Goal: Task Accomplishment & Management: Use online tool/utility

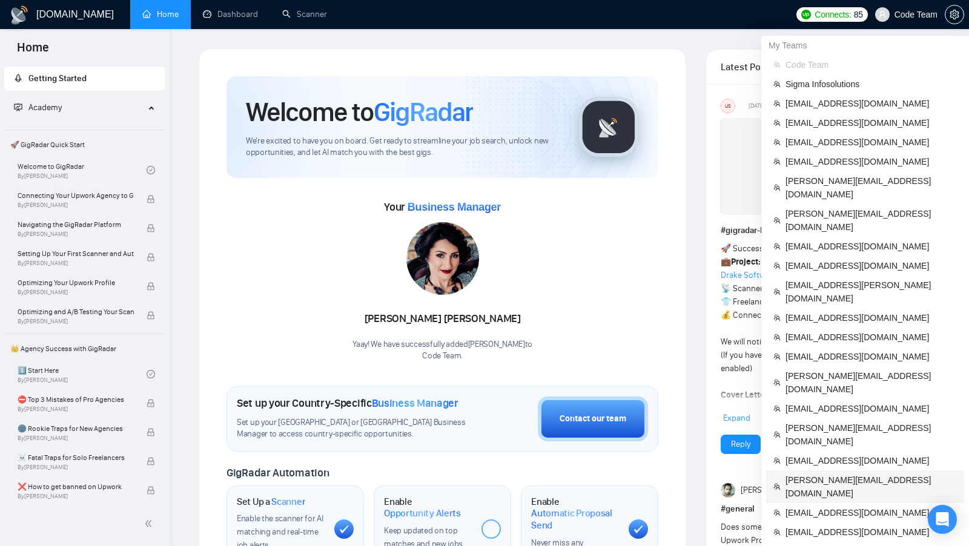
click at [826, 473] on span "[PERSON_NAME][EMAIL_ADDRESS][DOMAIN_NAME]" at bounding box center [870, 486] width 171 height 27
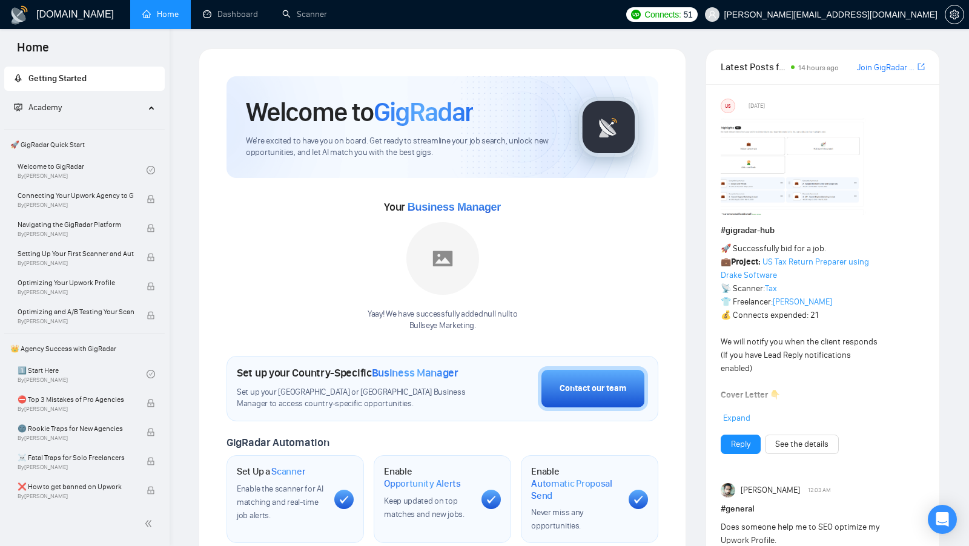
click at [223, 168] on div "Welcome to GigRadar We're excited to have you on board. Get ready to streamline…" at bounding box center [442, 437] width 461 height 751
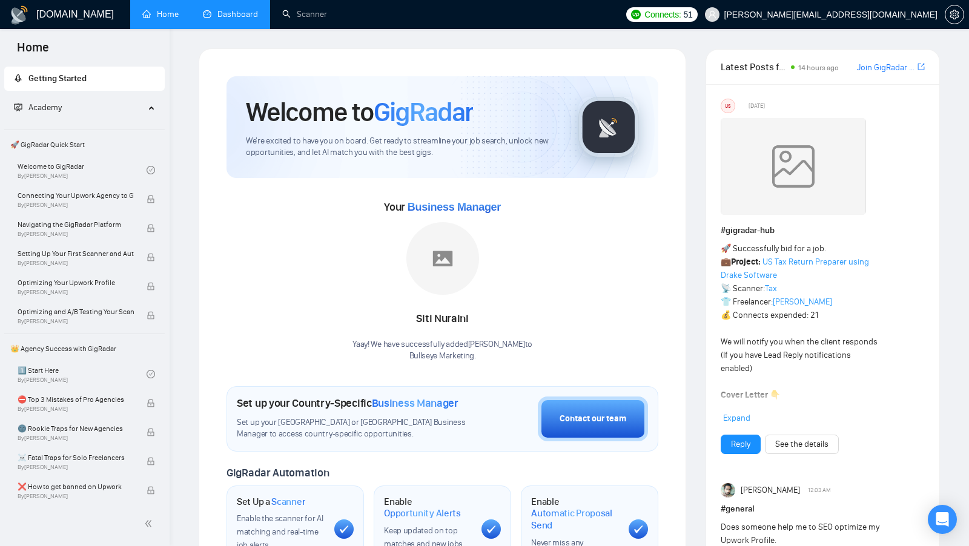
click at [242, 9] on link "Dashboard" at bounding box center [230, 14] width 55 height 10
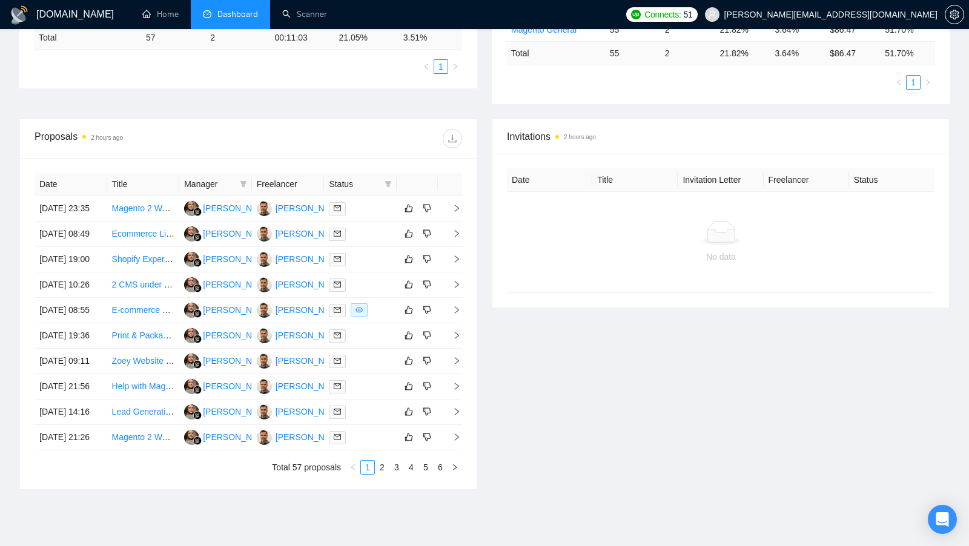
scroll to position [340, 0]
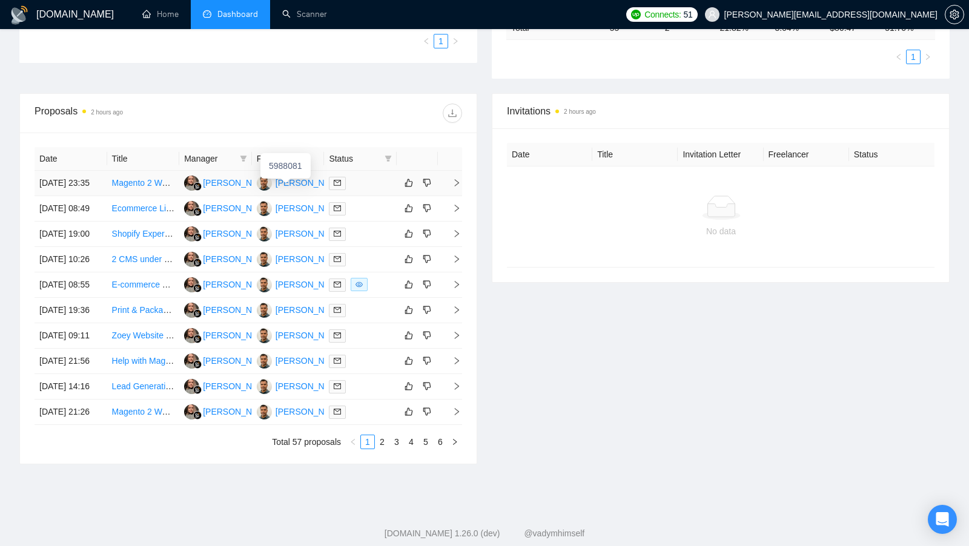
click at [304, 189] on div "Roshan Lal" at bounding box center [310, 182] width 70 height 13
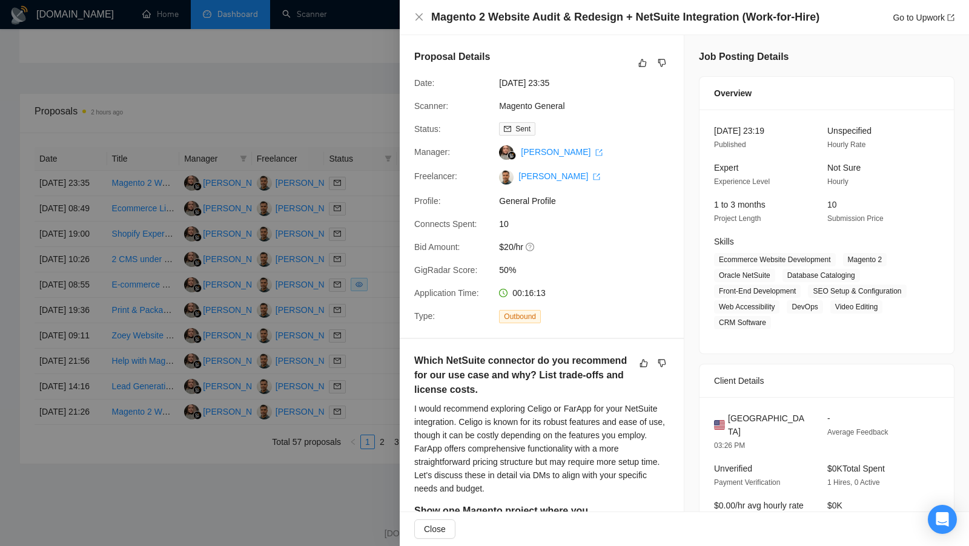
click at [359, 207] on div at bounding box center [484, 273] width 969 height 546
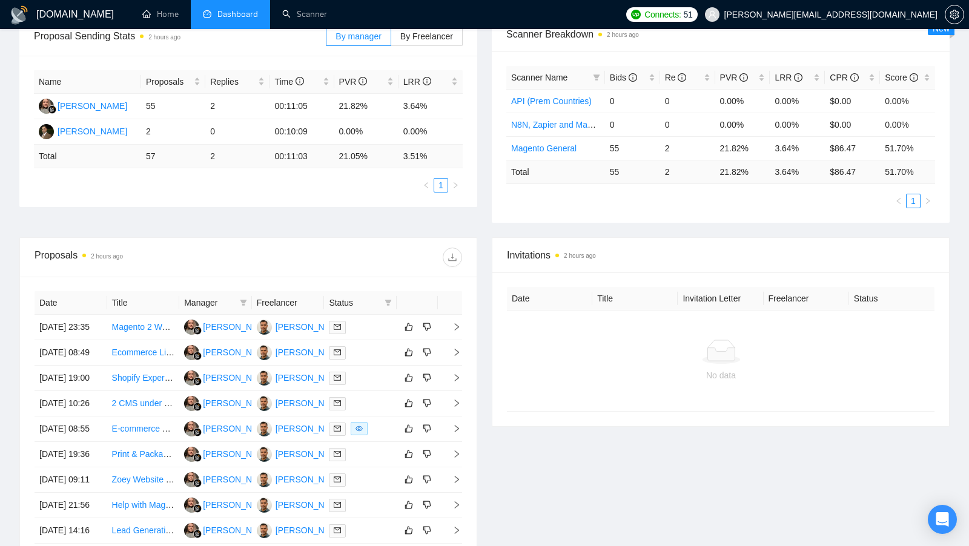
scroll to position [247, 0]
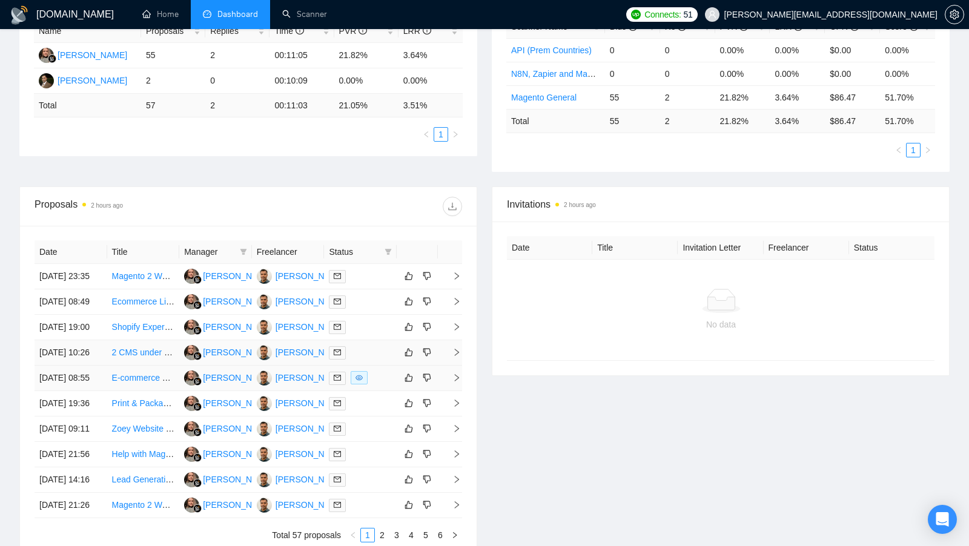
click at [386, 385] on div at bounding box center [360, 378] width 63 height 14
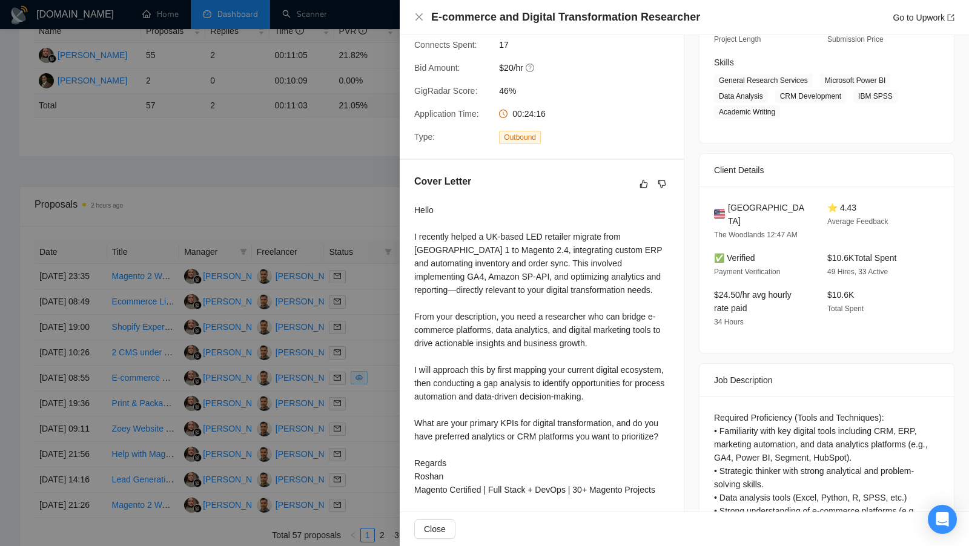
scroll to position [268, 0]
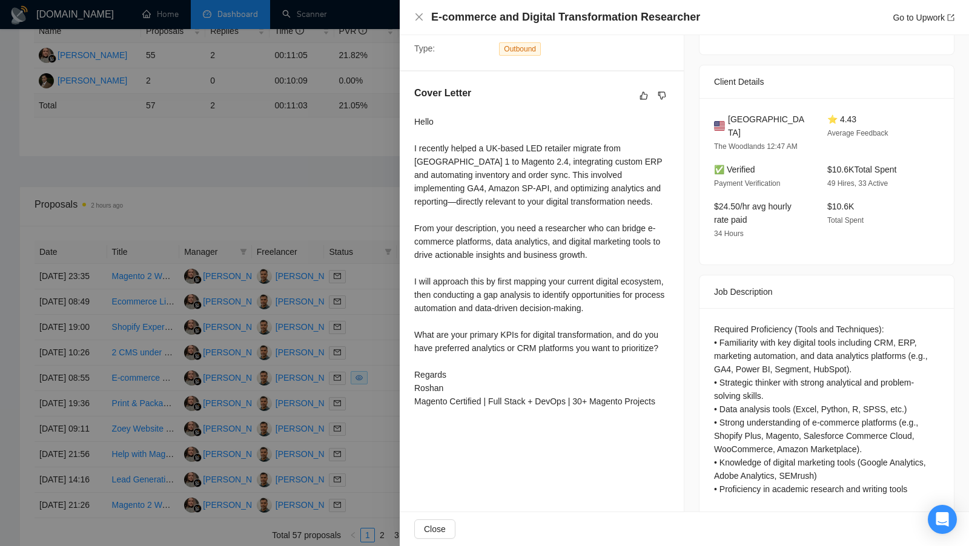
click at [332, 186] on div at bounding box center [484, 273] width 969 height 546
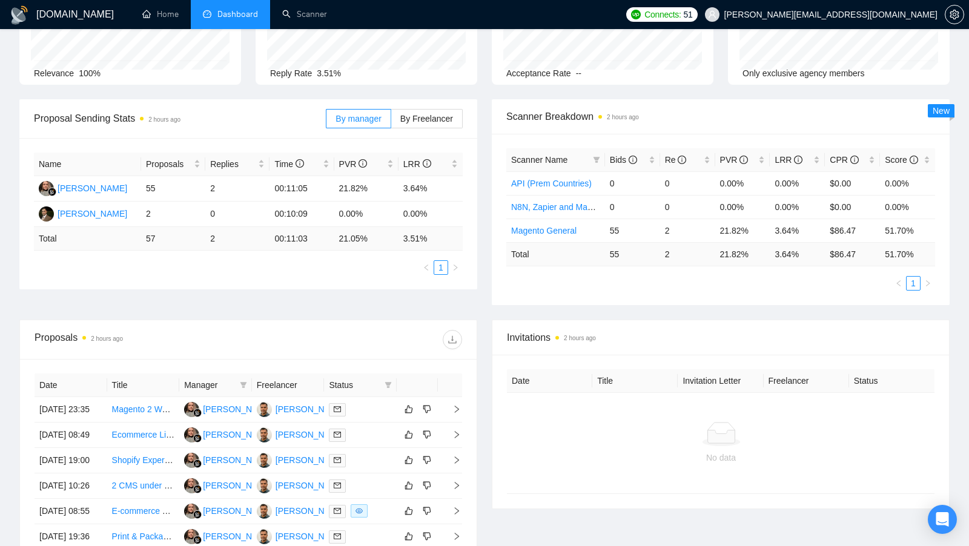
scroll to position [0, 0]
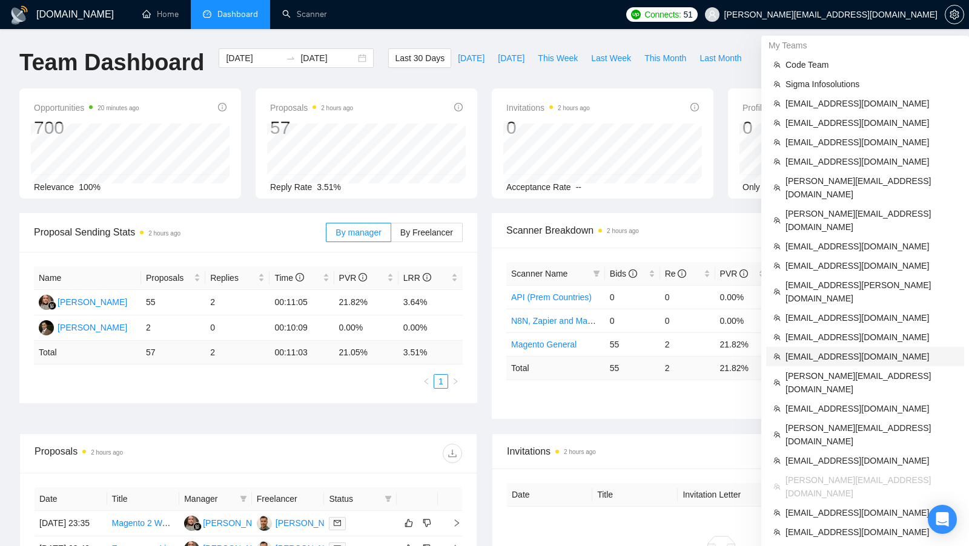
click at [846, 350] on span "[EMAIL_ADDRESS][DOMAIN_NAME]" at bounding box center [870, 356] width 171 height 13
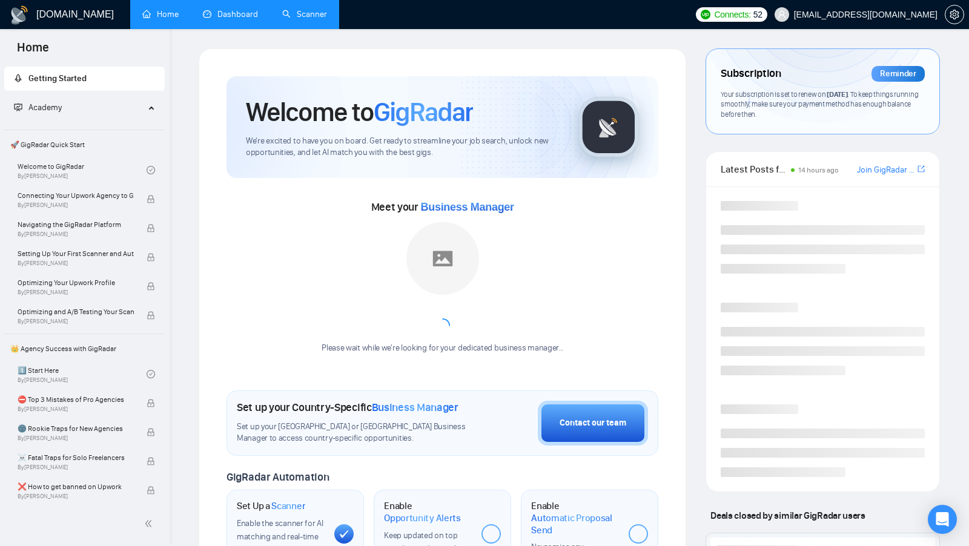
click at [318, 13] on link "Scanner" at bounding box center [304, 14] width 45 height 10
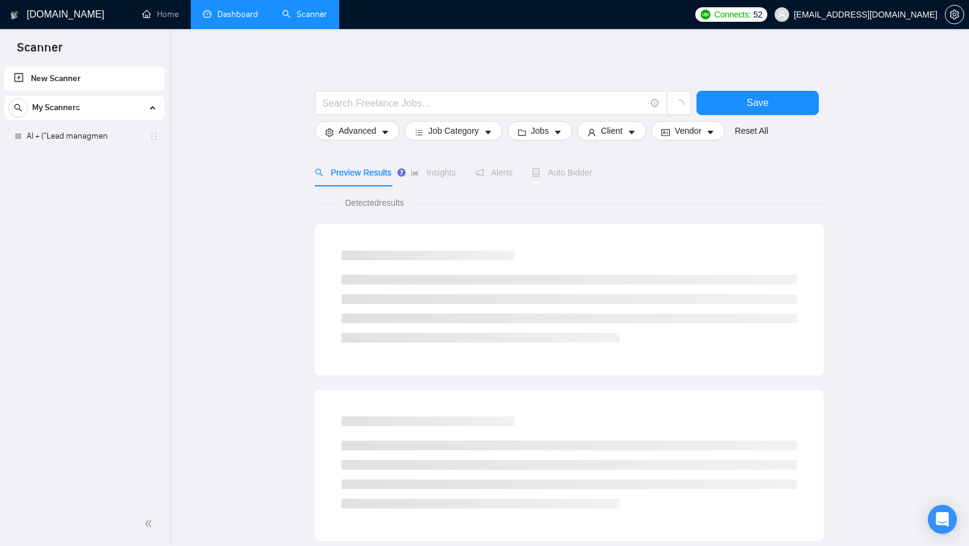
click at [242, 9] on link "Dashboard" at bounding box center [230, 14] width 55 height 10
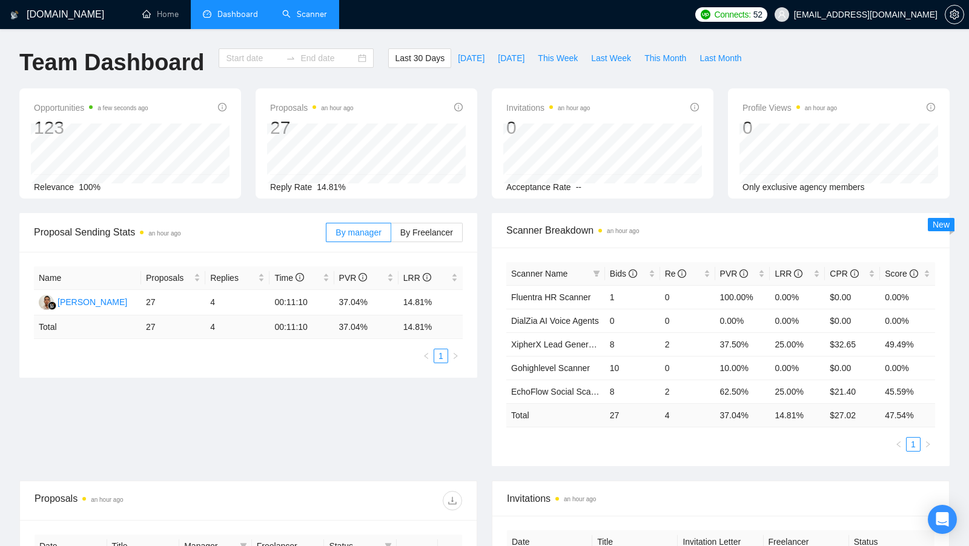
type input "[DATE]"
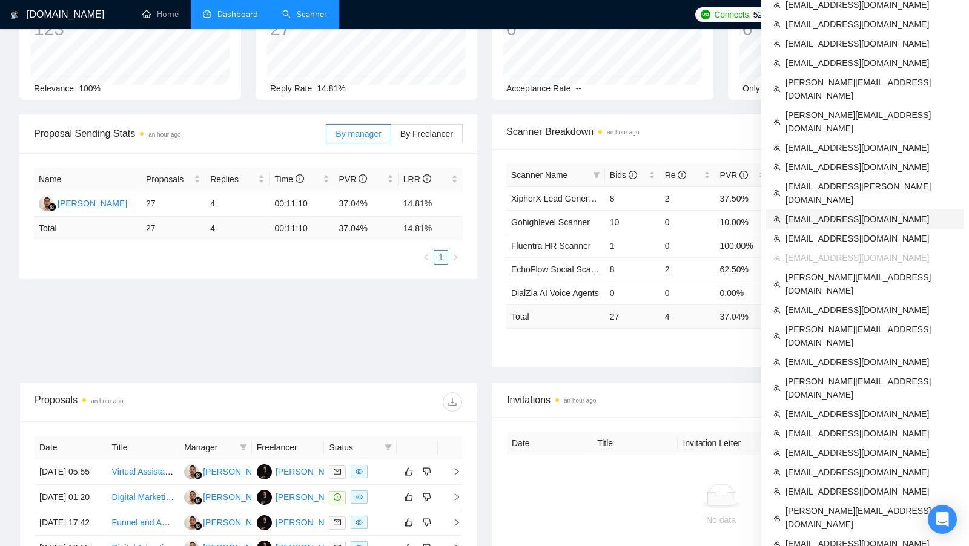
scroll to position [97, 0]
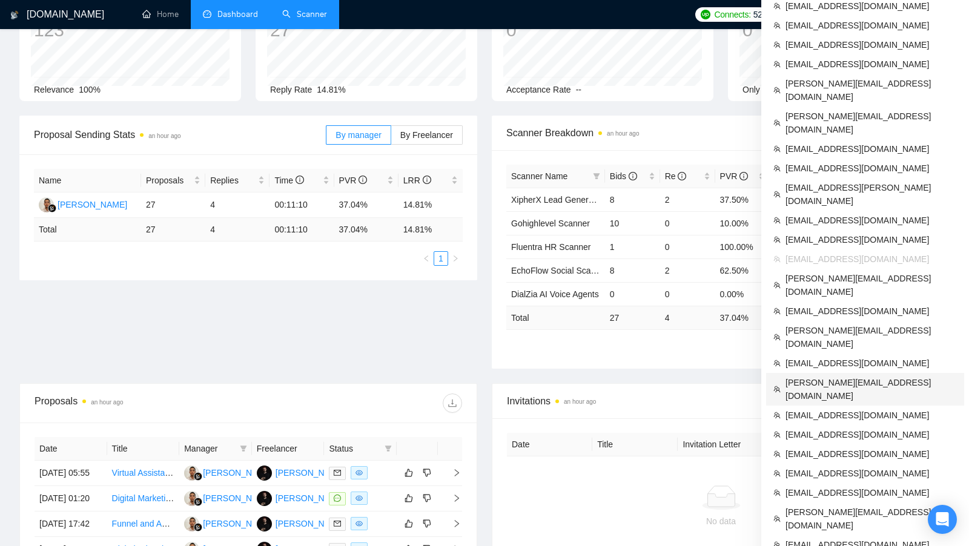
click at [870, 376] on span "[PERSON_NAME][EMAIL_ADDRESS][DOMAIN_NAME]" at bounding box center [870, 389] width 171 height 27
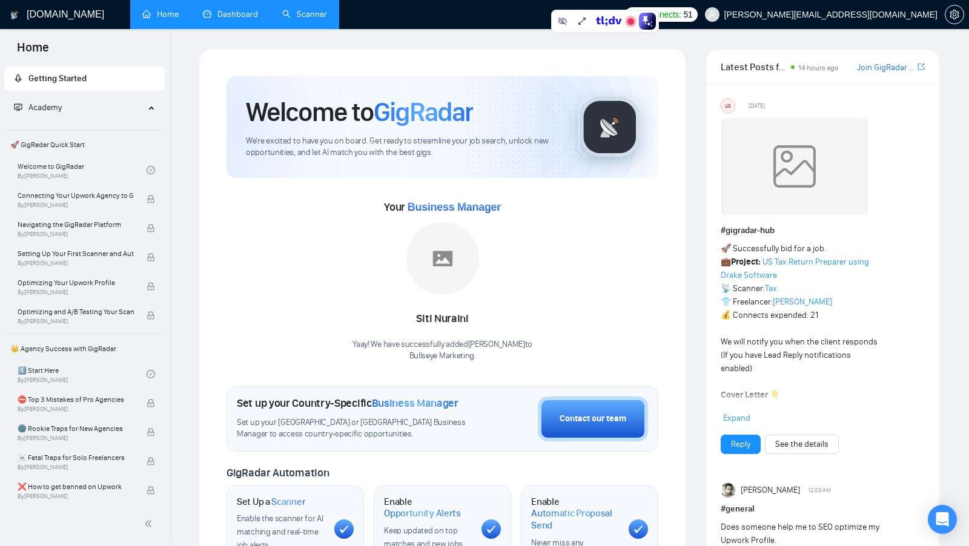
click at [243, 19] on link "Dashboard" at bounding box center [230, 14] width 55 height 10
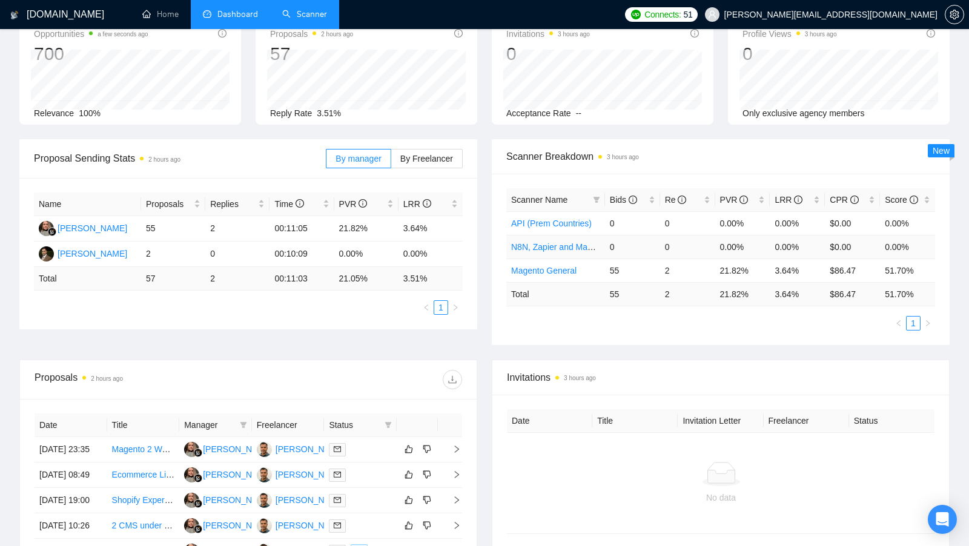
scroll to position [75, 0]
click at [487, 329] on div "Scanner Breakdown 3 hours ago Scanner Name Bids Re PVR LRR CPR Score API (Prem …" at bounding box center [720, 241] width 472 height 206
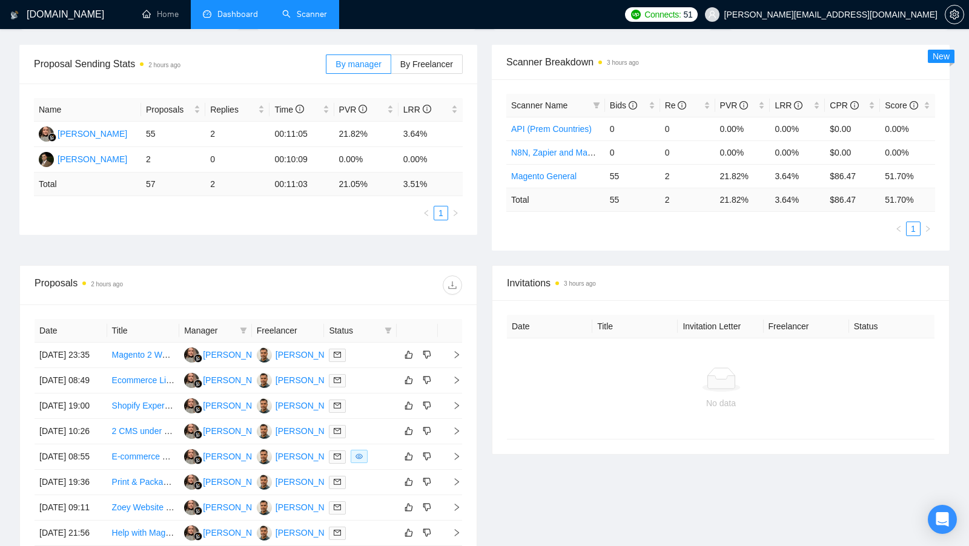
scroll to position [170, 0]
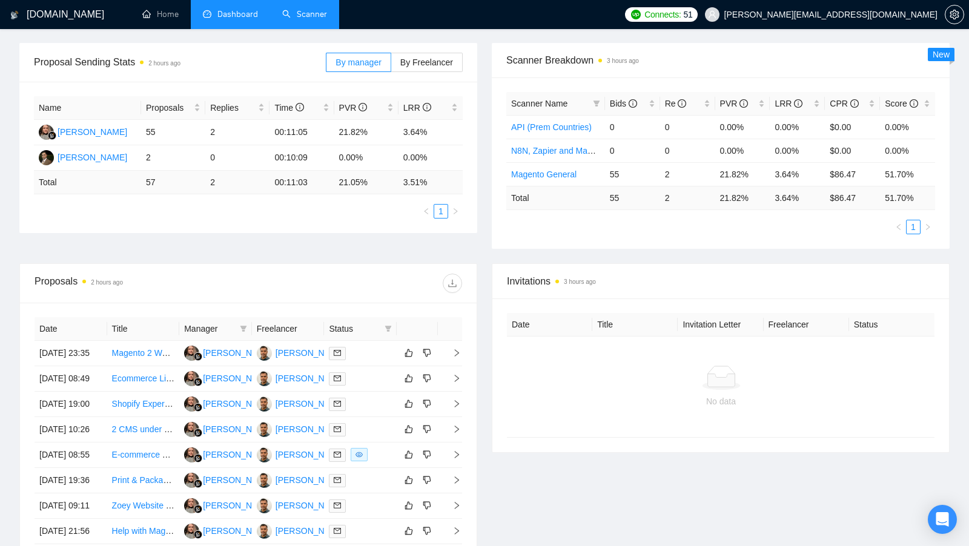
click at [318, 17] on link "Scanner" at bounding box center [304, 14] width 45 height 10
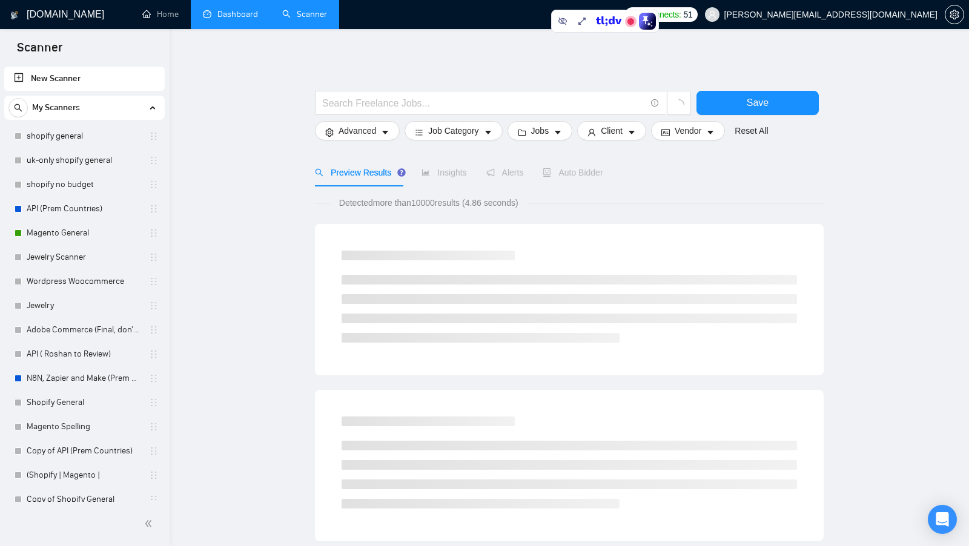
click at [234, 19] on link "Dashboard" at bounding box center [230, 14] width 55 height 10
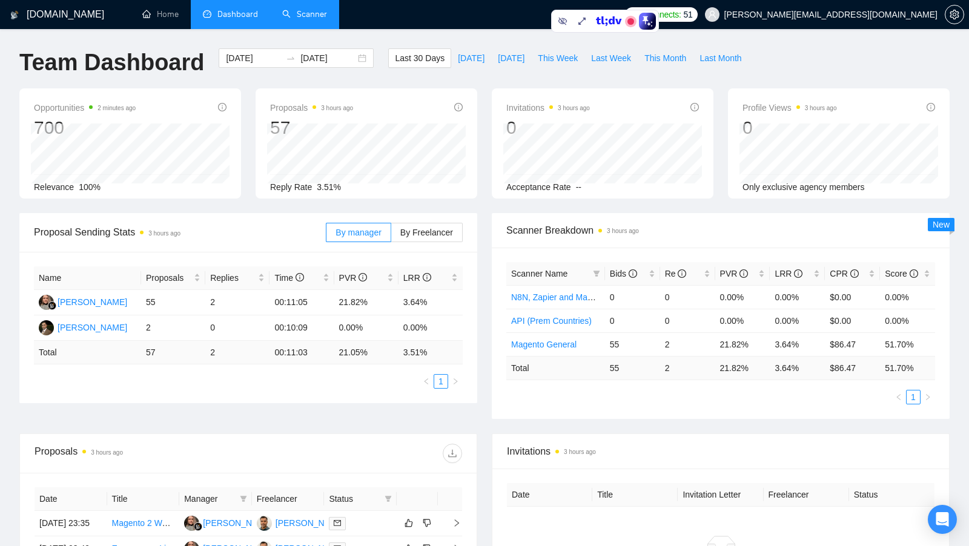
scroll to position [36, 0]
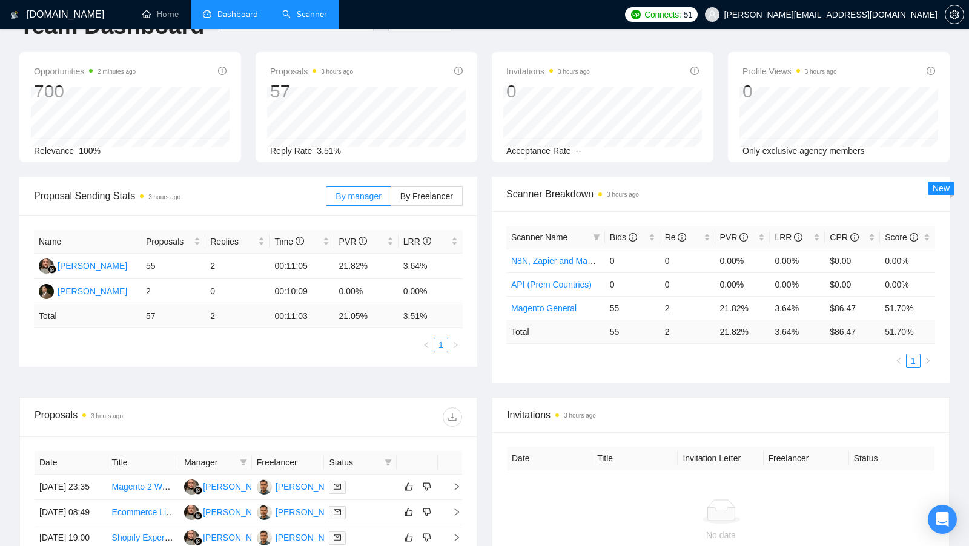
click at [300, 9] on link "Scanner" at bounding box center [304, 14] width 45 height 10
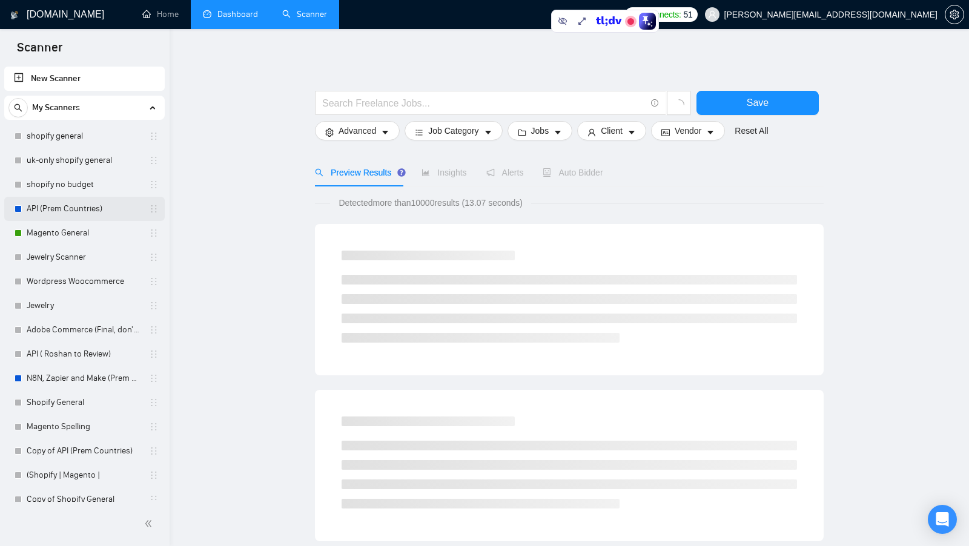
scroll to position [9, 0]
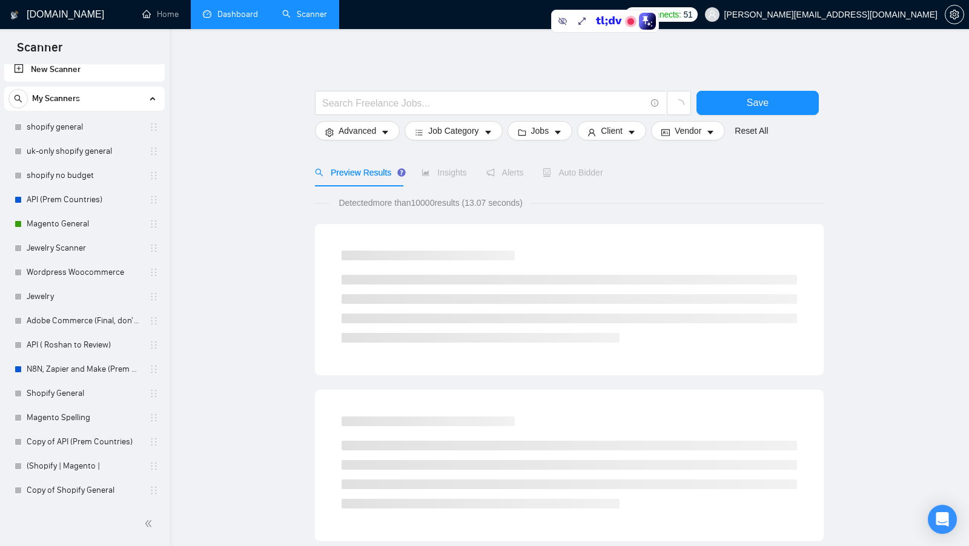
click at [229, 19] on link "Dashboard" at bounding box center [230, 14] width 55 height 10
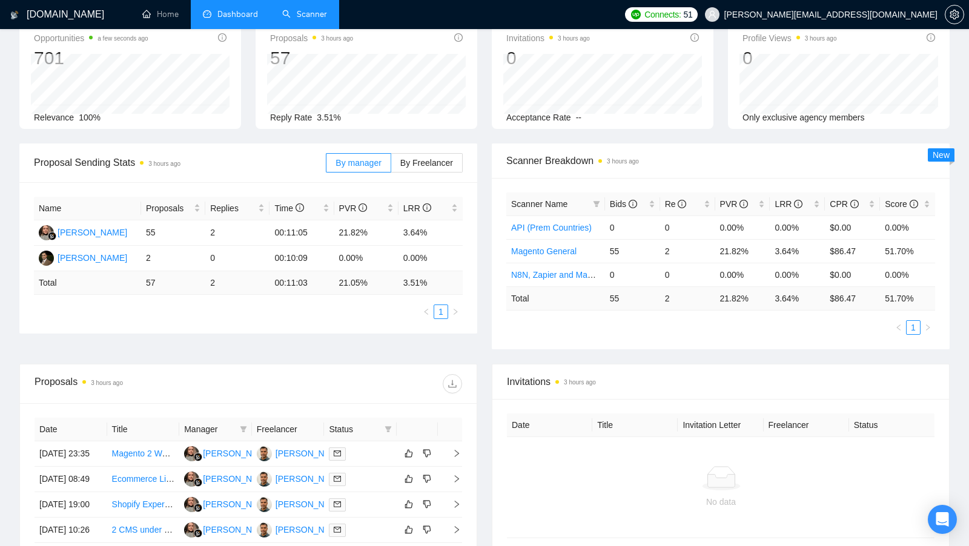
scroll to position [89, 0]
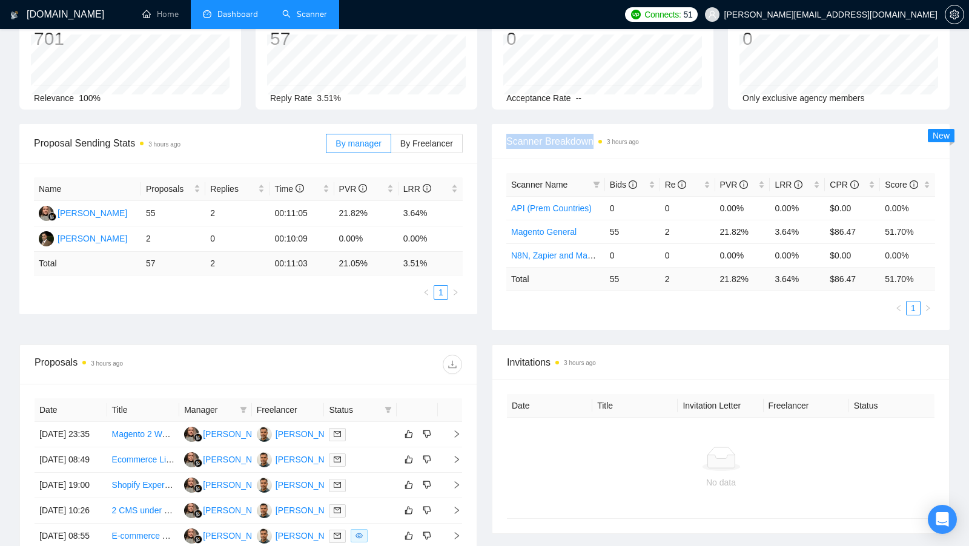
drag, startPoint x: 502, startPoint y: 143, endPoint x: 594, endPoint y: 143, distance: 92.6
click at [594, 143] on div "Scanner Breakdown 3 hours ago" at bounding box center [721, 141] width 458 height 35
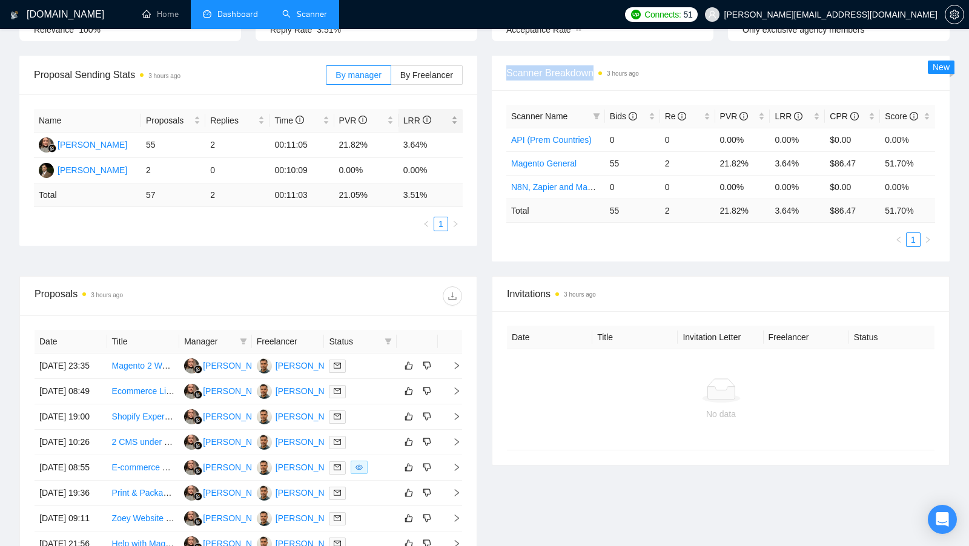
scroll to position [156, 0]
click at [311, 16] on link "Scanner" at bounding box center [304, 14] width 45 height 10
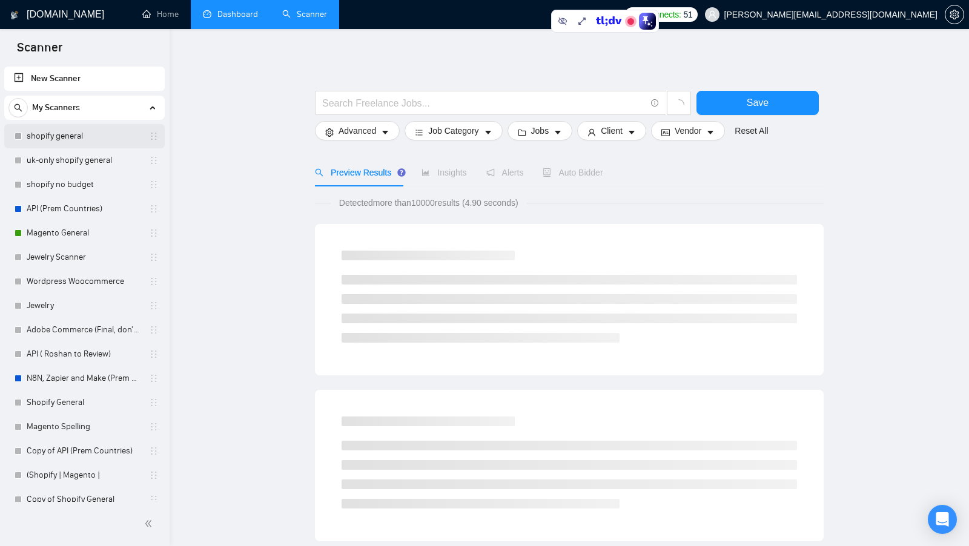
click at [99, 135] on link "shopify general" at bounding box center [84, 136] width 115 height 24
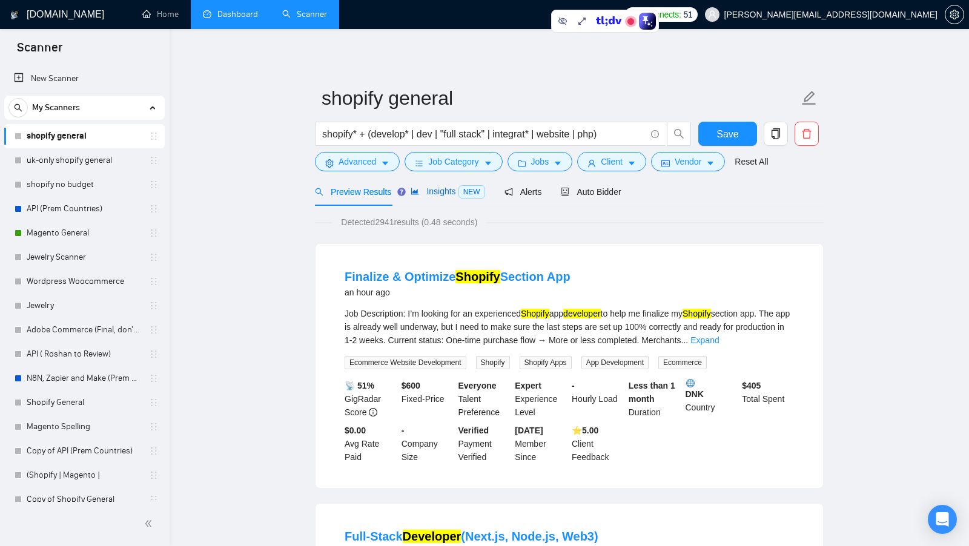
click at [443, 192] on span "Insights NEW" at bounding box center [447, 191] width 74 height 10
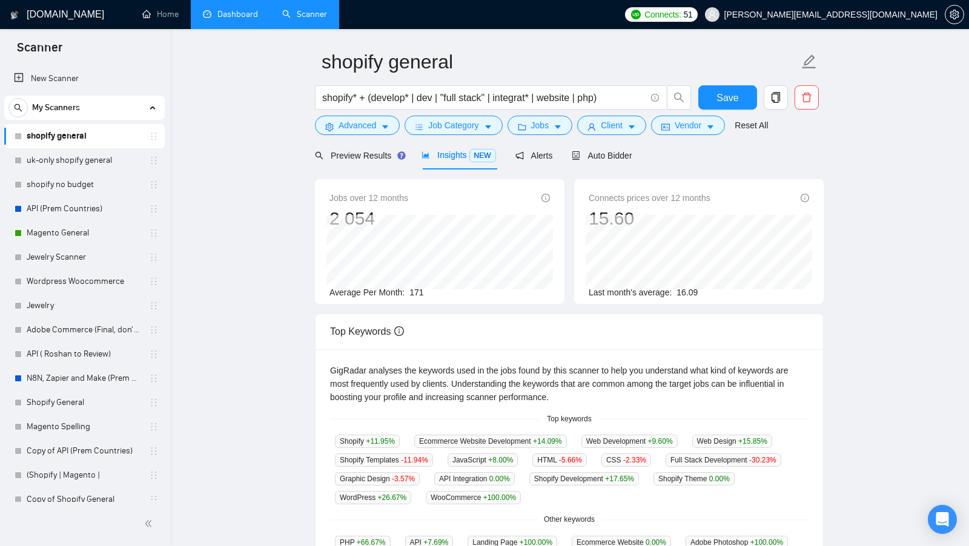
scroll to position [38, 0]
drag, startPoint x: 411, startPoint y: 290, endPoint x: 438, endPoint y: 294, distance: 26.9
click at [438, 294] on div "Average Per Month: 171" at bounding box center [439, 291] width 220 height 13
click at [57, 151] on link "uk-only shopify general" at bounding box center [84, 160] width 115 height 24
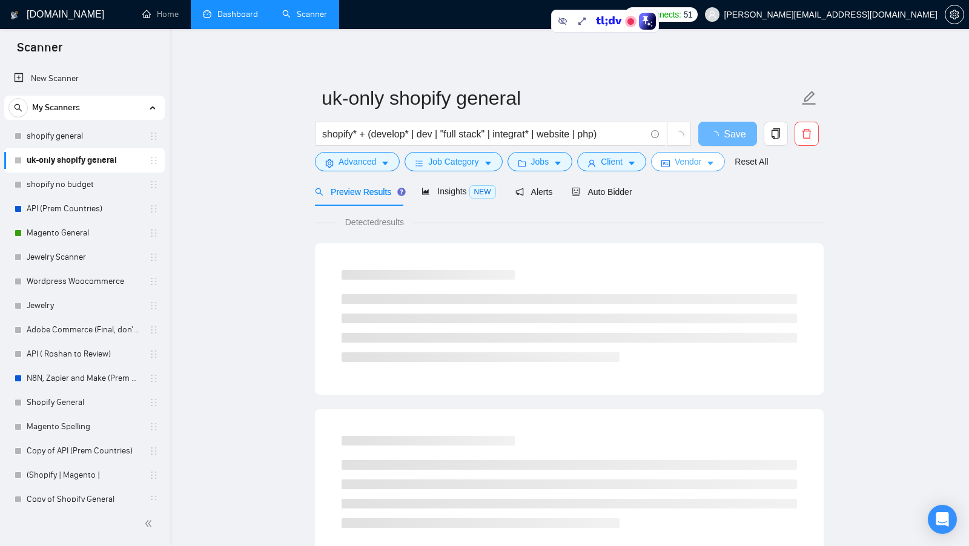
click at [658, 157] on button "Vendor" at bounding box center [688, 161] width 74 height 19
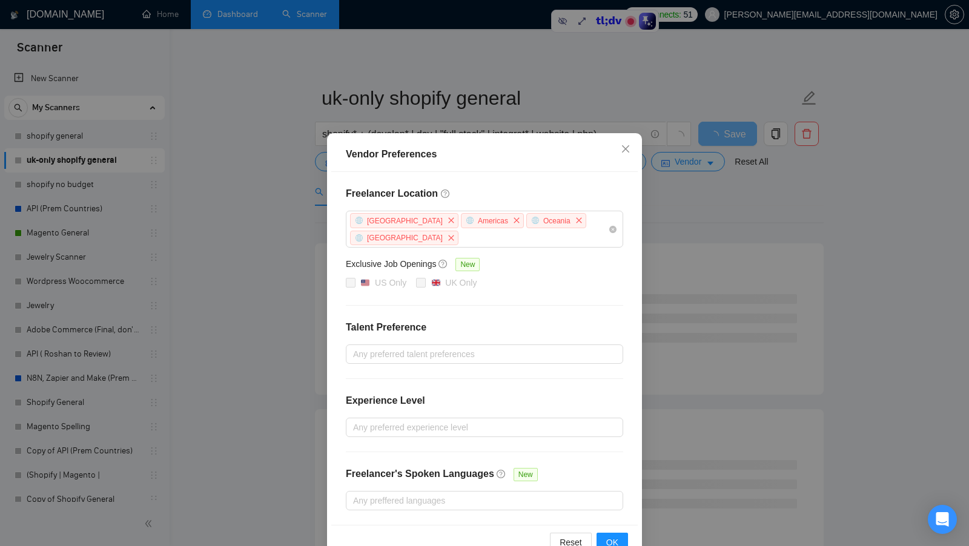
click at [690, 206] on div "Vendor Preferences Freelancer Location Africa Americas Oceania Antarctica Exclu…" at bounding box center [484, 273] width 969 height 546
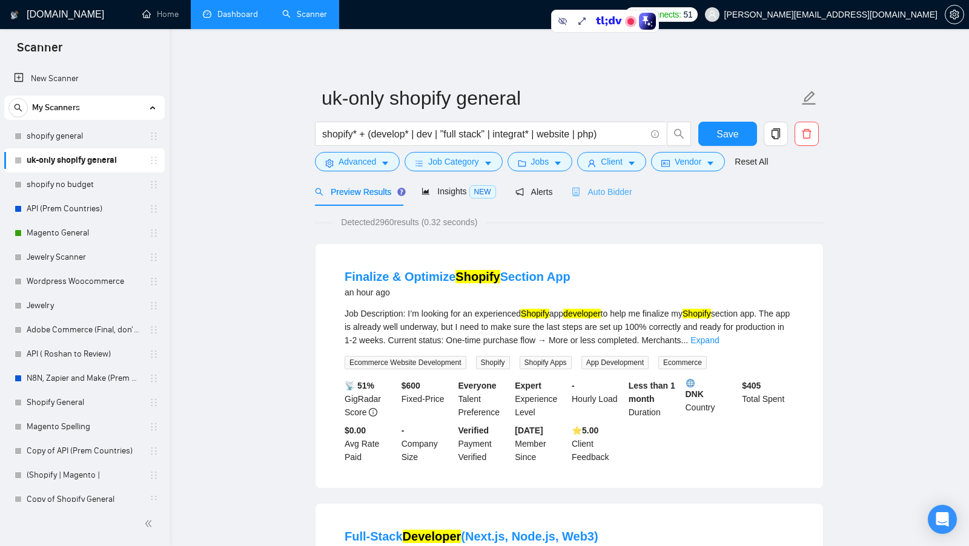
click at [631, 182] on div "Auto Bidder" at bounding box center [601, 191] width 60 height 28
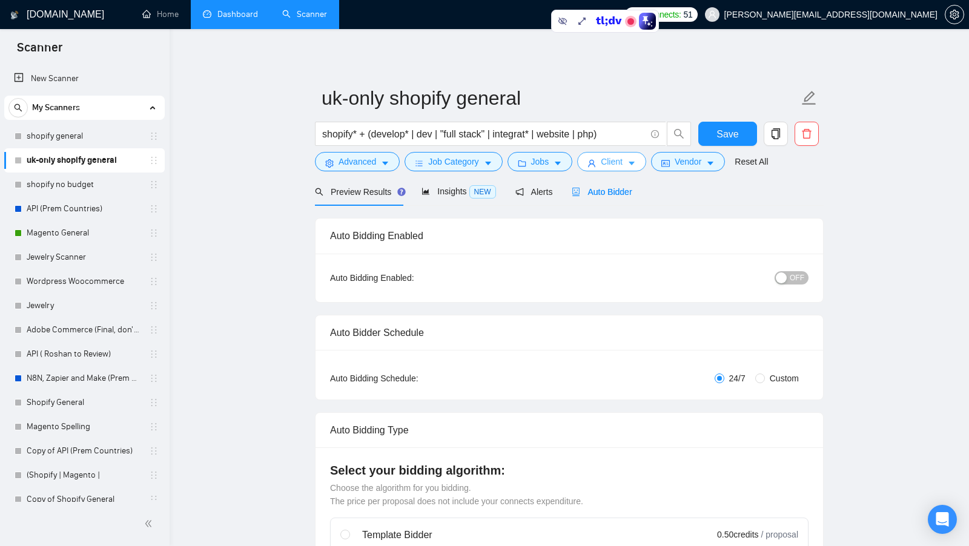
click at [622, 168] on span "Client" at bounding box center [612, 161] width 22 height 13
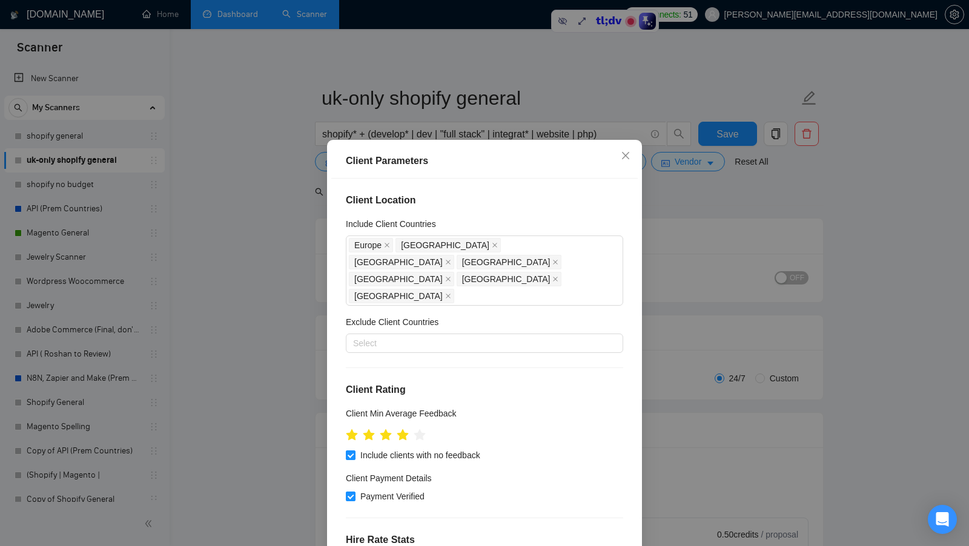
click at [686, 210] on div "Client Parameters Client Location Include Client Countries Europe United States…" at bounding box center [484, 273] width 969 height 546
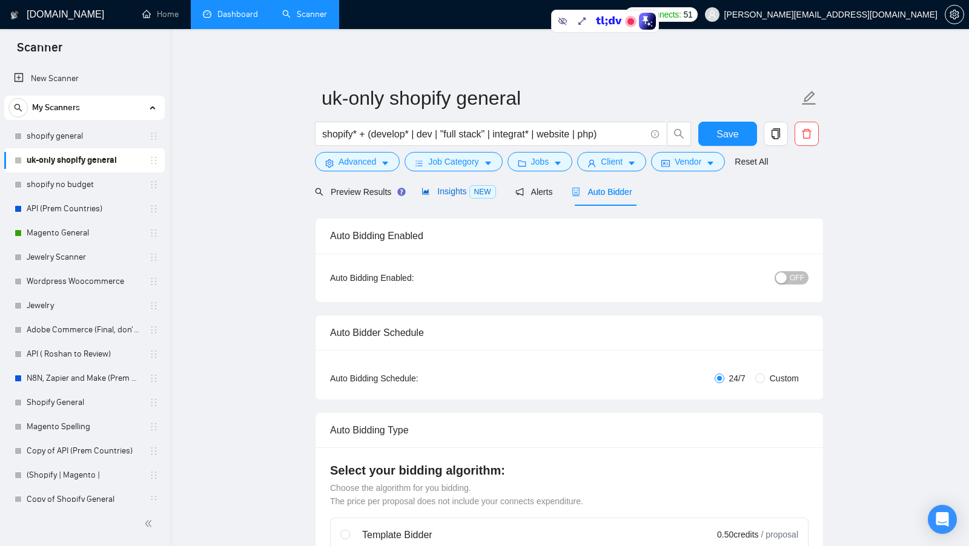
click at [464, 186] on span "Insights NEW" at bounding box center [458, 191] width 74 height 10
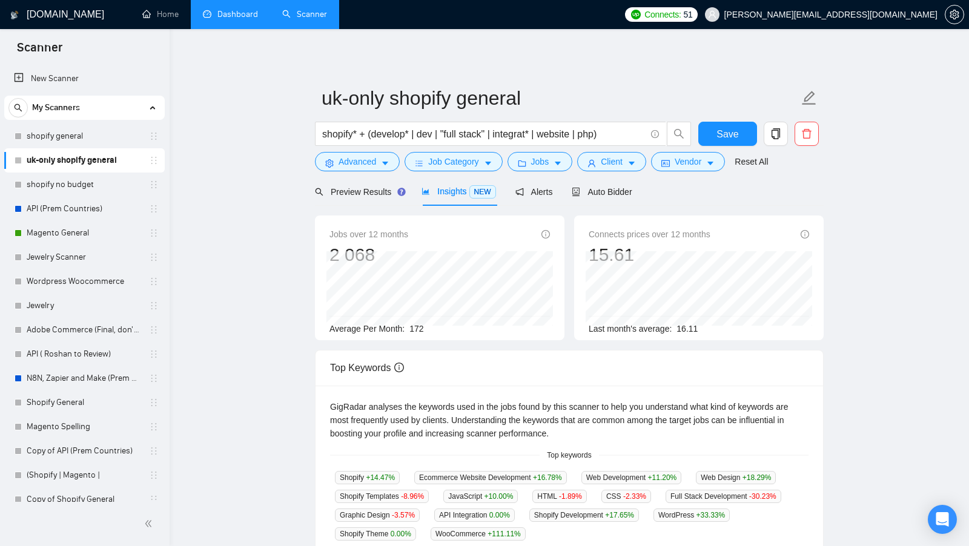
click at [223, 19] on link "Dashboard" at bounding box center [230, 14] width 55 height 10
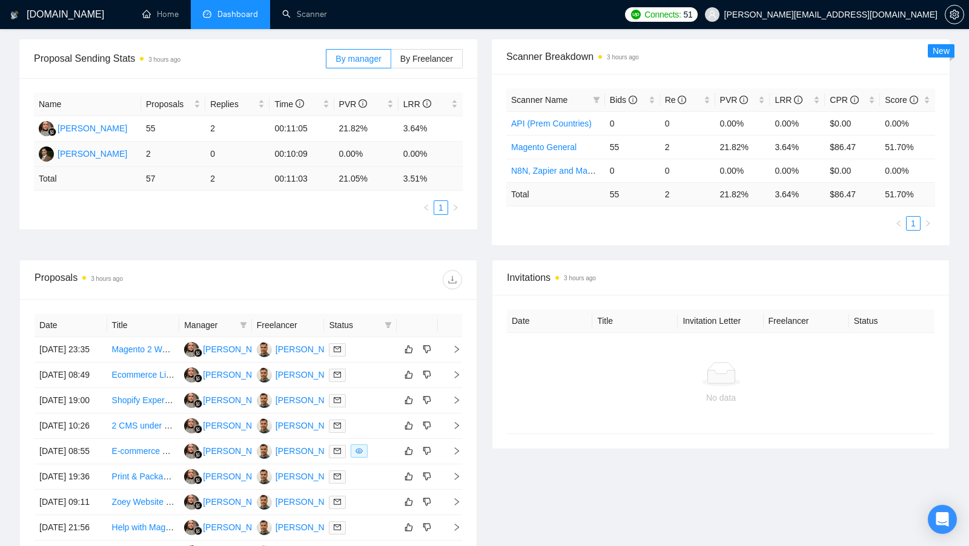
scroll to position [177, 0]
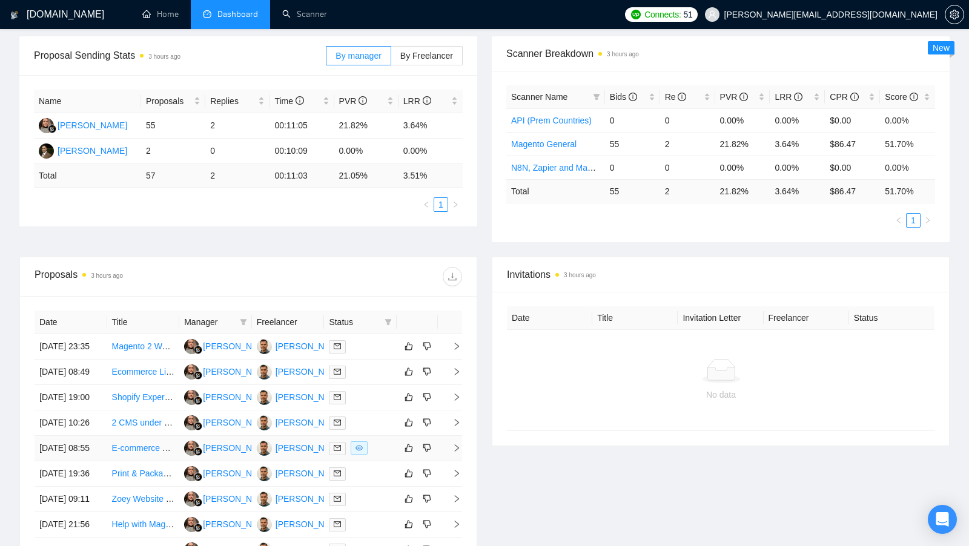
click at [383, 455] on div at bounding box center [360, 448] width 63 height 14
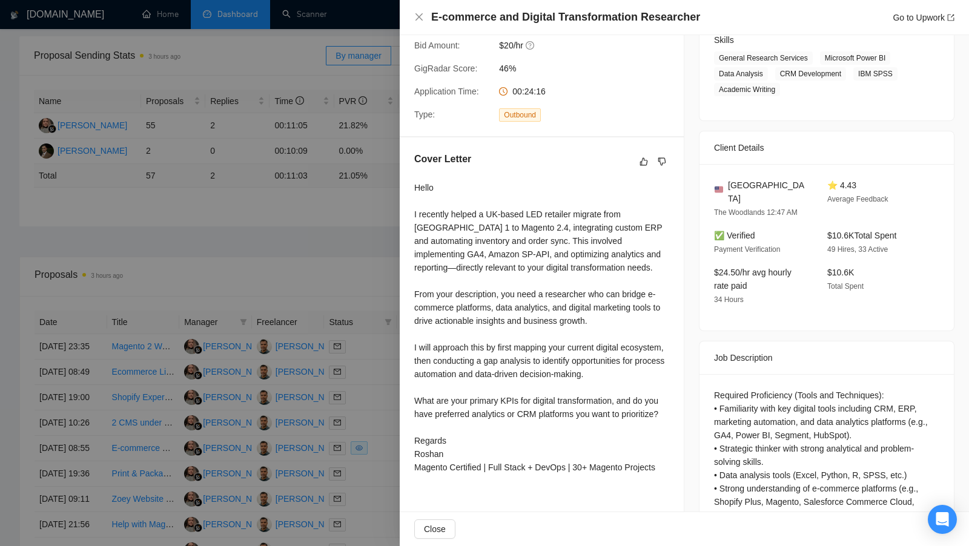
scroll to position [228, 0]
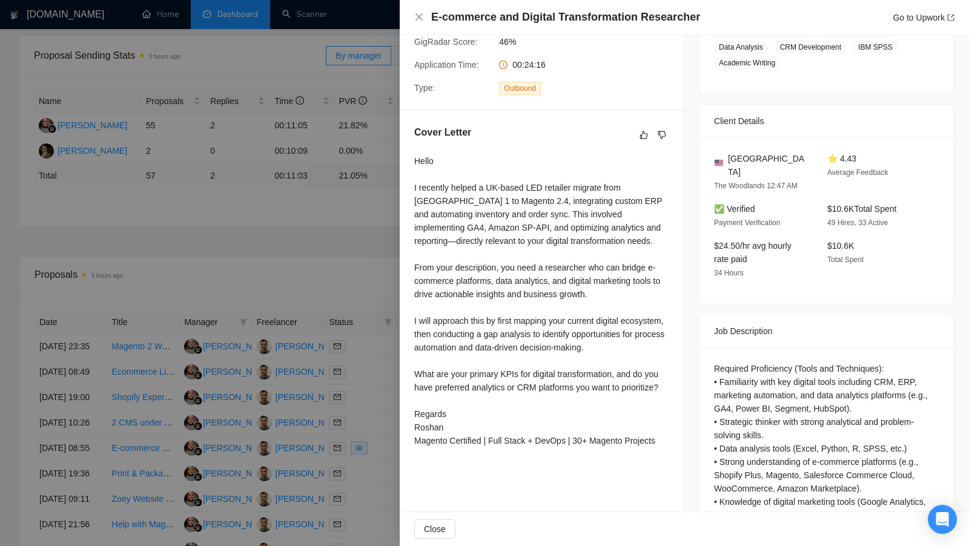
click at [334, 289] on div at bounding box center [484, 273] width 969 height 546
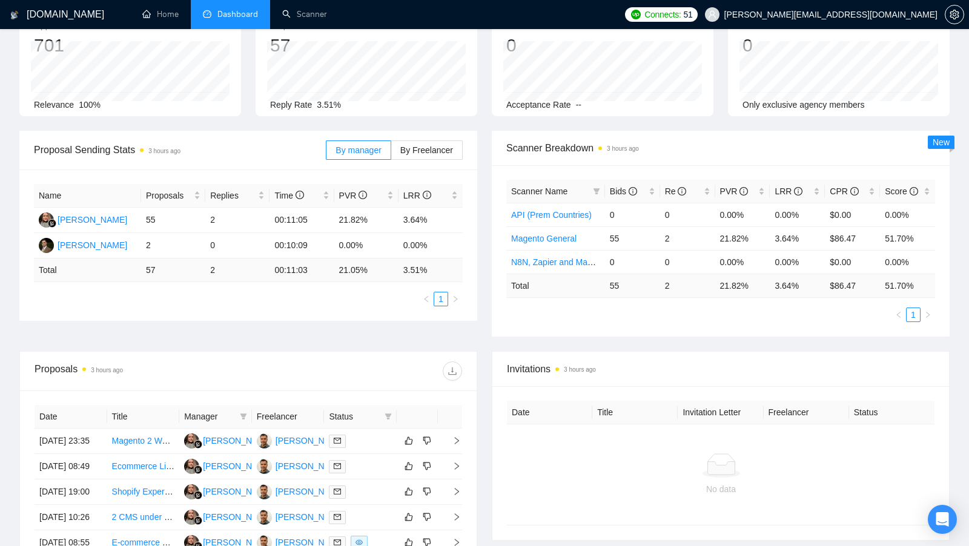
scroll to position [0, 0]
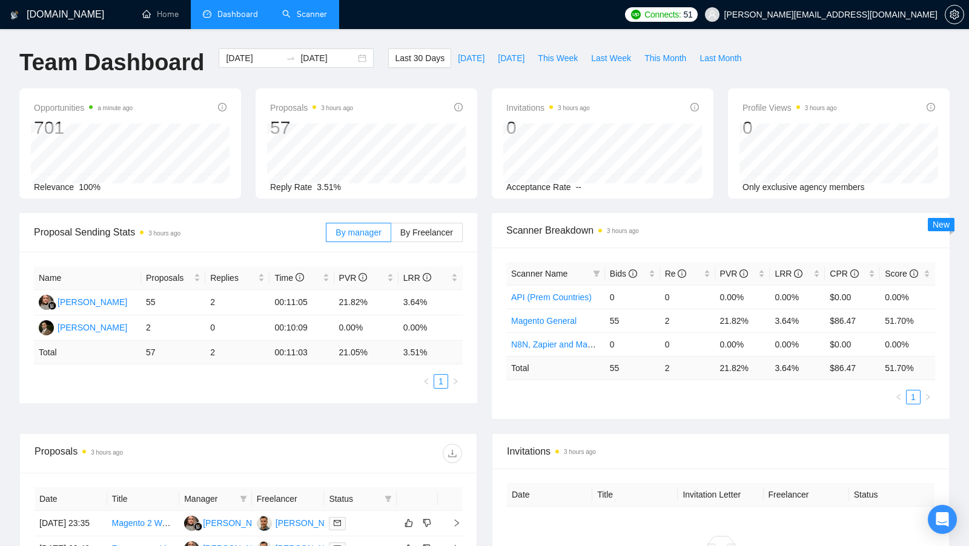
click at [296, 9] on link "Scanner" at bounding box center [304, 14] width 45 height 10
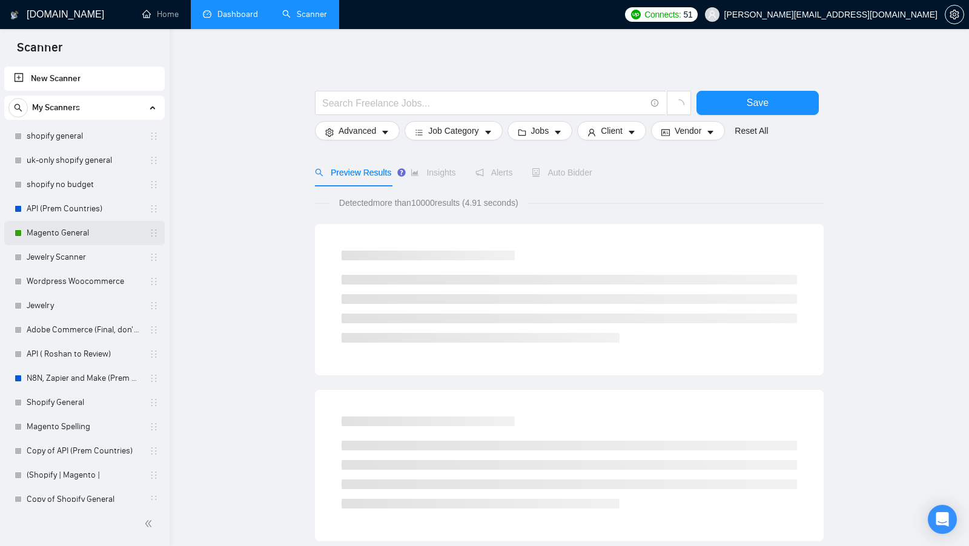
click at [57, 226] on link "Magento General" at bounding box center [84, 233] width 115 height 24
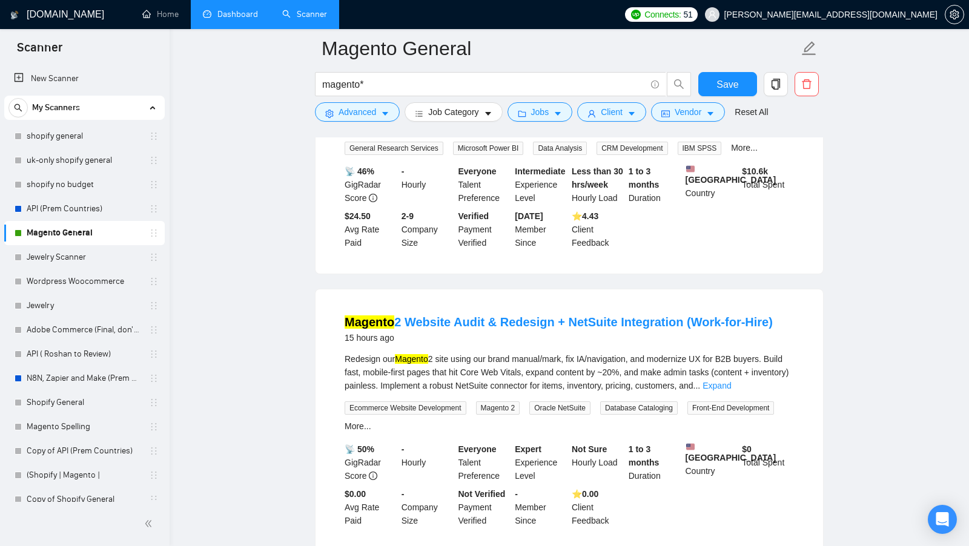
scroll to position [248, 0]
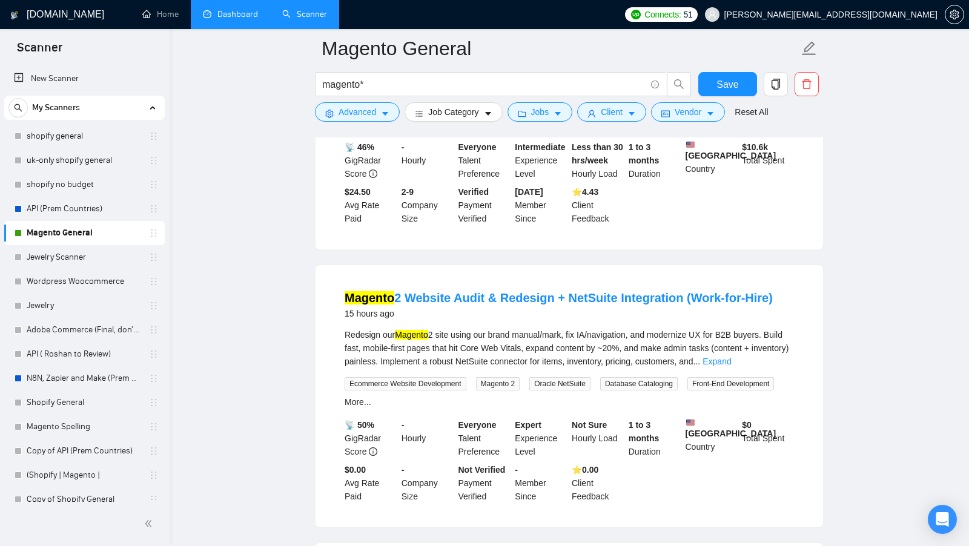
drag, startPoint x: 339, startPoint y: 305, endPoint x: 768, endPoint y: 308, distance: 428.6
click at [768, 308] on li "Magento 2 Website Audit & Redesign + NetSuite Integration (Work-for-Hire) 15 ho…" at bounding box center [569, 396] width 478 height 233
copy link "Magento 2 Website Audit & Redesign + NetSuite Integration (Work-for-Hire)"
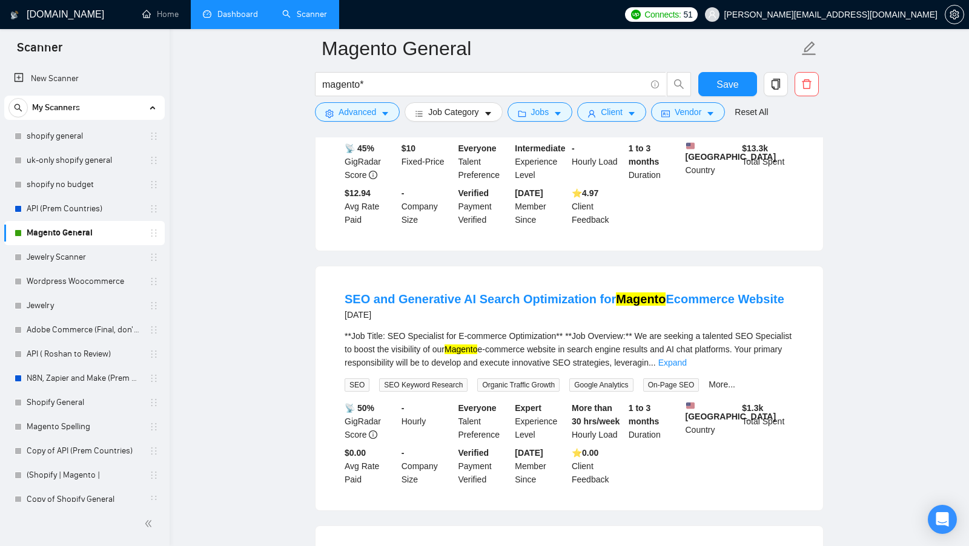
scroll to position [823, 0]
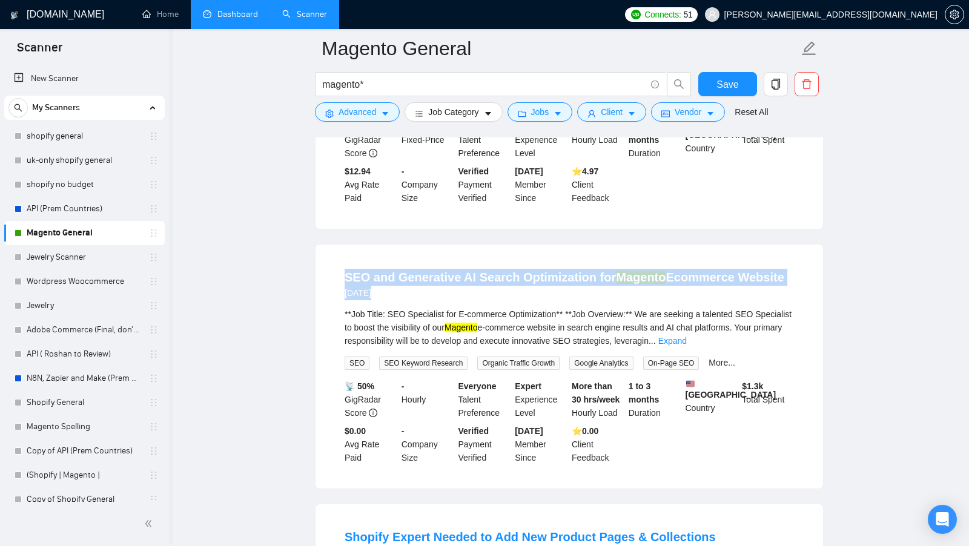
drag, startPoint x: 342, startPoint y: 297, endPoint x: 783, endPoint y: 301, distance: 441.3
click at [783, 301] on li "SEO and Generative AI Search Optimization for Magento Ecommerce Website 2 days …" at bounding box center [569, 366] width 478 height 215
copy div "SEO and Generative AI Search Optimization for Magento Ecommerce Website 2 days …"
click at [783, 300] on div "SEO and Generative AI Search Optimization for Magento Ecommerce Website 2 days …" at bounding box center [568, 284] width 449 height 31
drag, startPoint x: 783, startPoint y: 298, endPoint x: 374, endPoint y: 306, distance: 409.3
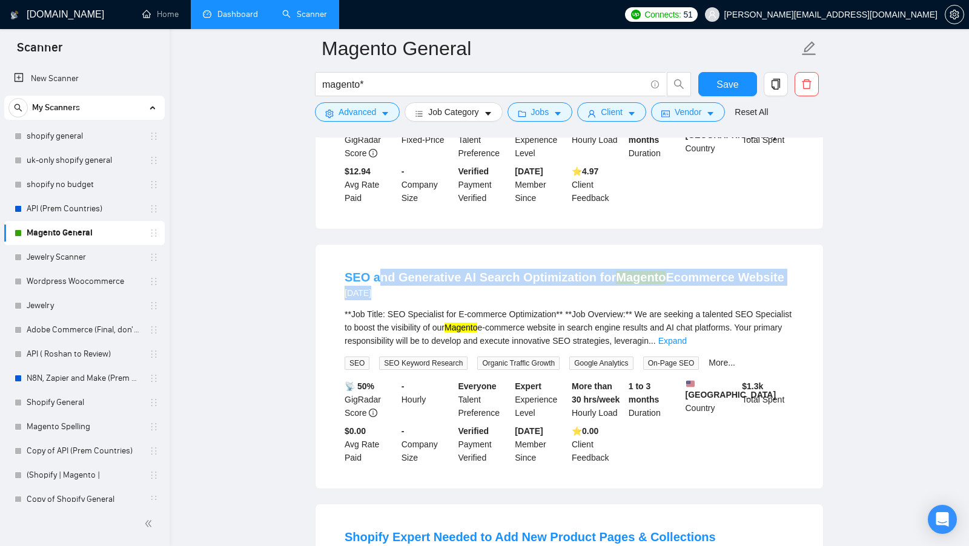
click at [374, 300] on div "SEO and Generative AI Search Optimization for Magento Ecommerce Website 2 days …" at bounding box center [568, 284] width 449 height 31
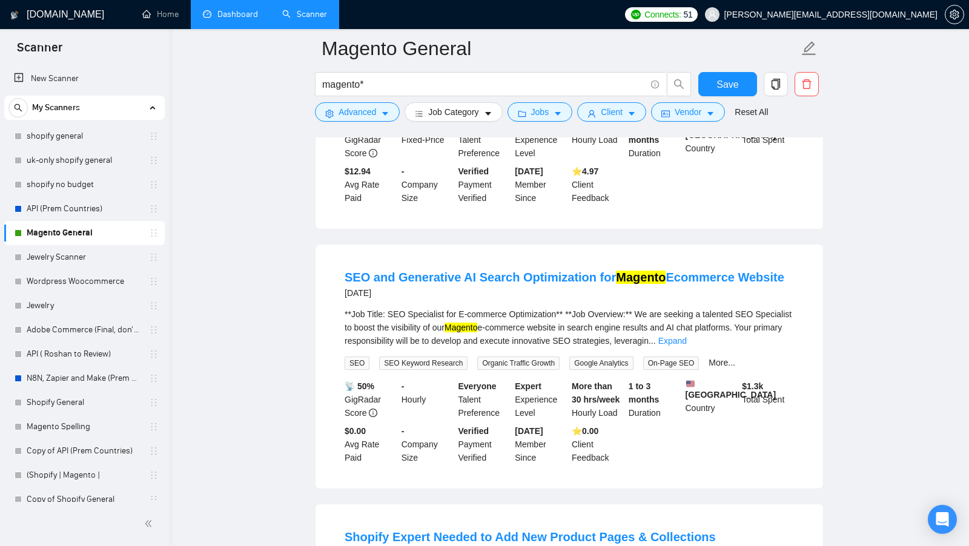
click at [328, 300] on div "SEO and Generative AI Search Optimization for Magento Ecommerce Website 2 days …" at bounding box center [568, 367] width 507 height 244
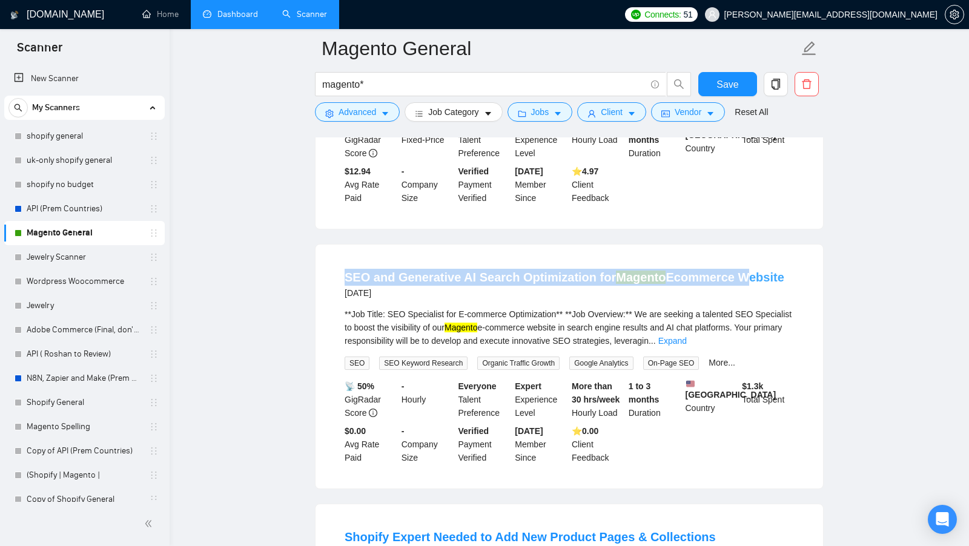
drag, startPoint x: 333, startPoint y: 297, endPoint x: 727, endPoint y: 294, distance: 394.1
click at [727, 294] on li "SEO and Generative AI Search Optimization for Magento Ecommerce Website 2 days …" at bounding box center [569, 366] width 478 height 215
copy link "SEO and Generative AI Search Optimization for Magento Ecommerce"
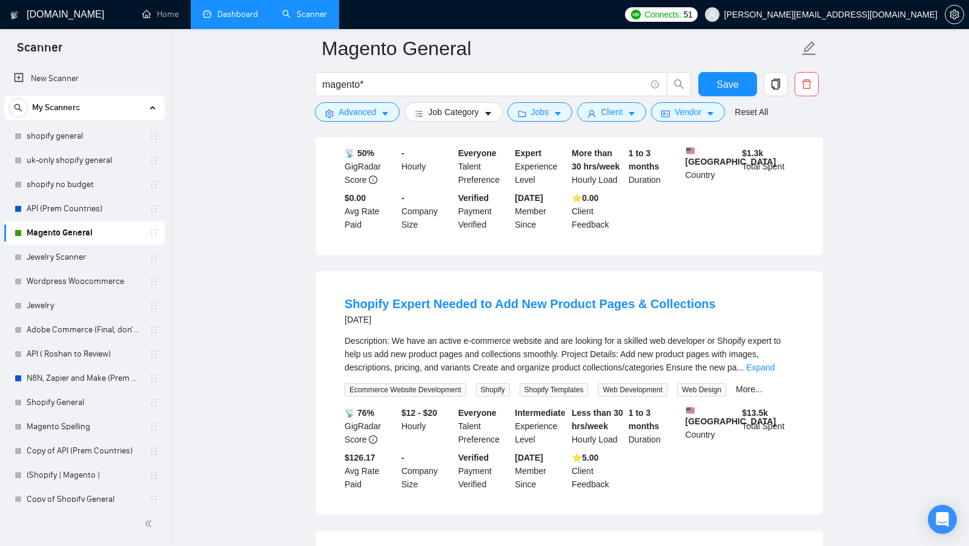
scroll to position [1058, 0]
drag, startPoint x: 712, startPoint y: 323, endPoint x: 343, endPoint y: 323, distance: 369.3
click at [343, 323] on li "Shopify Expert Needed to Add New Product Pages & Collections 2 days ago Descrip…" at bounding box center [569, 392] width 478 height 215
copy link "Shopify Expert Needed to Add New Product Pages & Collections"
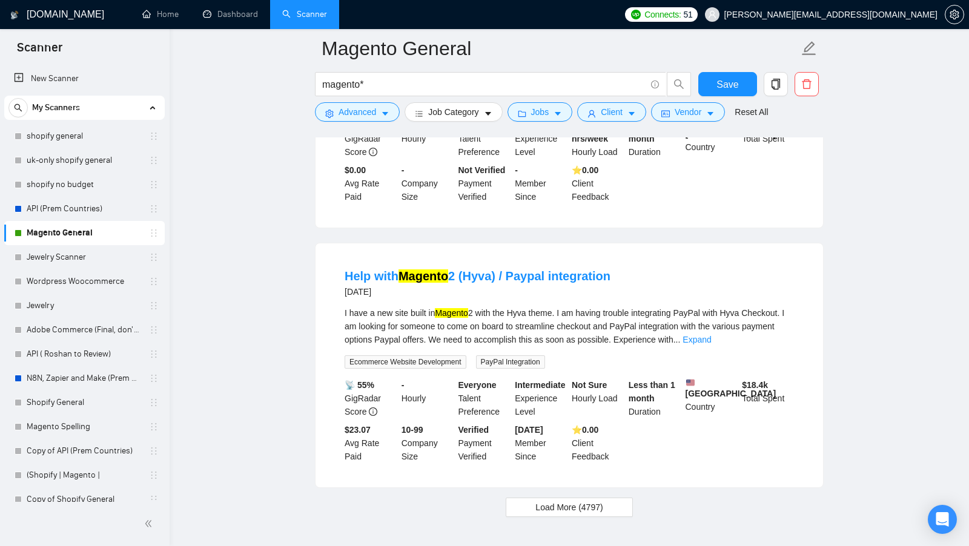
scroll to position [2423, 0]
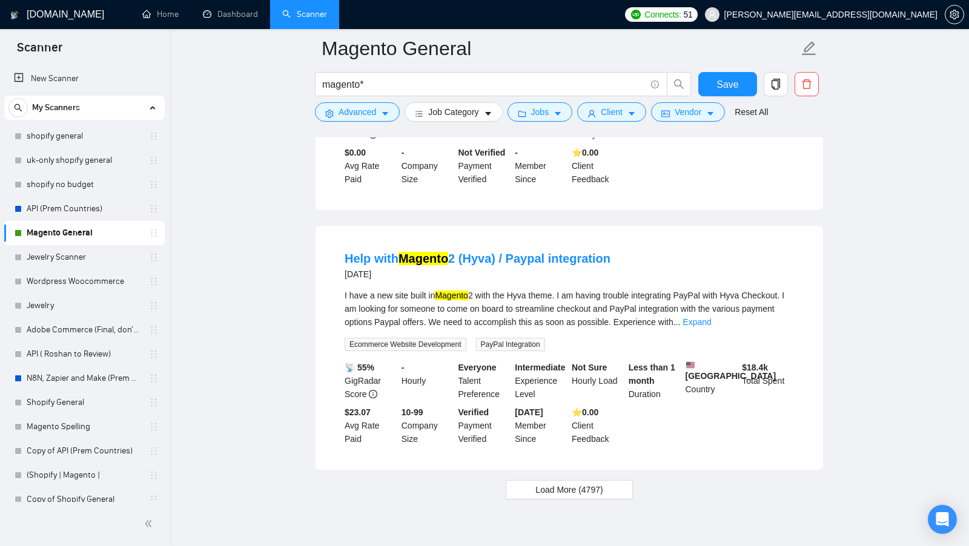
drag, startPoint x: 628, startPoint y: 290, endPoint x: 619, endPoint y: 296, distance: 11.4
click at [619, 281] on div "Help with Magento 2 (Hyva) / Paypal integration 5 days ago" at bounding box center [568, 265] width 449 height 31
copy link "Help with Magento 2 (Hyva) / Paypal integration"
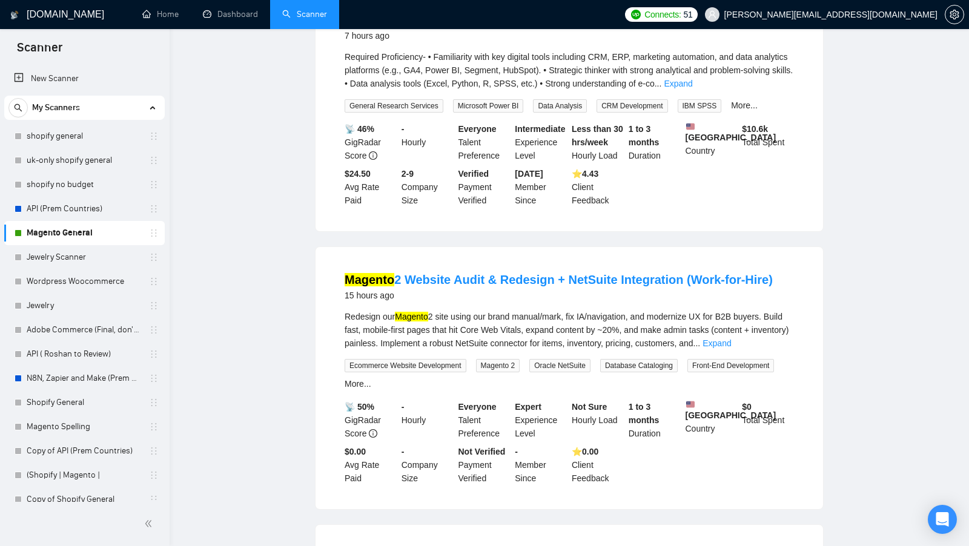
scroll to position [0, 0]
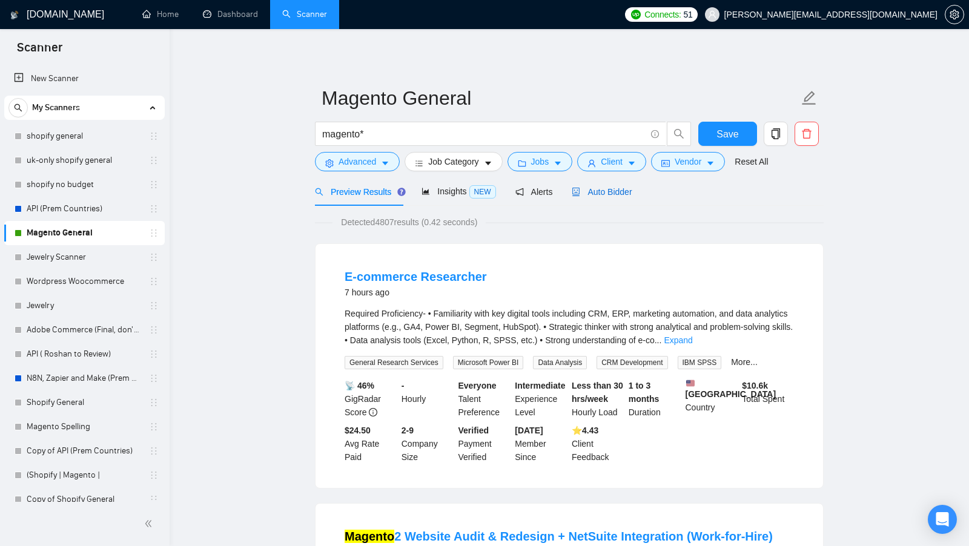
click at [621, 193] on span "Auto Bidder" at bounding box center [601, 192] width 60 height 10
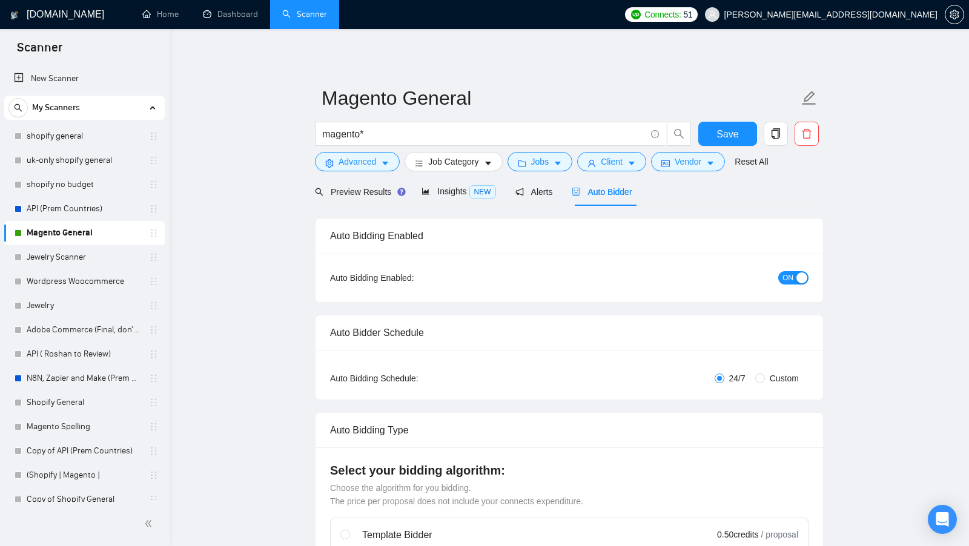
checkbox input "true"
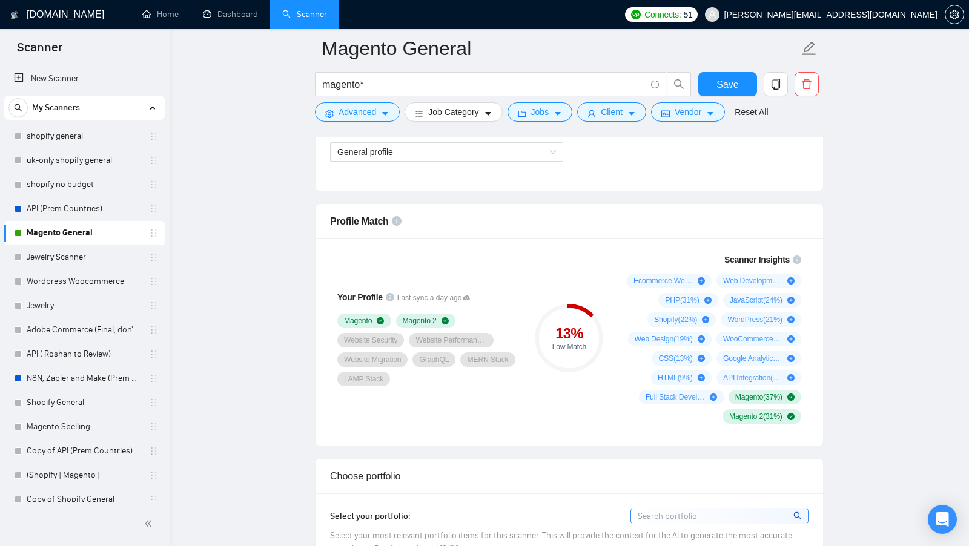
scroll to position [737, 0]
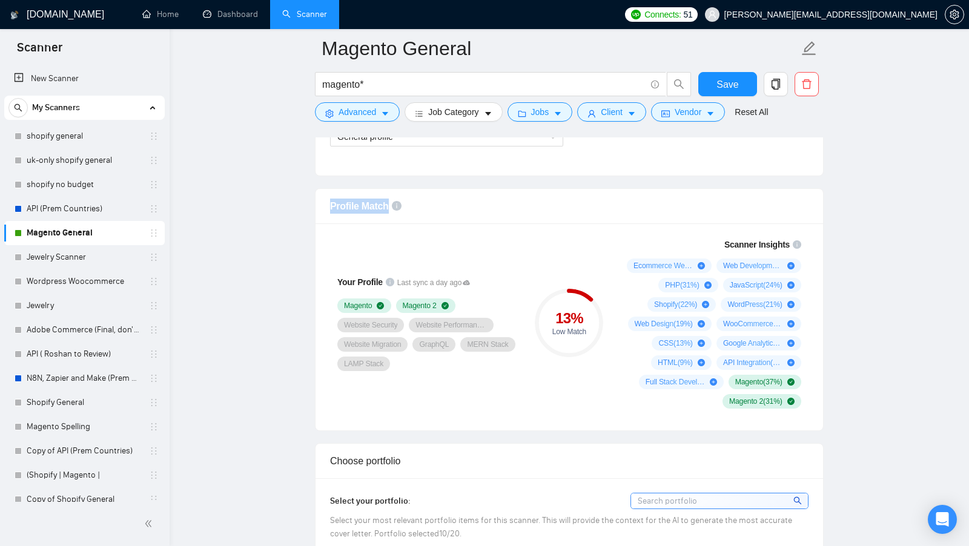
drag, startPoint x: 331, startPoint y: 205, endPoint x: 387, endPoint y: 202, distance: 57.0
click at [388, 202] on div "Profile Match" at bounding box center [569, 206] width 478 height 35
click at [577, 311] on div "13 %" at bounding box center [569, 318] width 68 height 15
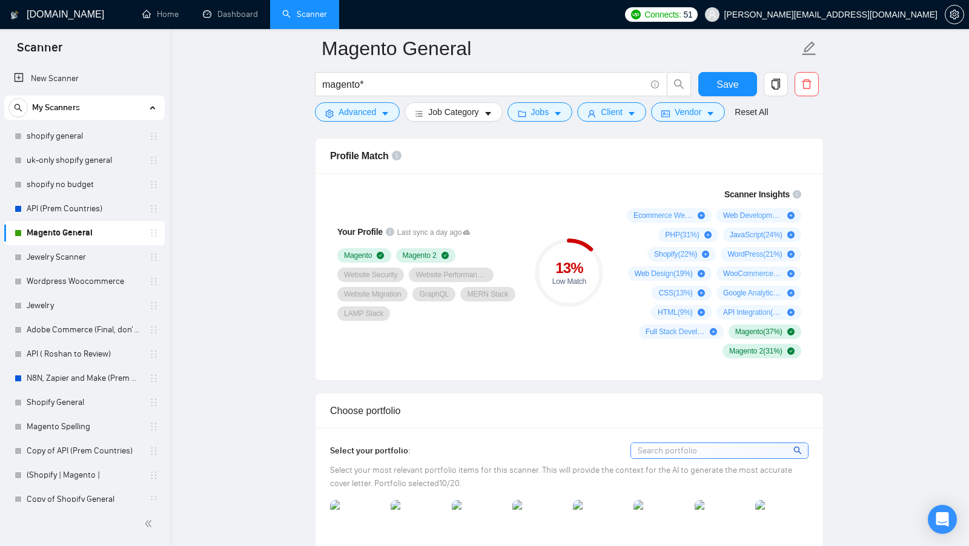
scroll to position [784, 0]
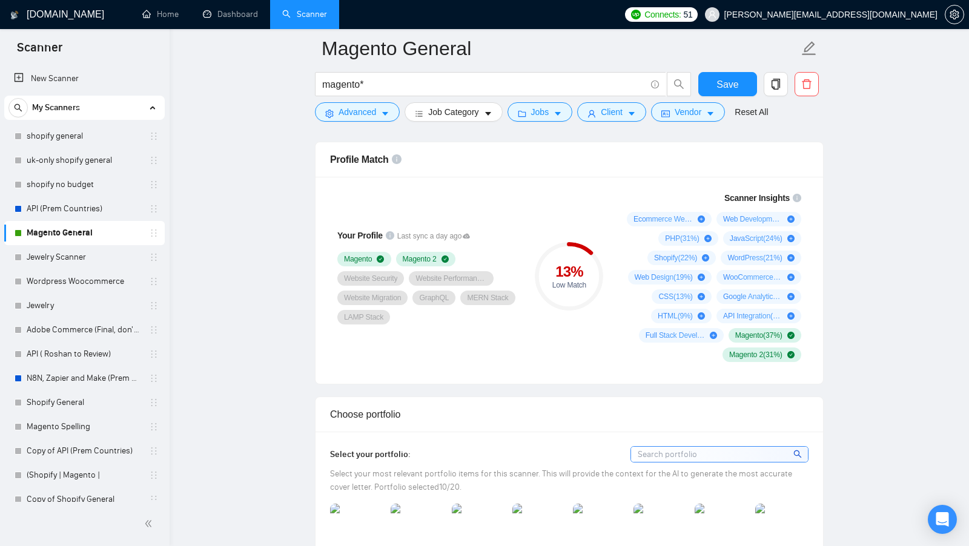
click at [689, 371] on div "Your Profile Last sync a day ago Magento Magento 2 Website Security Website Per…" at bounding box center [568, 280] width 507 height 207
click at [624, 333] on div "Ecommerce Website Development ( 46 %) Web Development ( 40 %) PHP ( 31 %) JavaS…" at bounding box center [711, 287] width 179 height 150
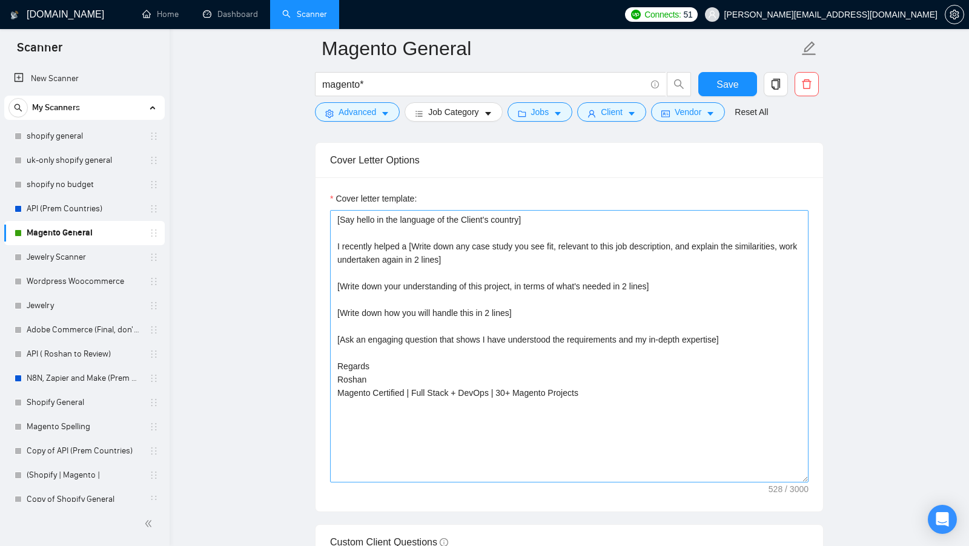
scroll to position [1357, 0]
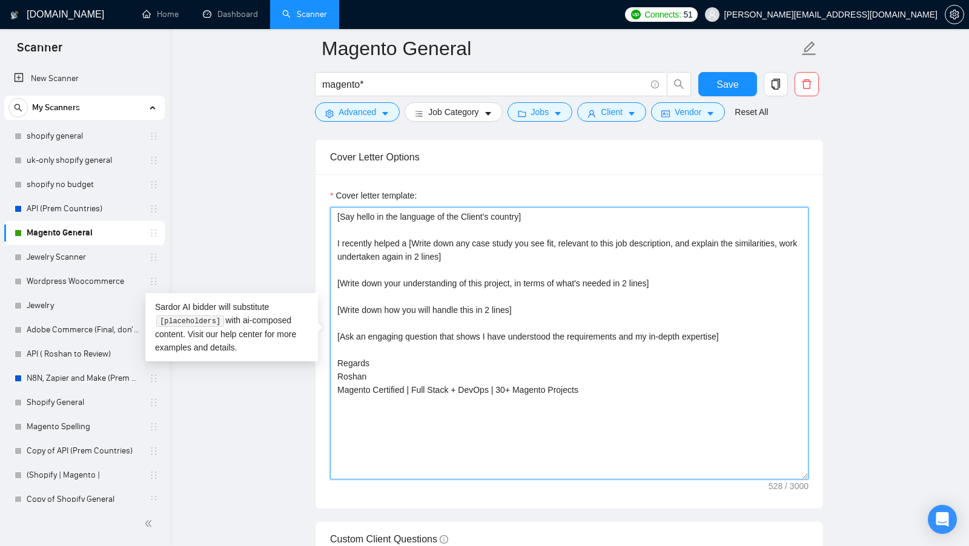
drag, startPoint x: 501, startPoint y: 256, endPoint x: 334, endPoint y: 237, distance: 167.5
click at [334, 237] on textarea "[Say hello in the language of the Client's country] I recently helped a [Write …" at bounding box center [569, 343] width 478 height 272
click at [476, 304] on textarea "[Say hello in the language of the Client's country] I recently helped a [Write …" at bounding box center [569, 343] width 478 height 272
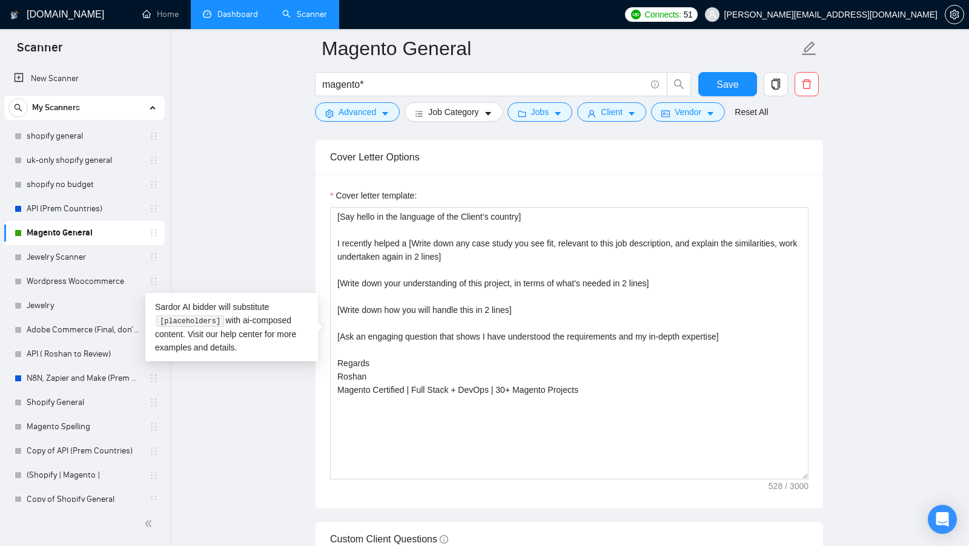
click at [242, 28] on li "Dashboard" at bounding box center [230, 14] width 79 height 29
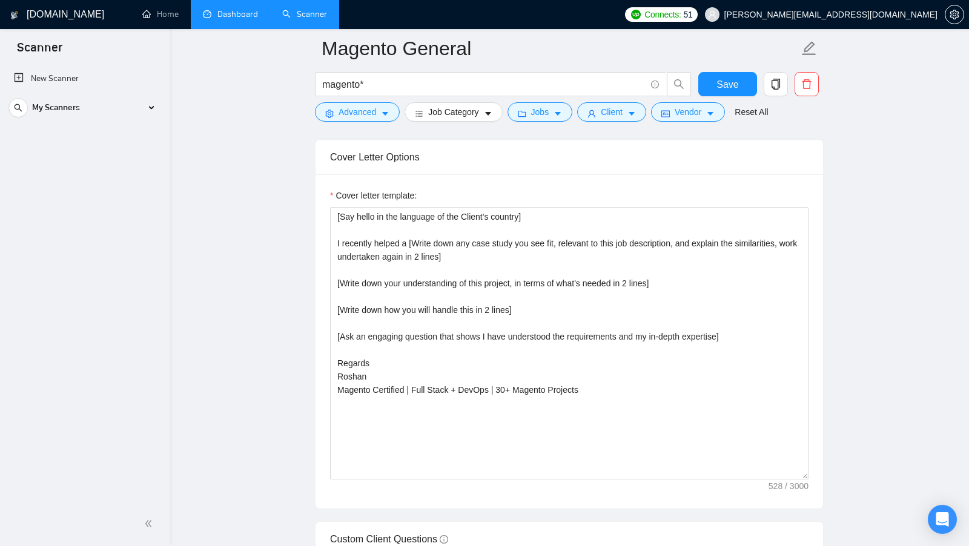
click at [242, 28] on li "Dashboard" at bounding box center [230, 14] width 79 height 29
click at [230, 19] on link "Dashboard" at bounding box center [230, 14] width 55 height 10
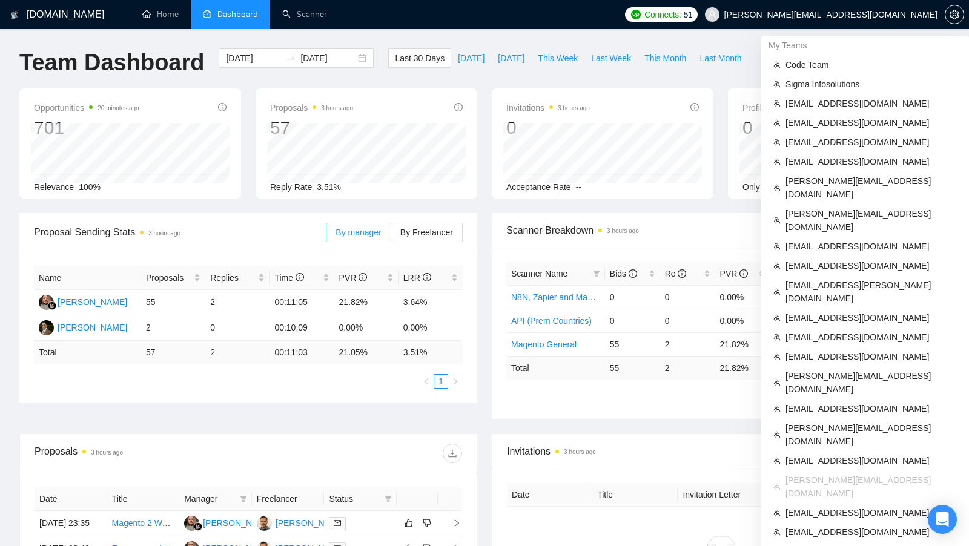
click at [892, 15] on span "[PERSON_NAME][EMAIL_ADDRESS][DOMAIN_NAME]" at bounding box center [830, 15] width 213 height 0
copy div "[PERSON_NAME][EMAIL_ADDRESS][DOMAIN_NAME]"
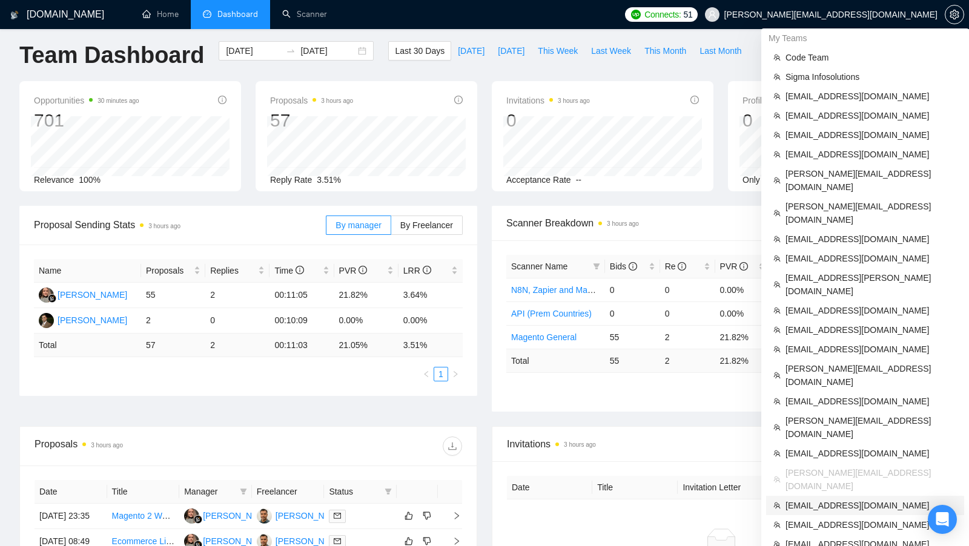
scroll to position [80, 0]
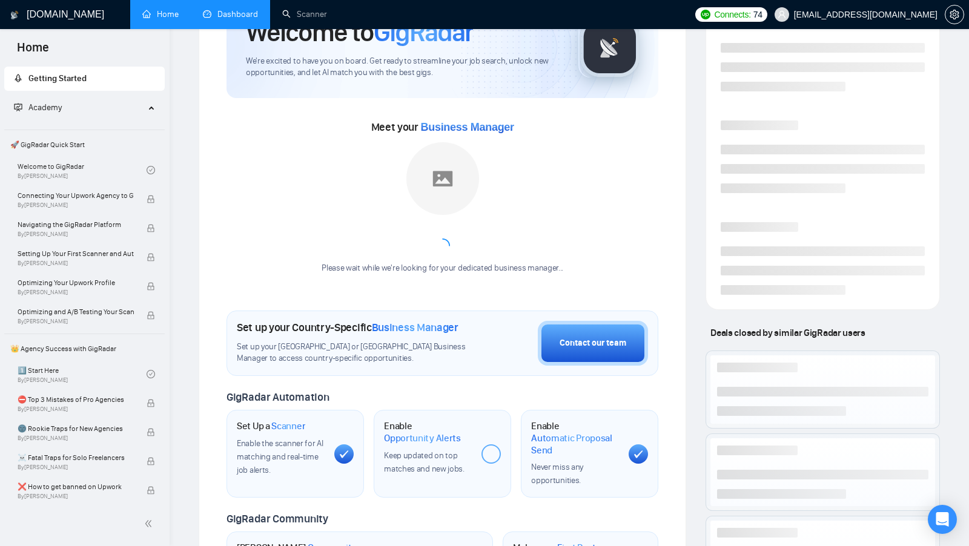
click at [234, 27] on li "Dashboard" at bounding box center [230, 14] width 79 height 29
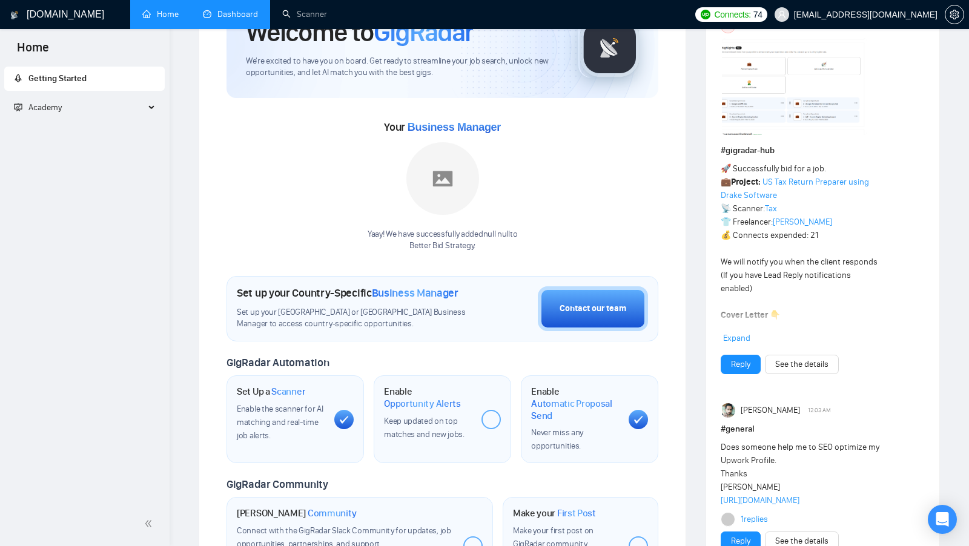
click at [234, 19] on link "Dashboard" at bounding box center [230, 14] width 55 height 10
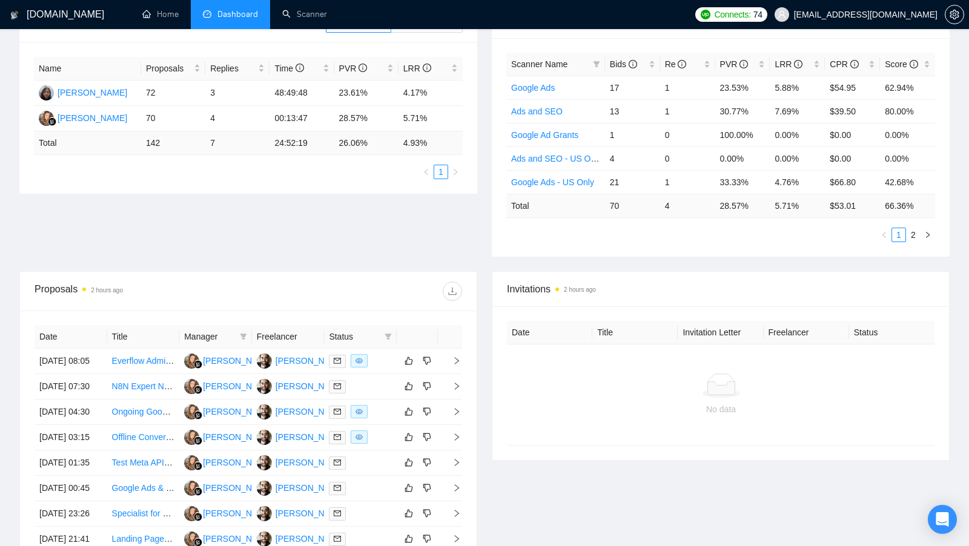
scroll to position [242, 0]
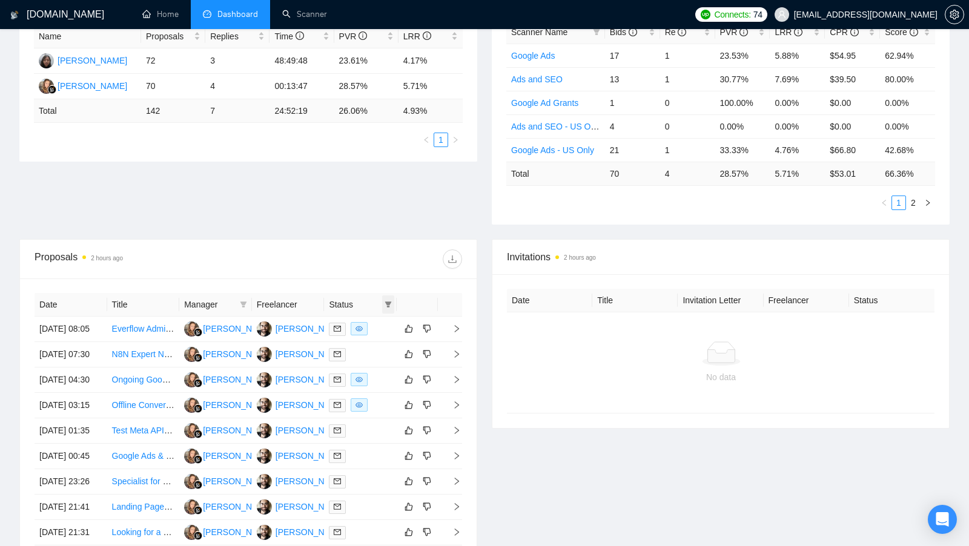
click at [389, 303] on icon "filter" at bounding box center [388, 304] width 7 height 6
click at [240, 307] on span at bounding box center [243, 304] width 12 height 18
click at [222, 340] on span "Natali Konstatinova" at bounding box center [201, 344] width 70 height 10
checkbox input "true"
click at [339, 240] on div "Proposals 2 hours ago" at bounding box center [248, 259] width 427 height 39
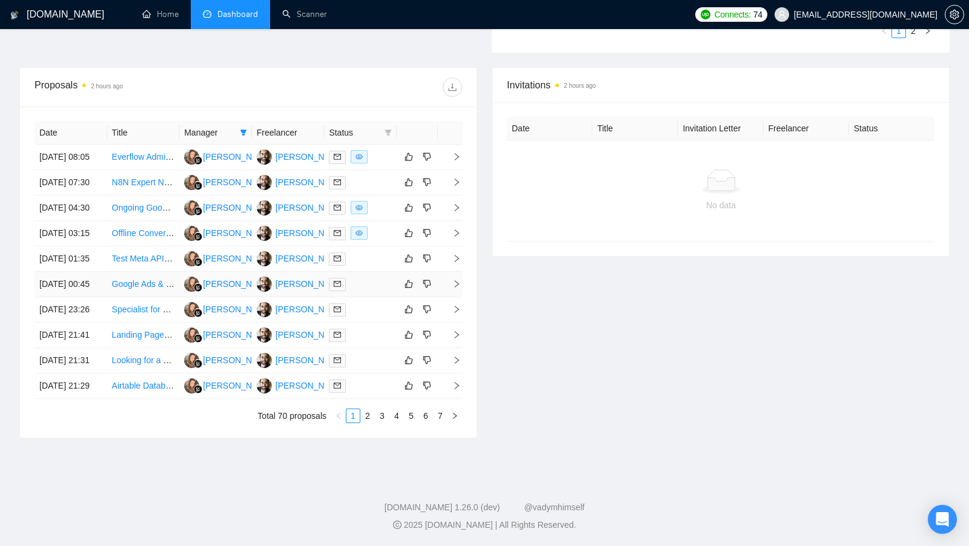
scroll to position [522, 0]
click at [447, 415] on link "7" at bounding box center [439, 415] width 13 height 13
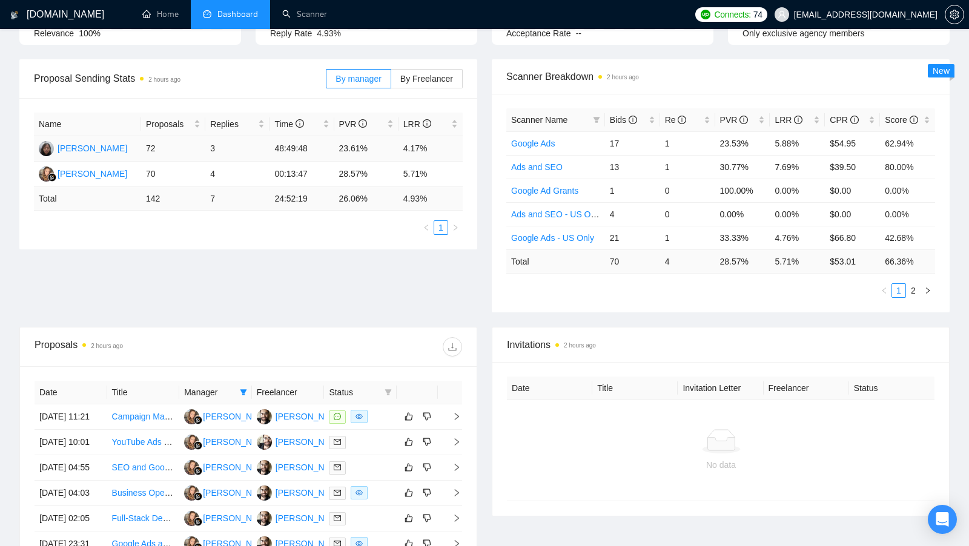
scroll to position [153, 0]
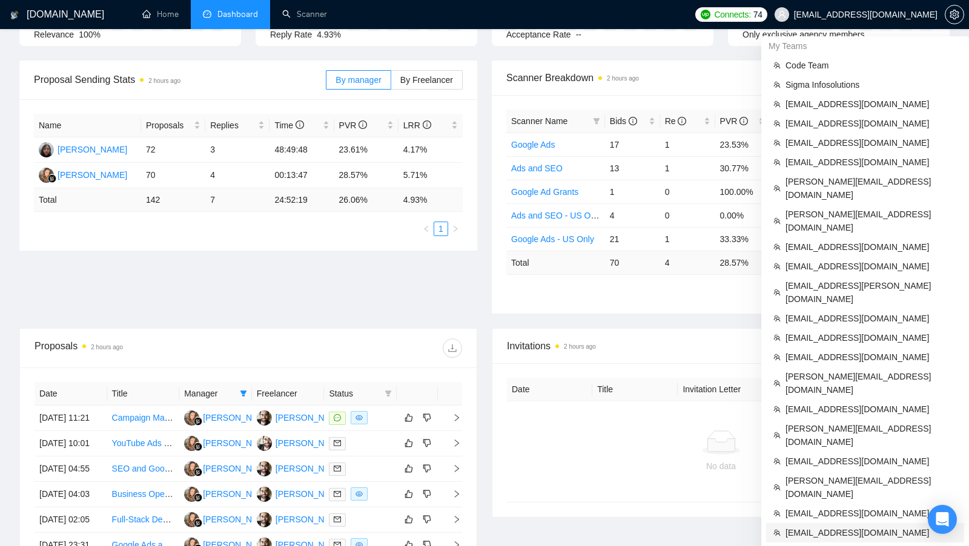
click at [840, 526] on span "[EMAIL_ADDRESS][DOMAIN_NAME]" at bounding box center [870, 532] width 171 height 13
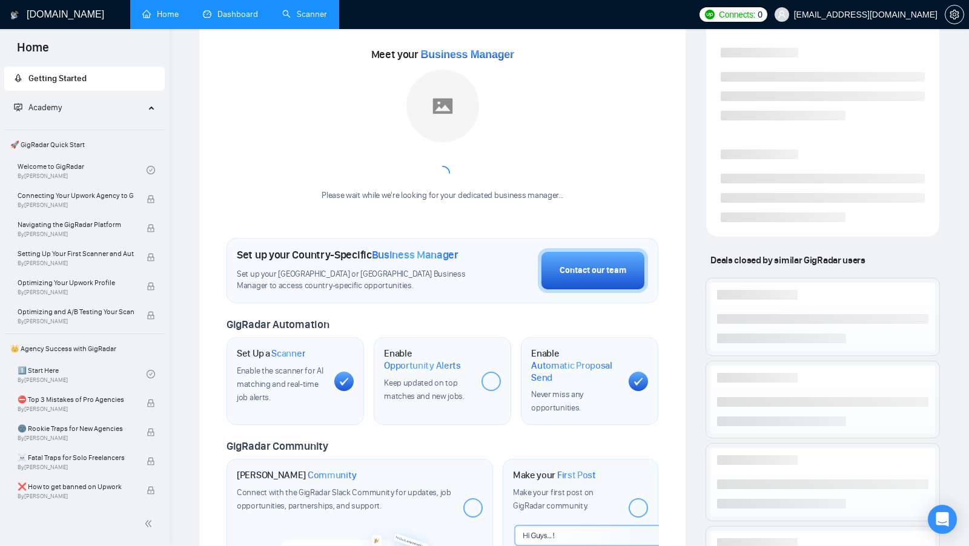
click at [282, 19] on link "Scanner" at bounding box center [304, 14] width 45 height 10
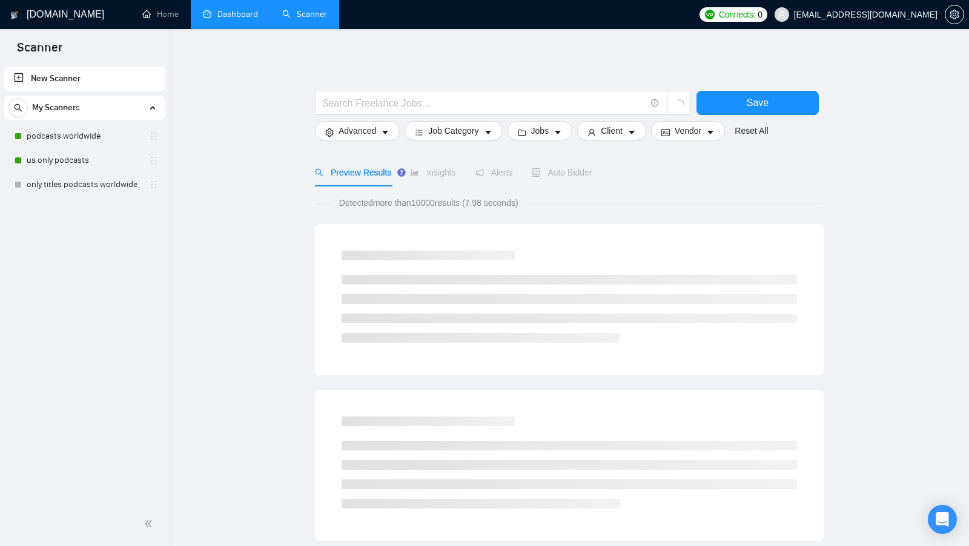
click at [217, 17] on link "Dashboard" at bounding box center [230, 14] width 55 height 10
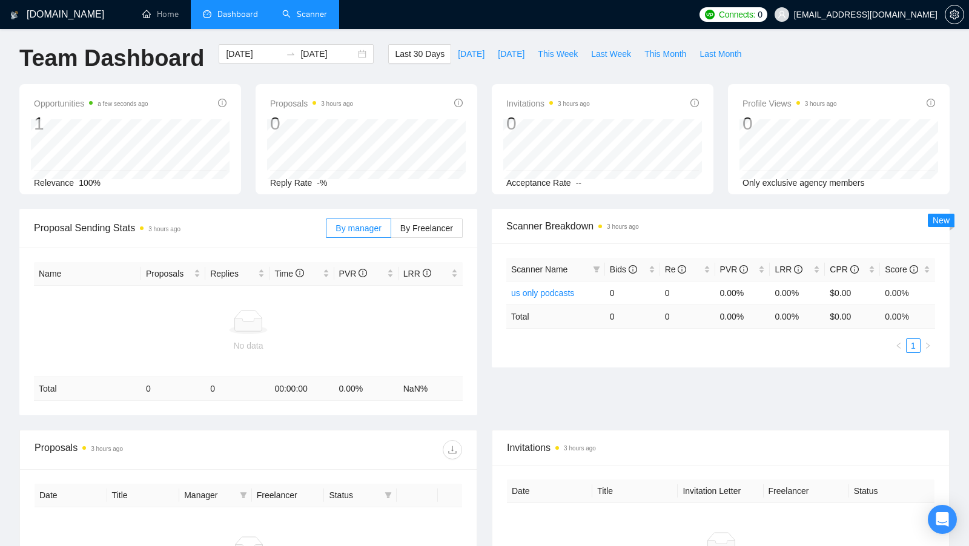
scroll to position [82, 0]
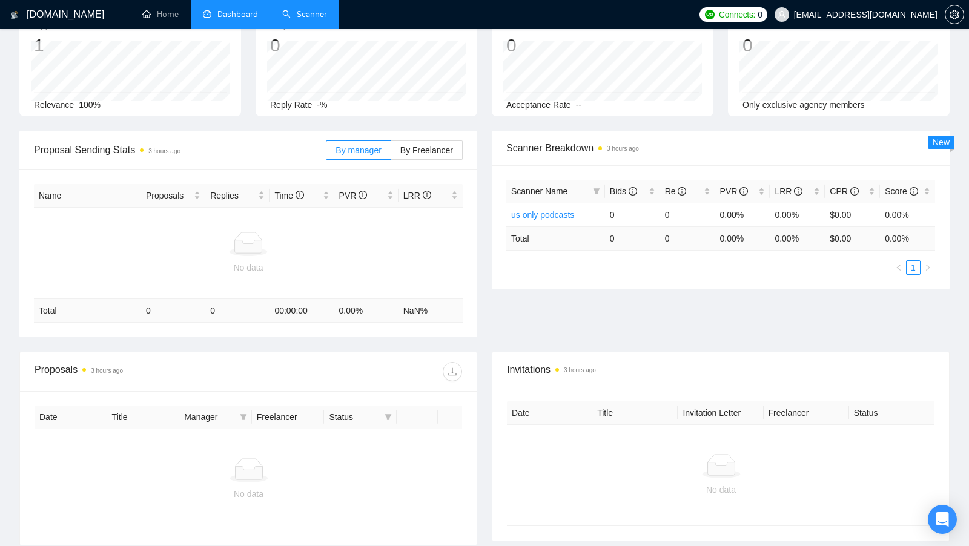
click at [314, 19] on link "Scanner" at bounding box center [304, 14] width 45 height 10
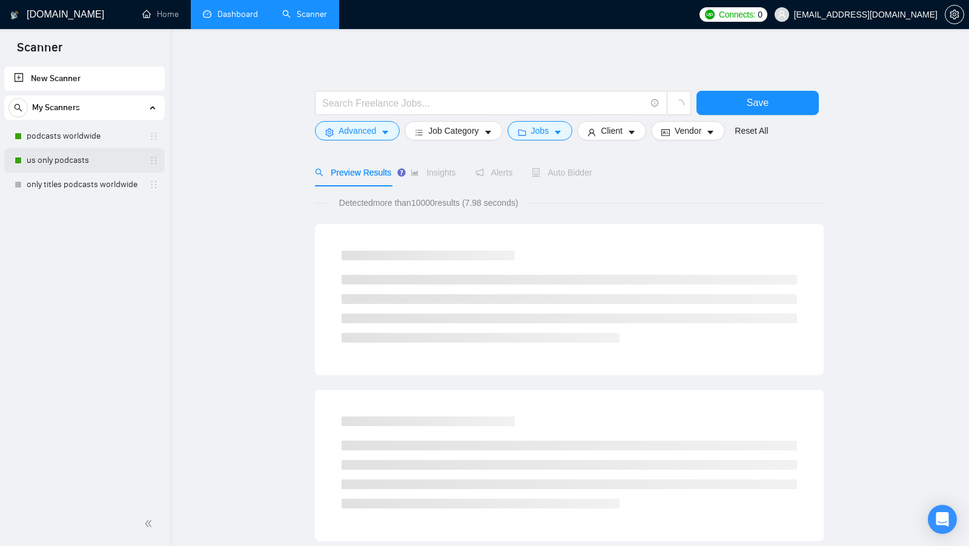
click at [84, 165] on link "us only podcasts" at bounding box center [84, 160] width 115 height 24
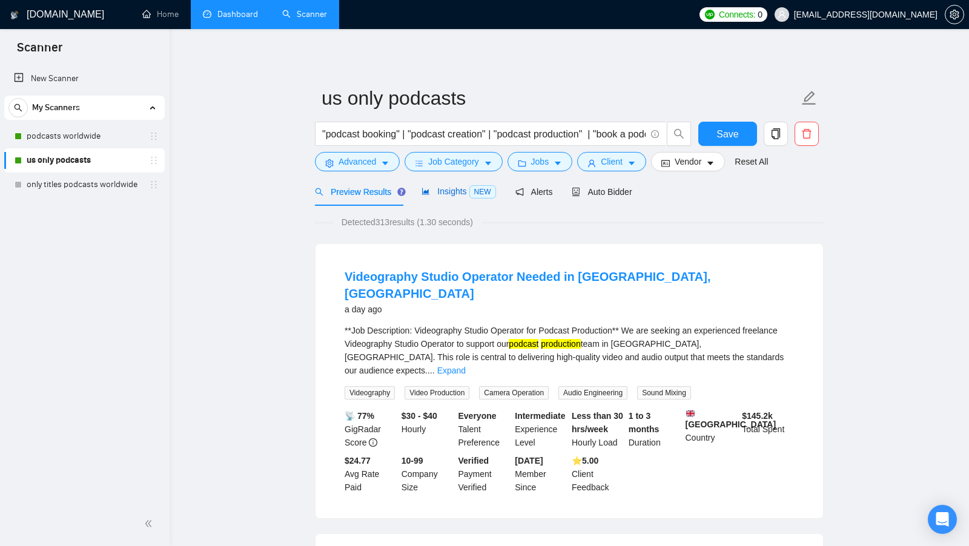
click at [451, 194] on span "Insights NEW" at bounding box center [458, 191] width 74 height 10
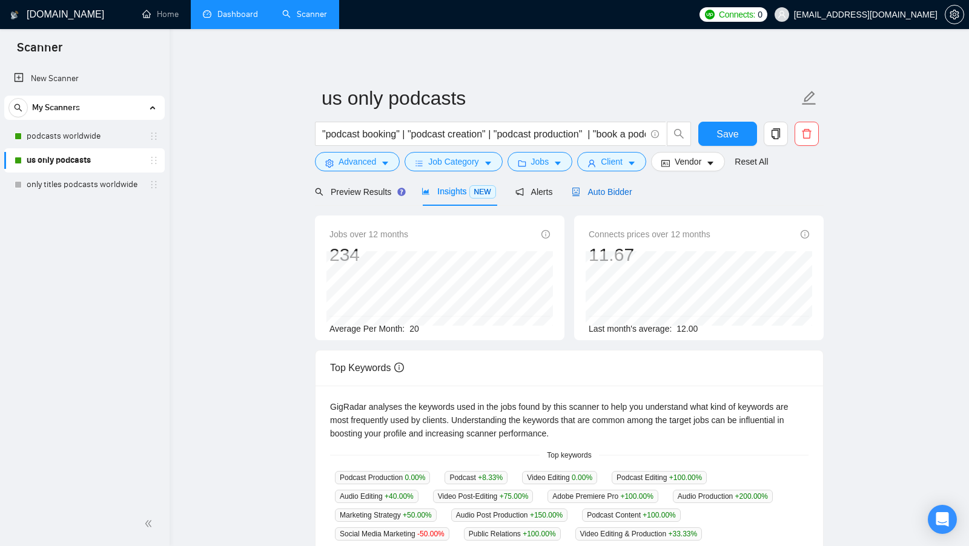
click at [588, 190] on span "Auto Bidder" at bounding box center [601, 192] width 60 height 10
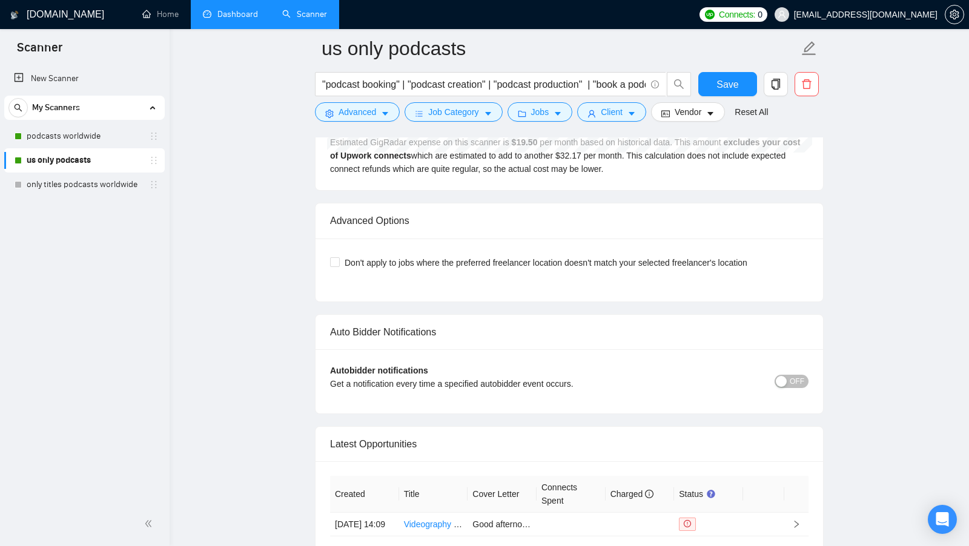
scroll to position [2765, 0]
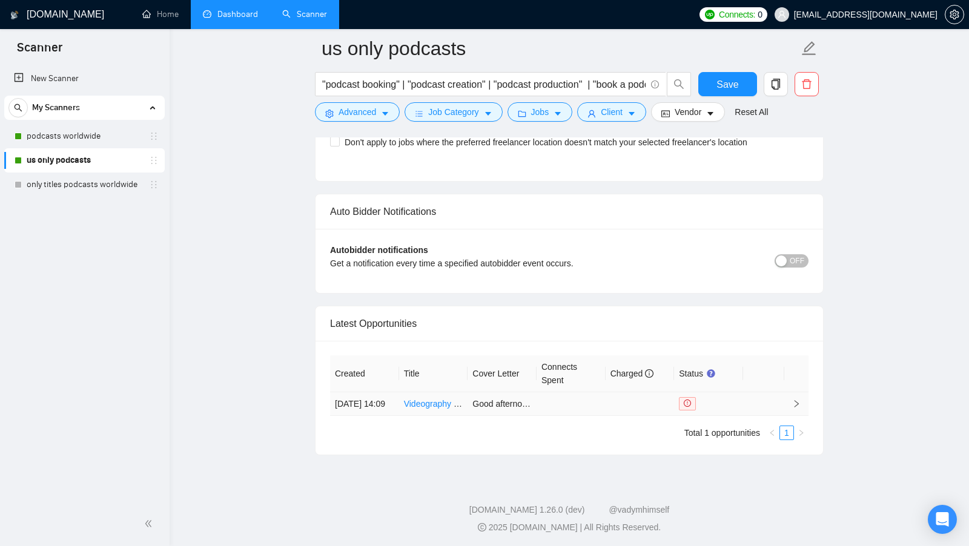
click at [572, 392] on td at bounding box center [570, 404] width 69 height 24
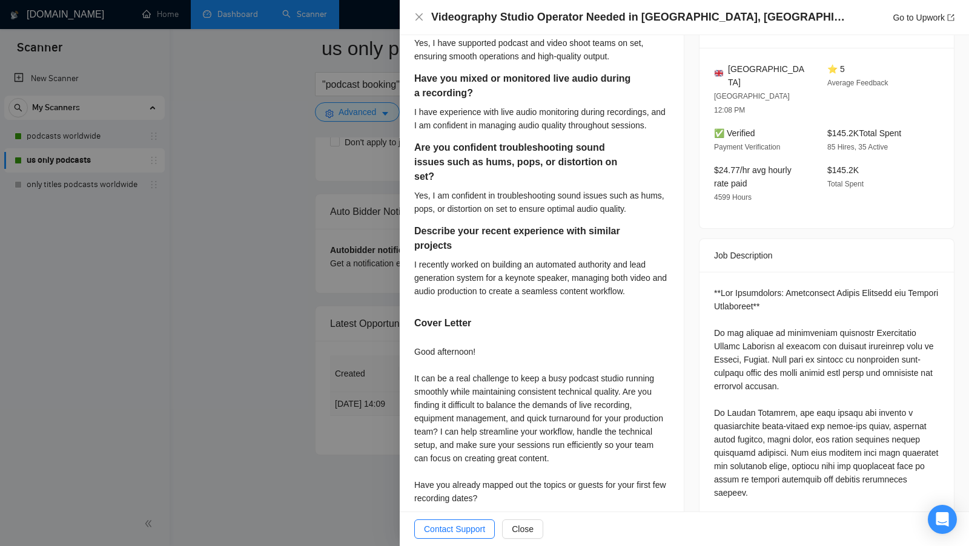
scroll to position [390, 0]
click at [106, 200] on div at bounding box center [484, 273] width 969 height 546
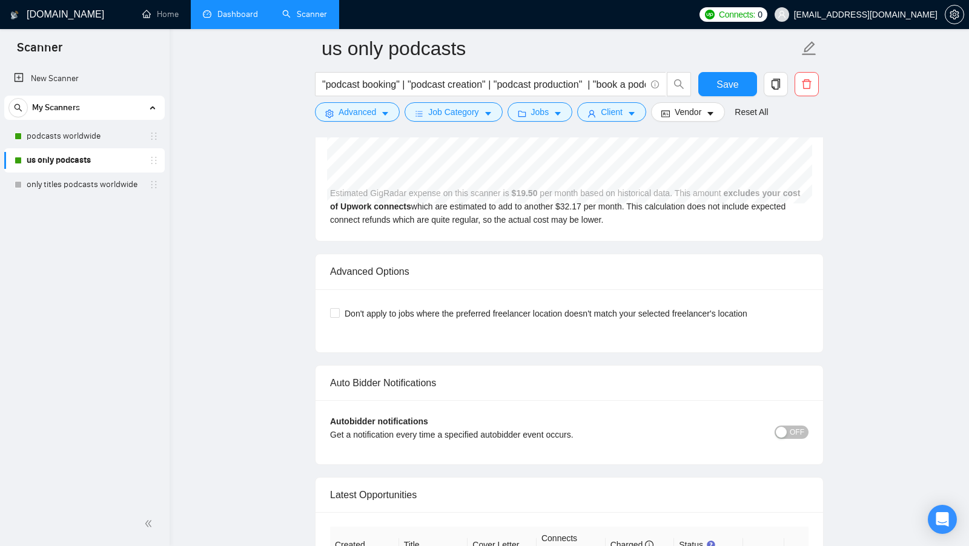
scroll to position [2765, 0]
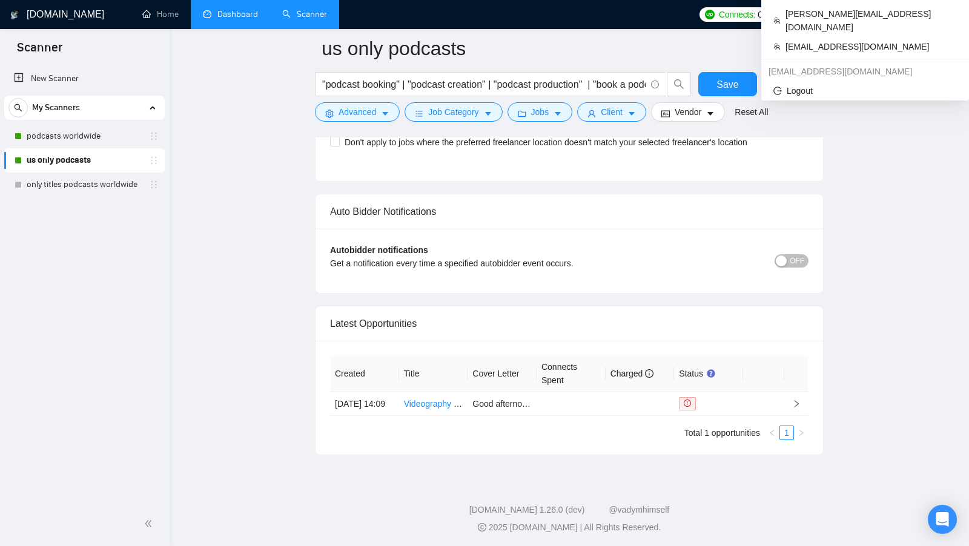
click at [884, 15] on span "[EMAIL_ADDRESS][DOMAIN_NAME]" at bounding box center [865, 15] width 143 height 0
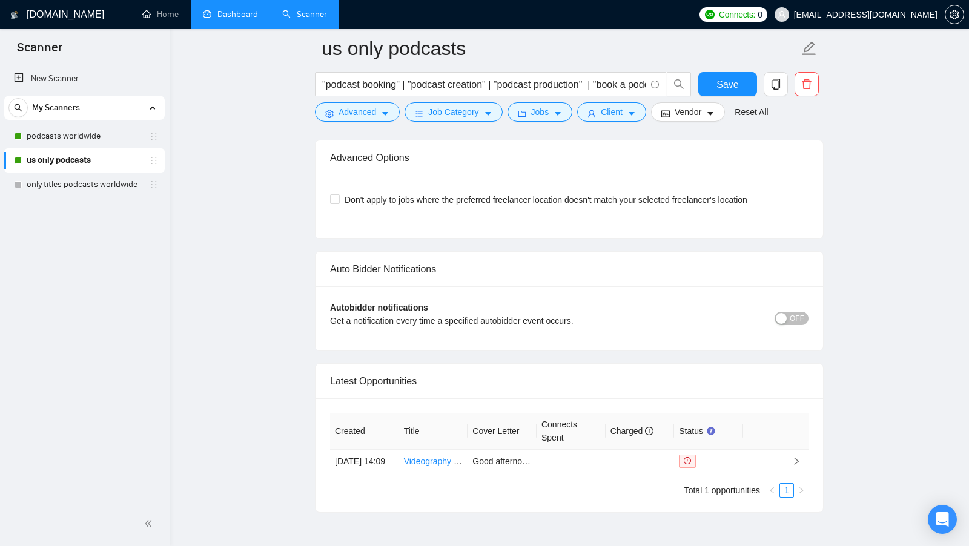
scroll to position [2641, 0]
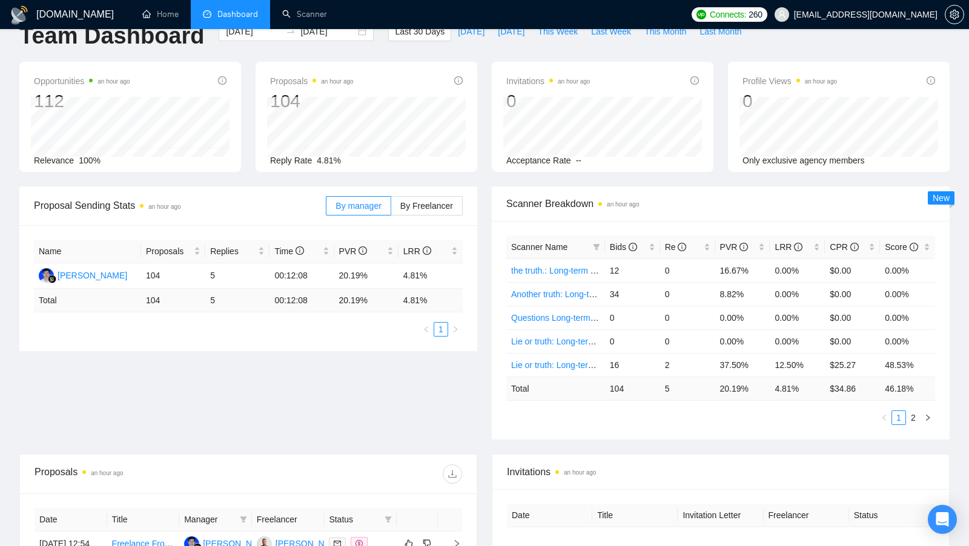
scroll to position [27, 0]
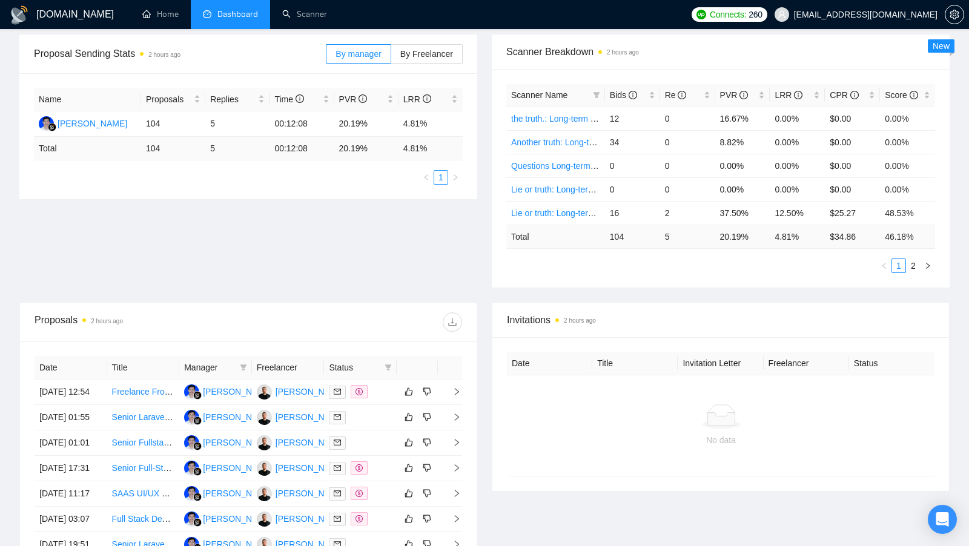
scroll to position [186, 0]
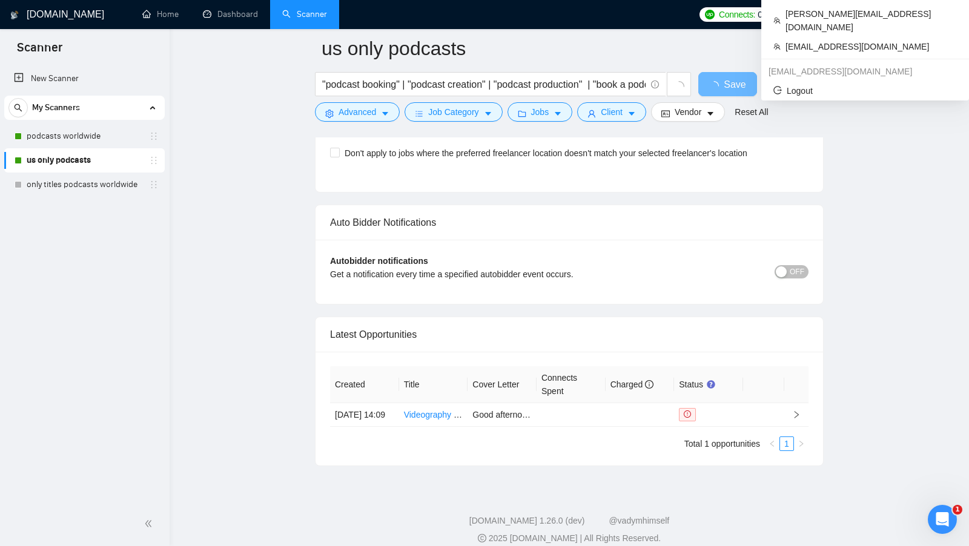
click at [913, 15] on span "[EMAIL_ADDRESS][DOMAIN_NAME]" at bounding box center [865, 15] width 143 height 0
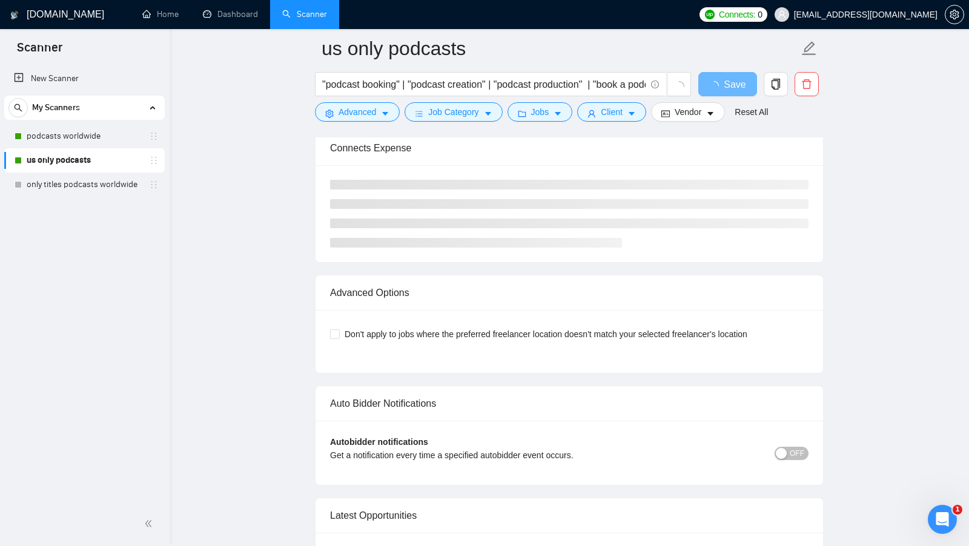
scroll to position [2240, 0]
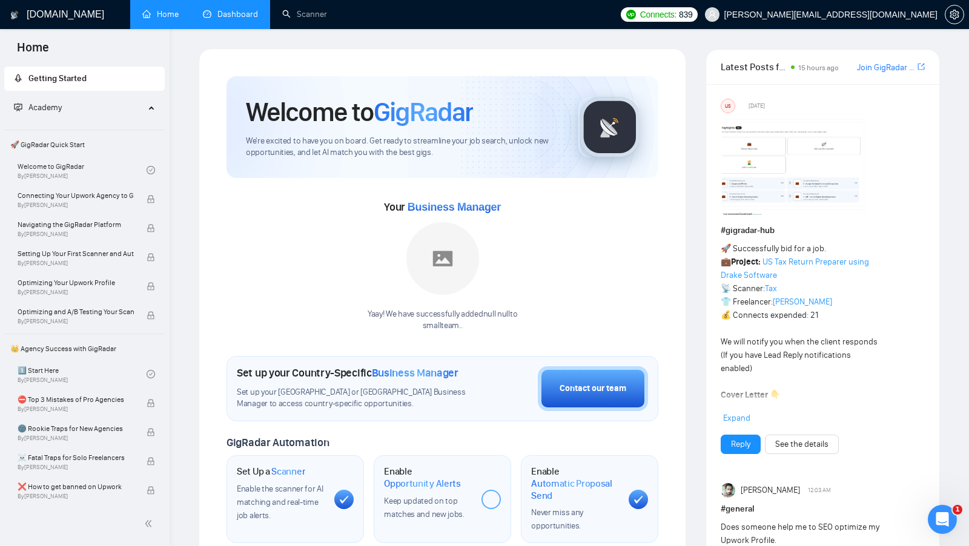
click at [222, 9] on link "Dashboard" at bounding box center [230, 14] width 55 height 10
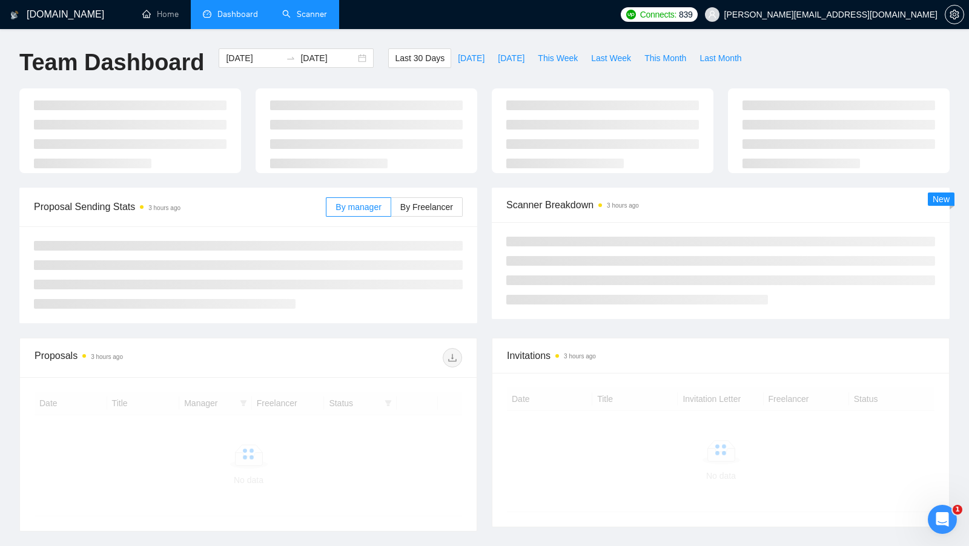
click at [300, 13] on link "Scanner" at bounding box center [304, 14] width 45 height 10
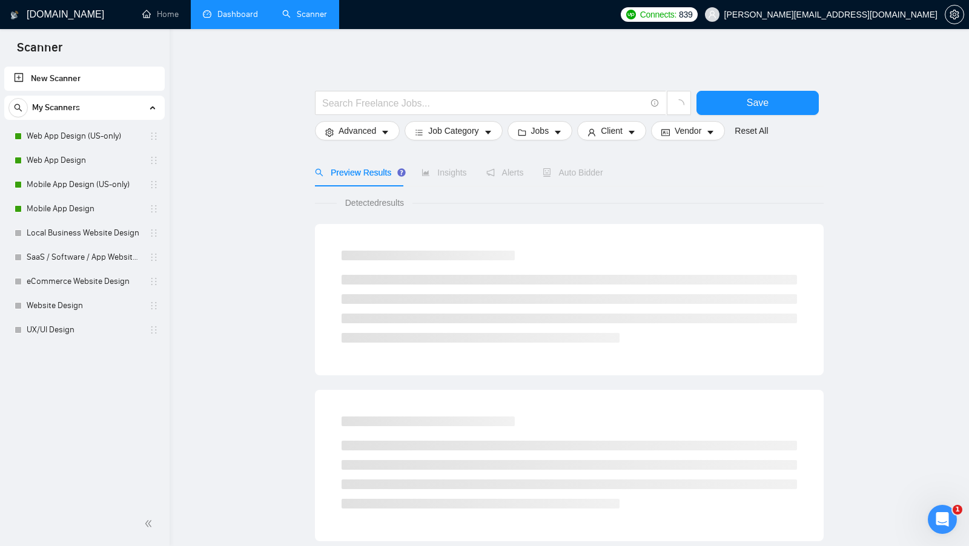
click at [240, 19] on link "Dashboard" at bounding box center [230, 14] width 55 height 10
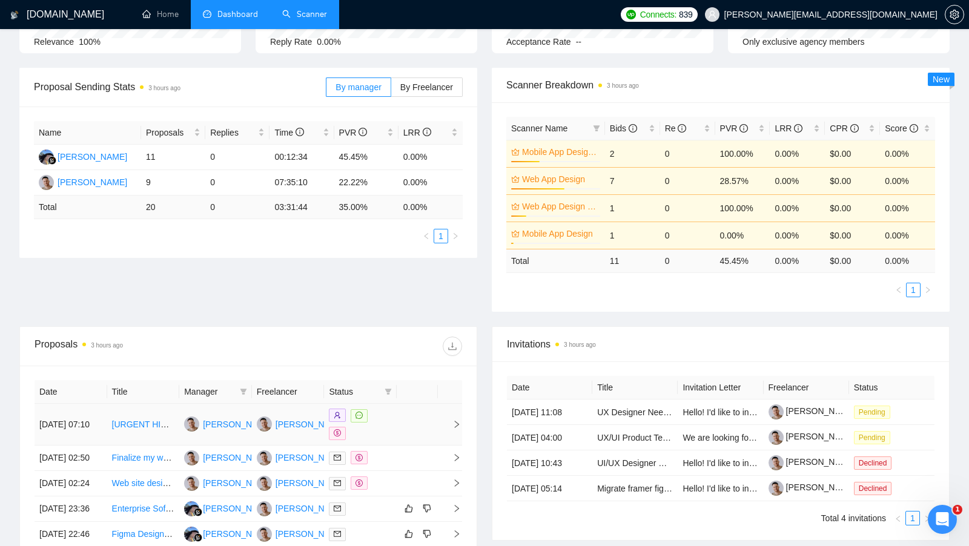
scroll to position [229, 0]
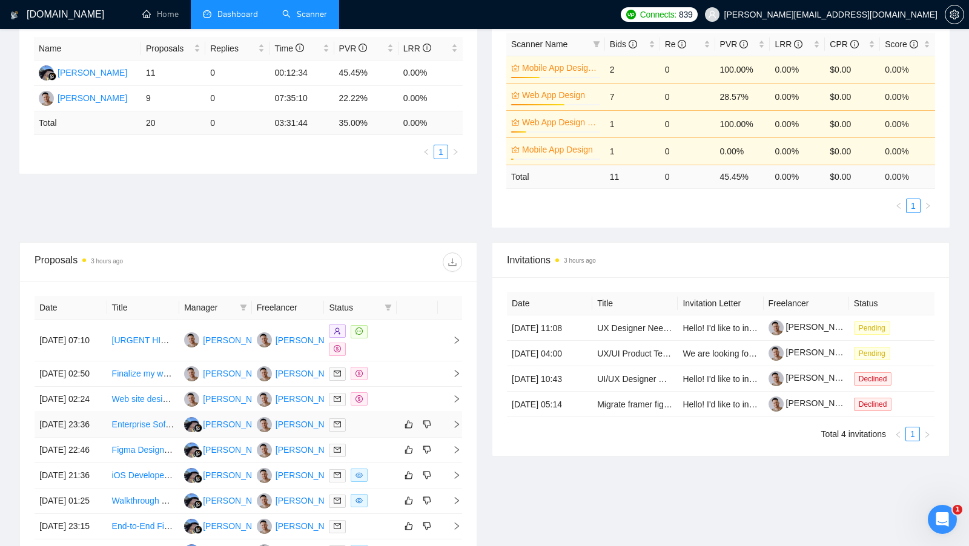
click at [376, 432] on div at bounding box center [360, 425] width 63 height 14
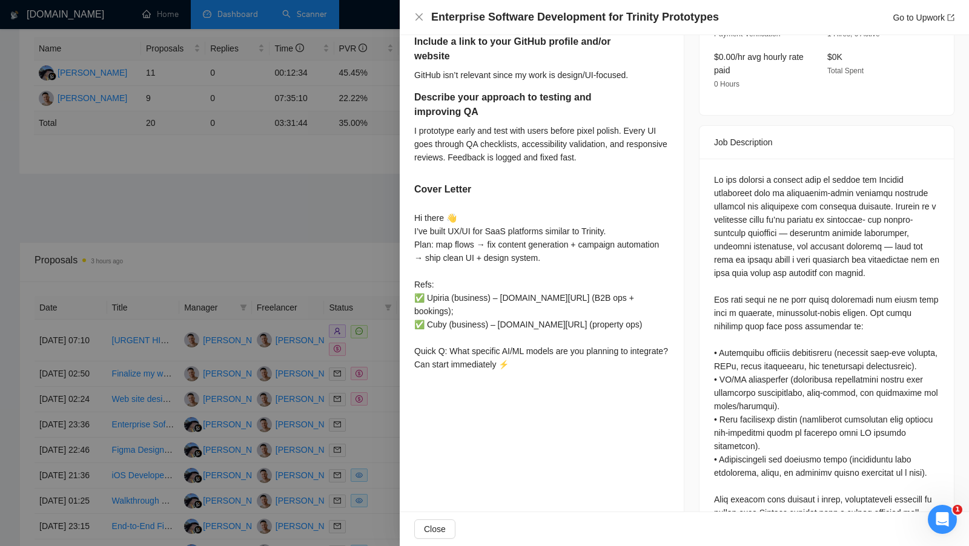
scroll to position [400, 0]
click at [400, 392] on div "Describe your recent experience with similar projects – Valuer — [URL][DOMAIN_N…" at bounding box center [542, 165] width 284 height 453
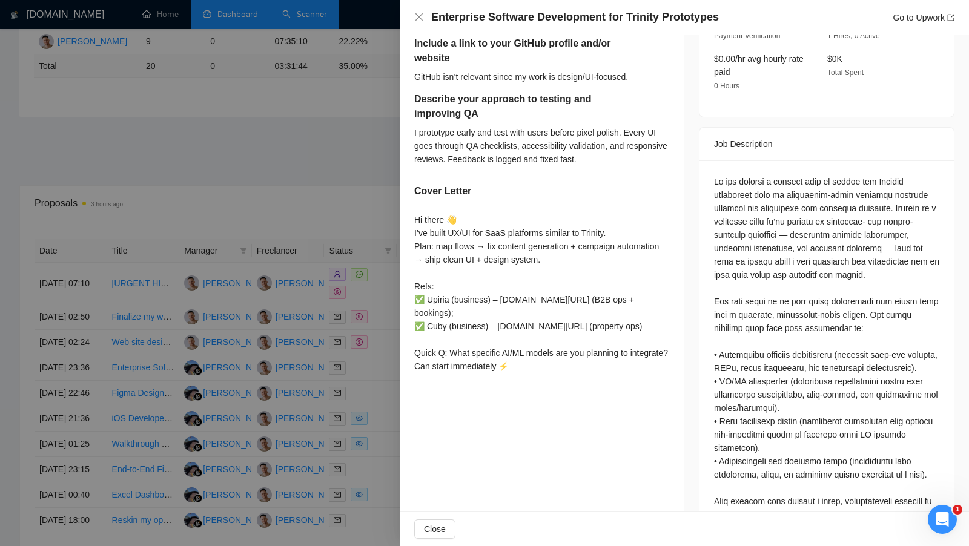
scroll to position [481, 0]
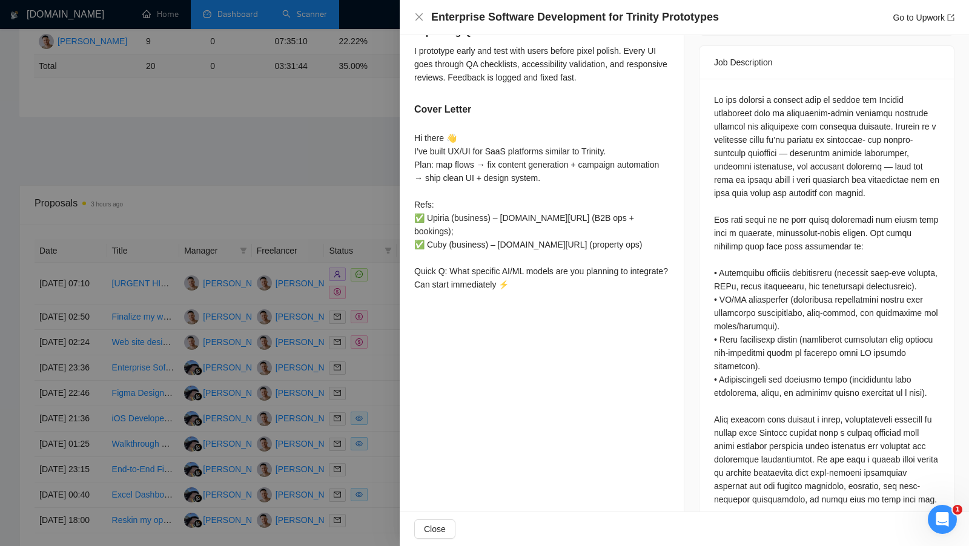
click at [365, 367] on div at bounding box center [484, 273] width 969 height 546
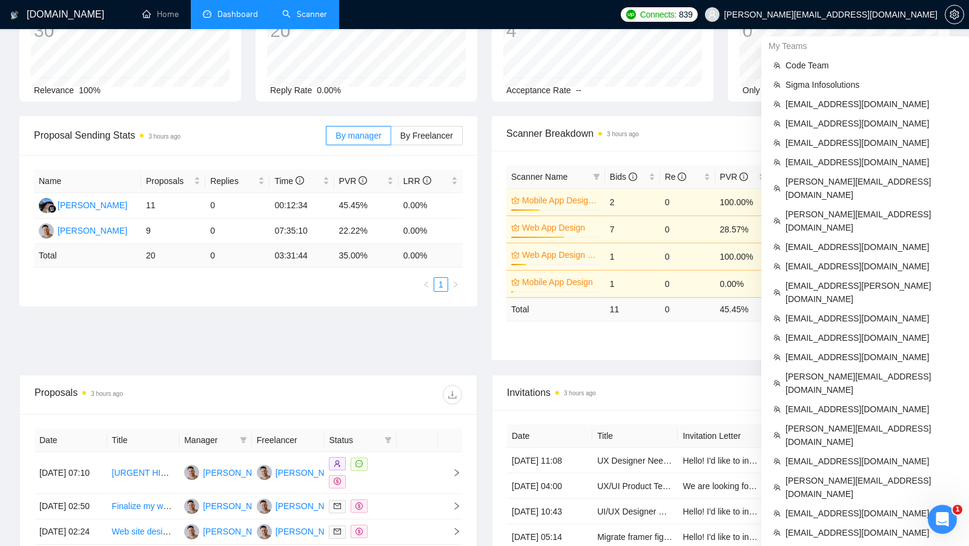
scroll to position [432, 0]
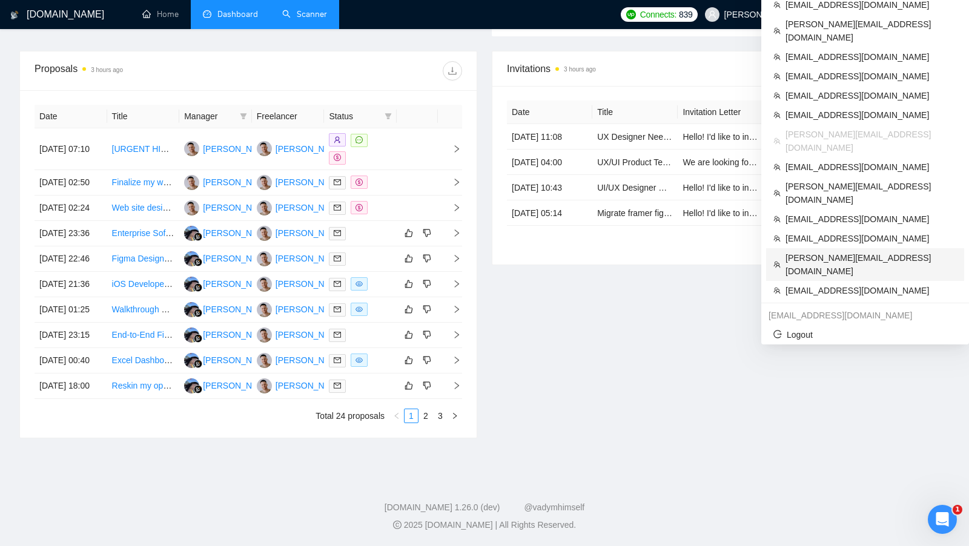
click at [892, 251] on span "[PERSON_NAME][EMAIL_ADDRESS][DOMAIN_NAME]" at bounding box center [870, 264] width 171 height 27
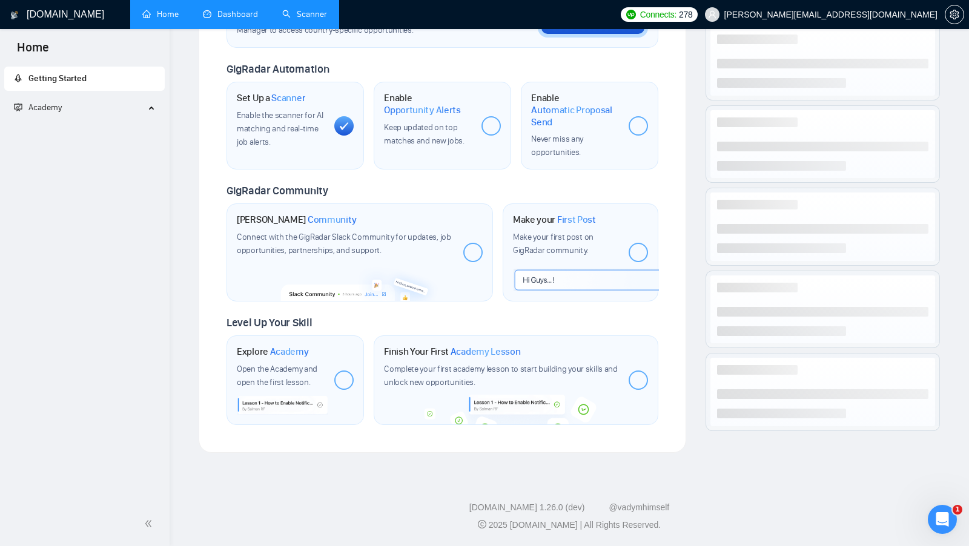
scroll to position [403, 0]
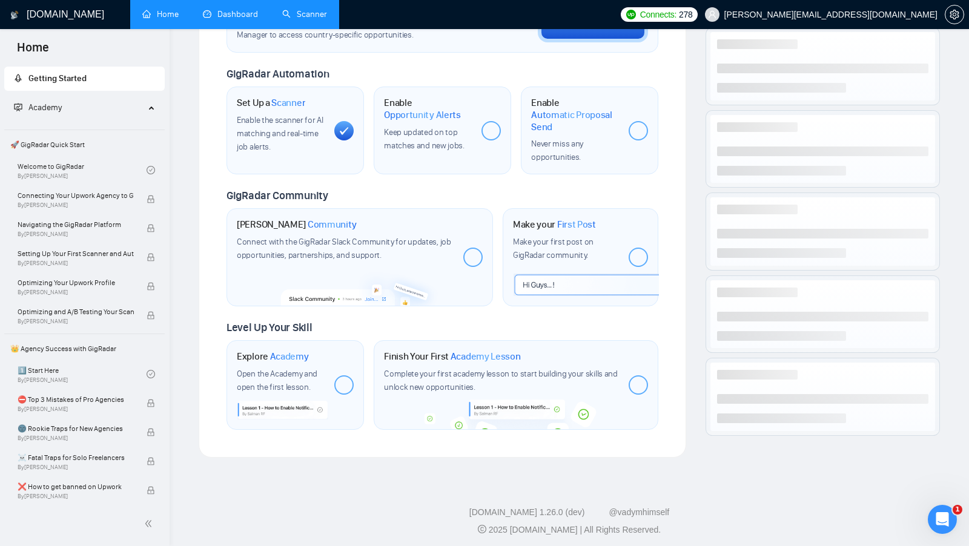
click at [302, 19] on link "Scanner" at bounding box center [304, 14] width 45 height 10
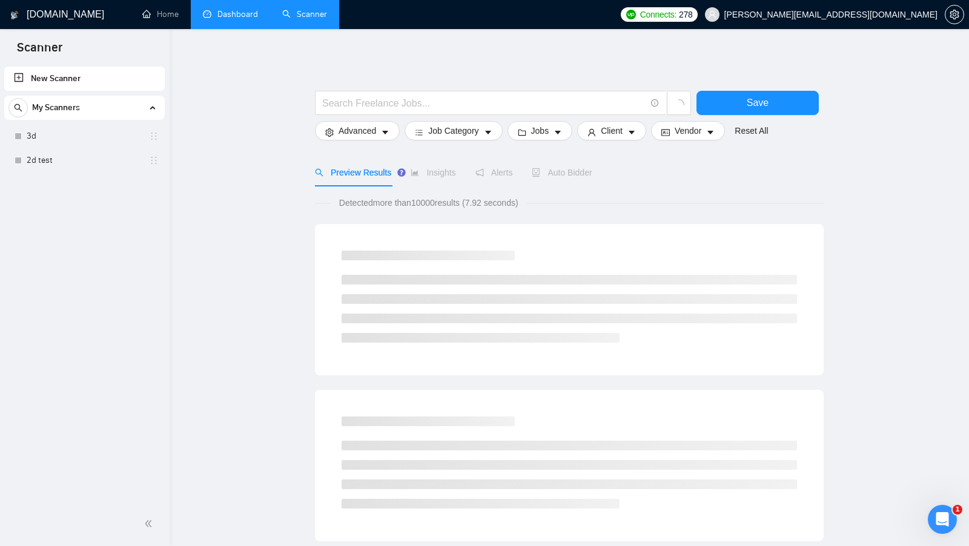
click at [243, 19] on link "Dashboard" at bounding box center [230, 14] width 55 height 10
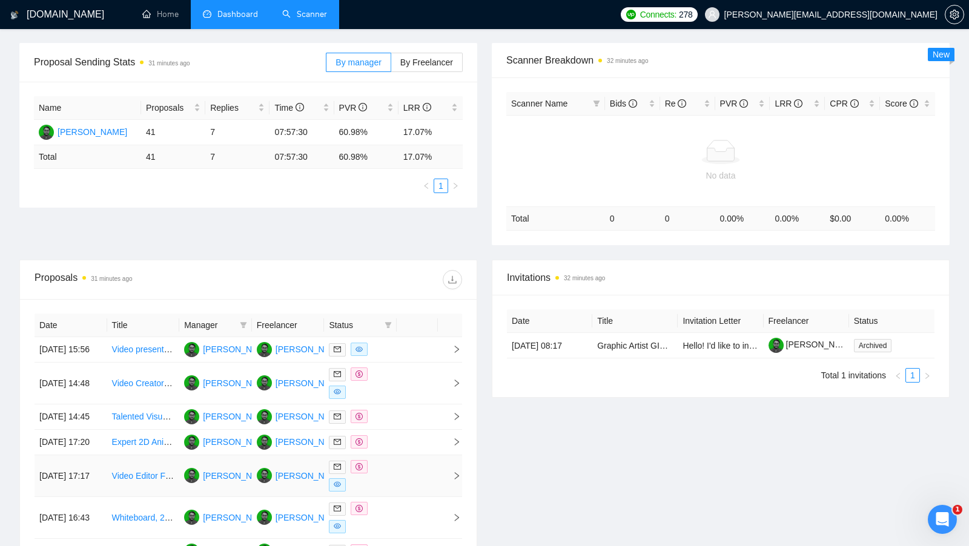
scroll to position [165, 0]
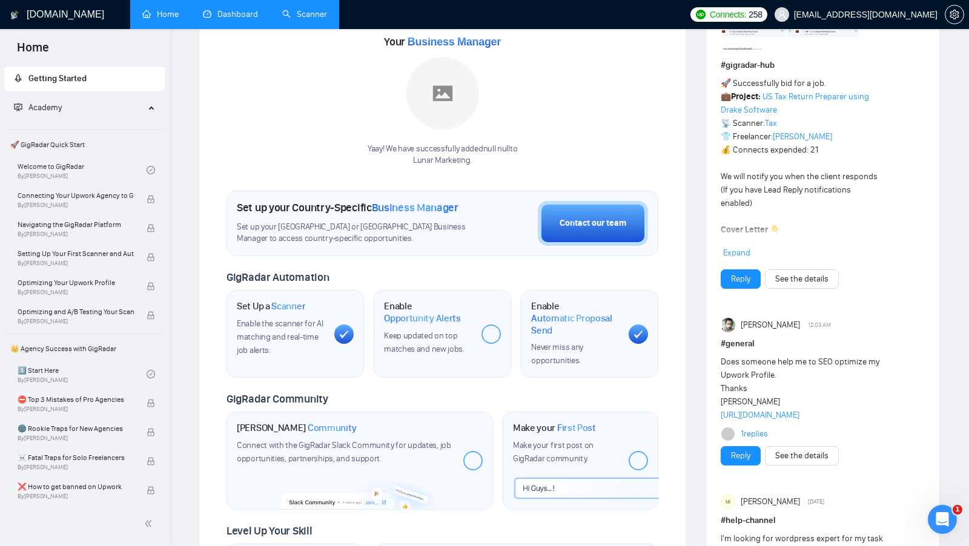
click at [234, 35] on div "Your Business Manager Yaay! We have successfully added null null to Lunar Marke…" at bounding box center [442, 99] width 432 height 134
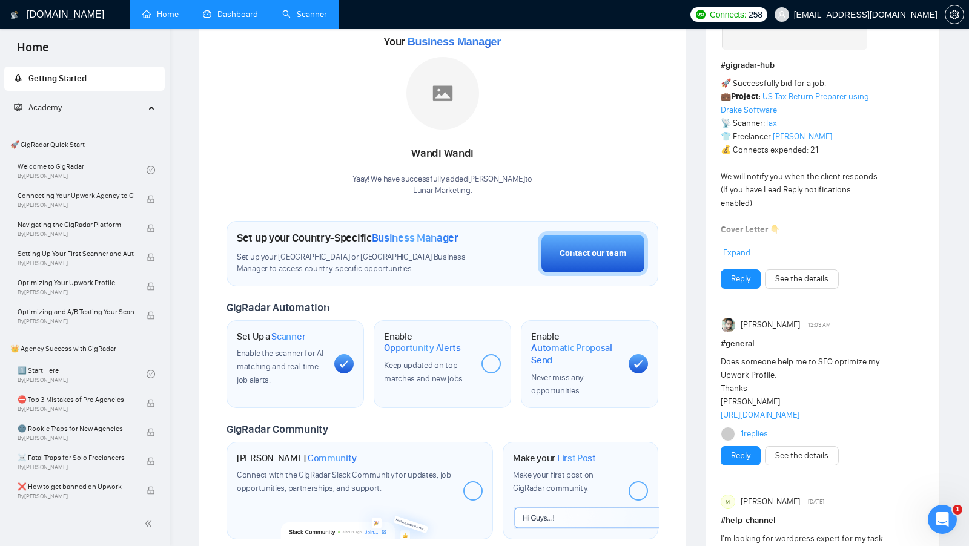
click at [231, 19] on link "Dashboard" at bounding box center [230, 14] width 55 height 10
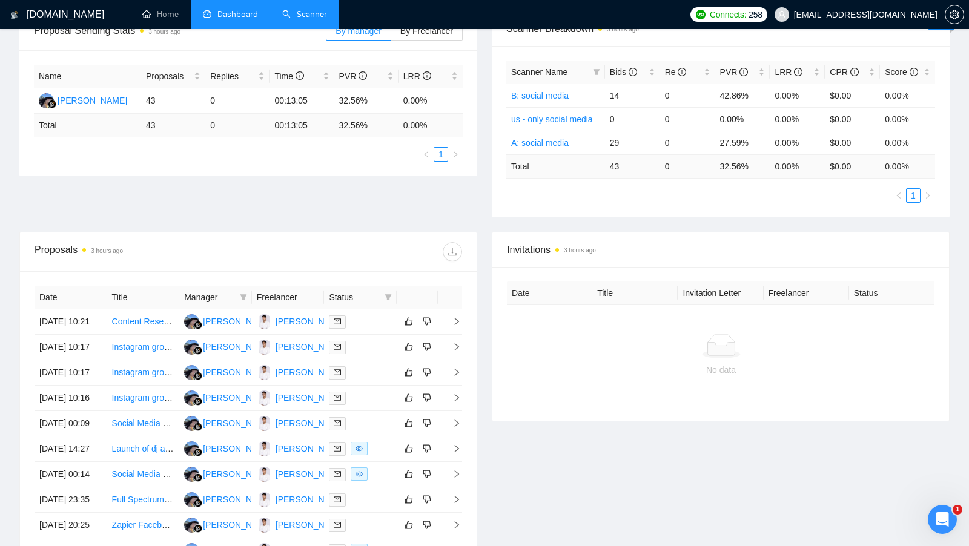
scroll to position [310, 0]
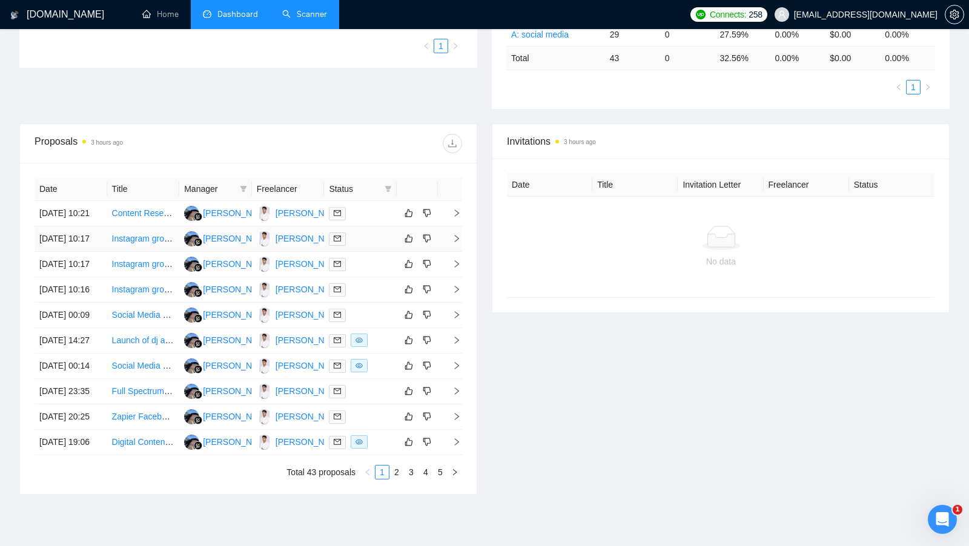
click at [381, 239] on td at bounding box center [360, 238] width 73 height 25
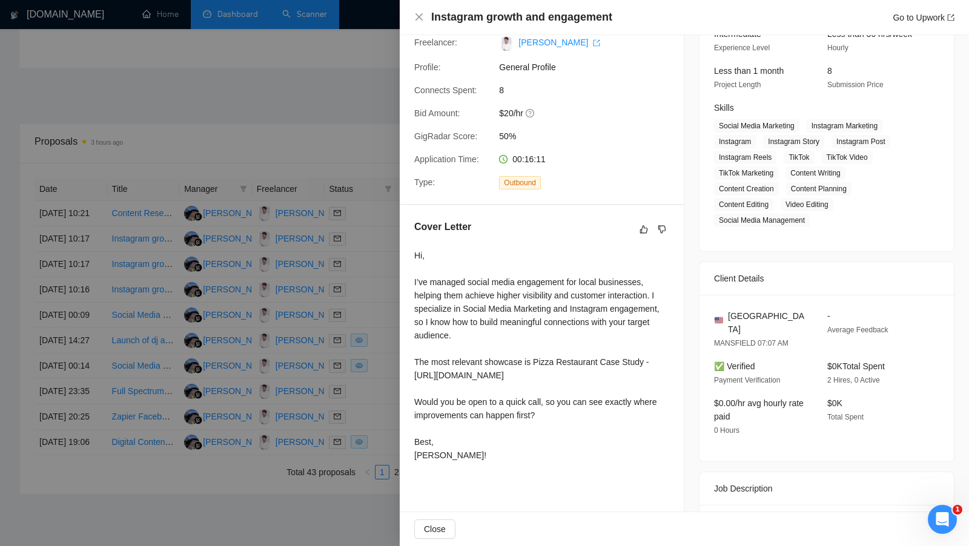
scroll to position [142, 0]
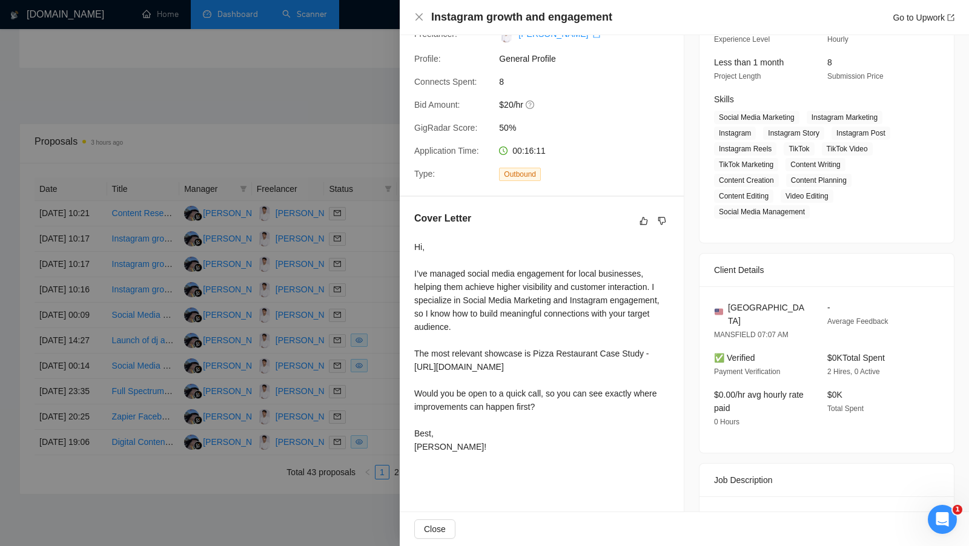
click at [261, 134] on div at bounding box center [484, 273] width 969 height 546
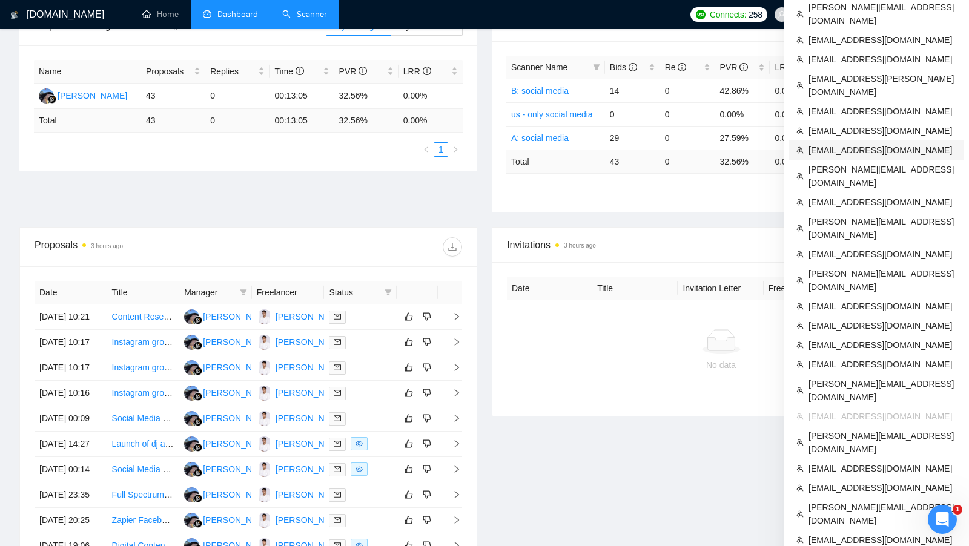
scroll to position [212, 0]
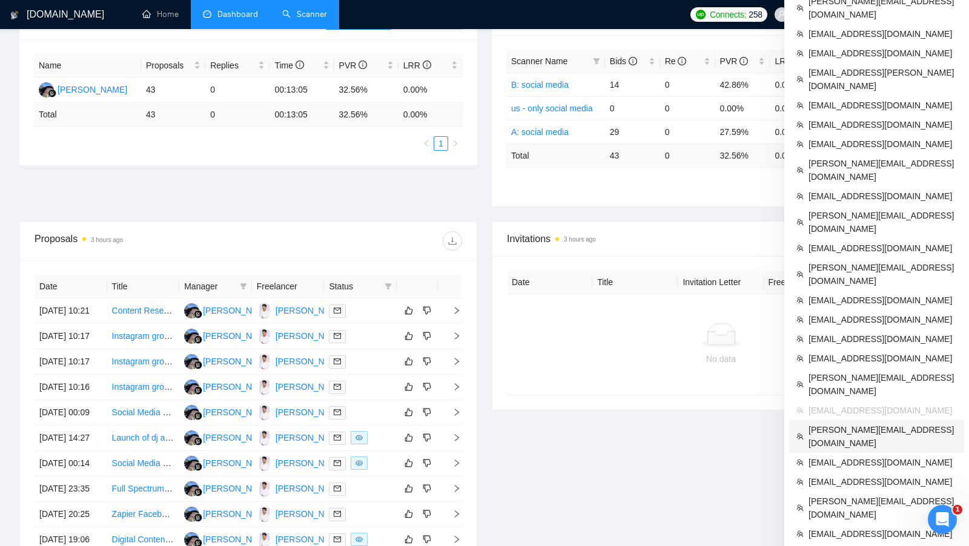
click at [872, 423] on span "[PERSON_NAME][EMAIL_ADDRESS][DOMAIN_NAME]" at bounding box center [882, 436] width 148 height 27
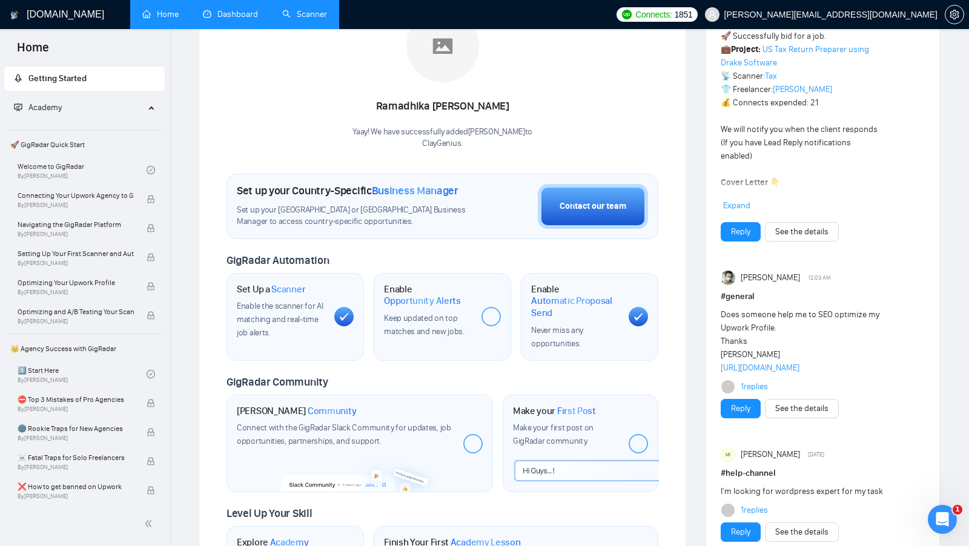
click at [310, 13] on link "Scanner" at bounding box center [304, 14] width 45 height 10
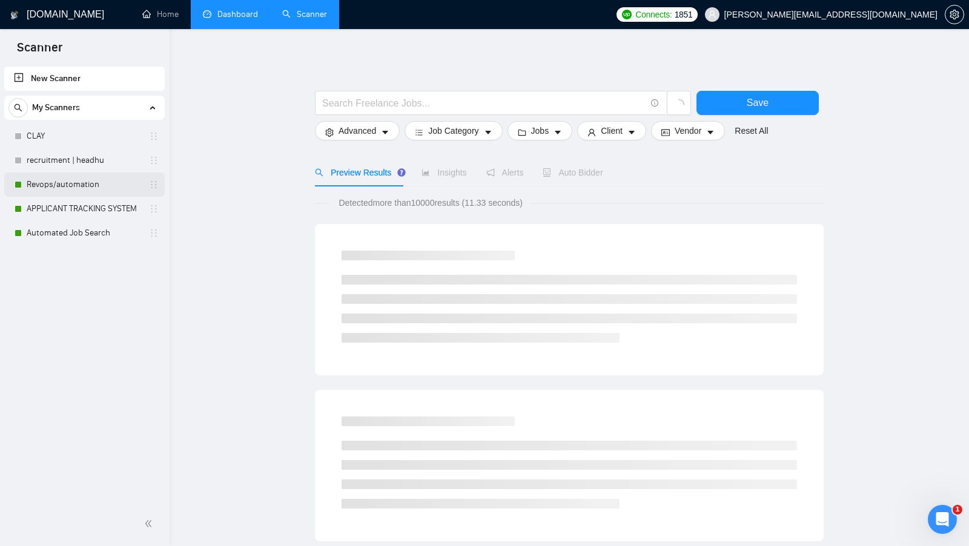
click at [95, 177] on link "Revops/automation" at bounding box center [84, 185] width 115 height 24
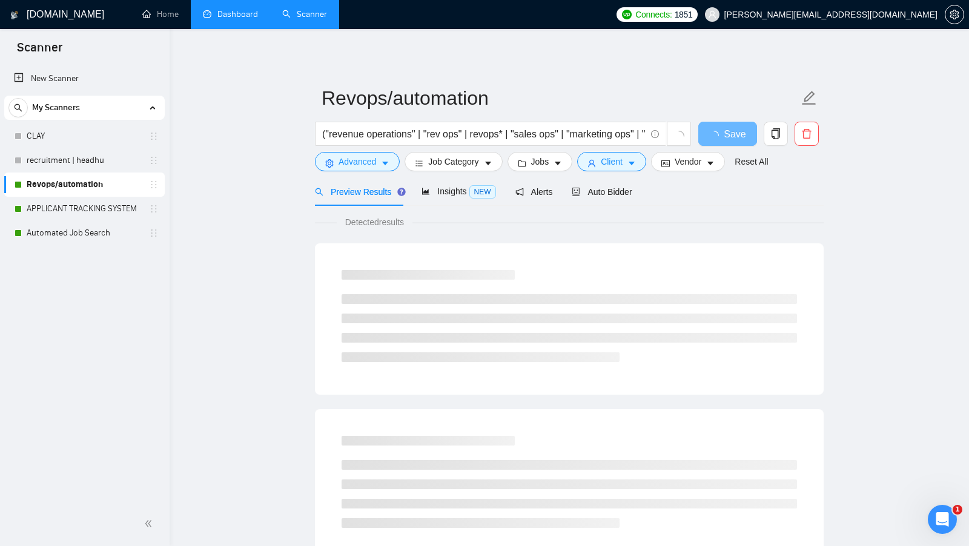
click at [251, 19] on link "Dashboard" at bounding box center [230, 14] width 55 height 10
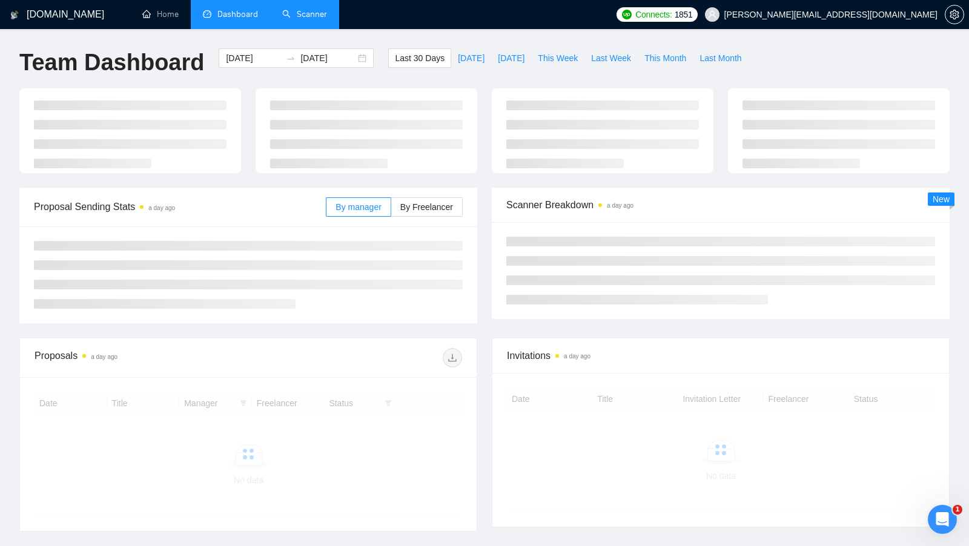
click at [288, 19] on link "Scanner" at bounding box center [304, 14] width 45 height 10
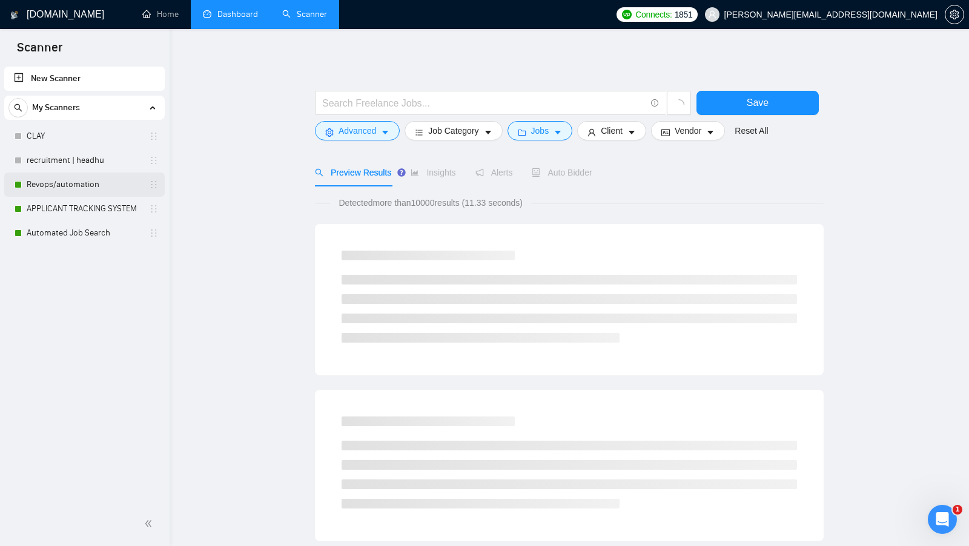
click at [47, 180] on link "Revops/automation" at bounding box center [84, 185] width 115 height 24
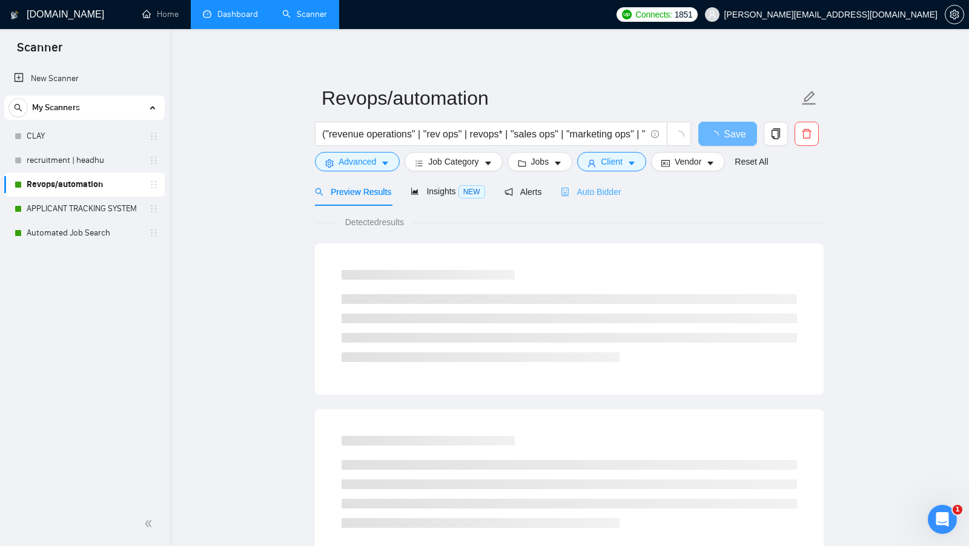
click at [607, 177] on div "Auto Bidder" at bounding box center [591, 191] width 60 height 28
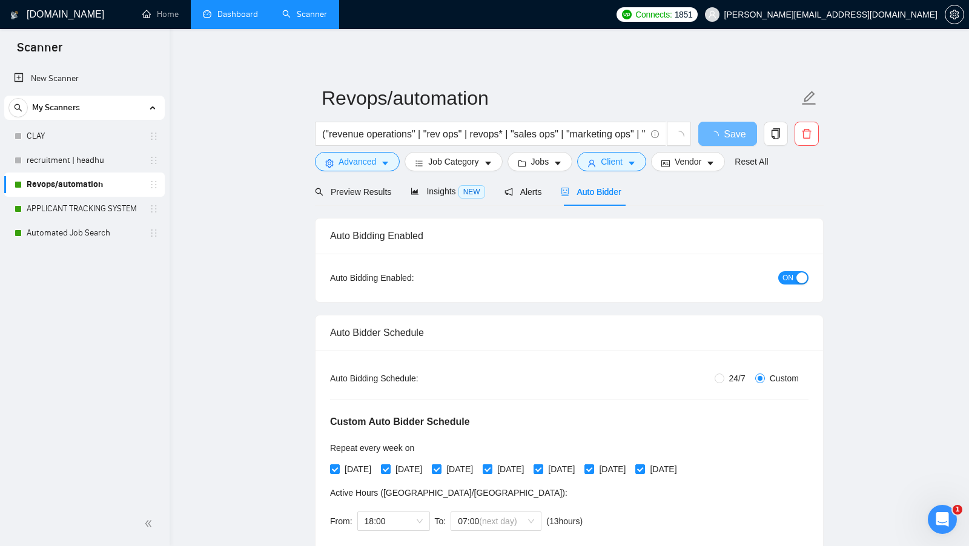
click at [579, 242] on div "Auto Bidding Enabled" at bounding box center [569, 236] width 478 height 35
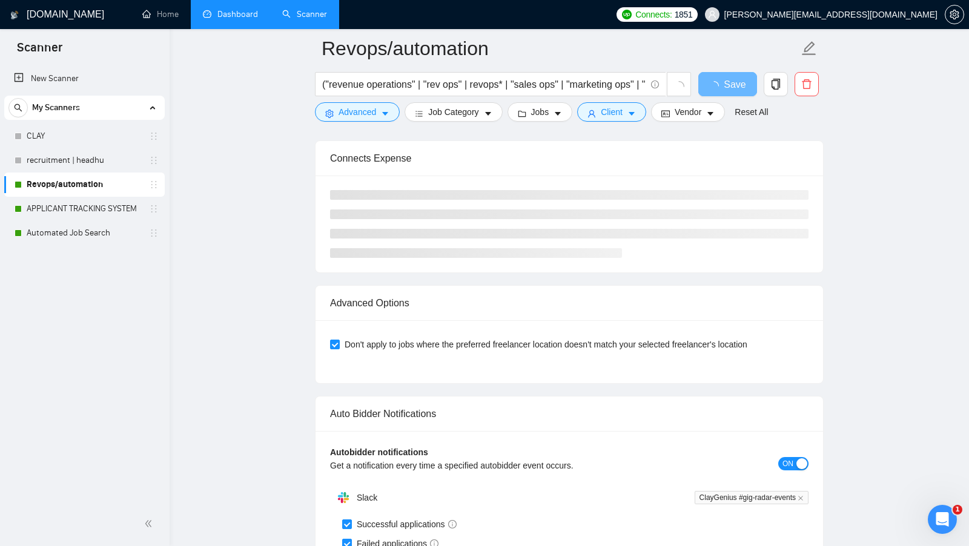
scroll to position [2701, 0]
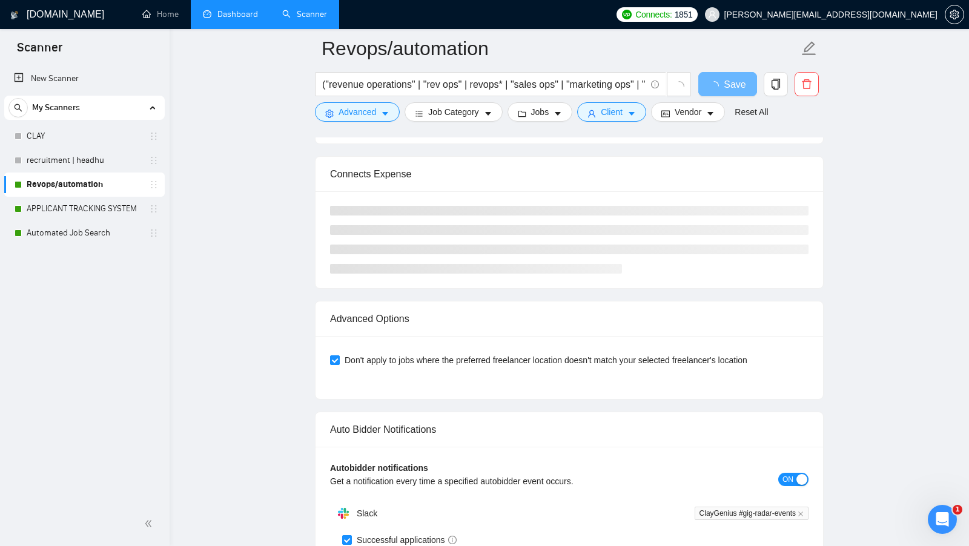
click at [233, 17] on link "Dashboard" at bounding box center [230, 14] width 55 height 10
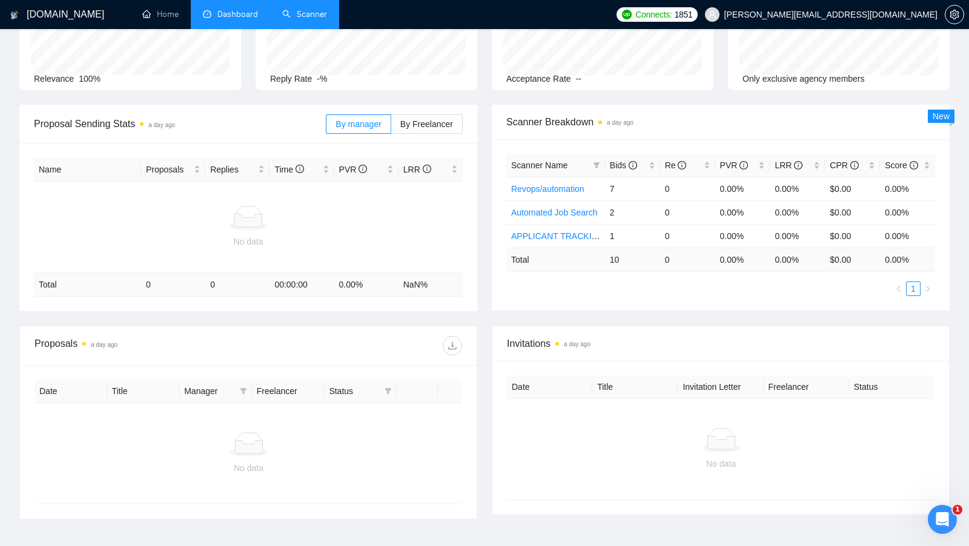
scroll to position [41, 0]
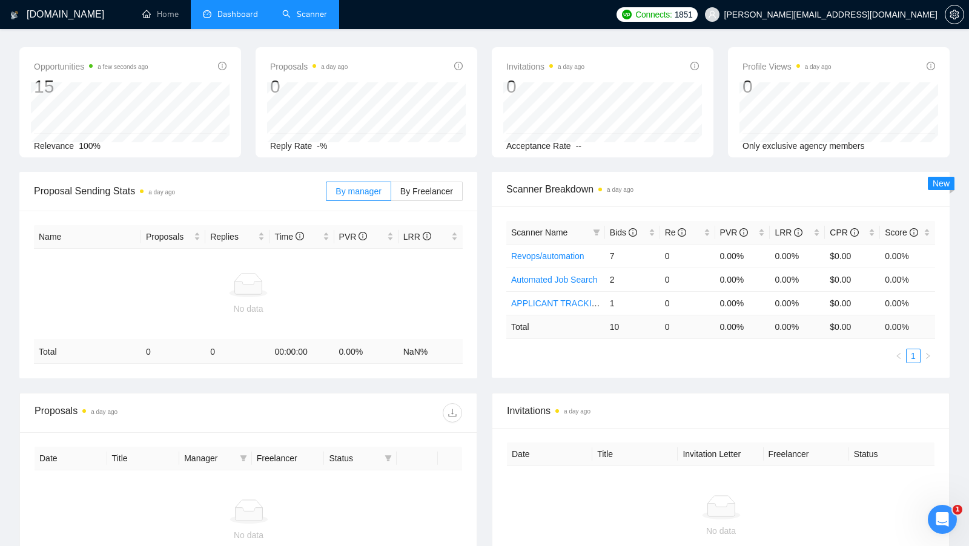
click at [291, 9] on link "Scanner" at bounding box center [304, 14] width 45 height 10
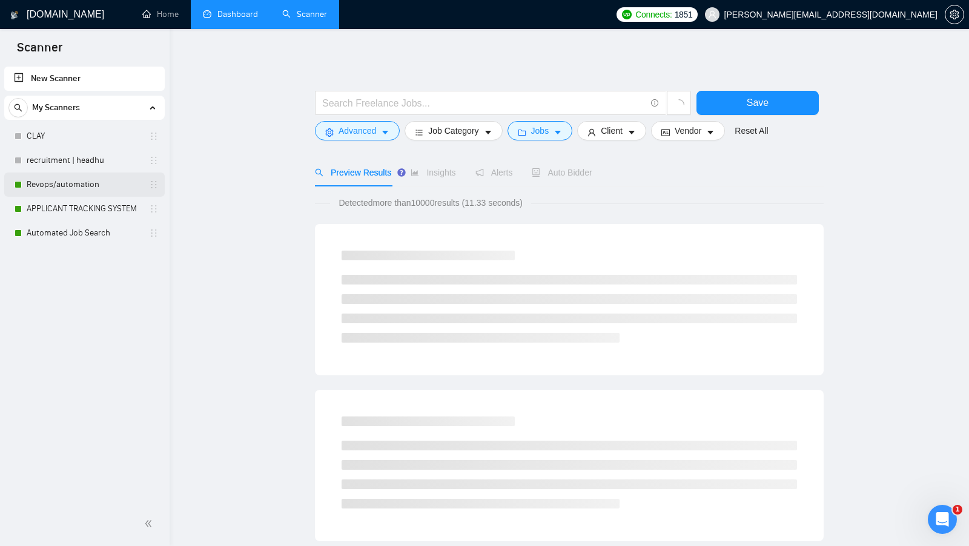
click at [84, 177] on link "Revops/automation" at bounding box center [84, 185] width 115 height 24
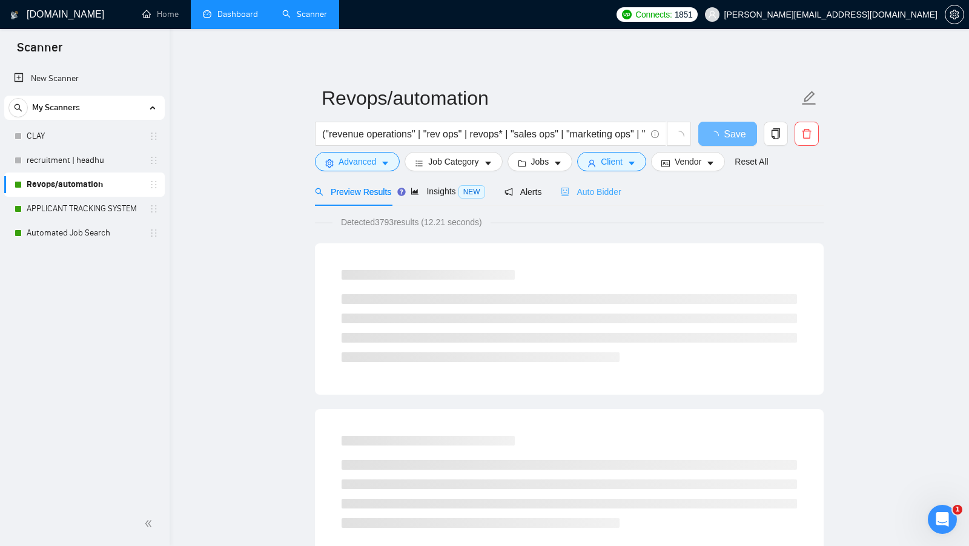
click at [584, 201] on div "Auto Bidder" at bounding box center [591, 191] width 60 height 28
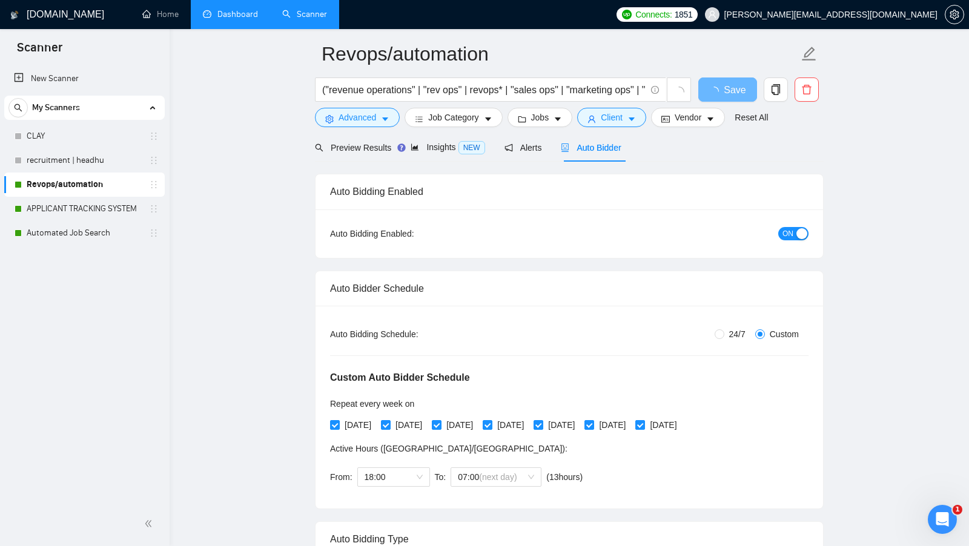
scroll to position [1, 0]
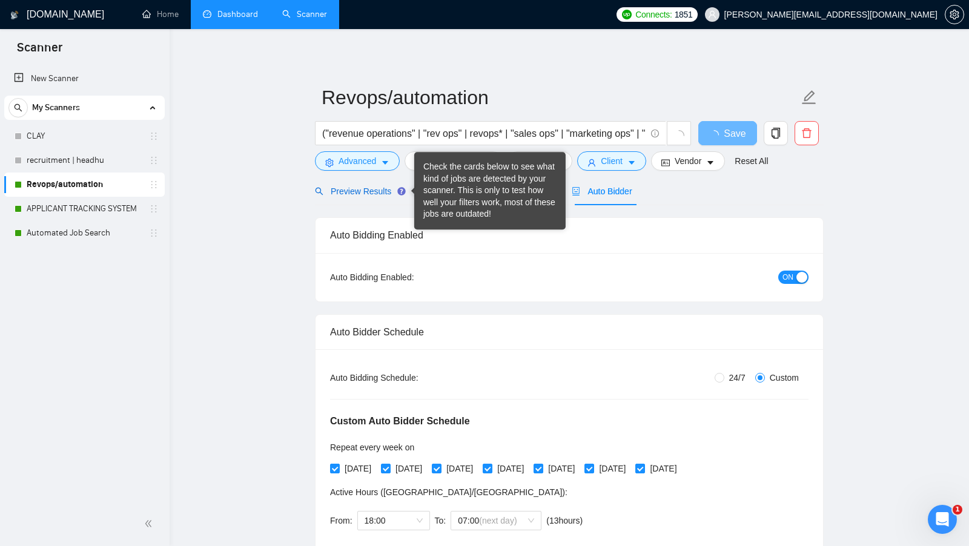
click at [367, 185] on div "Preview Results" at bounding box center [358, 191] width 87 height 13
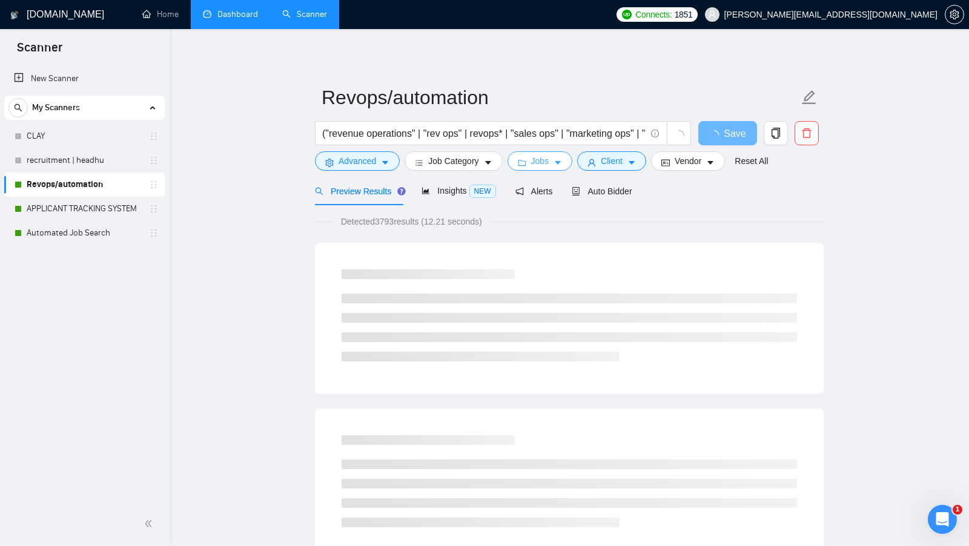
click at [539, 161] on span "Jobs" at bounding box center [540, 160] width 18 height 13
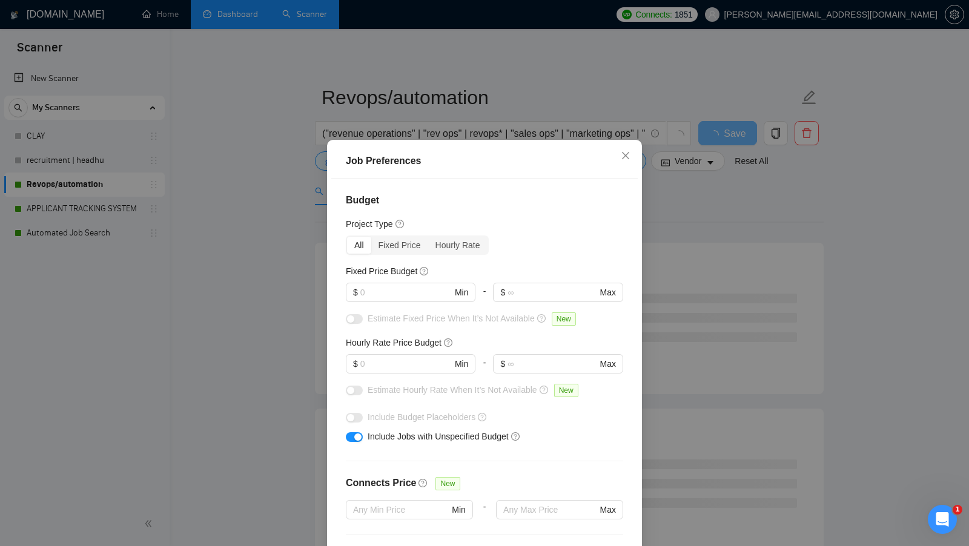
click at [685, 254] on div "Job Preferences Budget Project Type All Fixed Price Hourly Rate Fixed Price Bud…" at bounding box center [484, 273] width 969 height 546
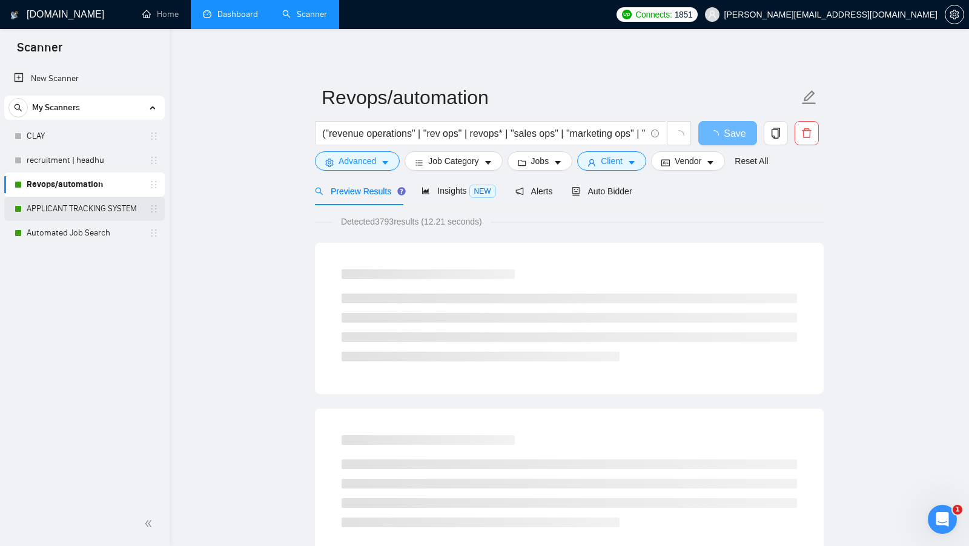
click at [80, 214] on link "APPLICANT TRACKING SYSTEM" at bounding box center [84, 209] width 115 height 24
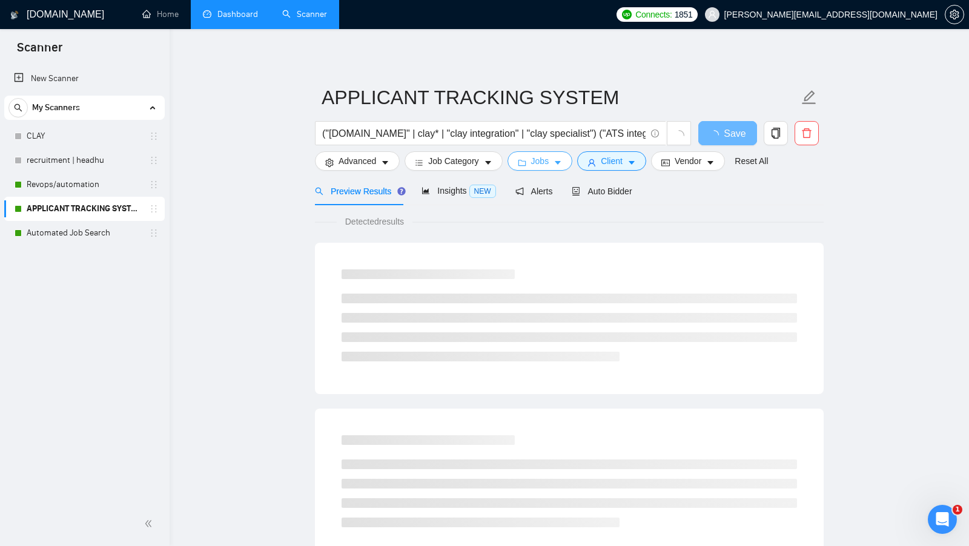
click at [558, 163] on icon "caret-down" at bounding box center [557, 163] width 8 height 8
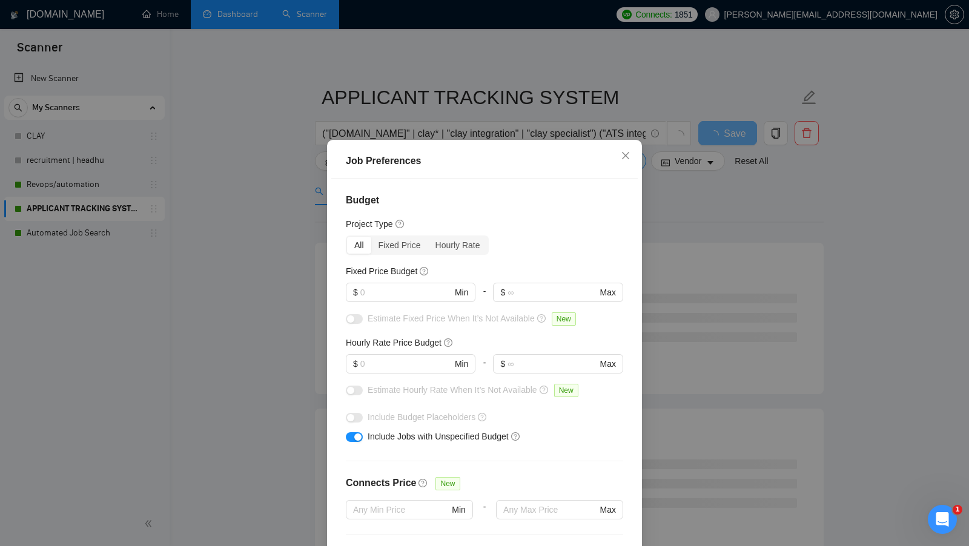
click at [670, 229] on div "Job Preferences Budget Project Type All Fixed Price Hourly Rate Fixed Price Bud…" at bounding box center [484, 273] width 969 height 546
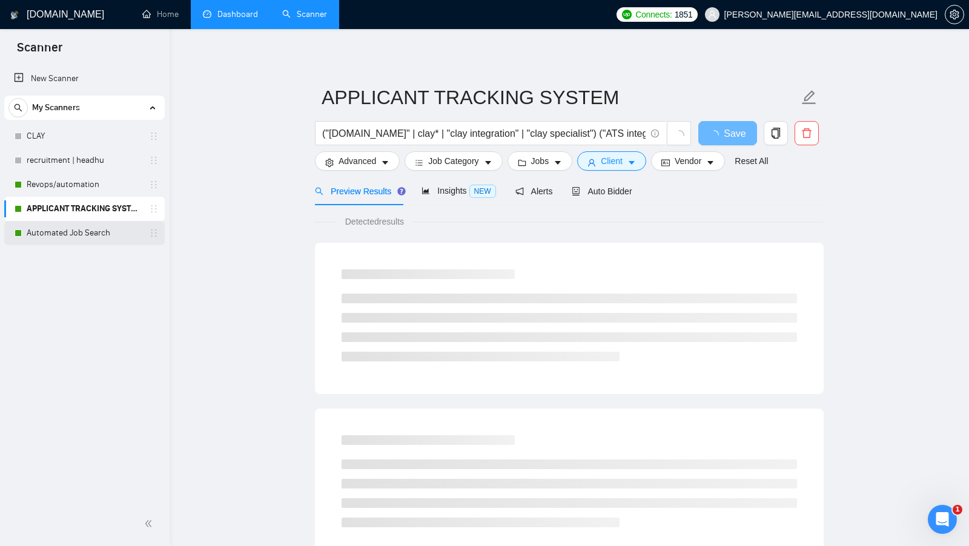
click at [93, 233] on link "Automated Job Search" at bounding box center [84, 233] width 115 height 24
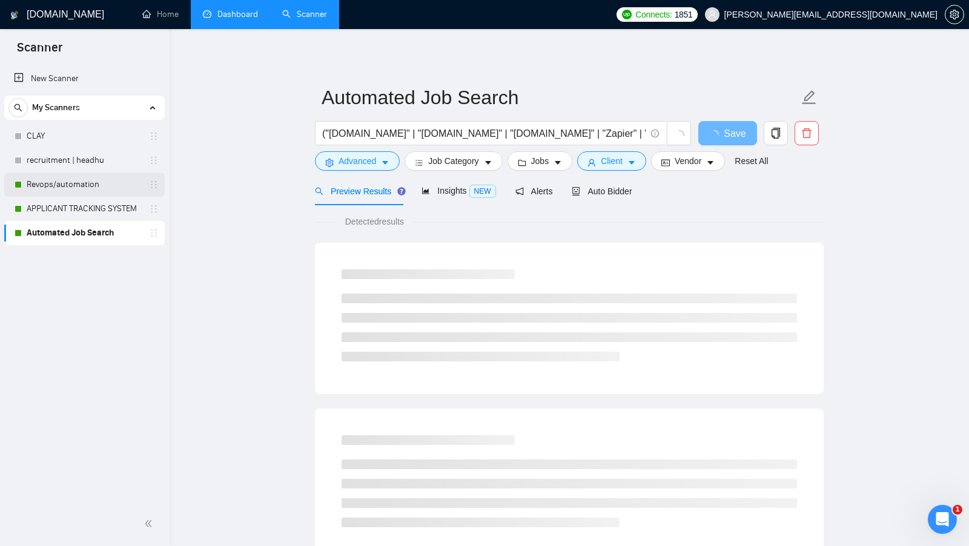
click at [78, 189] on link "Revops/automation" at bounding box center [84, 185] width 115 height 24
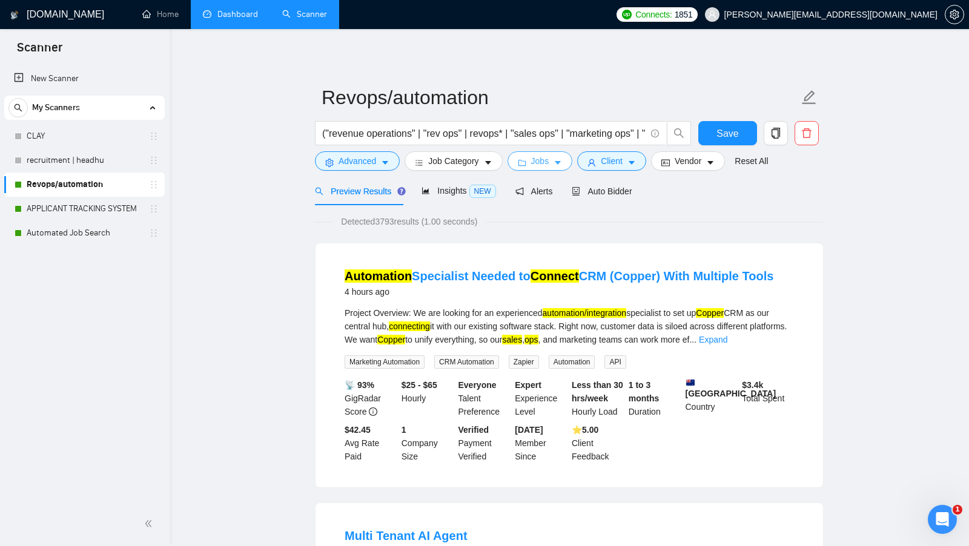
click at [547, 167] on span "Jobs" at bounding box center [540, 160] width 18 height 13
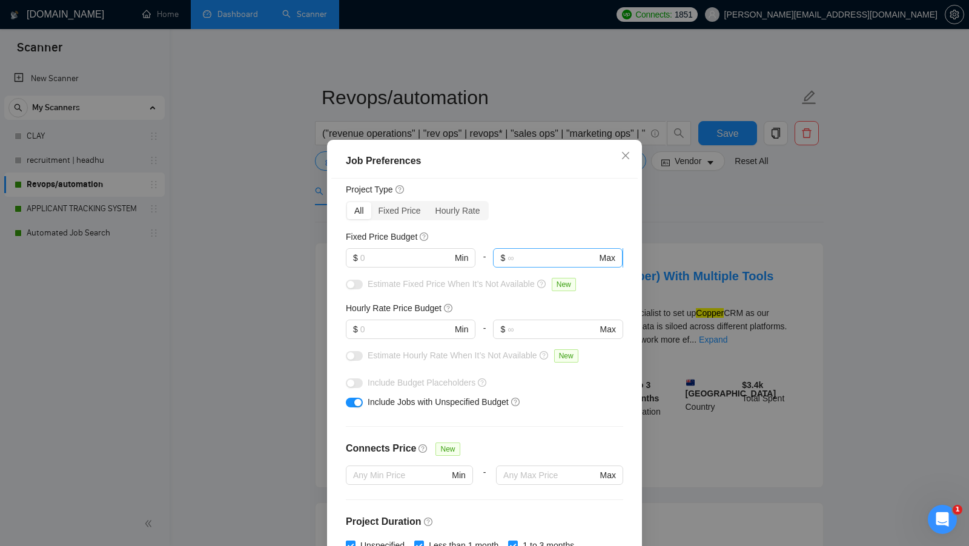
scroll to position [34, 0]
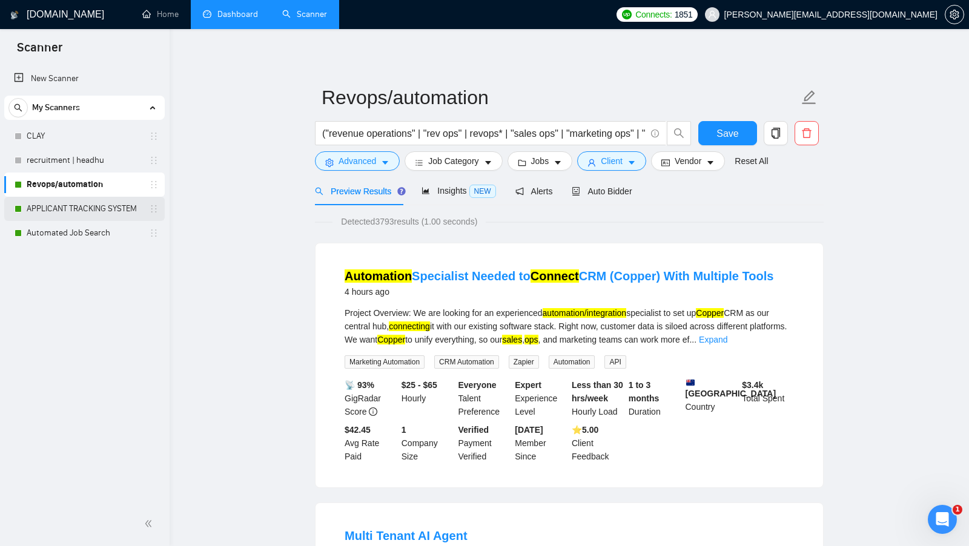
click at [110, 200] on link "APPLICANT TRACKING SYSTEM" at bounding box center [84, 209] width 115 height 24
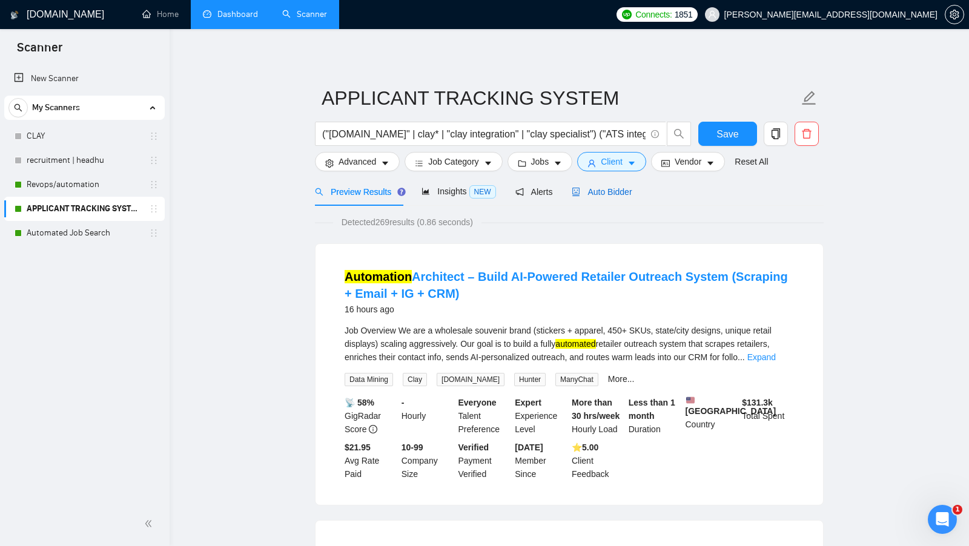
click at [617, 185] on div "Auto Bidder" at bounding box center [601, 191] width 60 height 13
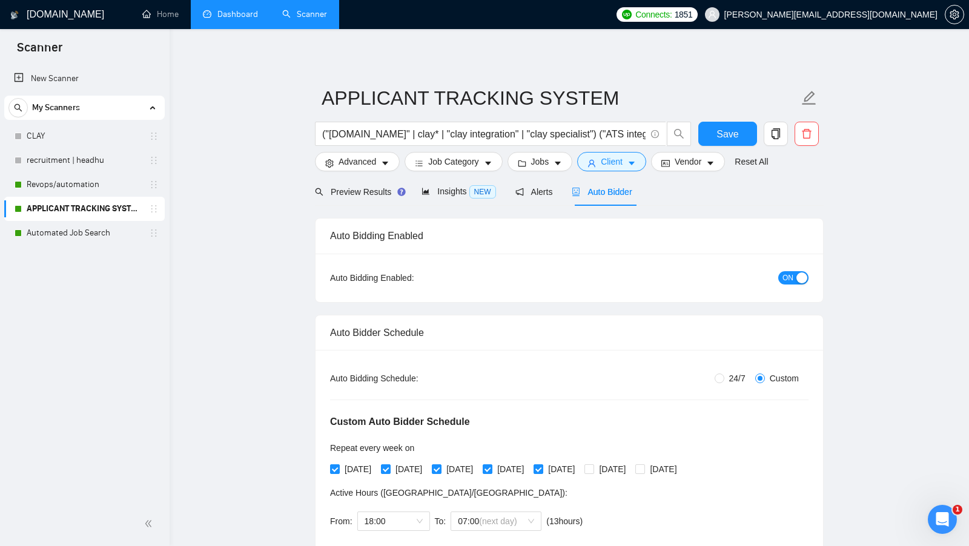
checkbox input "true"
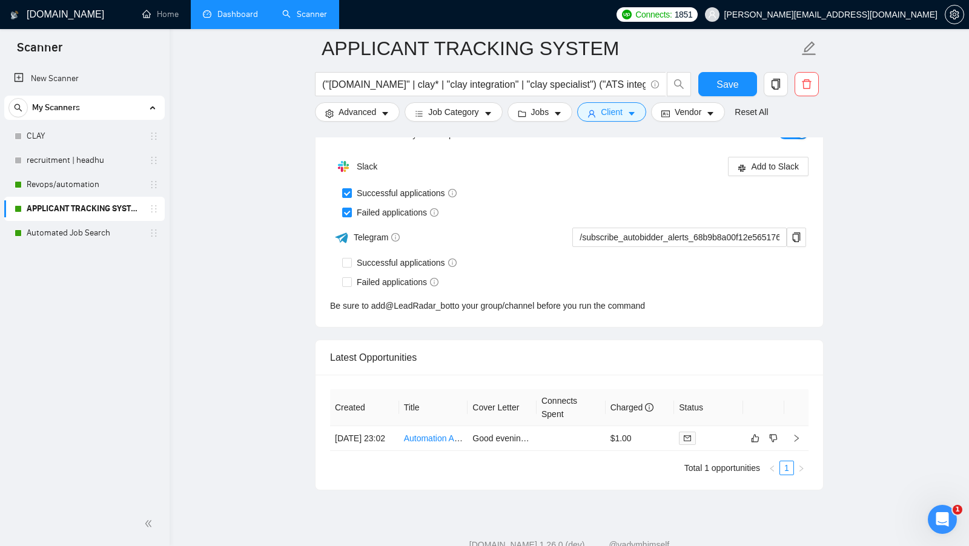
scroll to position [3191, 0]
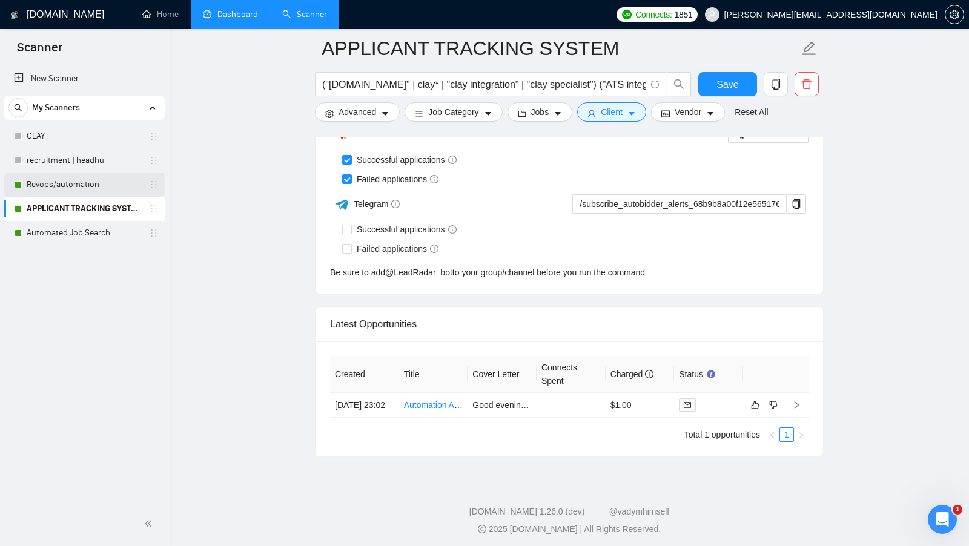
click at [104, 185] on link "Revops/automation" at bounding box center [84, 185] width 115 height 24
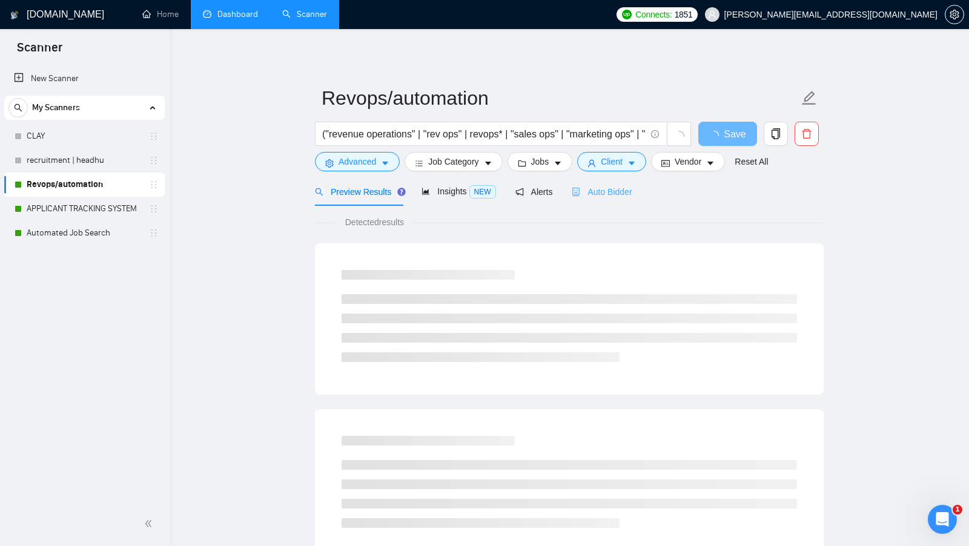
click at [622, 199] on div "Auto Bidder" at bounding box center [601, 191] width 60 height 28
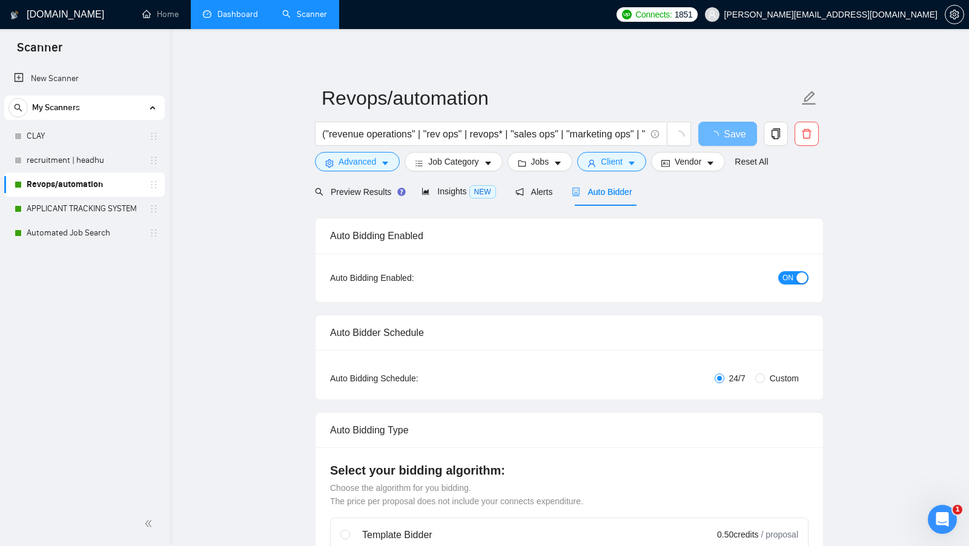
radio input "false"
radio input "true"
checkbox input "true"
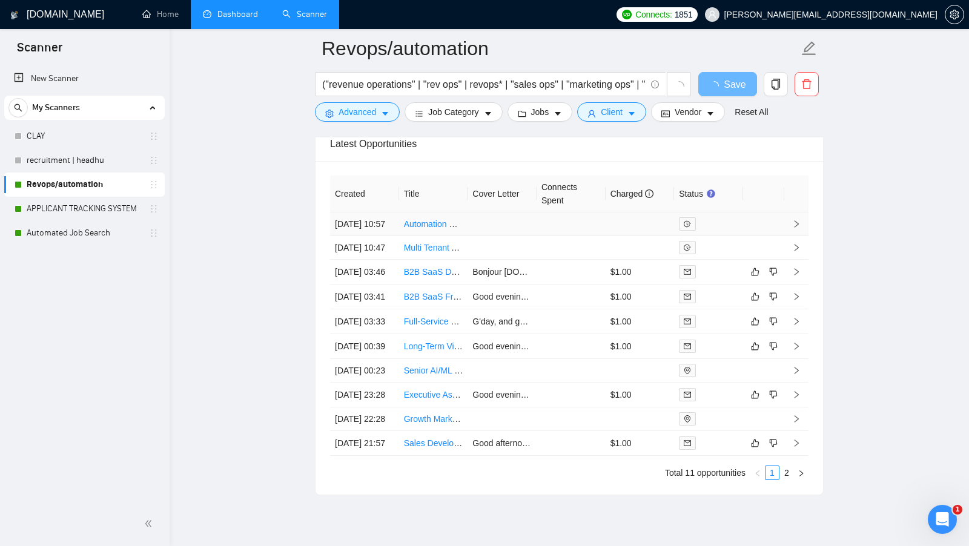
scroll to position [3411, 0]
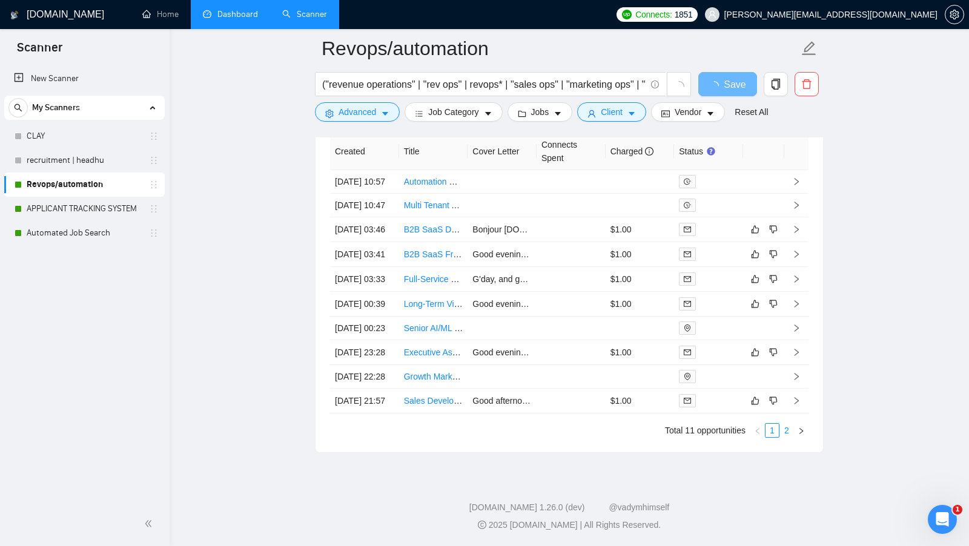
click at [787, 430] on link "2" at bounding box center [786, 430] width 13 height 13
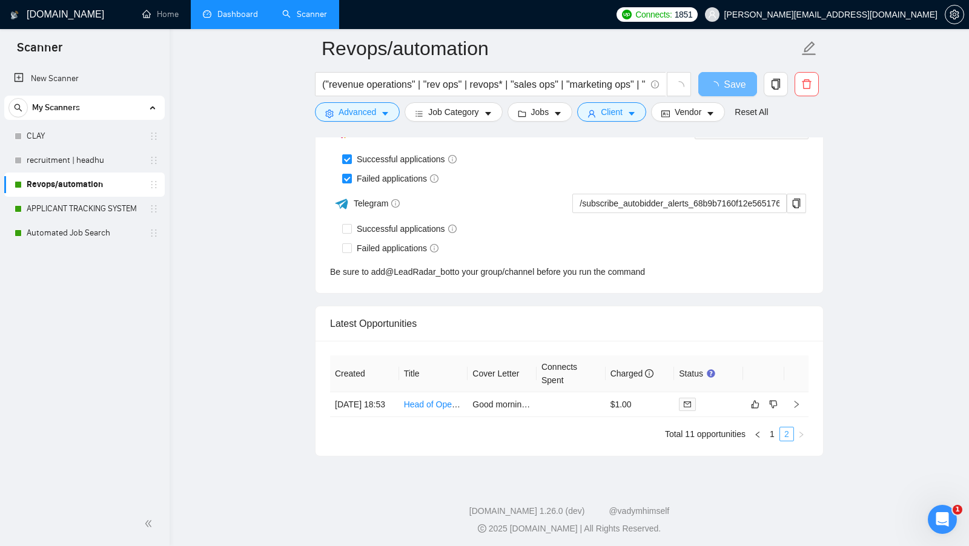
scroll to position [3080, 0]
click at [73, 237] on link "Automated Job Search" at bounding box center [84, 233] width 115 height 24
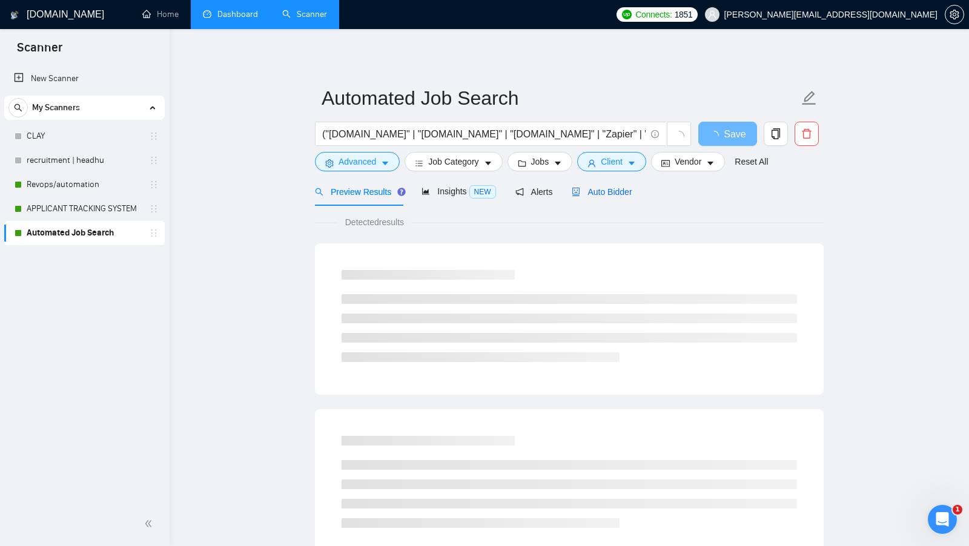
click at [631, 194] on span "Auto Bidder" at bounding box center [601, 192] width 60 height 10
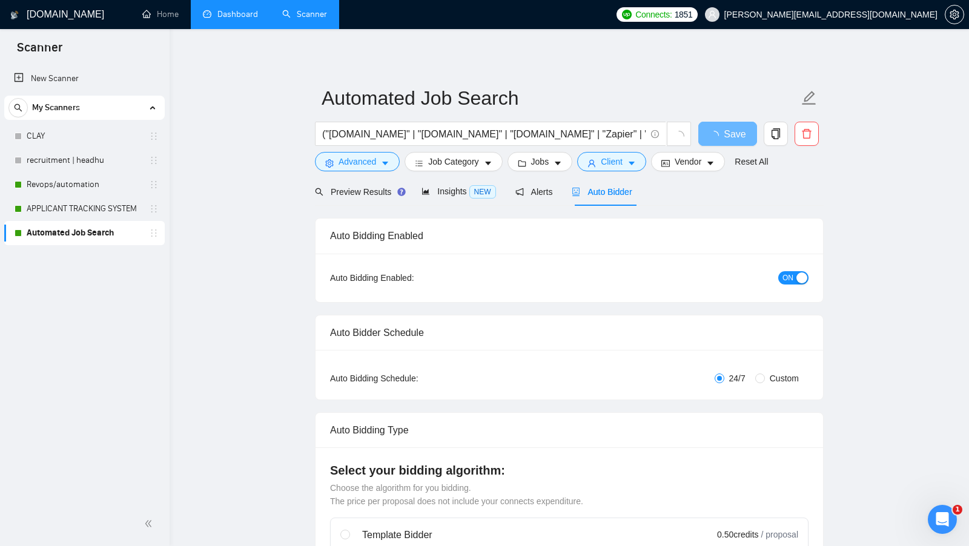
radio input "false"
radio input "true"
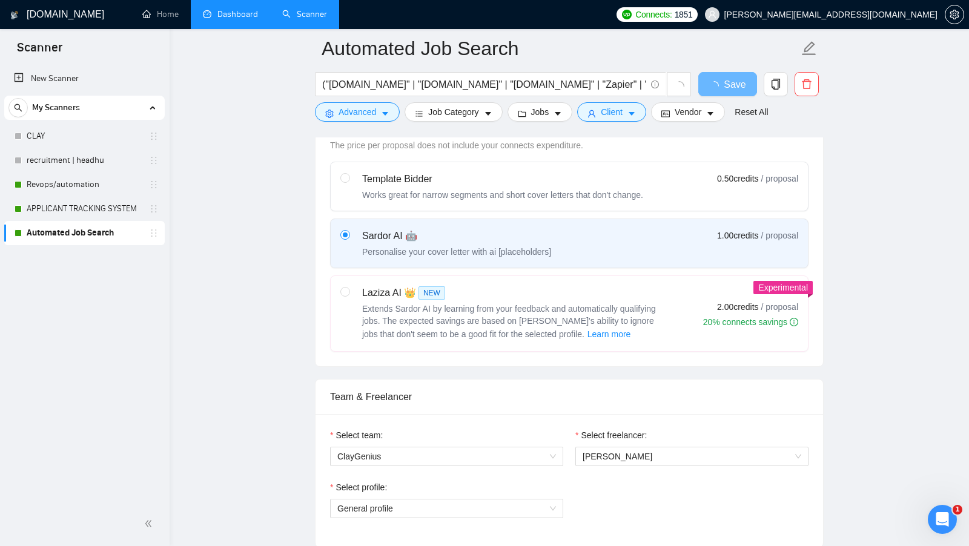
scroll to position [505, 0]
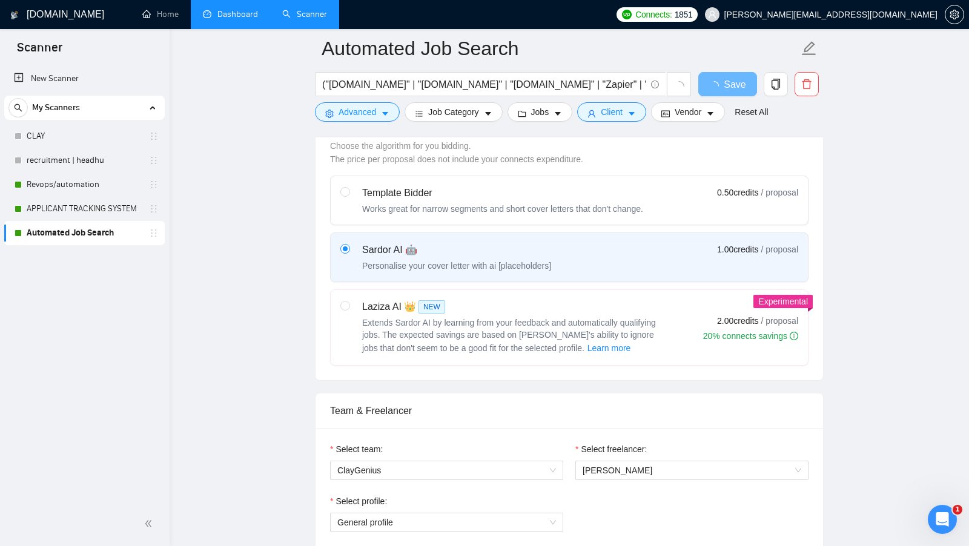
click at [571, 319] on span "Extends Sardor AI by learning from your feedback and automatically qualifying j…" at bounding box center [509, 335] width 294 height 35
click at [349, 309] on input "radio" at bounding box center [344, 305] width 8 height 8
radio input "true"
radio input "false"
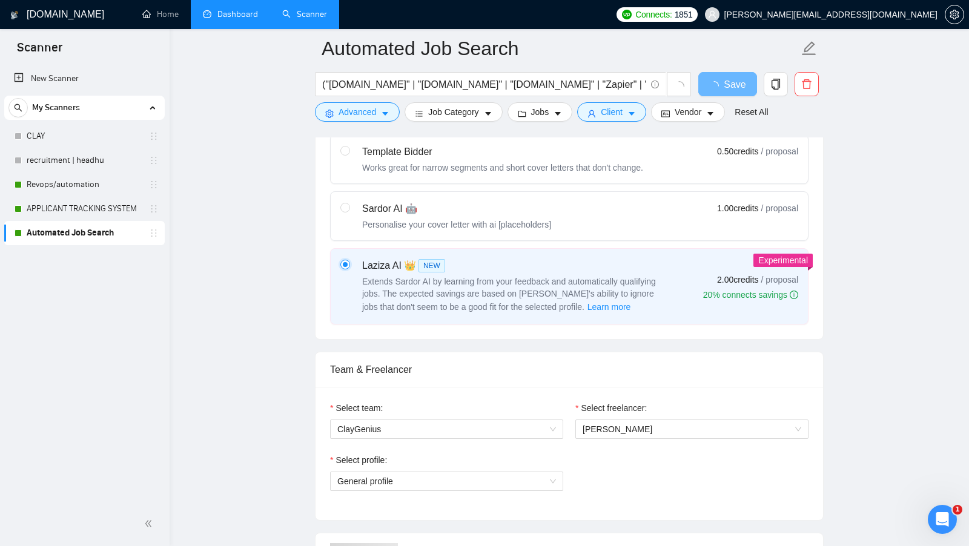
scroll to position [544, 0]
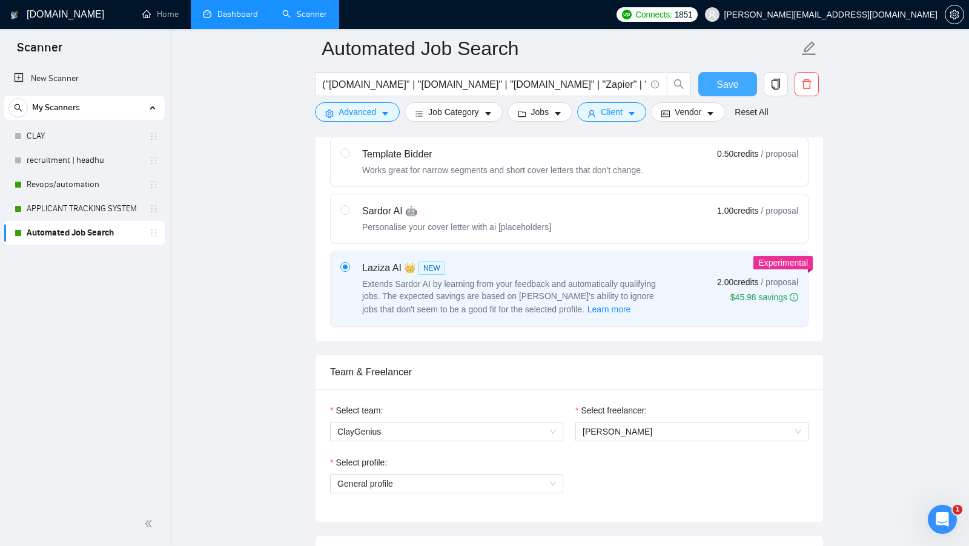
click at [726, 73] on button "Save" at bounding box center [727, 84] width 59 height 24
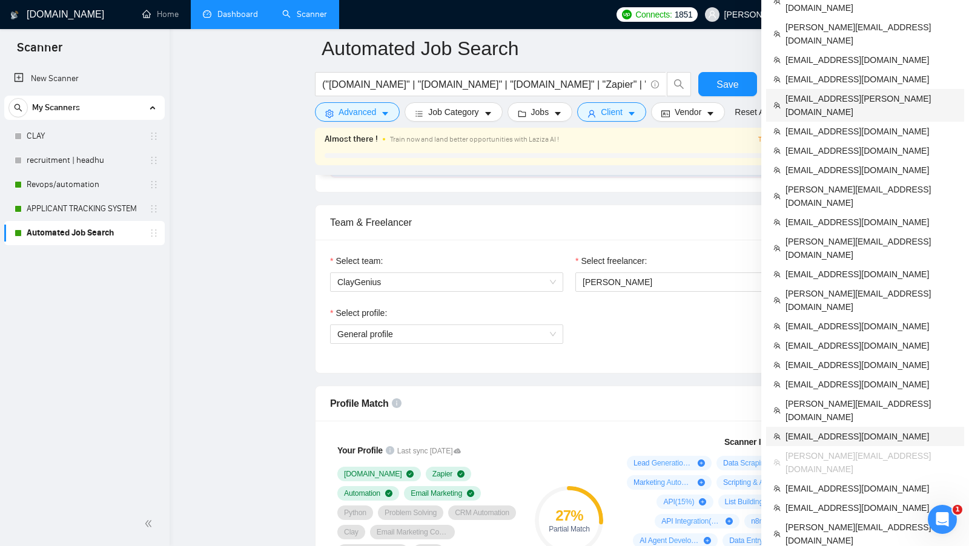
scroll to position [730, 0]
click at [862, 125] on span "[EMAIL_ADDRESS][DOMAIN_NAME]" at bounding box center [870, 131] width 171 height 13
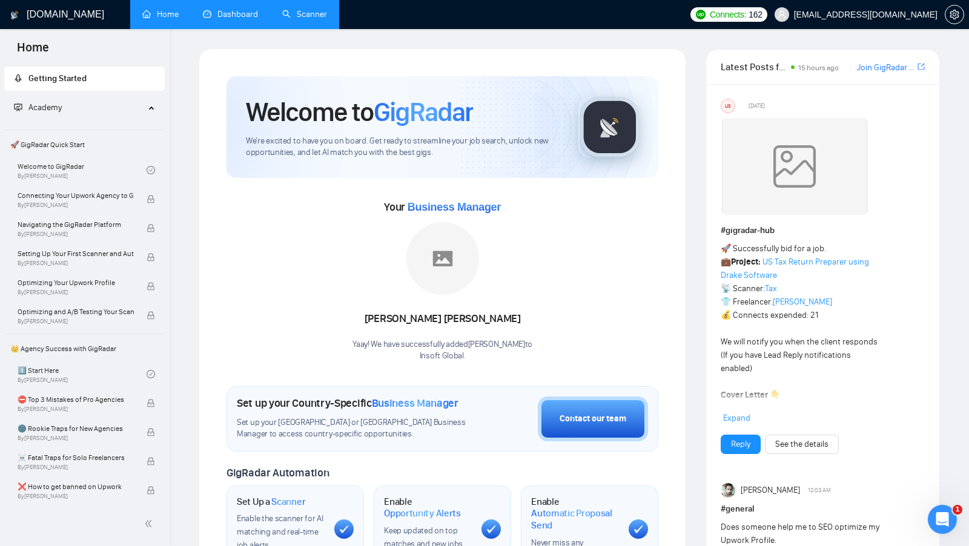
click at [225, 14] on link "Dashboard" at bounding box center [230, 14] width 55 height 10
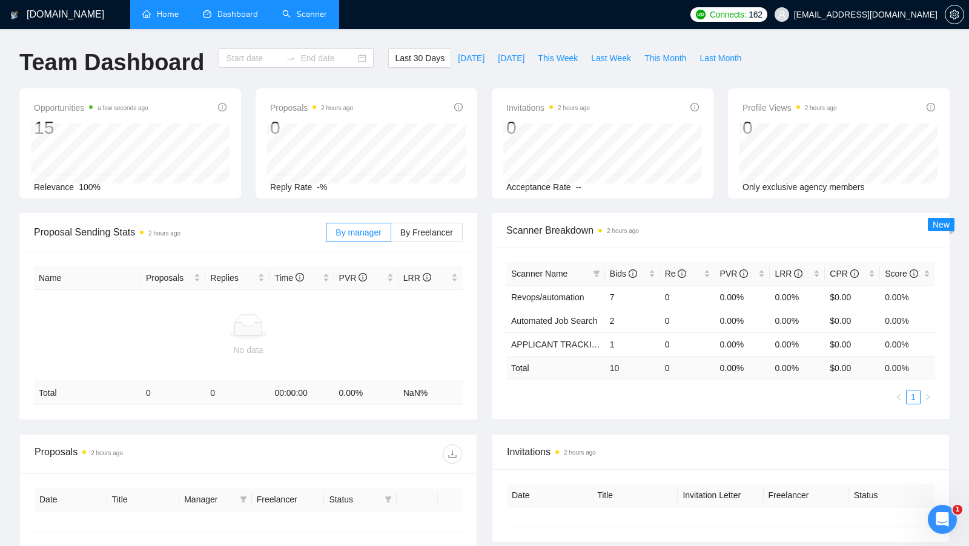
type input "[DATE]"
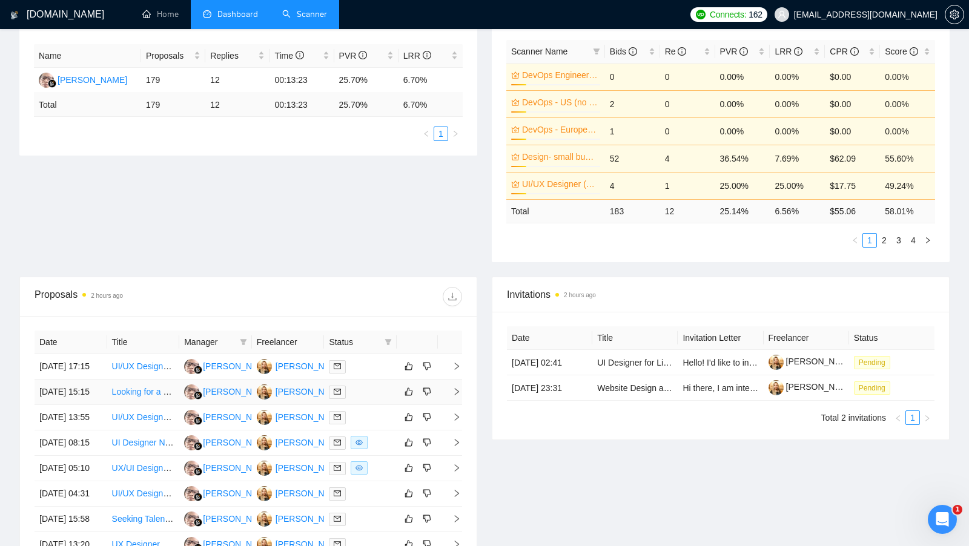
scroll to position [223, 0]
click at [382, 449] on div at bounding box center [360, 442] width 63 height 14
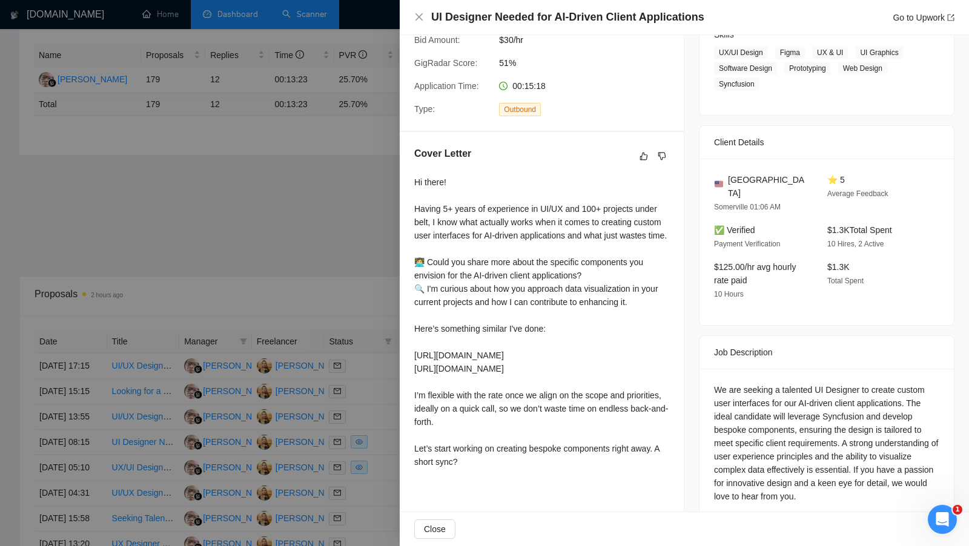
scroll to position [208, 0]
click at [360, 278] on div at bounding box center [484, 273] width 969 height 546
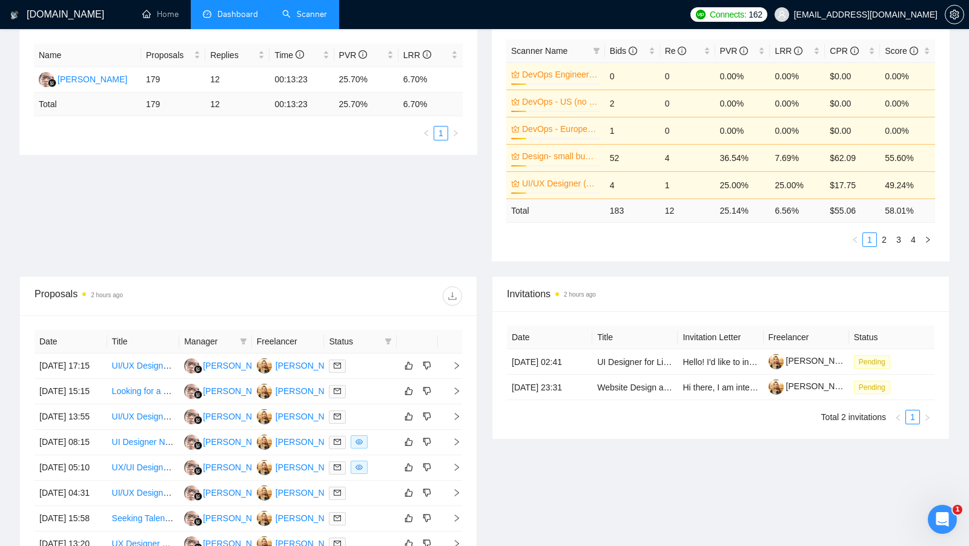
scroll to position [69, 0]
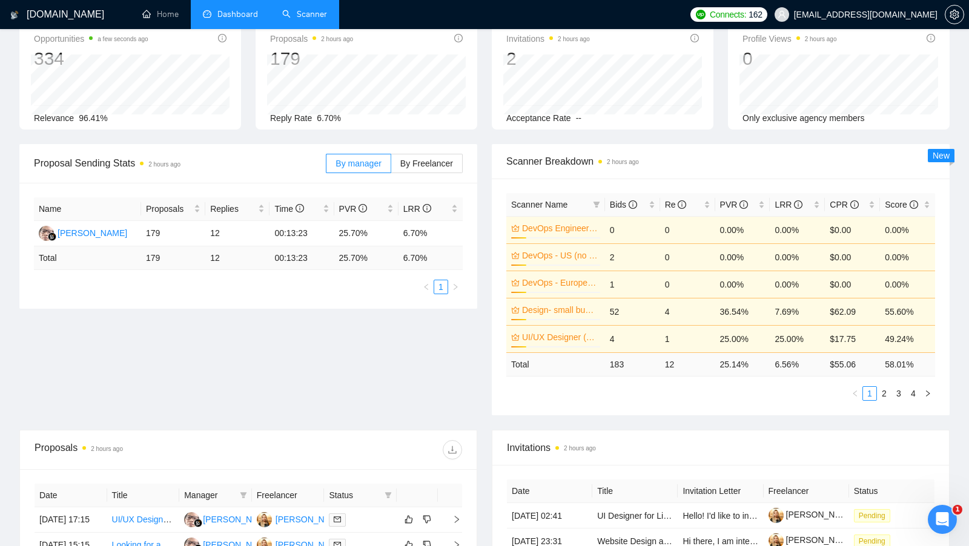
click at [306, 19] on link "Scanner" at bounding box center [304, 14] width 45 height 10
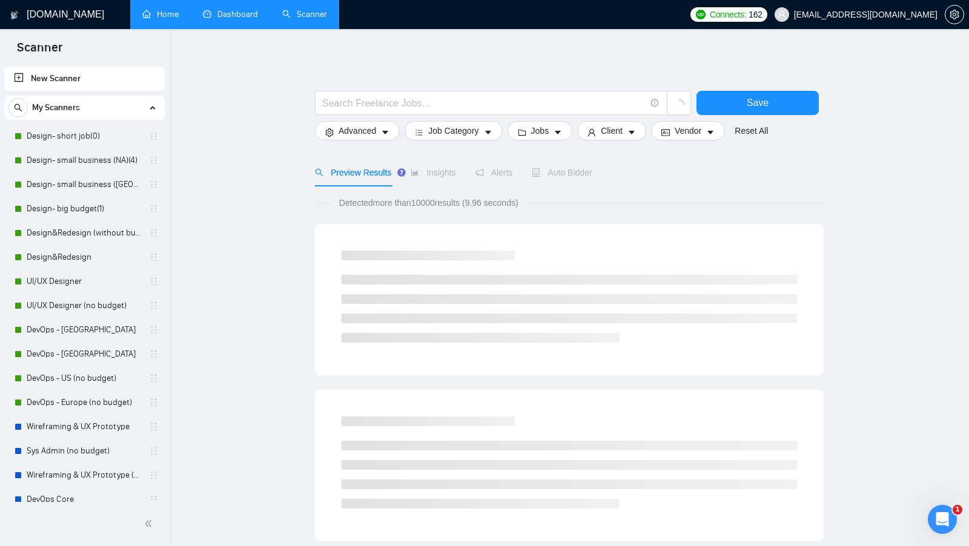
click at [171, 19] on link "Home" at bounding box center [160, 14] width 36 height 10
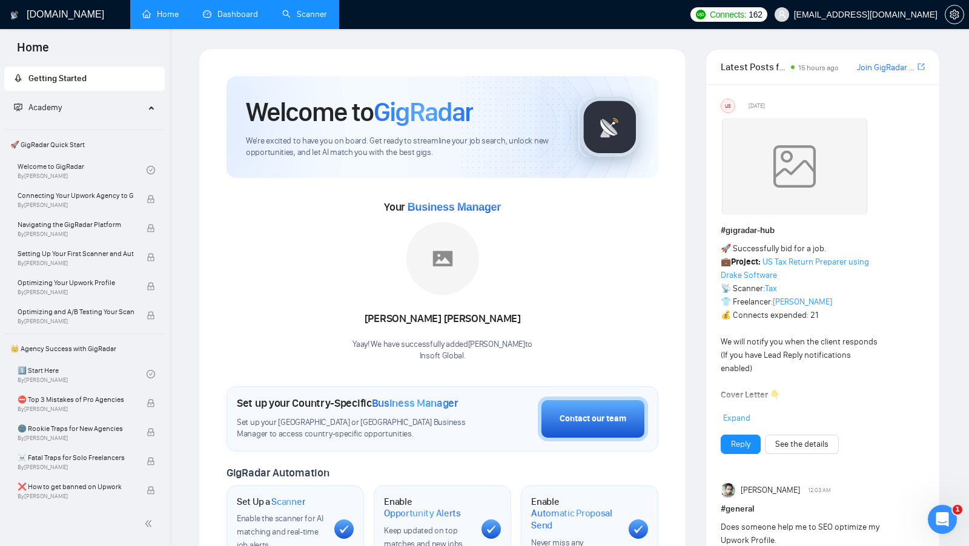
click at [243, 17] on link "Dashboard" at bounding box center [230, 14] width 55 height 10
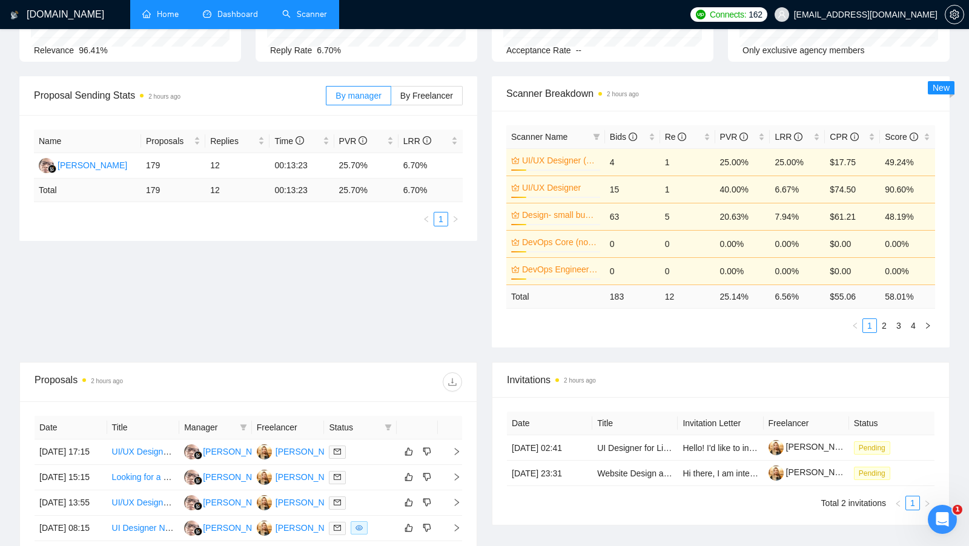
scroll to position [140, 0]
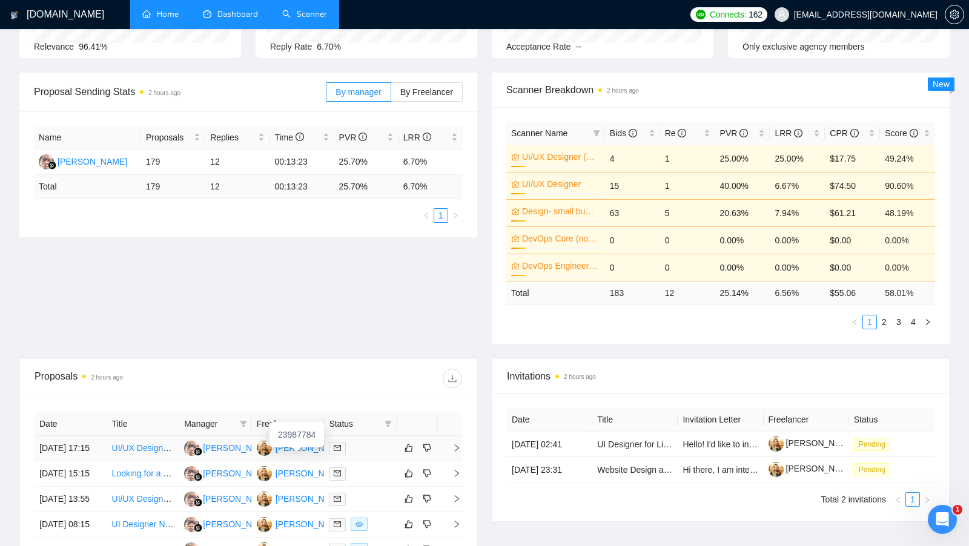
click at [301, 449] on div "[PERSON_NAME]" at bounding box center [310, 447] width 70 height 13
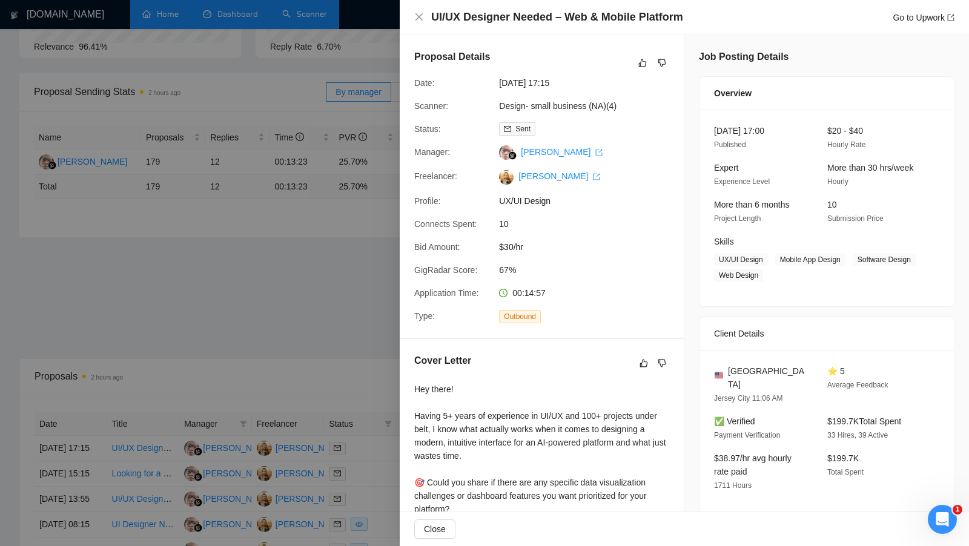
click at [188, 50] on div at bounding box center [484, 273] width 969 height 546
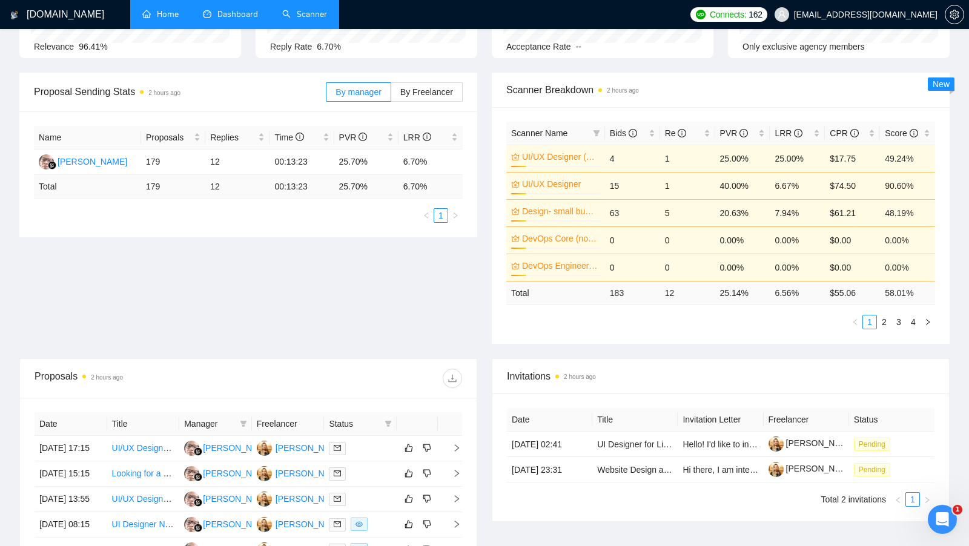
click at [282, 9] on link "Scanner" at bounding box center [304, 14] width 45 height 10
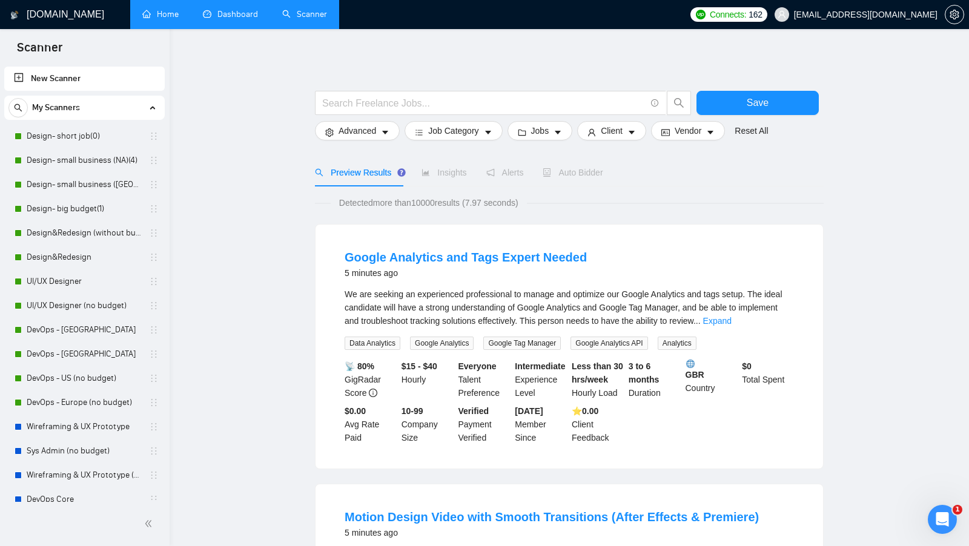
click at [232, 19] on link "Dashboard" at bounding box center [230, 14] width 55 height 10
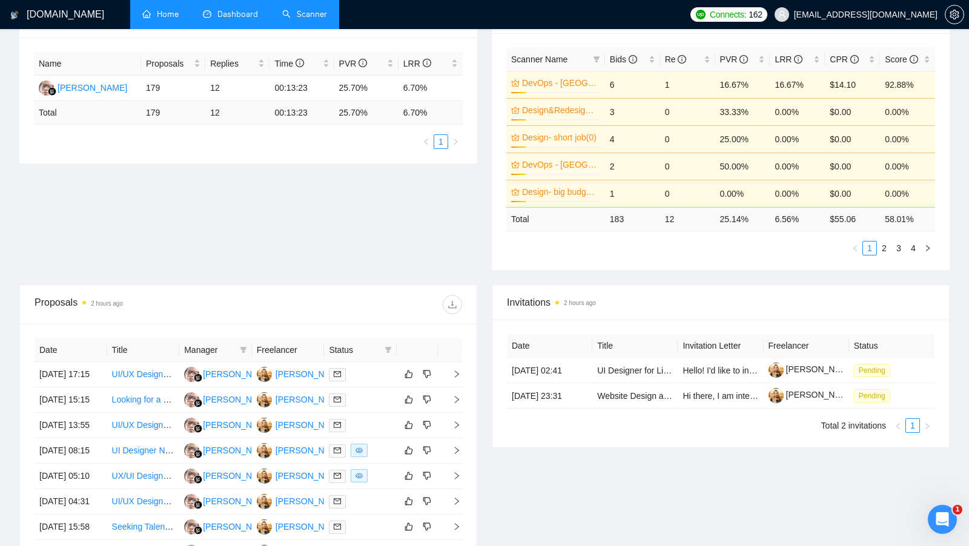
scroll to position [216, 0]
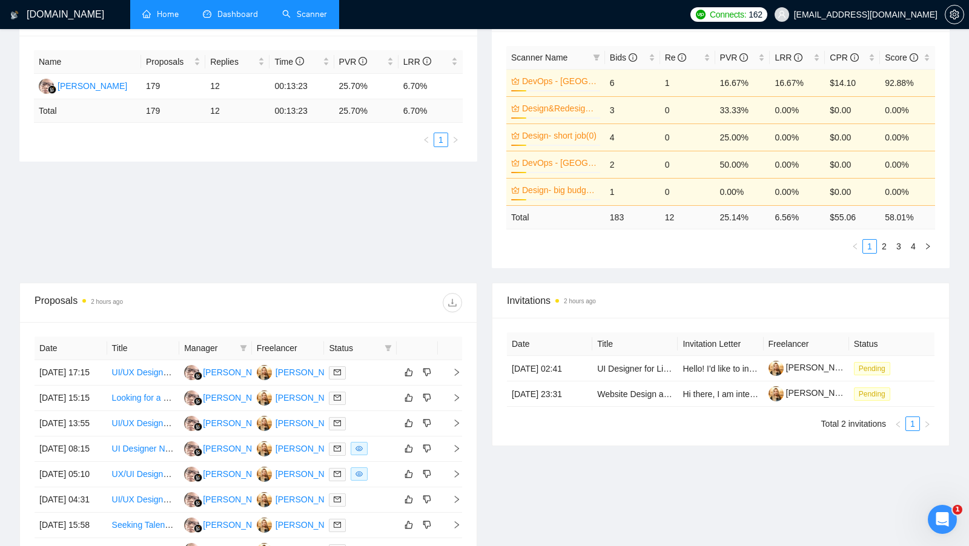
click at [293, 16] on link "Scanner" at bounding box center [304, 14] width 45 height 10
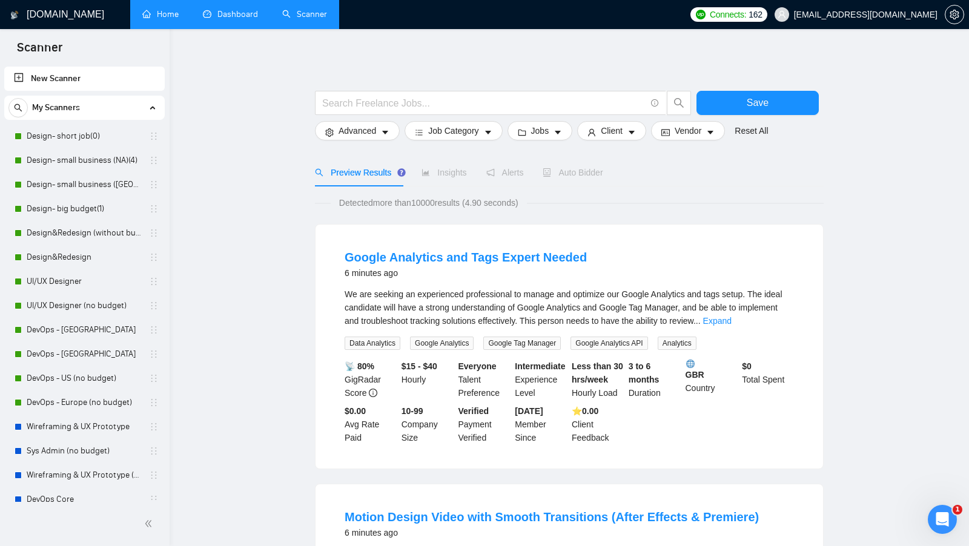
click at [89, 136] on link "Design- short job(0)" at bounding box center [84, 136] width 115 height 24
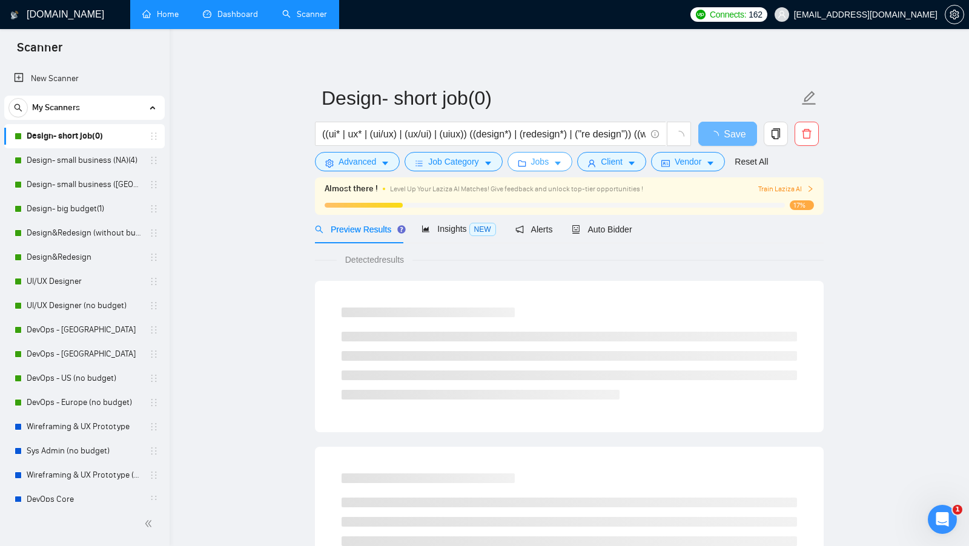
click at [546, 171] on button "Jobs" at bounding box center [539, 161] width 65 height 19
click at [546, 545] on div "Job Preferences Budget Project Type All Fixed Price Hourly Rate Fixed Price Bud…" at bounding box center [484, 546] width 969 height 0
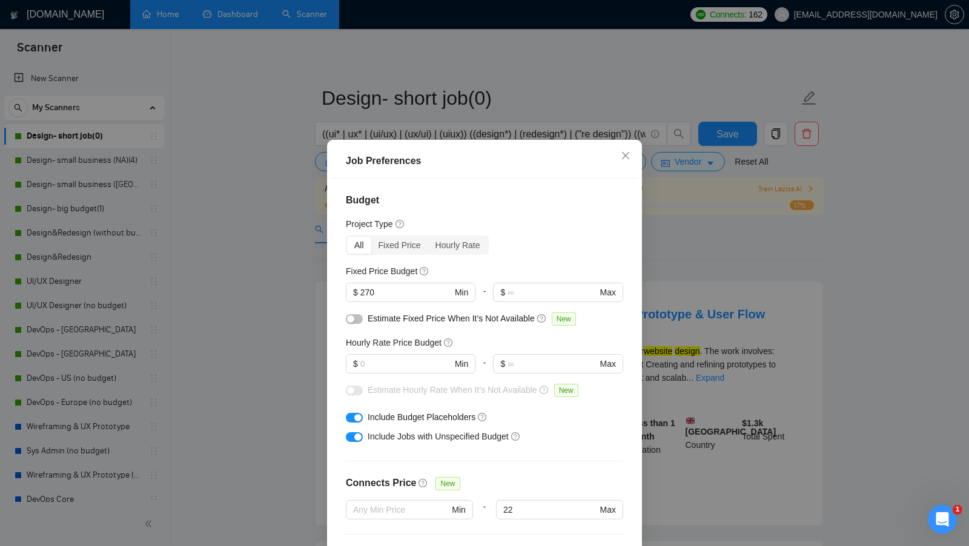
click at [651, 291] on div "Job Preferences Budget Project Type All Fixed Price Hourly Rate Fixed Price Bud…" at bounding box center [484, 273] width 969 height 546
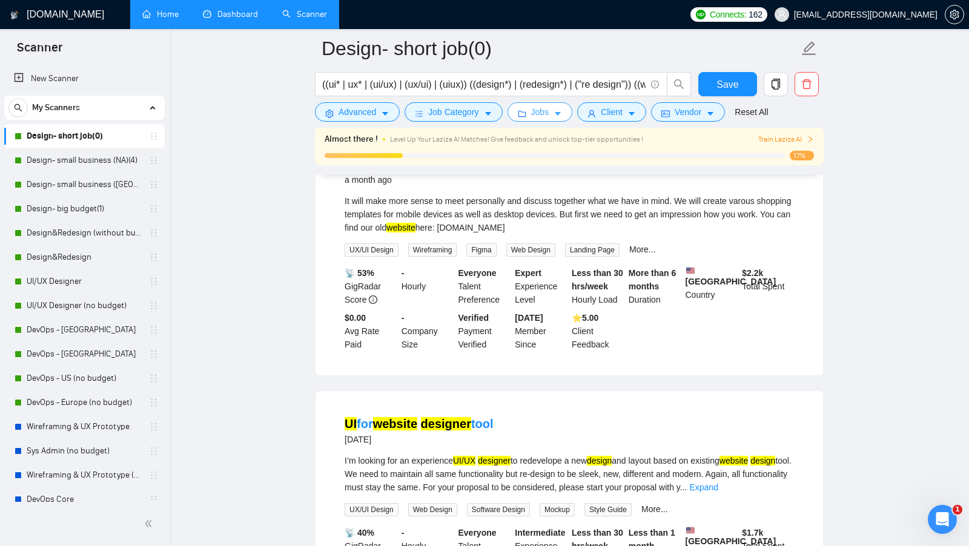
scroll to position [2484, 0]
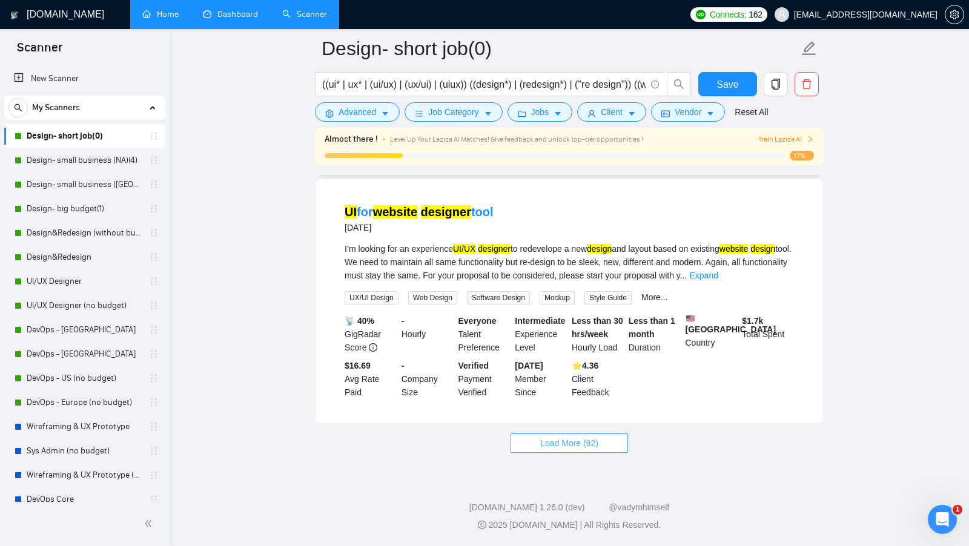
click at [564, 446] on span "Load More (92)" at bounding box center [569, 442] width 58 height 13
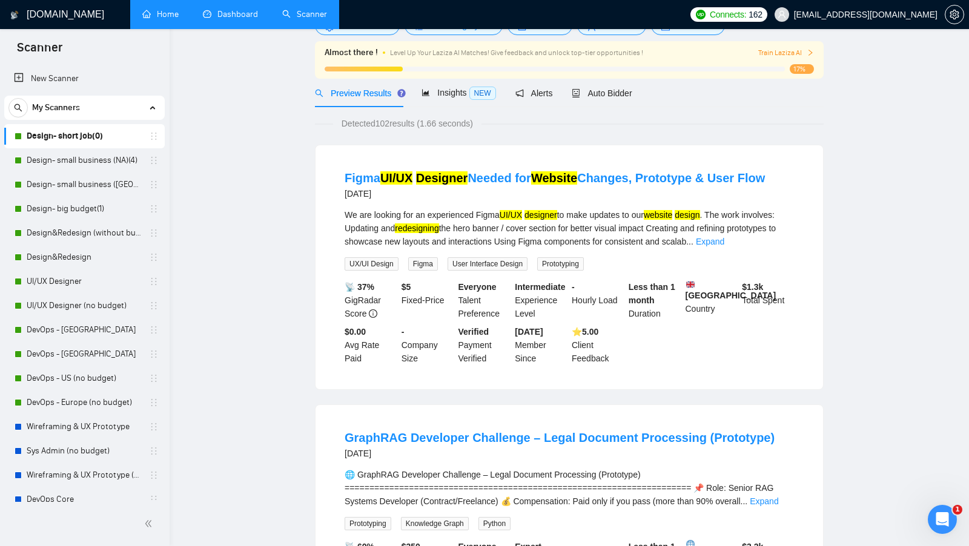
scroll to position [0, 0]
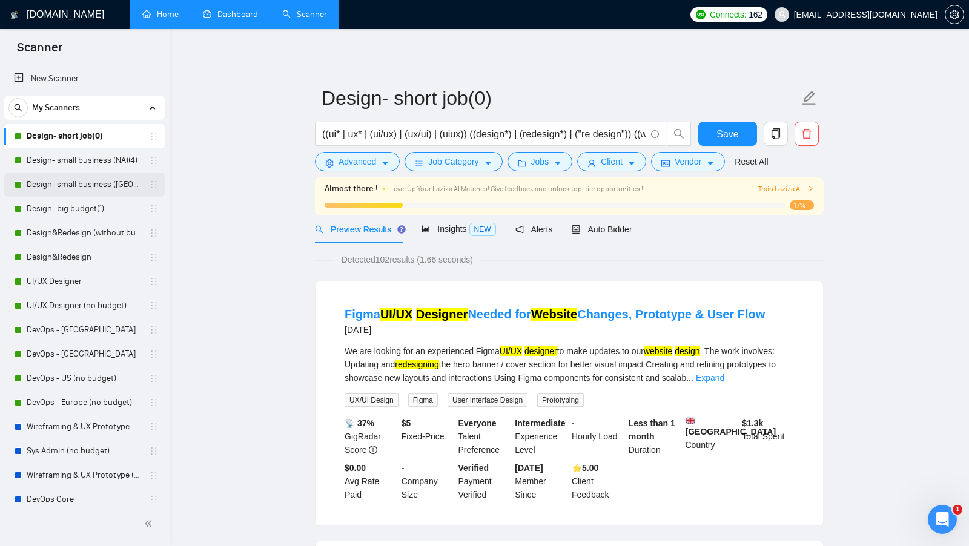
click at [61, 182] on link "Design- small business ([GEOGRAPHIC_DATA])(4)" at bounding box center [84, 185] width 115 height 24
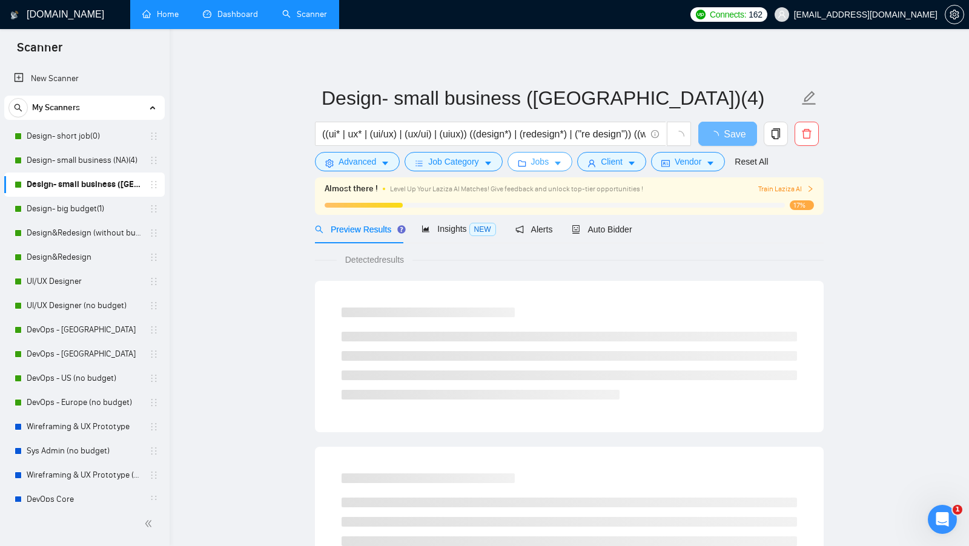
click at [562, 163] on icon "caret-down" at bounding box center [557, 163] width 8 height 8
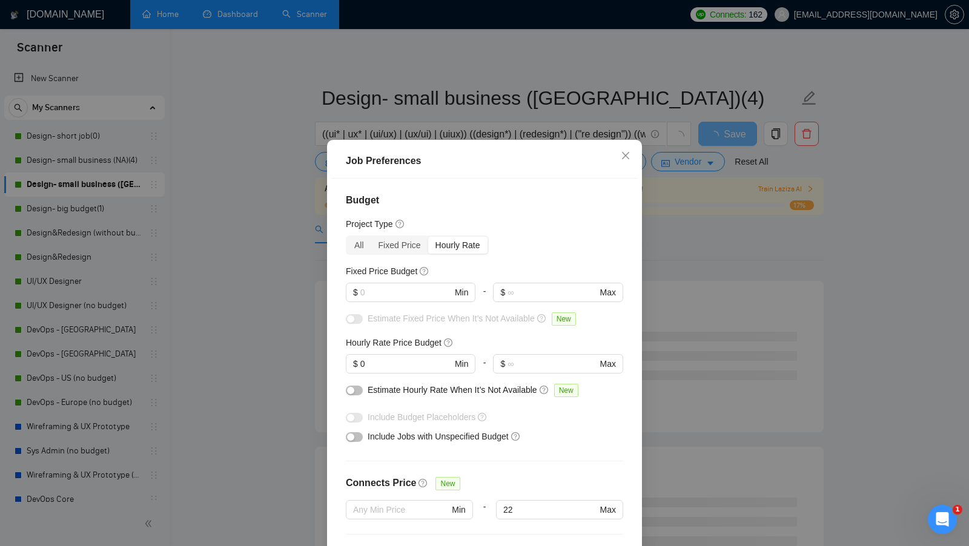
click at [670, 297] on div "Job Preferences Budget Project Type All Fixed Price Hourly Rate Fixed Price Bud…" at bounding box center [484, 273] width 969 height 546
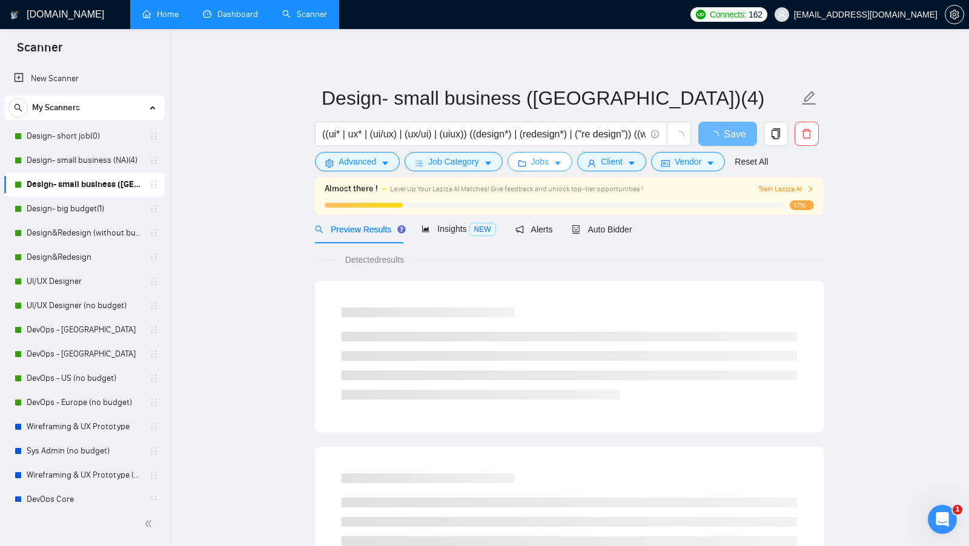
click at [522, 165] on icon "folder" at bounding box center [522, 163] width 8 height 8
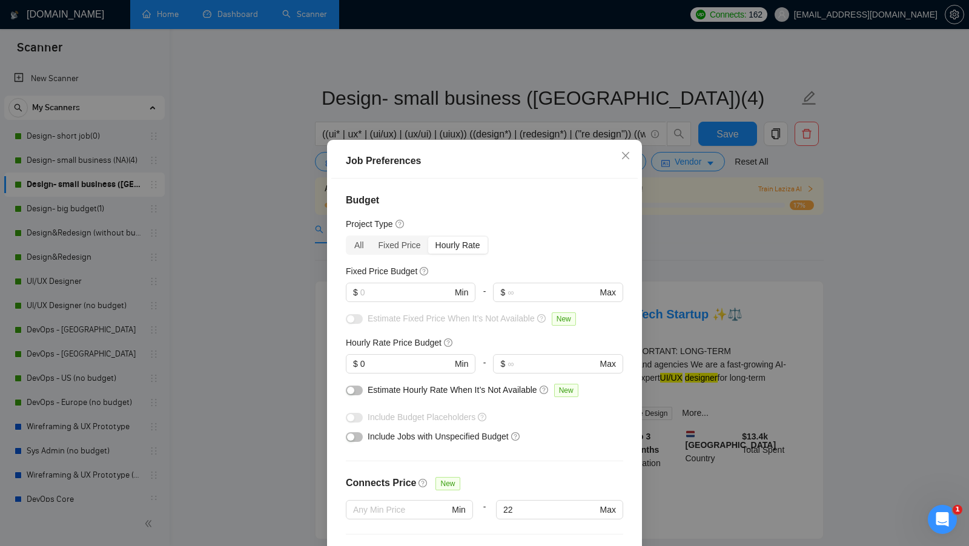
click at [714, 278] on div "Job Preferences Budget Project Type All Fixed Price Hourly Rate Fixed Price Bud…" at bounding box center [484, 273] width 969 height 546
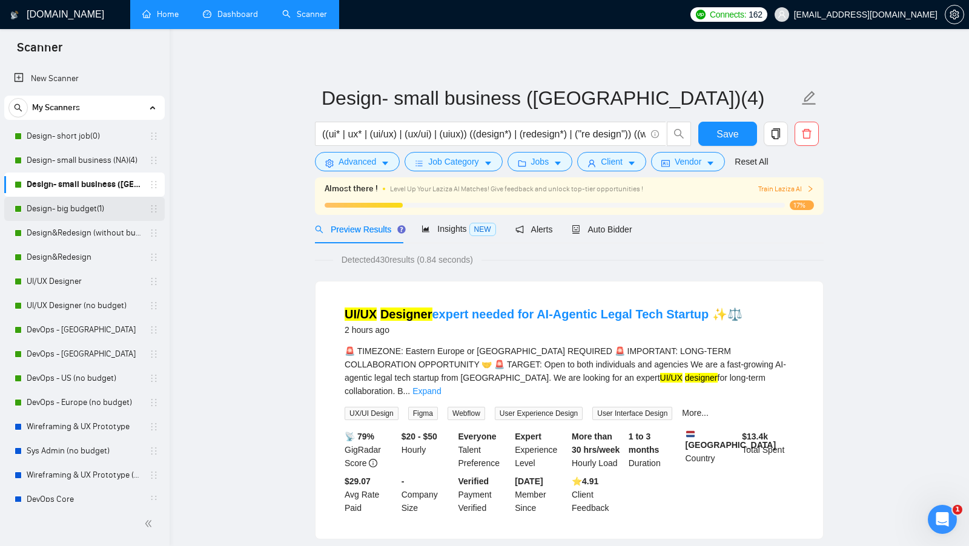
click at [100, 216] on link "Design- big budget(1)" at bounding box center [84, 209] width 115 height 24
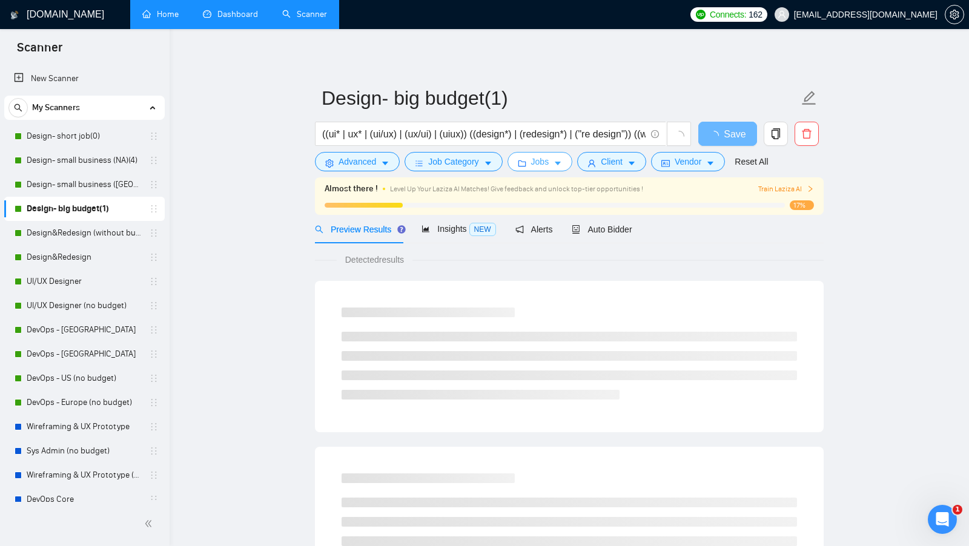
click at [547, 169] on button "Jobs" at bounding box center [539, 161] width 65 height 19
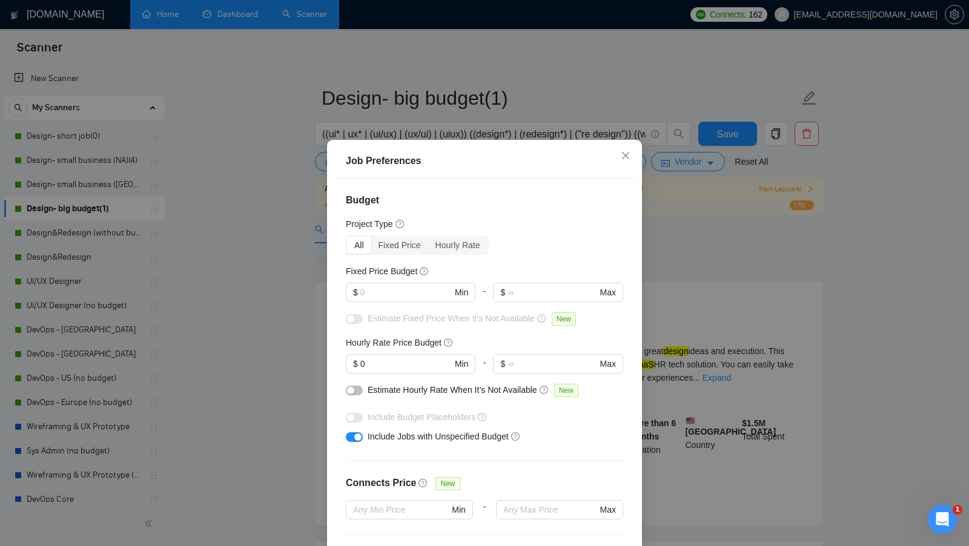
click at [680, 297] on div "Job Preferences Budget Project Type All Fixed Price Hourly Rate Fixed Price Bud…" at bounding box center [484, 273] width 969 height 546
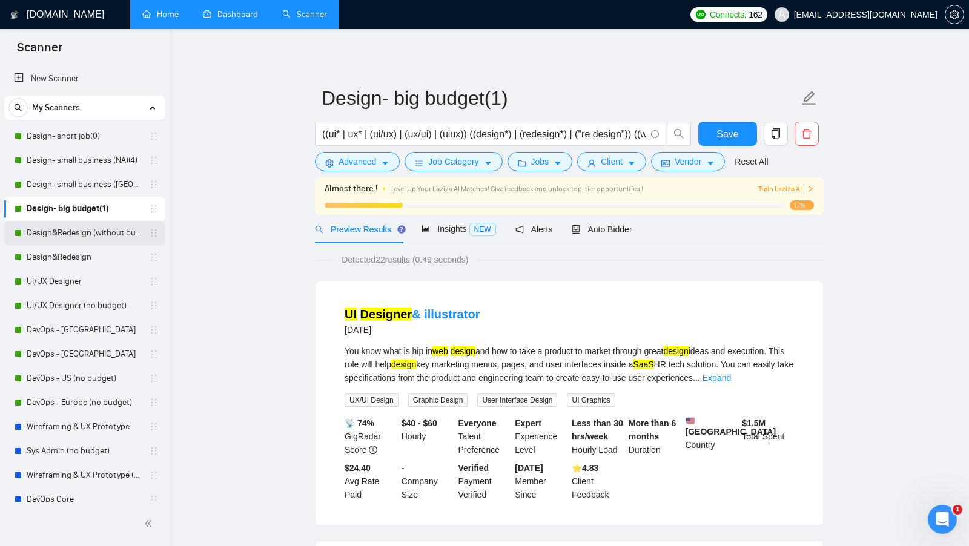
click at [89, 234] on link "Design&Redesign (without budget)" at bounding box center [84, 233] width 115 height 24
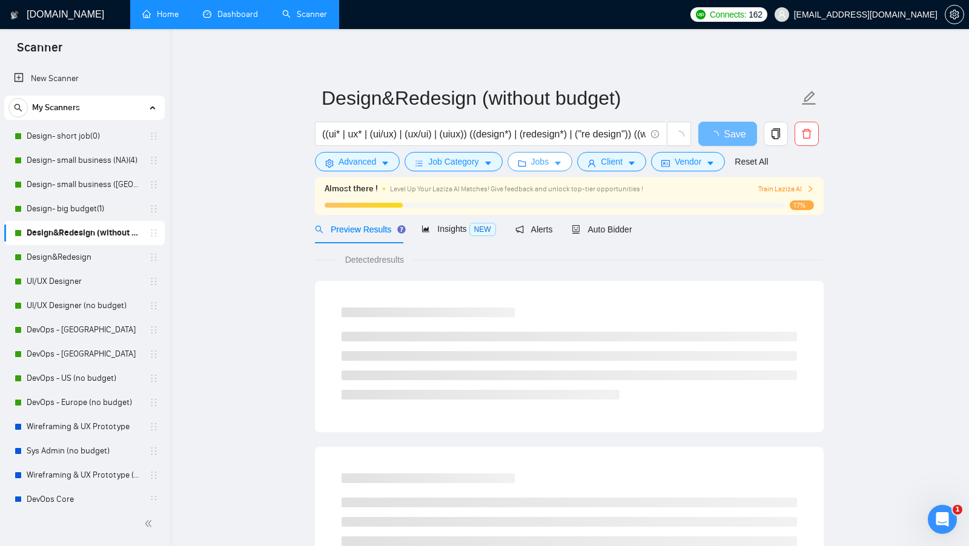
click at [547, 169] on button "Jobs" at bounding box center [539, 161] width 65 height 19
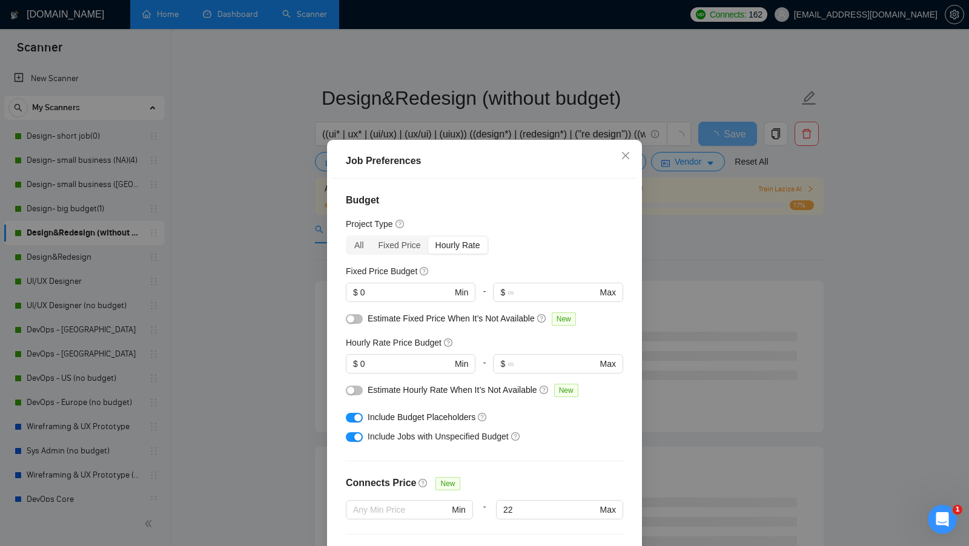
click at [679, 251] on div "Job Preferences Budget Project Type All Fixed Price Hourly Rate Fixed Price Bud…" at bounding box center [484, 273] width 969 height 546
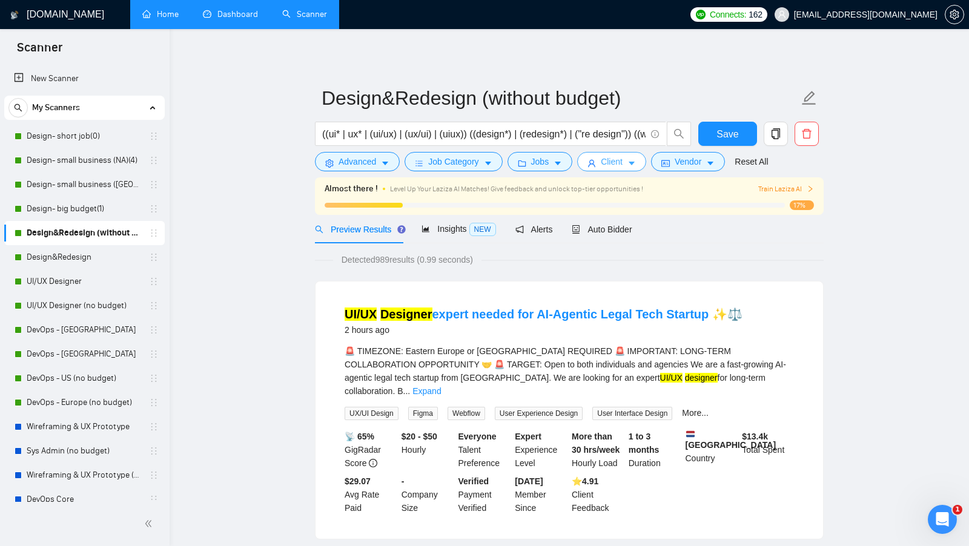
click at [630, 160] on button "Client" at bounding box center [611, 161] width 69 height 19
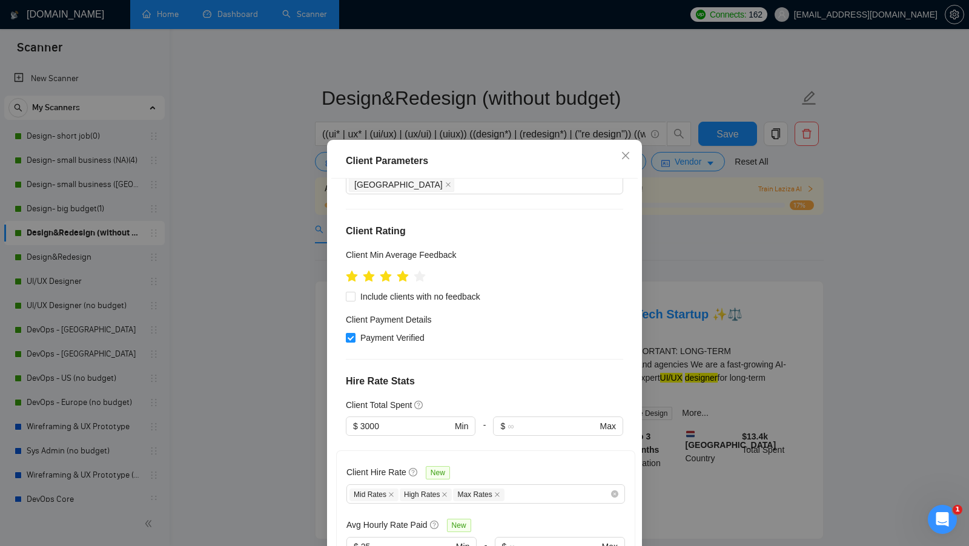
scroll to position [234, 0]
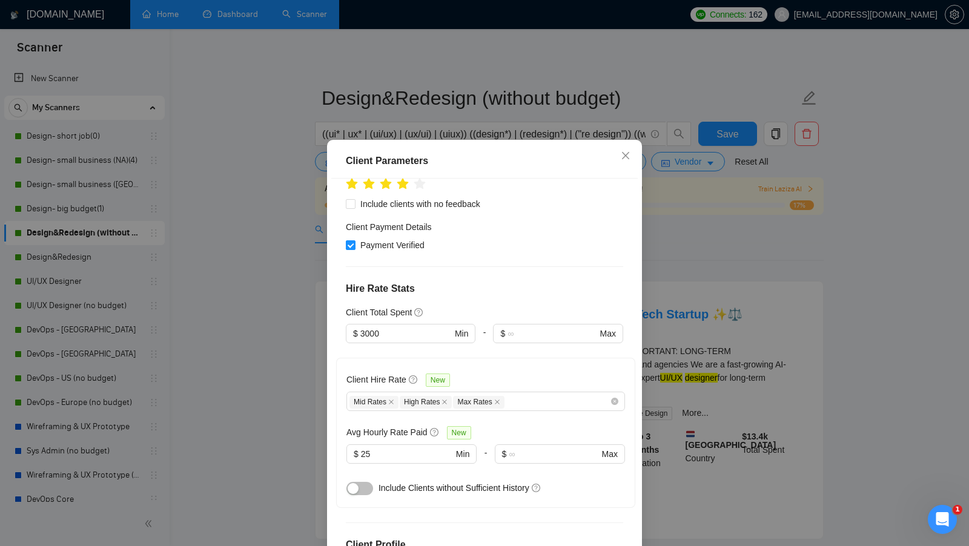
click at [653, 352] on div "Client Parameters Client Location Include Client Countries Select Exclude Clien…" at bounding box center [484, 273] width 969 height 546
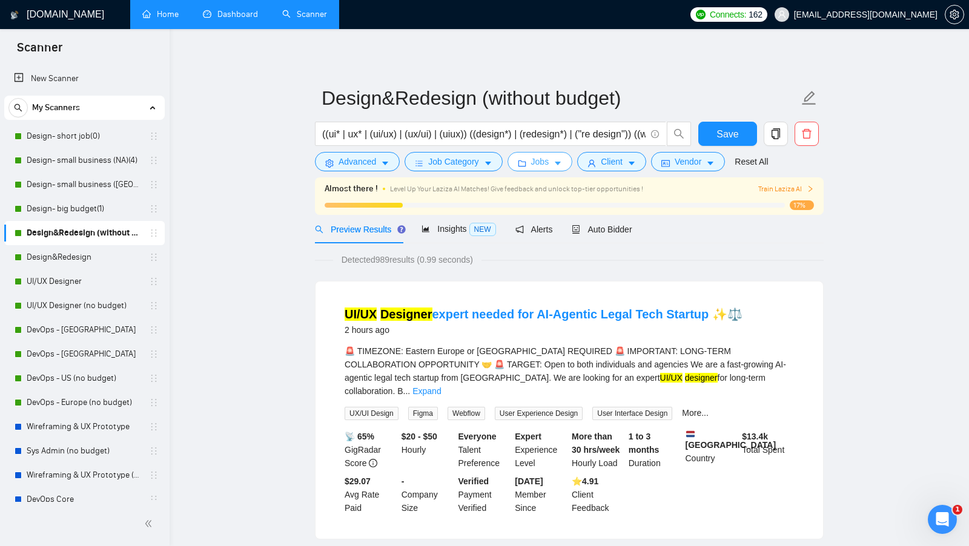
click at [558, 166] on icon "caret-down" at bounding box center [557, 163] width 8 height 8
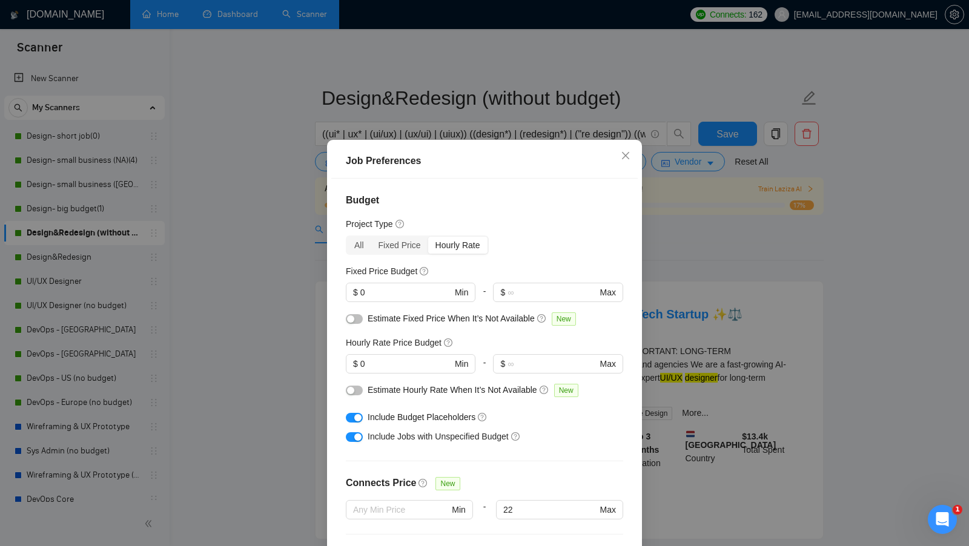
click at [663, 287] on div "Job Preferences Budget Project Type All Fixed Price Hourly Rate Fixed Price Bud…" at bounding box center [484, 273] width 969 height 546
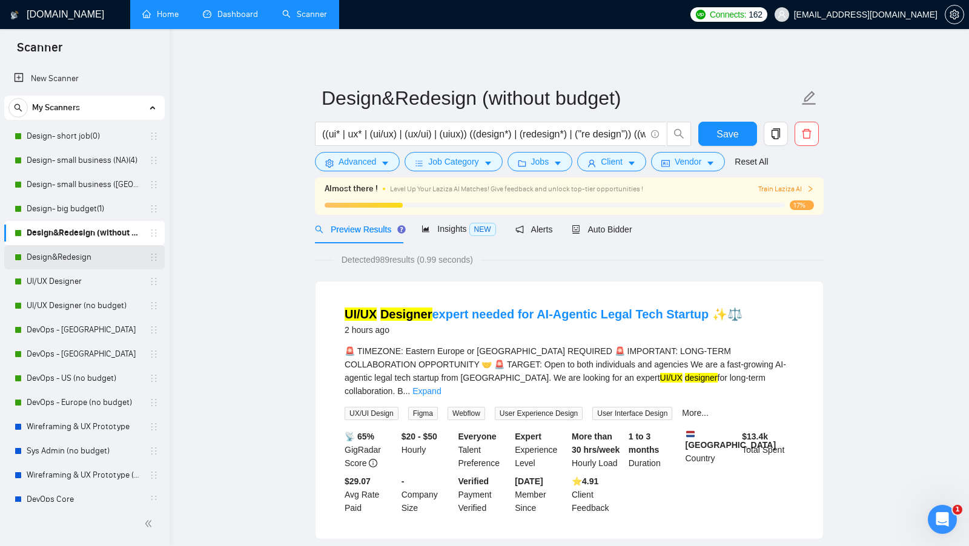
click at [92, 262] on link "Design&Redesign" at bounding box center [84, 257] width 115 height 24
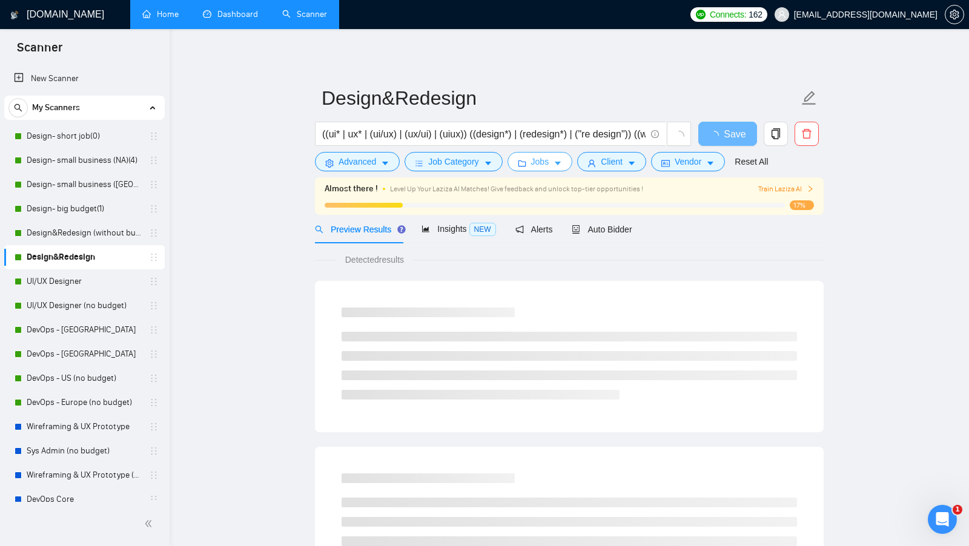
click at [549, 166] on span "Jobs" at bounding box center [540, 161] width 18 height 13
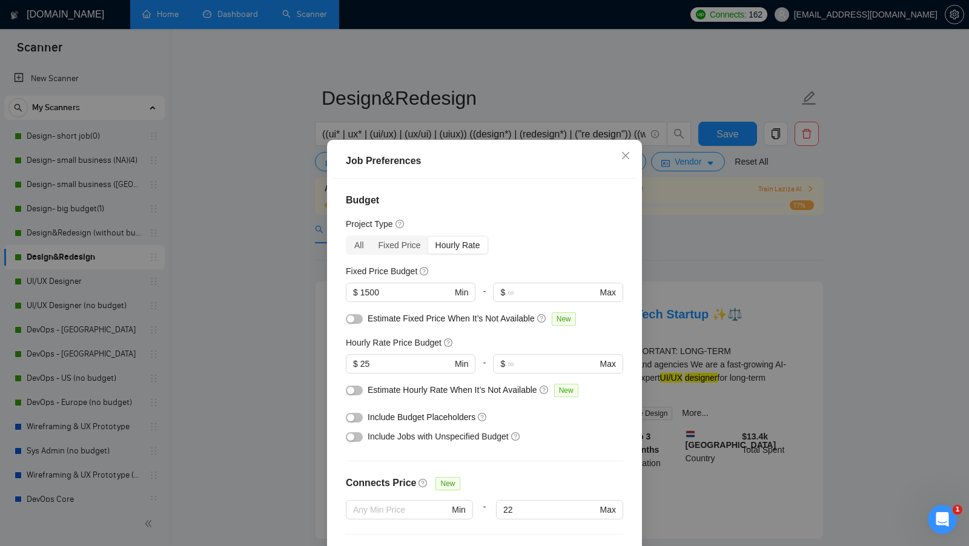
click at [703, 311] on div "Job Preferences Budget Project Type All Fixed Price Hourly Rate Fixed Price Bud…" at bounding box center [484, 273] width 969 height 546
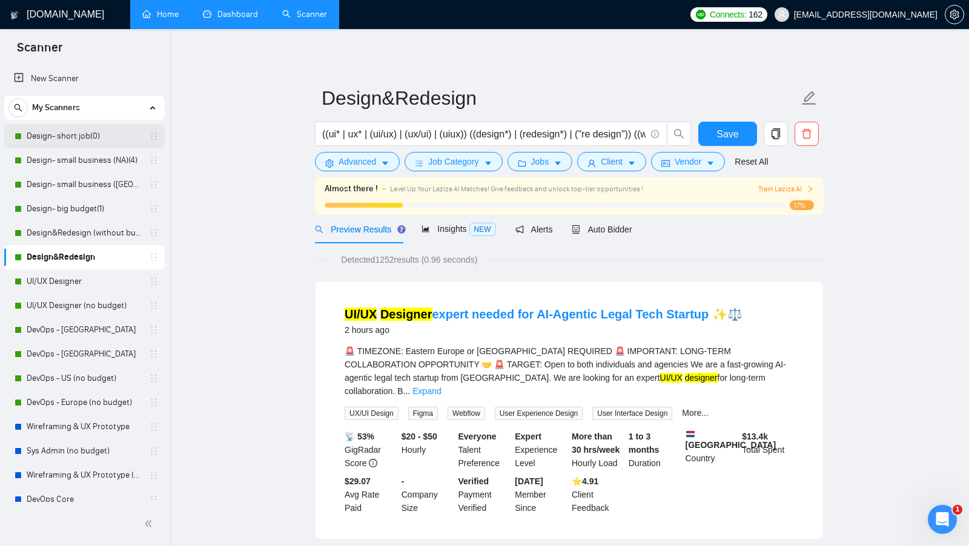
click at [90, 134] on link "Design- short job(0)" at bounding box center [84, 136] width 115 height 24
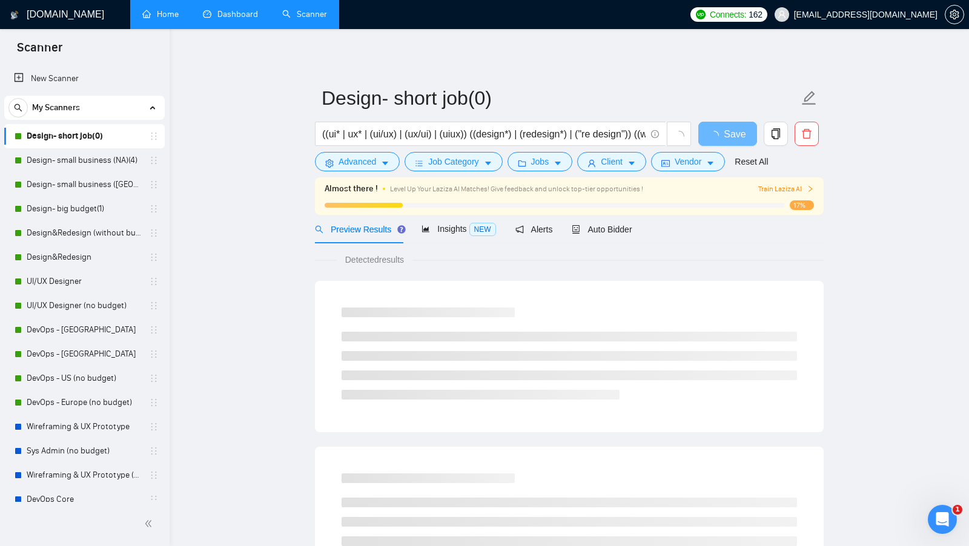
click at [560, 173] on form "Design- short job(0) ((ui* | ux* | (ui/ux) | (ux/ui) | (uiux)) ((design*) | (re…" at bounding box center [569, 128] width 508 height 99
click at [557, 172] on form "Design- short job(0) ((ui* | ux* | (ui/ux) | (ux/ui) | (uiux)) ((design*) | (re…" at bounding box center [569, 128] width 508 height 99
click at [556, 171] on button "Jobs" at bounding box center [539, 161] width 65 height 19
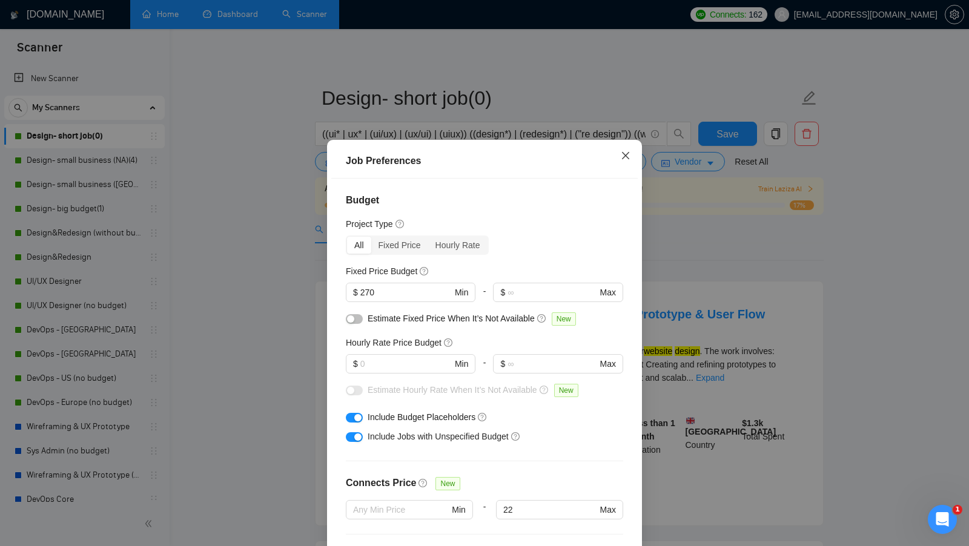
click at [625, 163] on span "Close" at bounding box center [625, 156] width 33 height 33
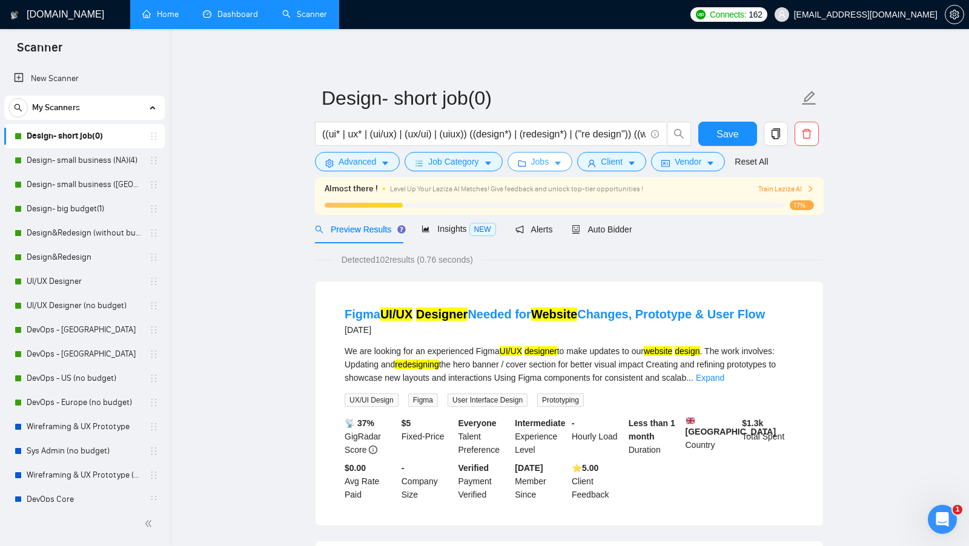
click at [541, 161] on span "Jobs" at bounding box center [540, 161] width 18 height 13
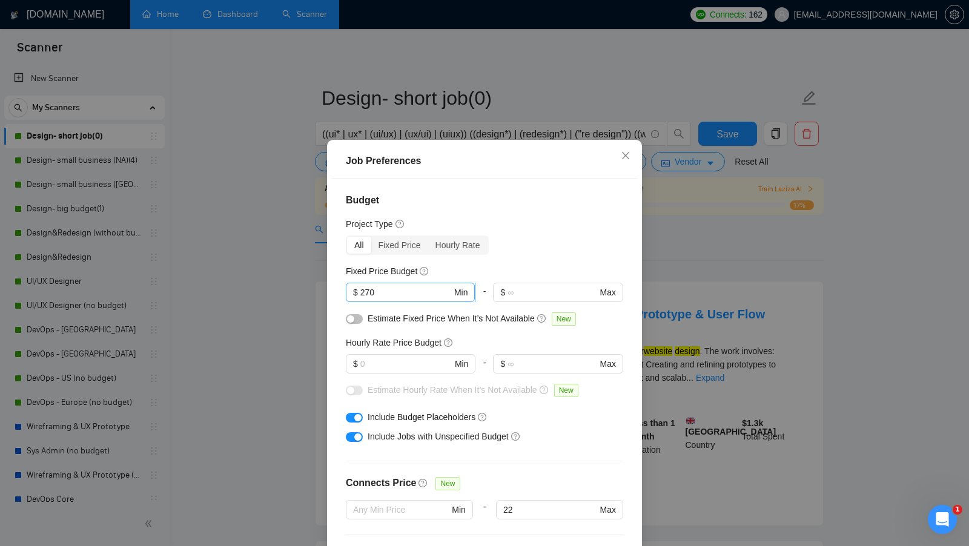
click at [401, 294] on input "270" at bounding box center [405, 292] width 91 height 13
click at [311, 289] on div "Job Preferences Budget Project Type All Fixed Price Hourly Rate Fixed Price Bud…" at bounding box center [484, 273] width 969 height 546
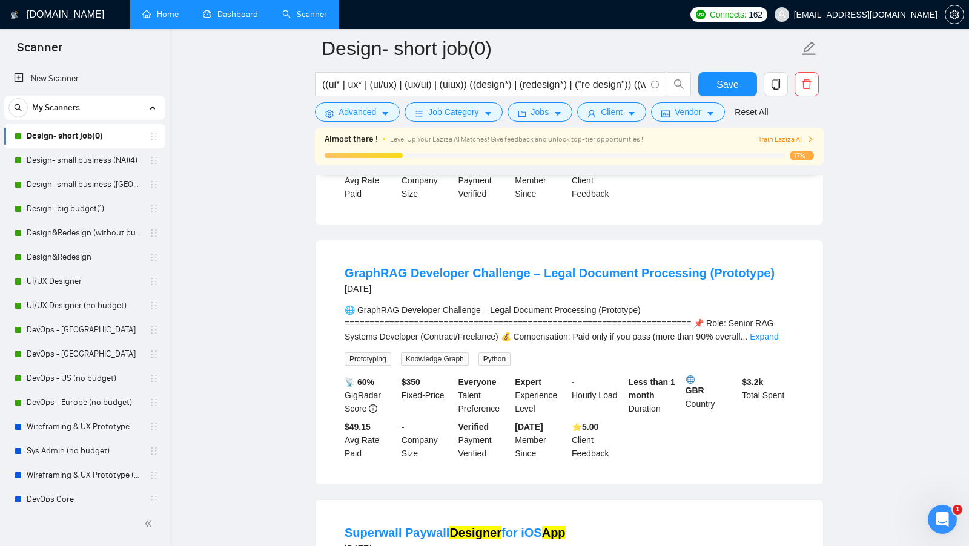
scroll to position [347, 0]
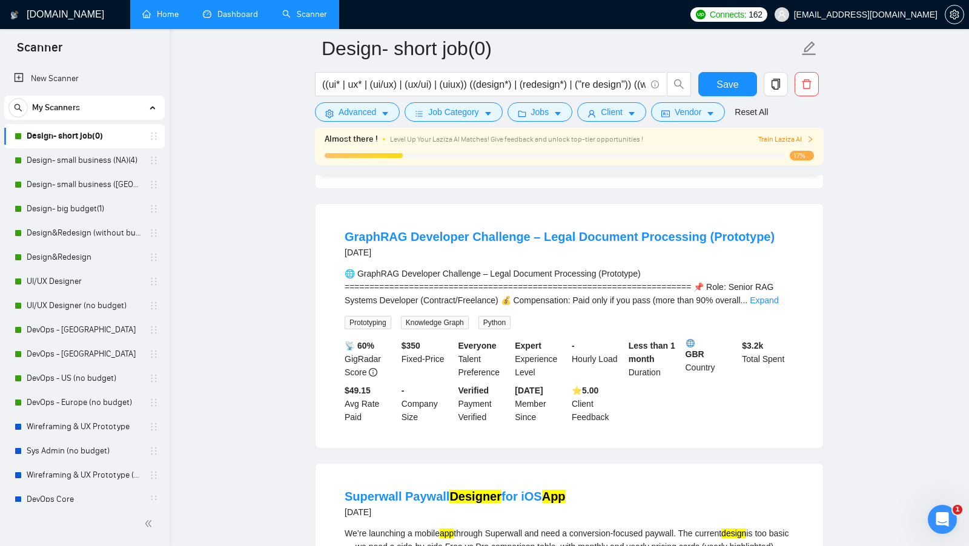
click at [410, 350] on b "$ 350" at bounding box center [410, 346] width 19 height 10
click at [455, 367] on div "$ 350 Fixed-Price" at bounding box center [427, 359] width 57 height 40
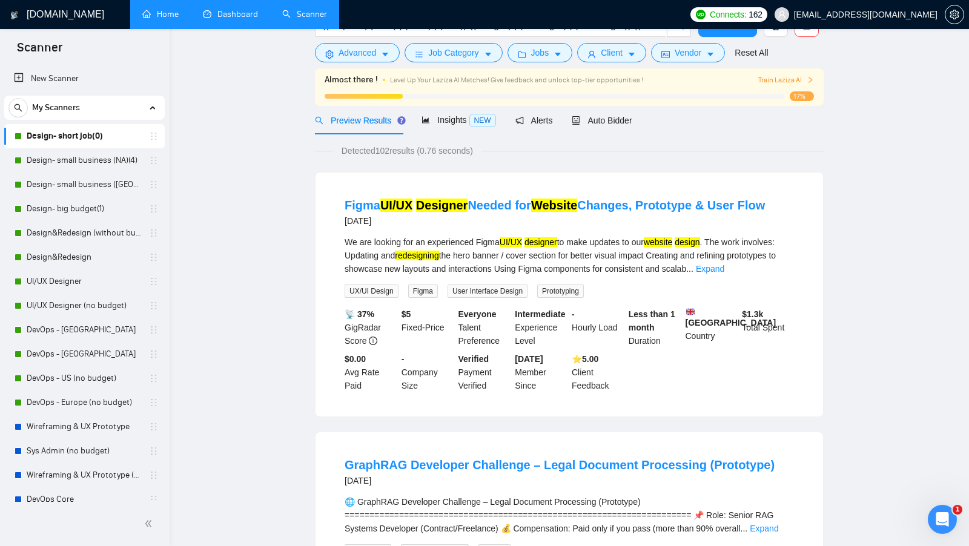
scroll to position [0, 0]
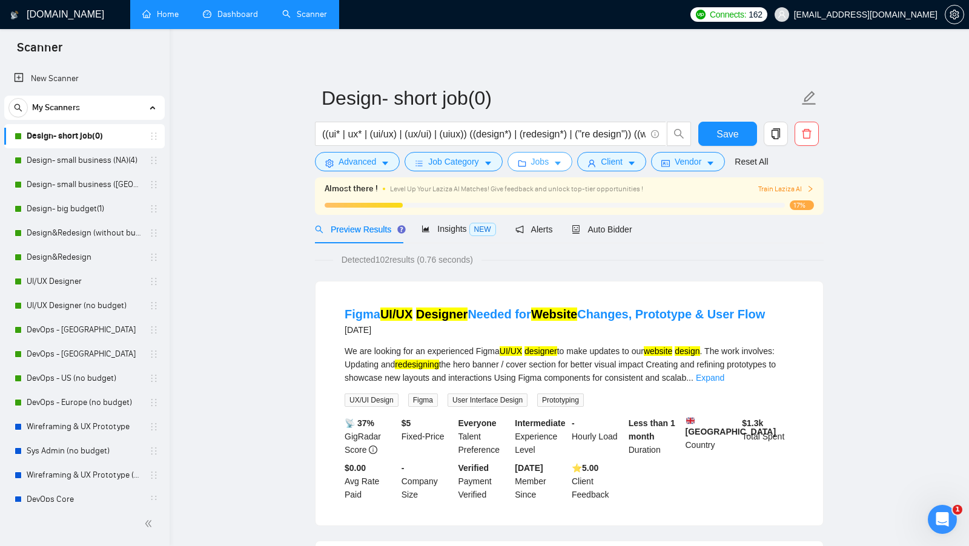
click at [533, 163] on span "Jobs" at bounding box center [540, 161] width 18 height 13
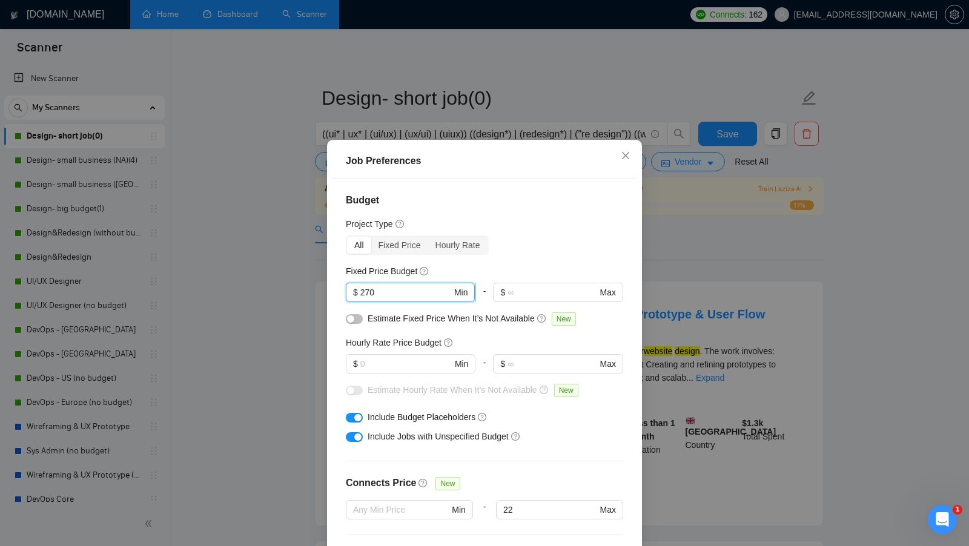
click at [413, 294] on input "270" at bounding box center [405, 292] width 91 height 13
click at [447, 271] on div "Fixed Price Budget" at bounding box center [484, 271] width 277 height 13
drag, startPoint x: 390, startPoint y: 295, endPoint x: 343, endPoint y: 292, distance: 47.3
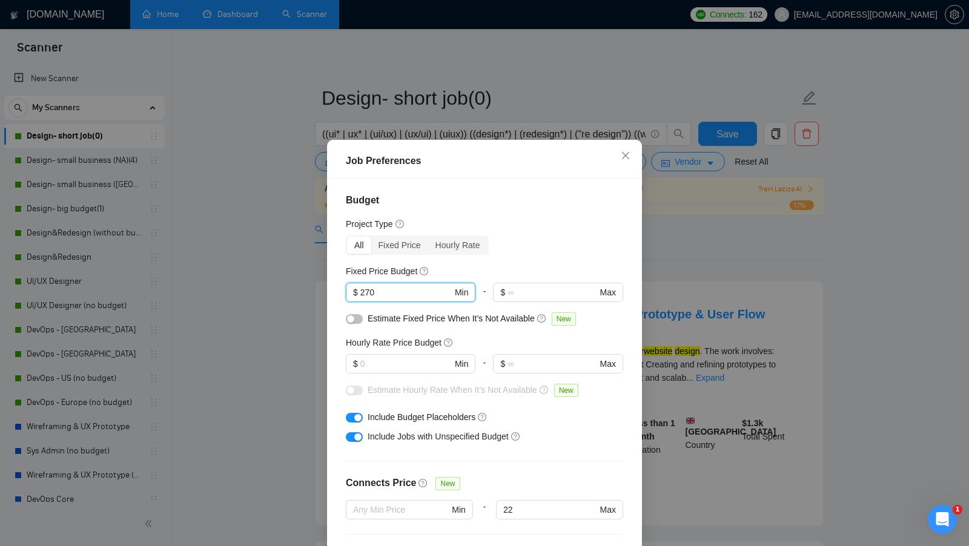
click at [343, 292] on div "Budget Project Type All Fixed Price Hourly Rate Fixed Price Budget 270 $ 270 Mi…" at bounding box center [484, 370] width 306 height 382
click at [374, 364] on input "text" at bounding box center [405, 363] width 91 height 13
click at [373, 364] on input "text" at bounding box center [405, 363] width 91 height 13
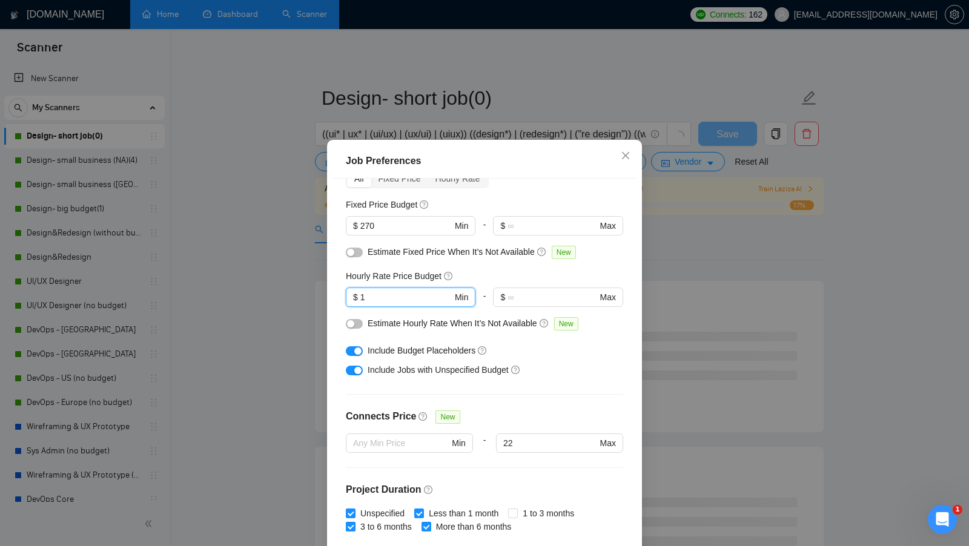
scroll to position [67, 0]
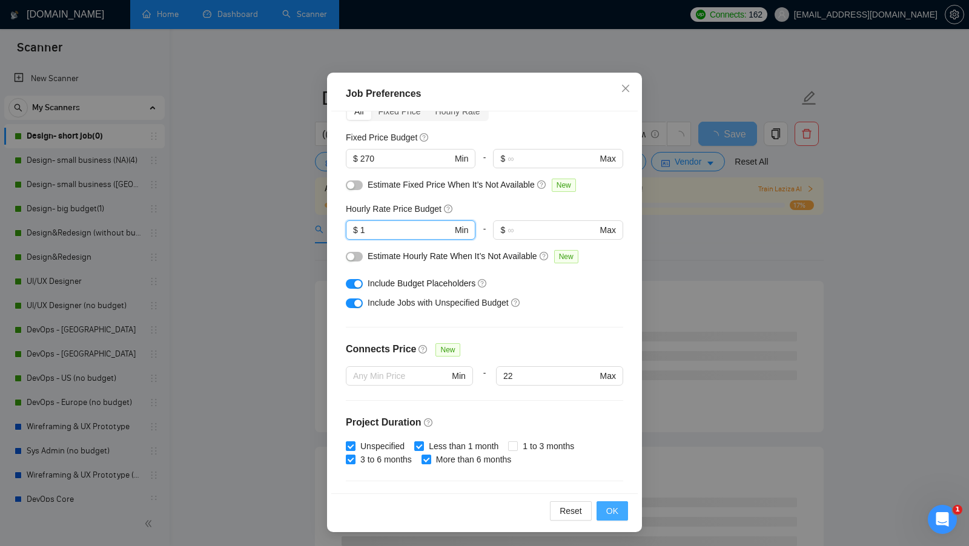
type input "1"
click at [607, 504] on span "OK" at bounding box center [612, 510] width 12 height 13
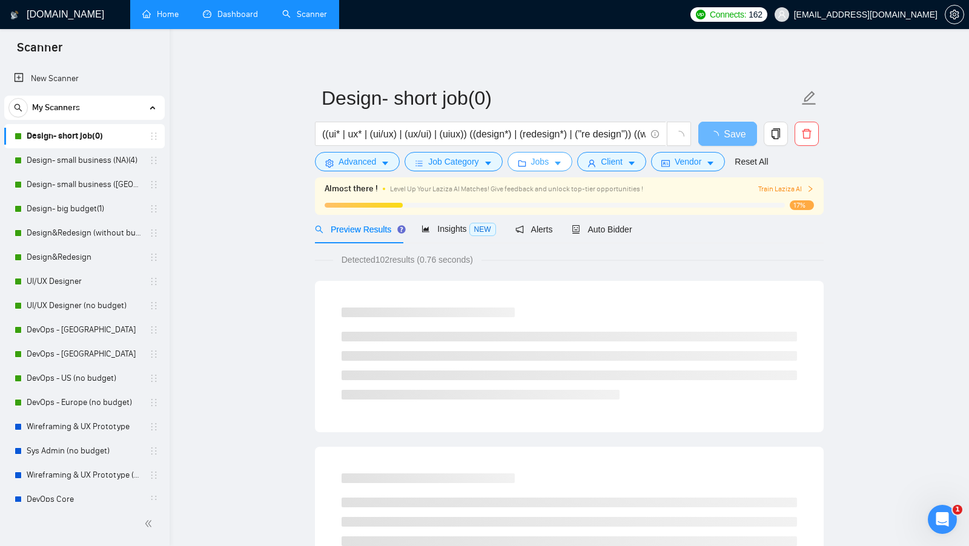
scroll to position [0, 0]
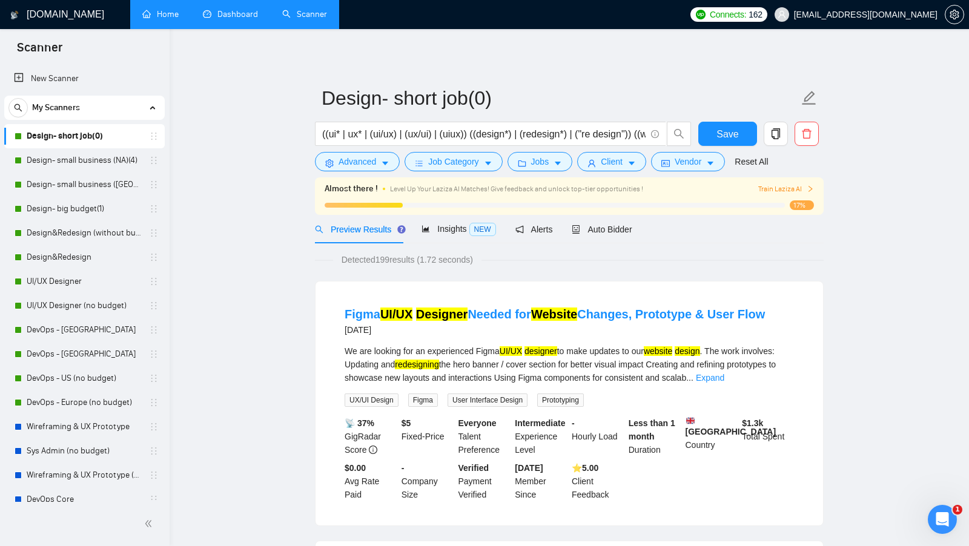
click at [389, 259] on span "Detected 199 results (1.72 seconds)" at bounding box center [407, 259] width 148 height 13
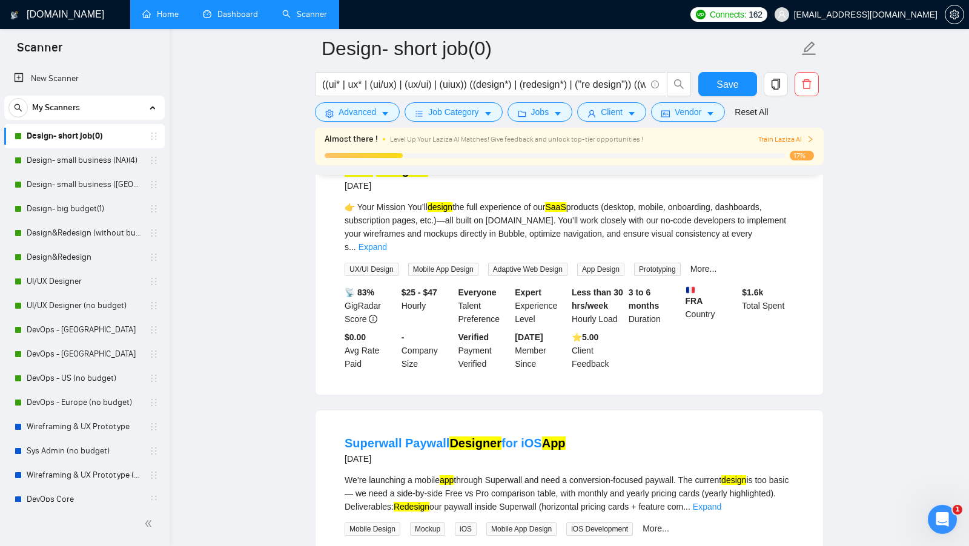
scroll to position [683, 0]
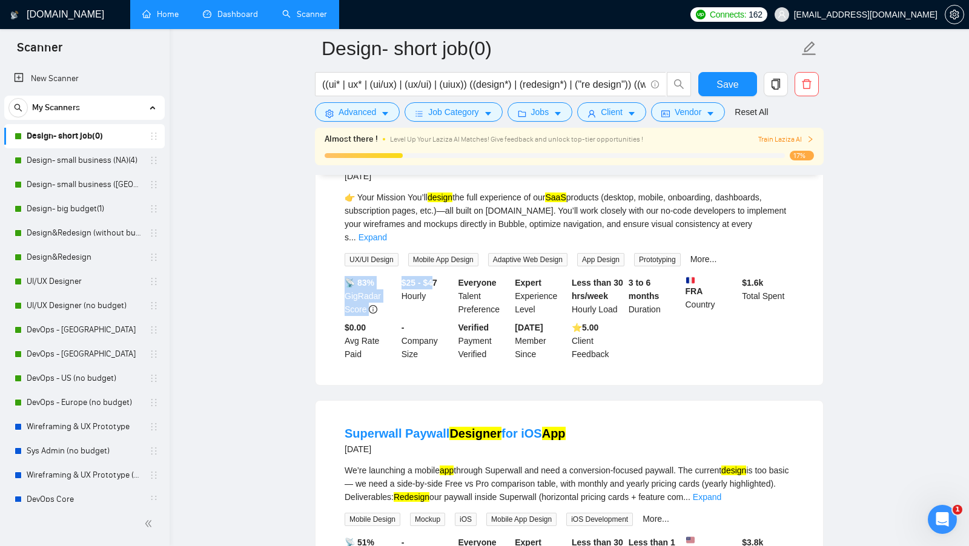
drag, startPoint x: 395, startPoint y: 270, endPoint x: 438, endPoint y: 271, distance: 43.0
click at [438, 276] on div "📡 83% GigRadar Score $25 - $47 Hourly Everyone Talent Preference Expert Experie…" at bounding box center [569, 318] width 454 height 85
click at [437, 278] on b "$25 - $47" at bounding box center [419, 283] width 36 height 10
click at [533, 123] on form "Design- short job(0) ((ui* | ux* | (ui/ux) | (ux/ui) | (uiux)) ((design*) | (re…" at bounding box center [569, 78] width 508 height 99
click at [542, 111] on span "Jobs" at bounding box center [540, 111] width 18 height 13
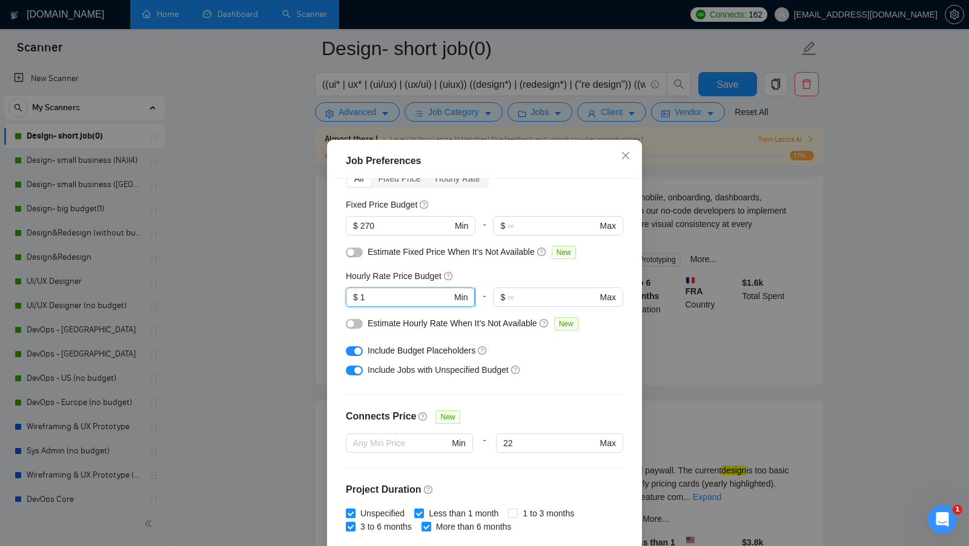
click at [409, 292] on input "1" at bounding box center [405, 297] width 91 height 13
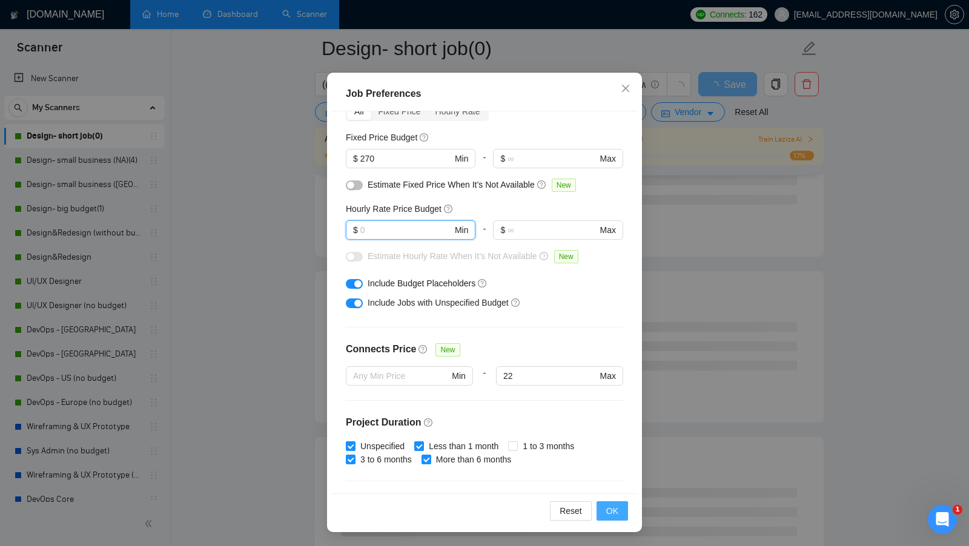
click at [602, 504] on button "OK" at bounding box center [611, 510] width 31 height 19
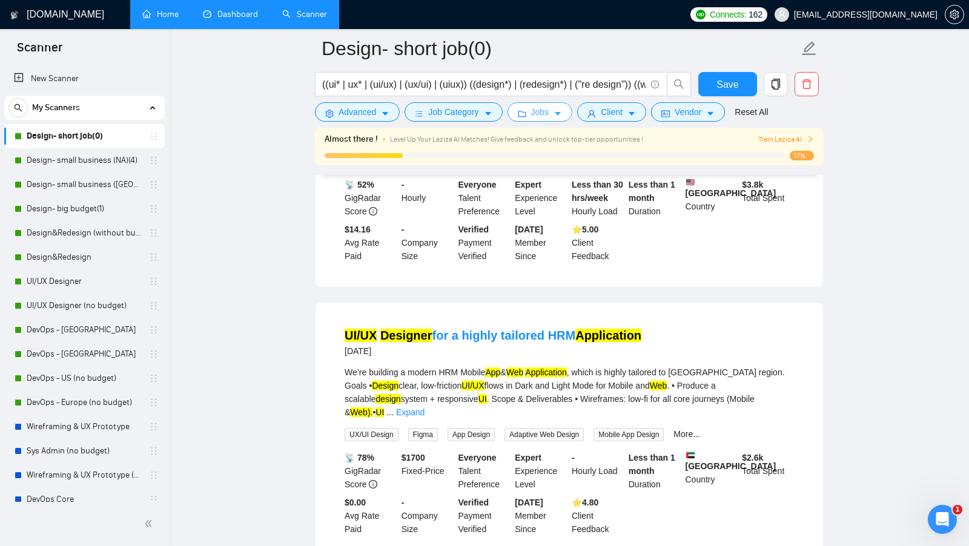
scroll to position [693, 0]
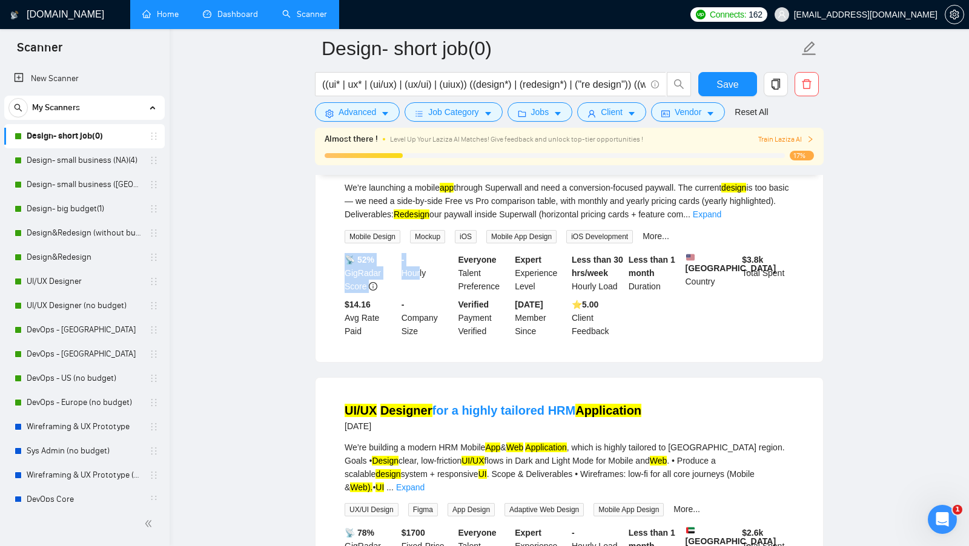
drag, startPoint x: 397, startPoint y: 265, endPoint x: 420, endPoint y: 280, distance: 26.7
click at [420, 280] on div "📡 52% GigRadar Score - Hourly Everyone Talent Preference Expert Experience Leve…" at bounding box center [569, 295] width 454 height 85
click at [521, 112] on icon "folder" at bounding box center [522, 114] width 8 height 8
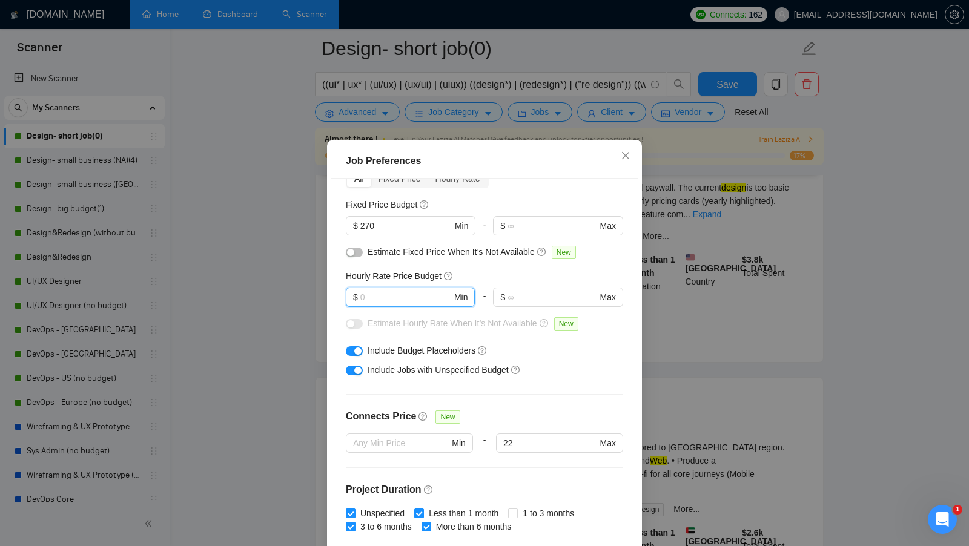
click at [406, 291] on input "text" at bounding box center [405, 297] width 91 height 13
type input "1"
click at [674, 330] on div "Job Preferences Budget Project Type All Fixed Price Hourly Rate Fixed Price Bud…" at bounding box center [484, 273] width 969 height 546
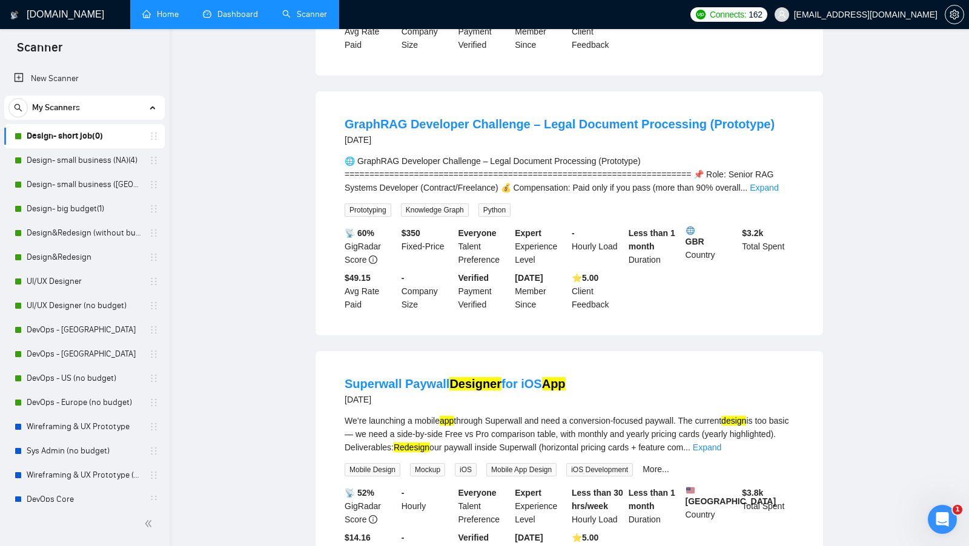
scroll to position [0, 0]
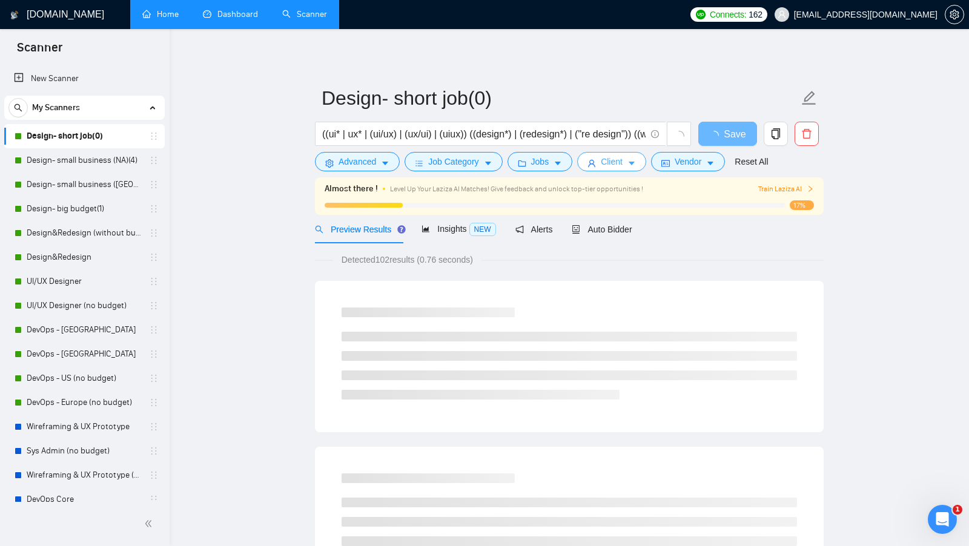
click at [620, 164] on span "Client" at bounding box center [612, 161] width 22 height 13
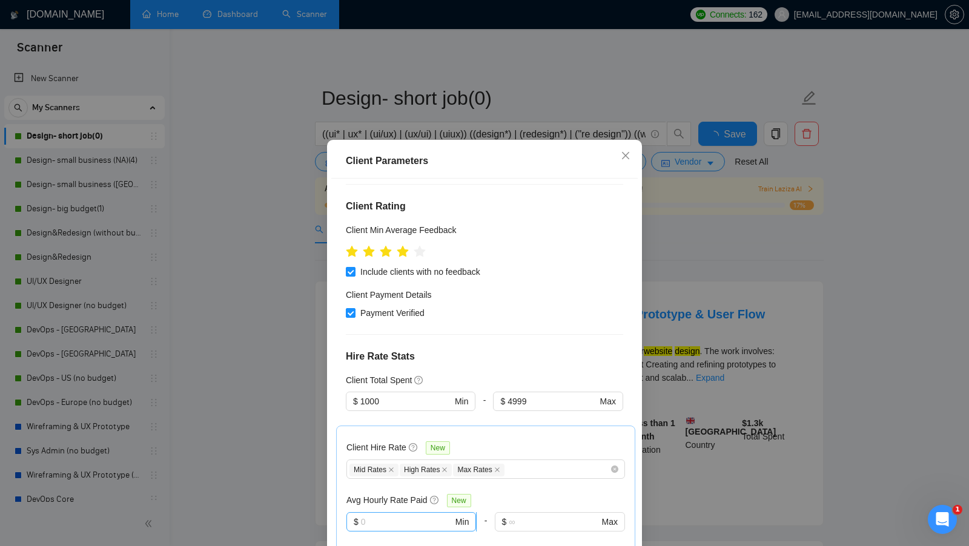
scroll to position [356, 0]
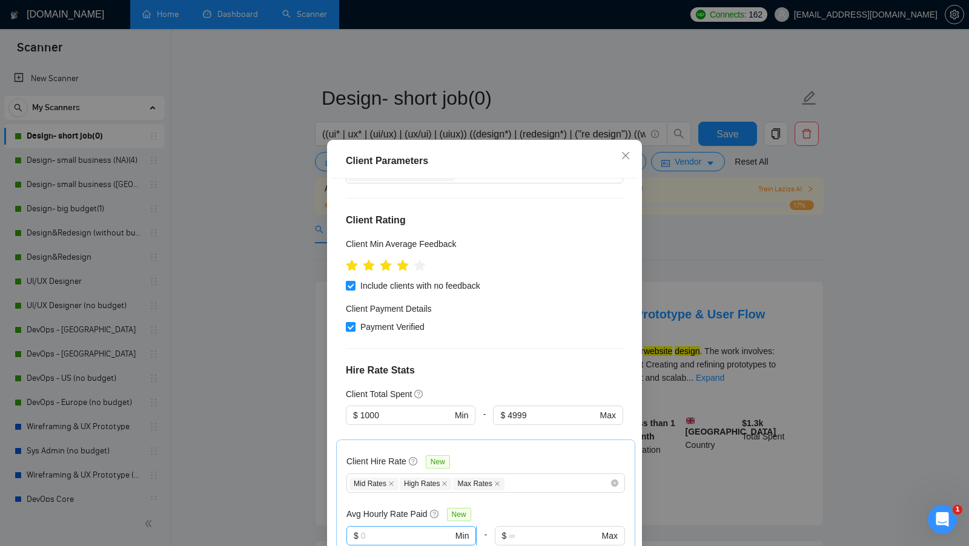
click at [390, 529] on input "text" at bounding box center [407, 535] width 92 height 13
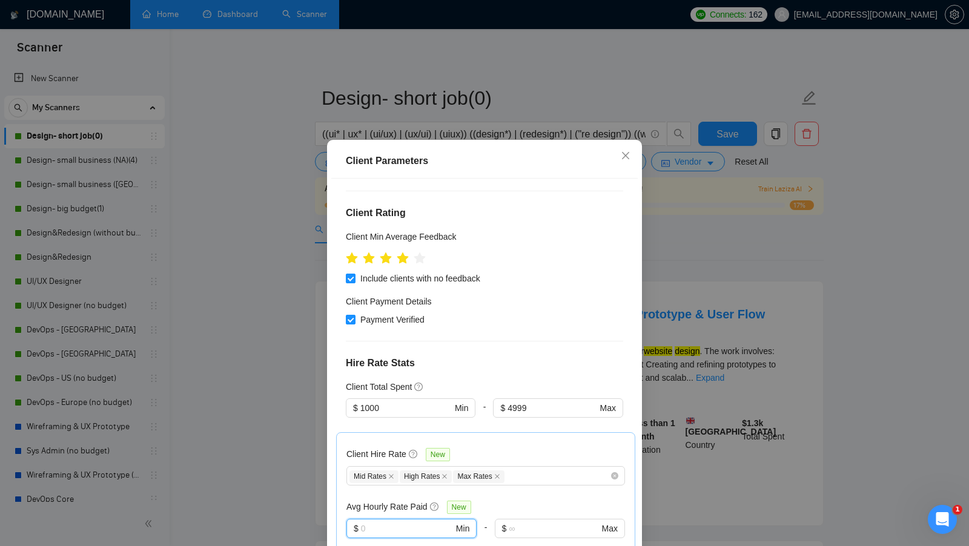
scroll to position [364, 0]
click at [660, 309] on div "Client Parameters Client Location Include Client Countries [GEOGRAPHIC_DATA] [G…" at bounding box center [484, 273] width 969 height 546
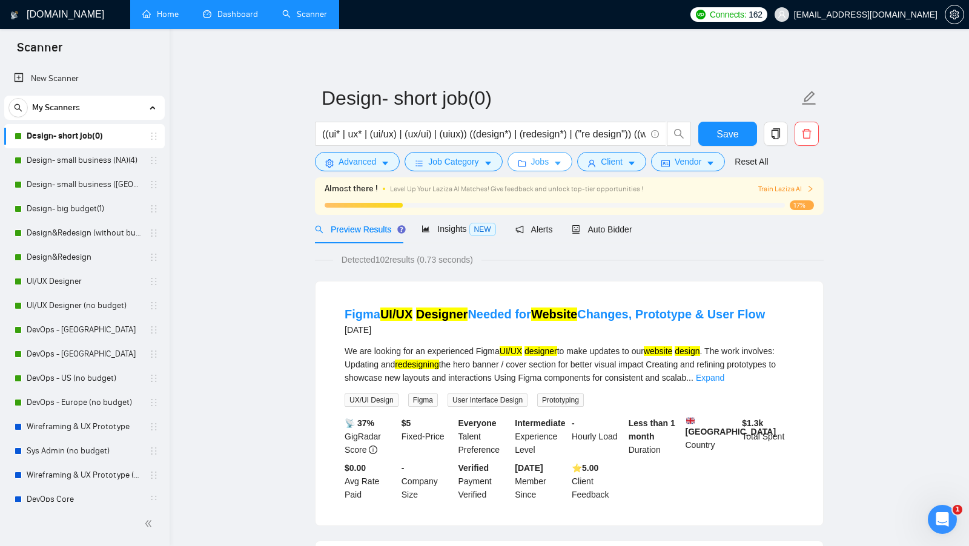
click at [537, 163] on span "Jobs" at bounding box center [540, 161] width 18 height 13
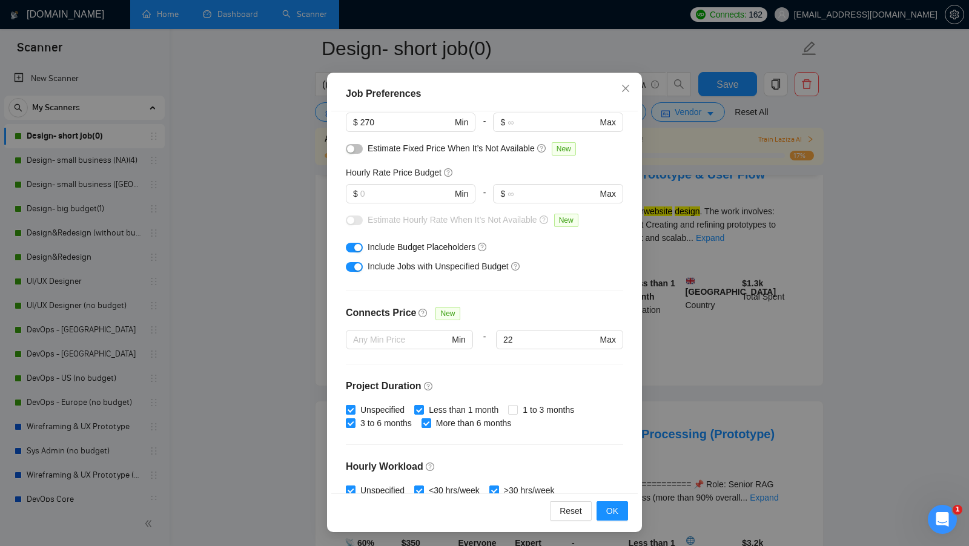
scroll to position [0, 0]
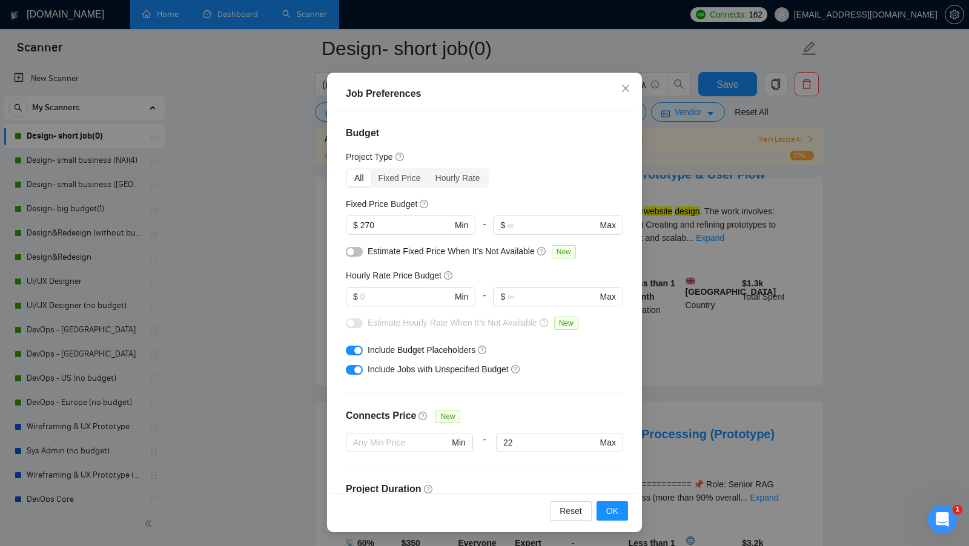
click at [667, 334] on div "Job Preferences Budget Project Type All Fixed Price Hourly Rate Fixed Price Bud…" at bounding box center [484, 273] width 969 height 546
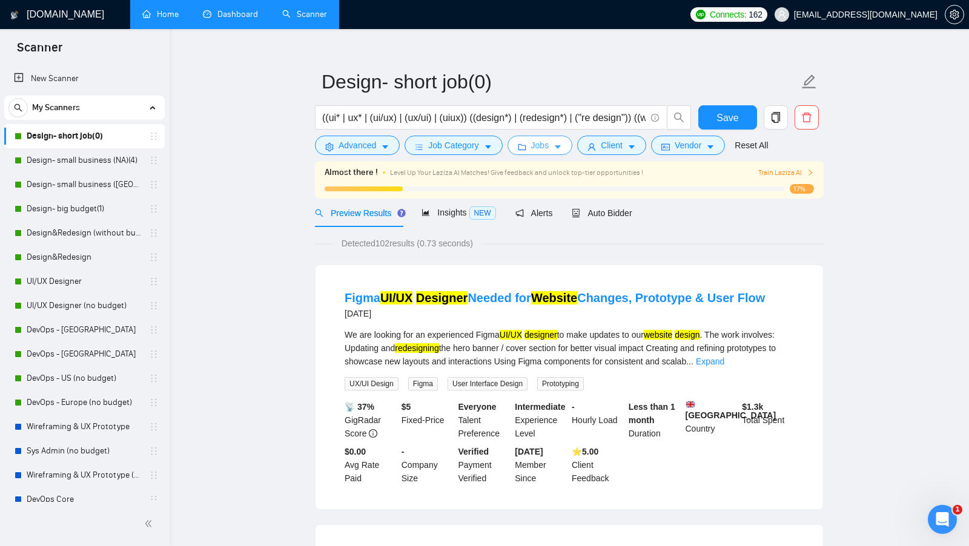
scroll to position [18, 0]
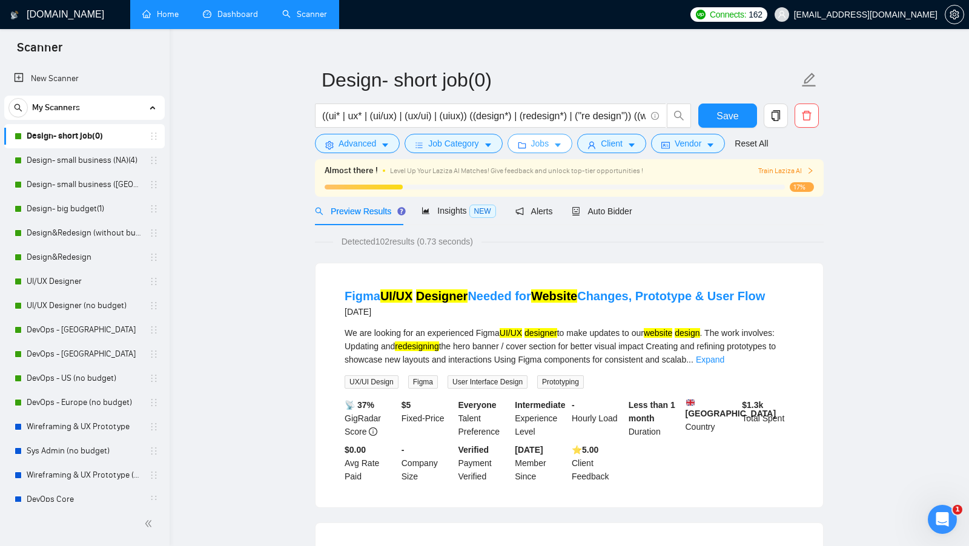
click at [560, 148] on icon "caret-down" at bounding box center [557, 145] width 8 height 8
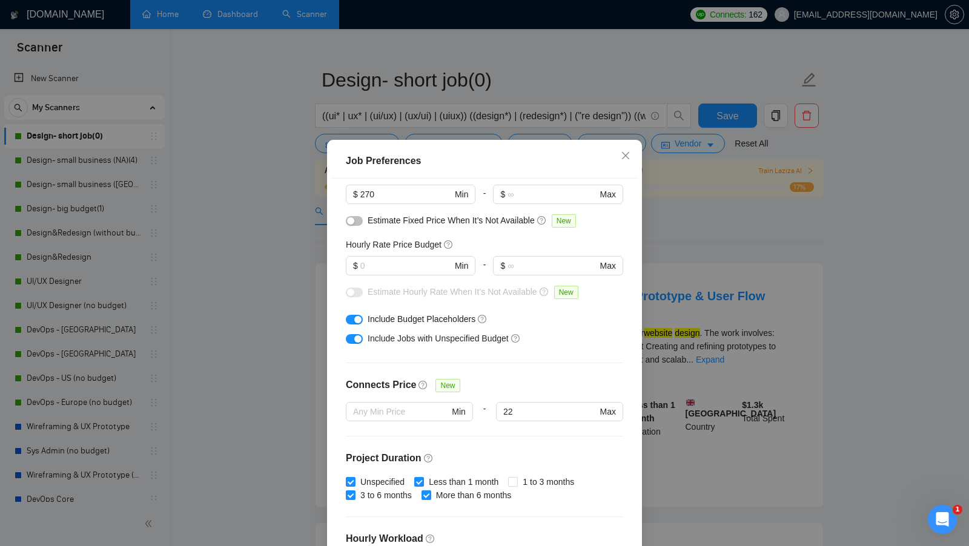
scroll to position [0, 0]
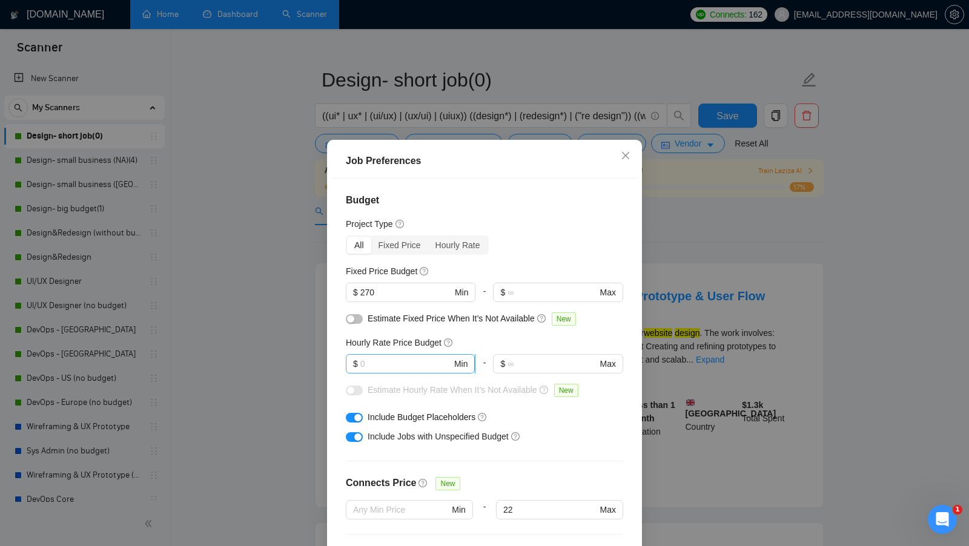
click at [382, 358] on input "text" at bounding box center [405, 363] width 91 height 13
type input "1"
click at [666, 339] on div "Job Preferences Budget Project Type All Fixed Price Hourly Rate Fixed Price Bud…" at bounding box center [484, 273] width 969 height 546
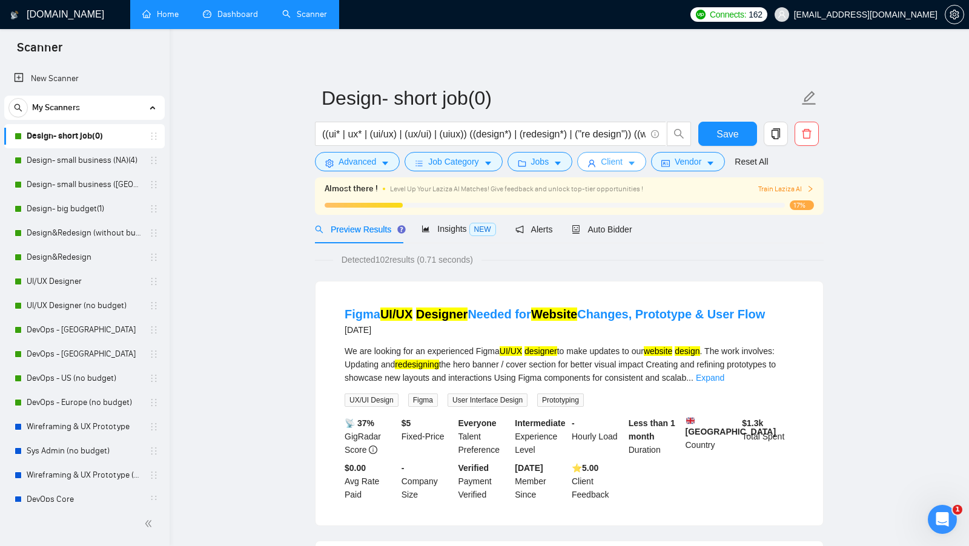
click at [628, 162] on button "Client" at bounding box center [611, 161] width 69 height 19
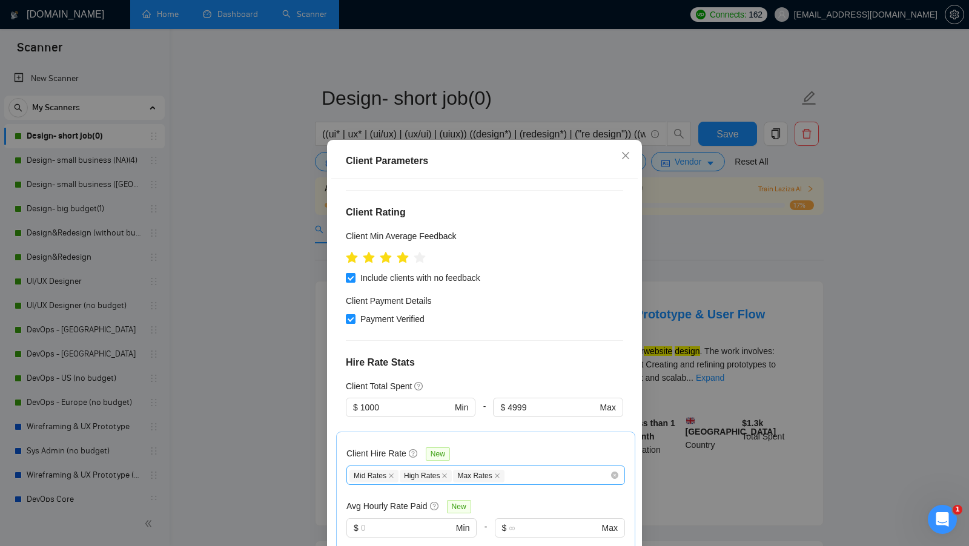
scroll to position [377, 0]
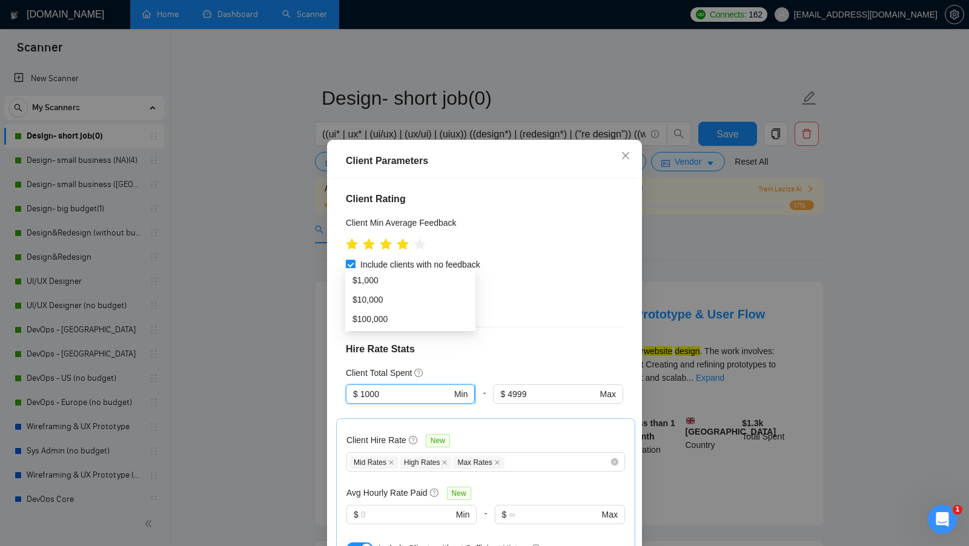
click at [395, 387] on input "1000" at bounding box center [405, 393] width 91 height 13
click at [394, 387] on input "1000" at bounding box center [405, 393] width 91 height 13
click at [544, 387] on input "4999" at bounding box center [551, 393] width 89 height 13
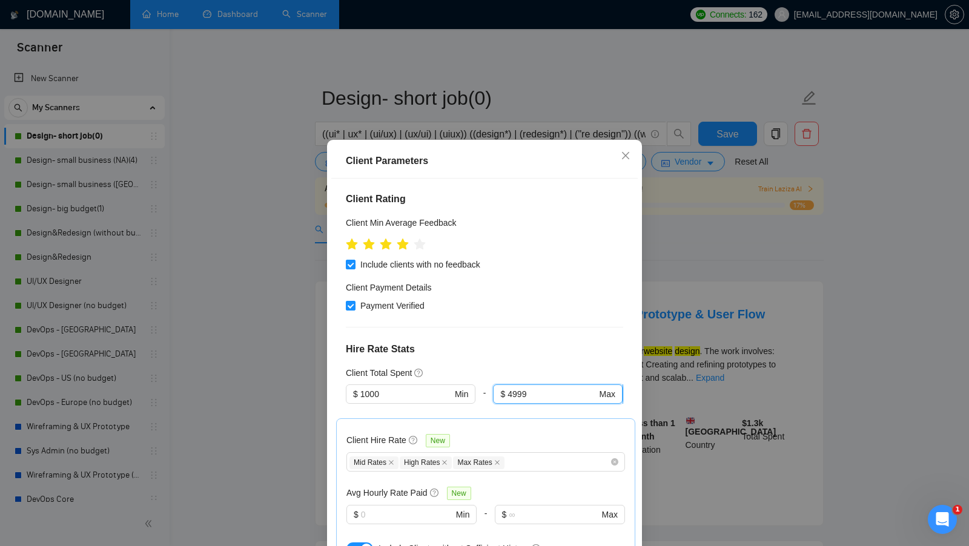
click at [544, 387] on input "4999" at bounding box center [551, 393] width 89 height 13
click at [561, 366] on div "Client Total Spent" at bounding box center [484, 372] width 277 height 13
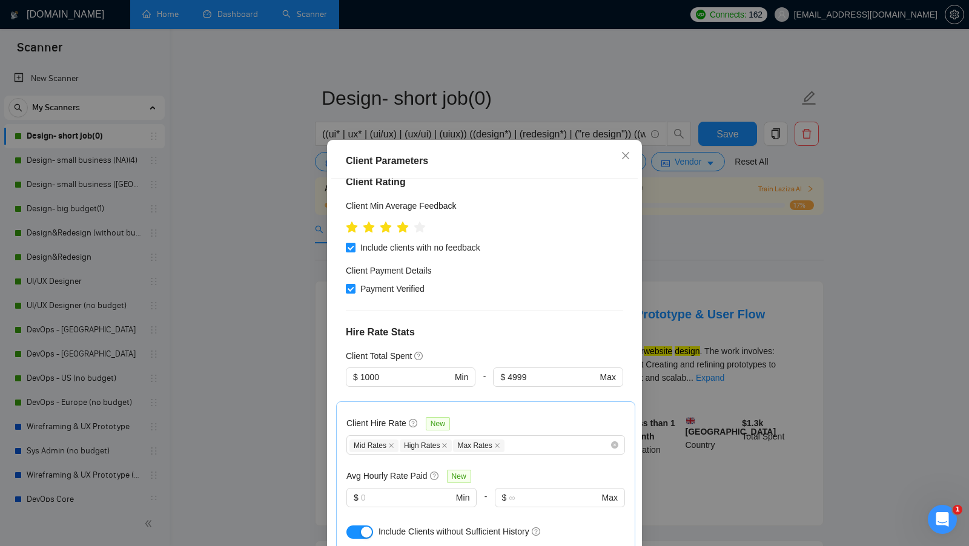
scroll to position [392, 0]
click at [531, 372] on input "4999" at bounding box center [551, 378] width 89 height 13
click at [531, 389] on div at bounding box center [558, 396] width 130 height 15
click at [400, 493] on input "text" at bounding box center [407, 499] width 92 height 13
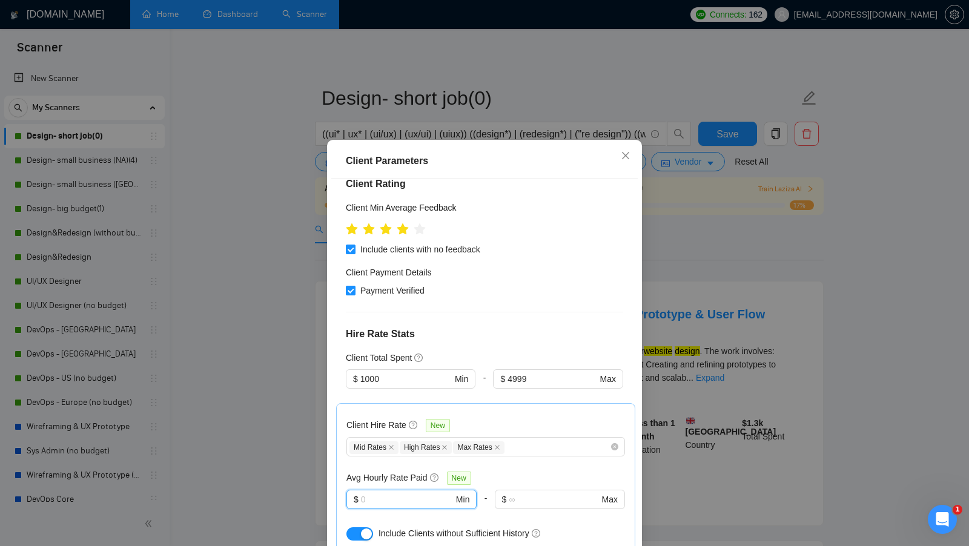
click at [379, 471] on h5 "Avg Hourly Rate Paid" at bounding box center [386, 477] width 81 height 13
click at [536, 471] on div "Avg Hourly Rate Paid New" at bounding box center [485, 478] width 278 height 14
click at [648, 356] on div "Client Parameters Client Location Include Client Countries [GEOGRAPHIC_DATA] [G…" at bounding box center [484, 273] width 969 height 546
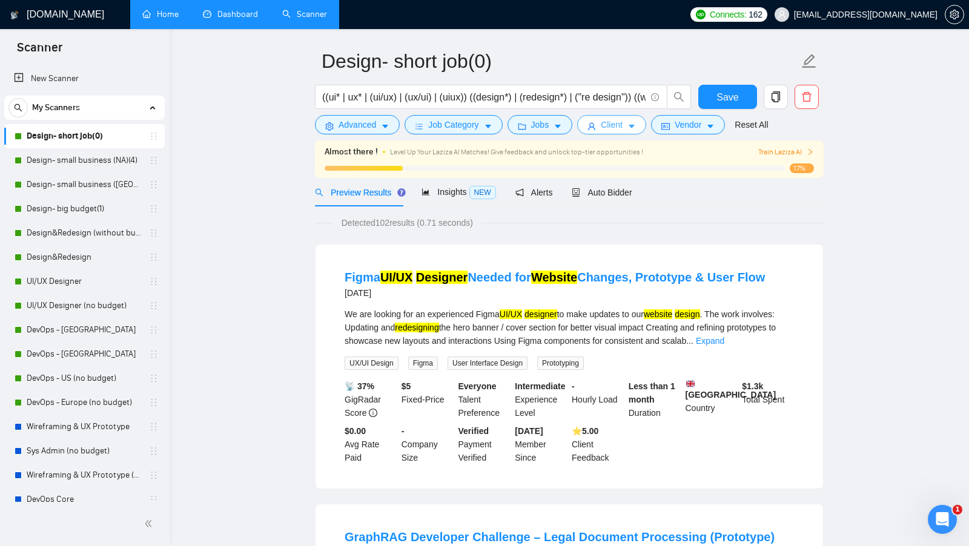
scroll to position [0, 0]
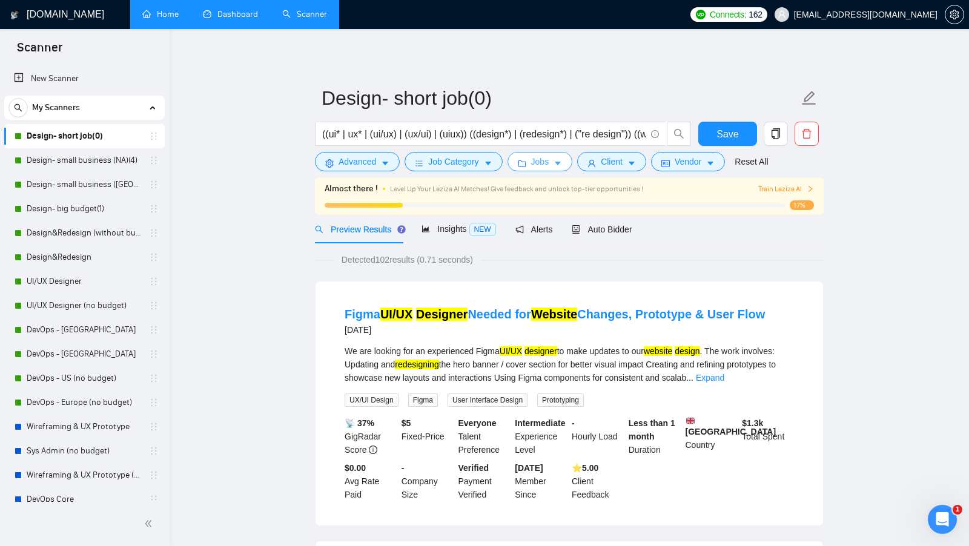
click at [538, 171] on button "Jobs" at bounding box center [539, 161] width 65 height 19
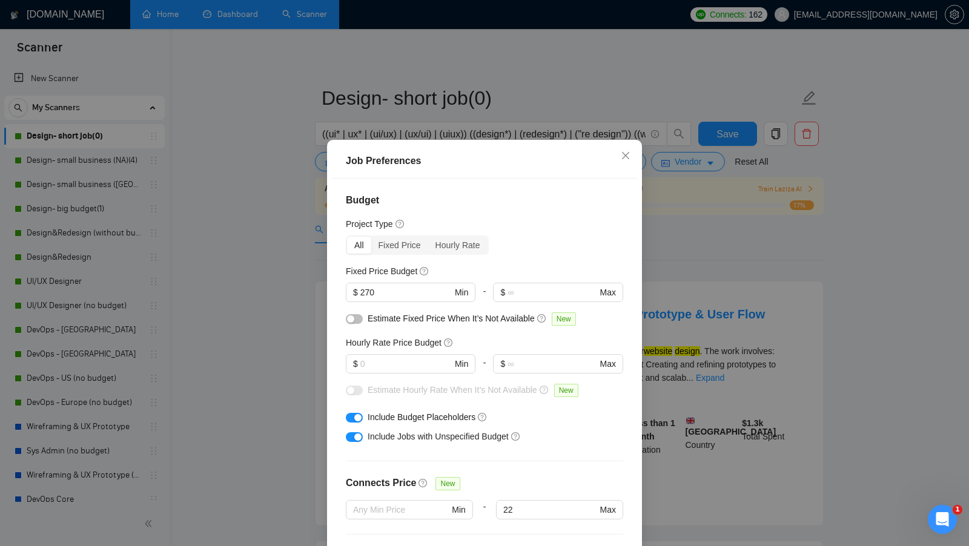
click at [656, 312] on div "Job Preferences Budget Project Type All Fixed Price Hourly Rate Fixed Price Bud…" at bounding box center [484, 273] width 969 height 546
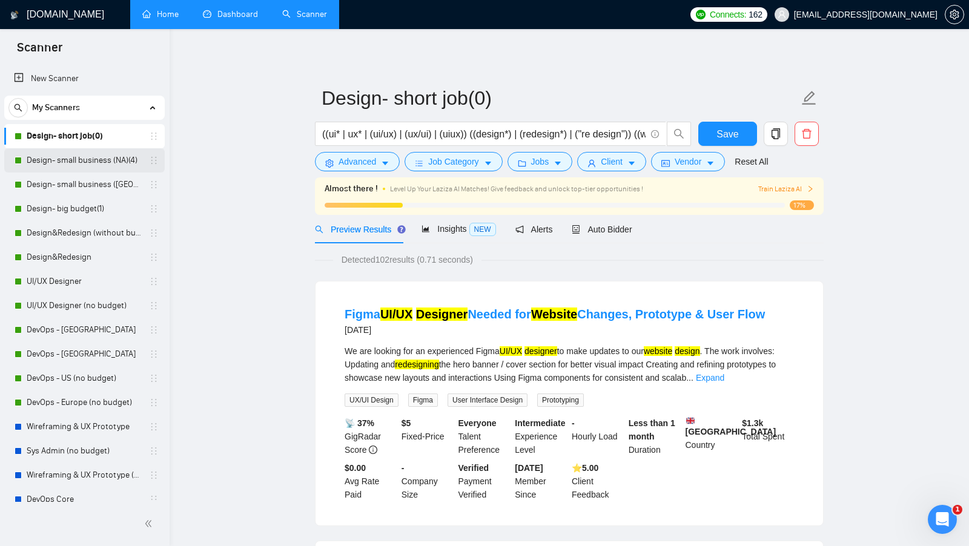
click at [100, 160] on link "Design- small business (NA)(4)" at bounding box center [84, 160] width 115 height 24
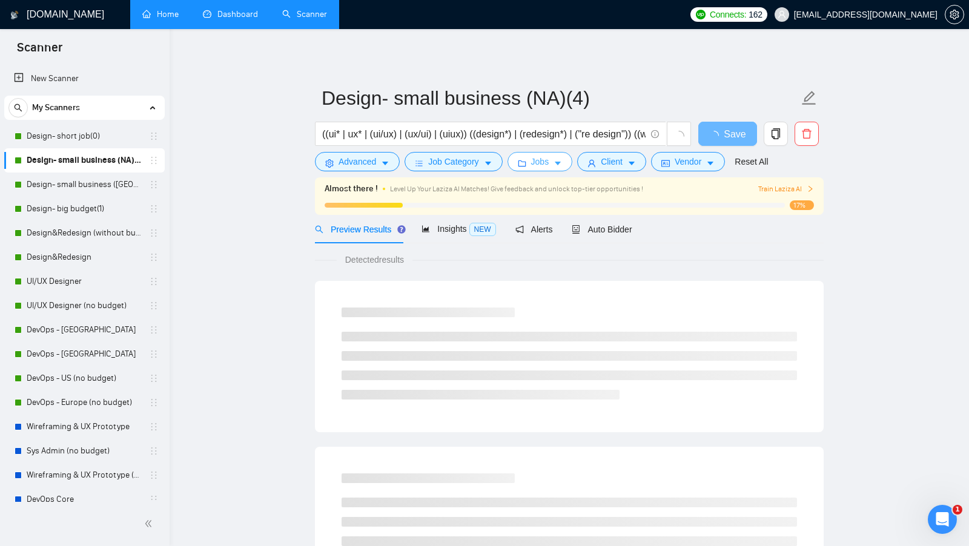
click at [547, 163] on span "Jobs" at bounding box center [540, 161] width 18 height 13
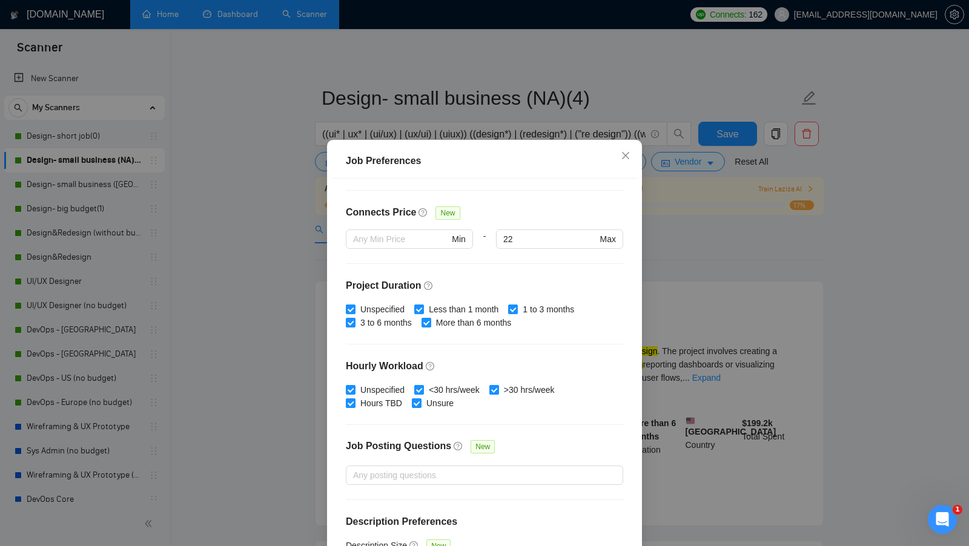
scroll to position [298, 0]
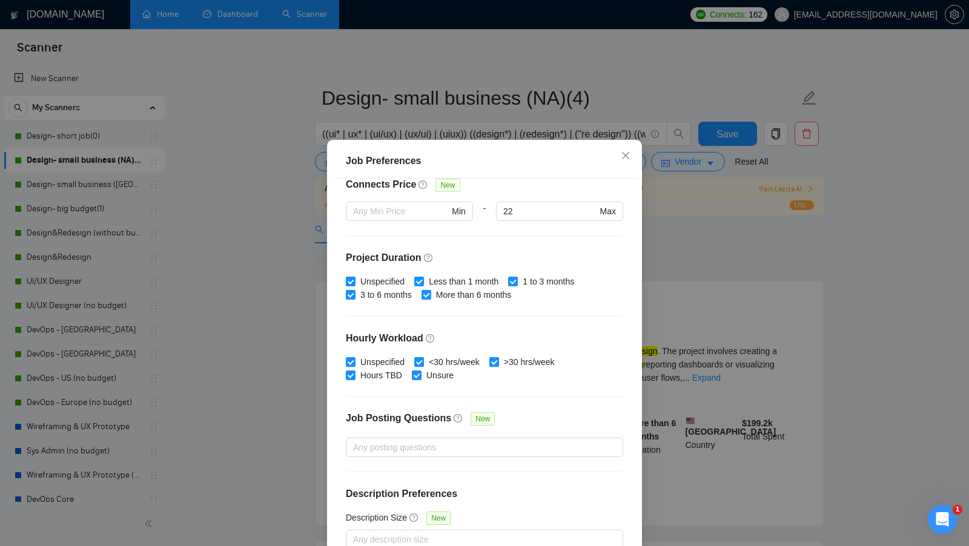
click at [697, 260] on div "Job Preferences Budget Project Type All Fixed Price Hourly Rate Fixed Price Bud…" at bounding box center [484, 273] width 969 height 546
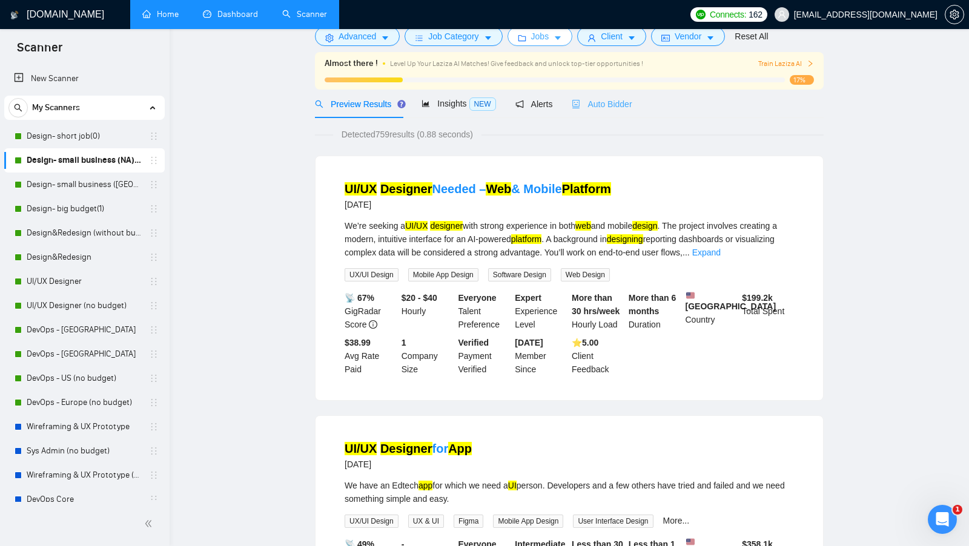
scroll to position [0, 0]
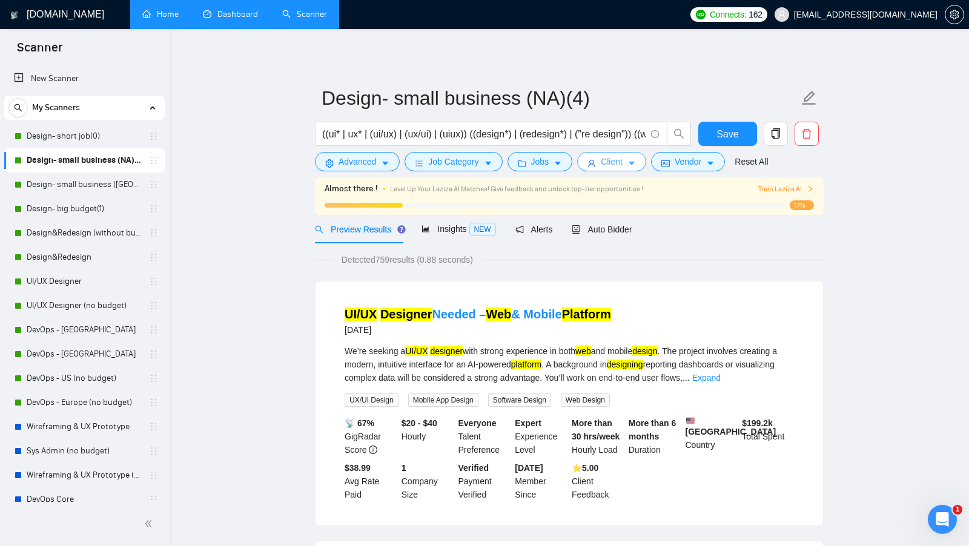
click at [636, 163] on icon "caret-down" at bounding box center [631, 163] width 8 height 8
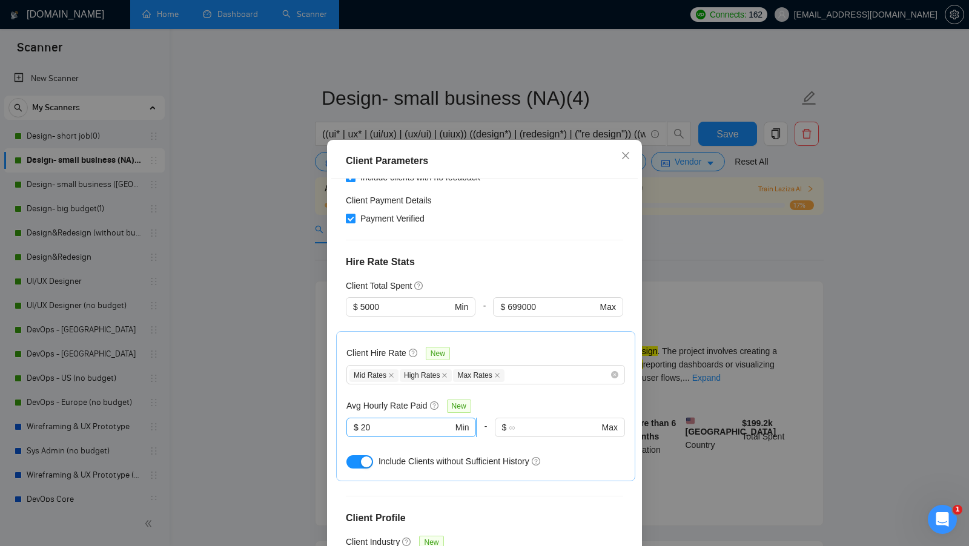
scroll to position [265, 0]
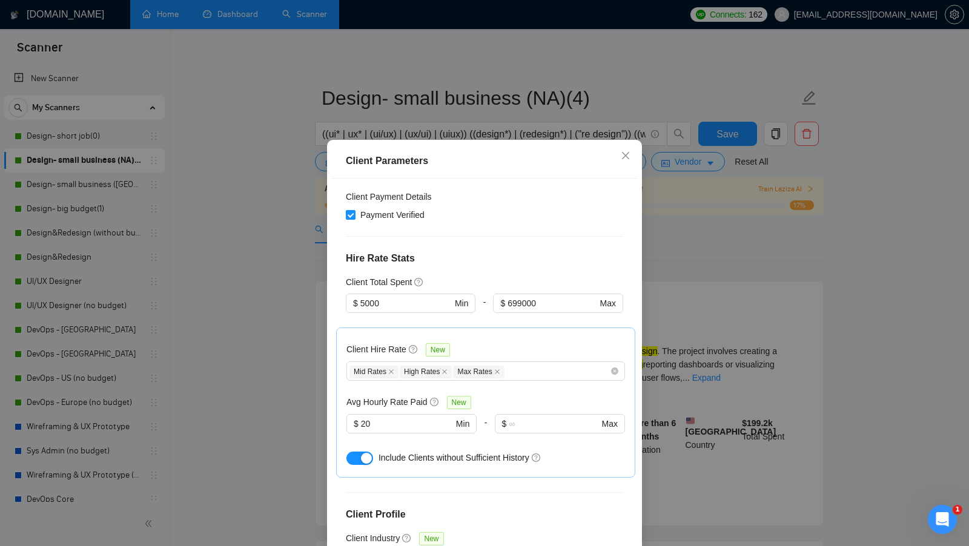
click at [287, 370] on div "Client Parameters Client Location Include Client Countries [GEOGRAPHIC_DATA] [G…" at bounding box center [484, 273] width 969 height 546
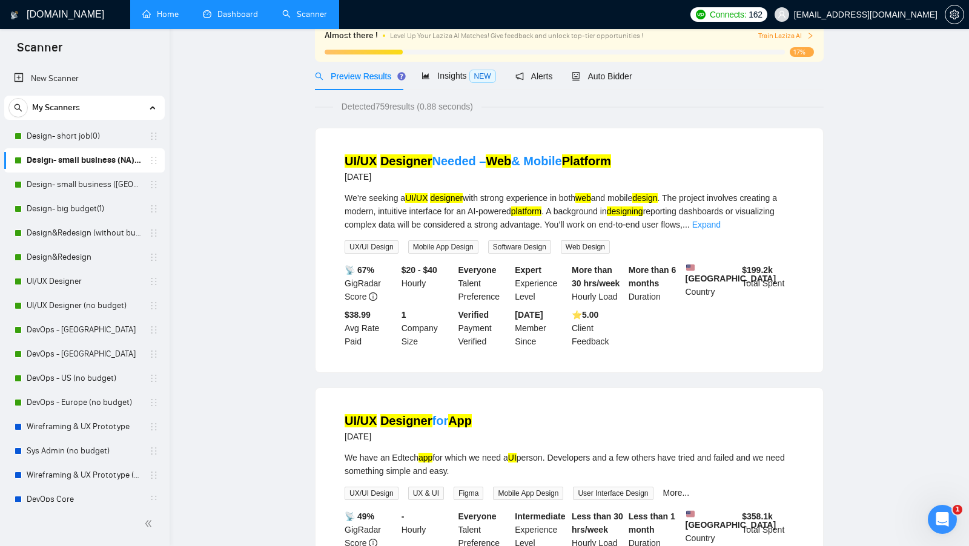
scroll to position [0, 0]
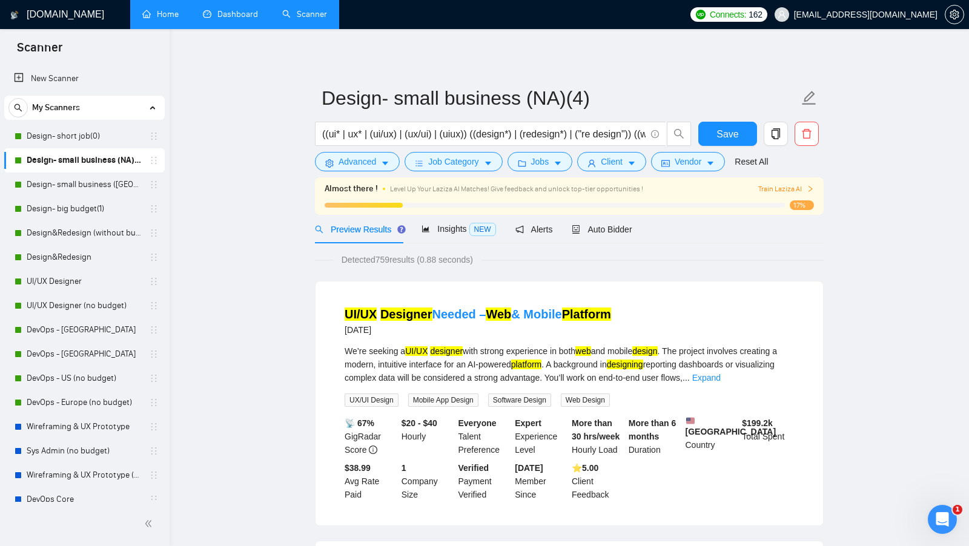
click at [544, 156] on span "Jobs" at bounding box center [540, 161] width 18 height 13
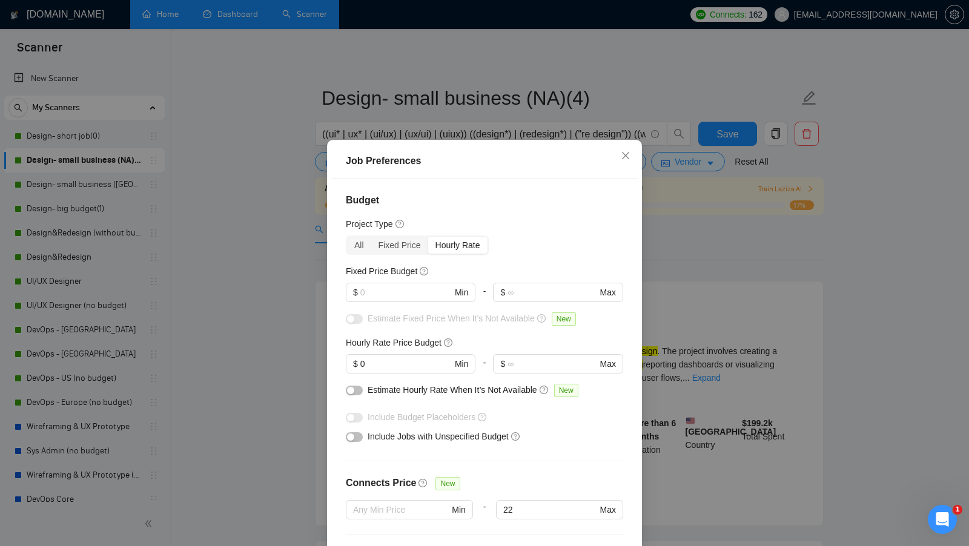
click at [691, 338] on div "Job Preferences Budget Project Type All Fixed Price Hourly Rate Fixed Price Bud…" at bounding box center [484, 273] width 969 height 546
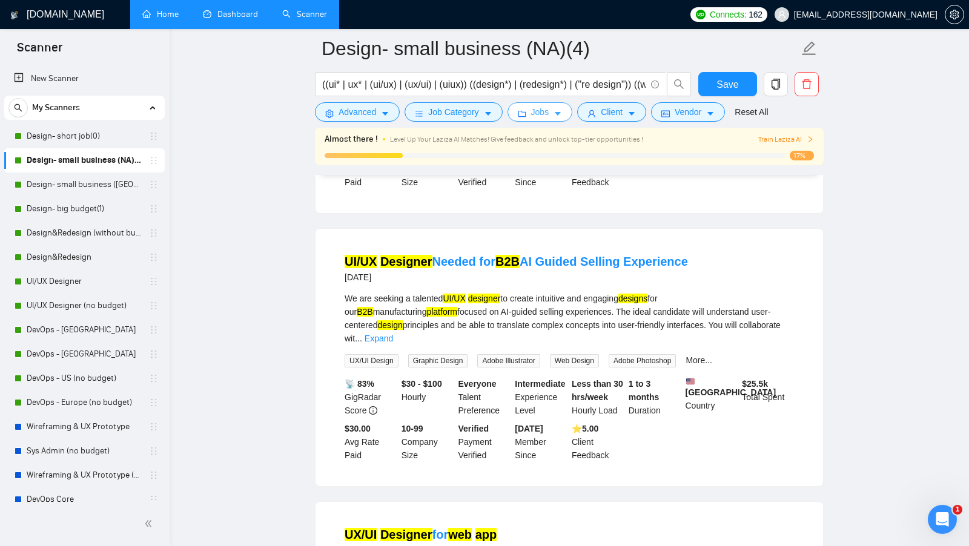
scroll to position [1048, 0]
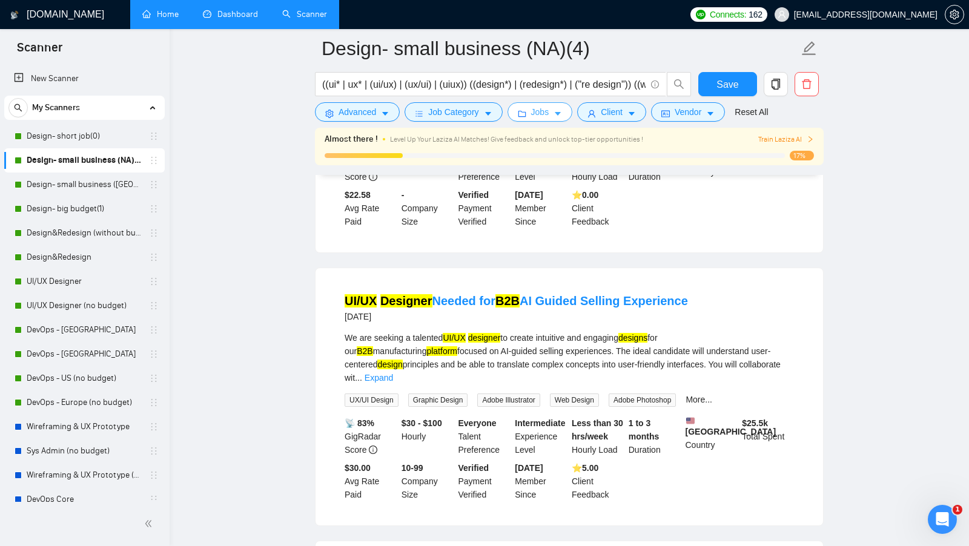
click at [556, 115] on icon "caret-down" at bounding box center [557, 114] width 8 height 8
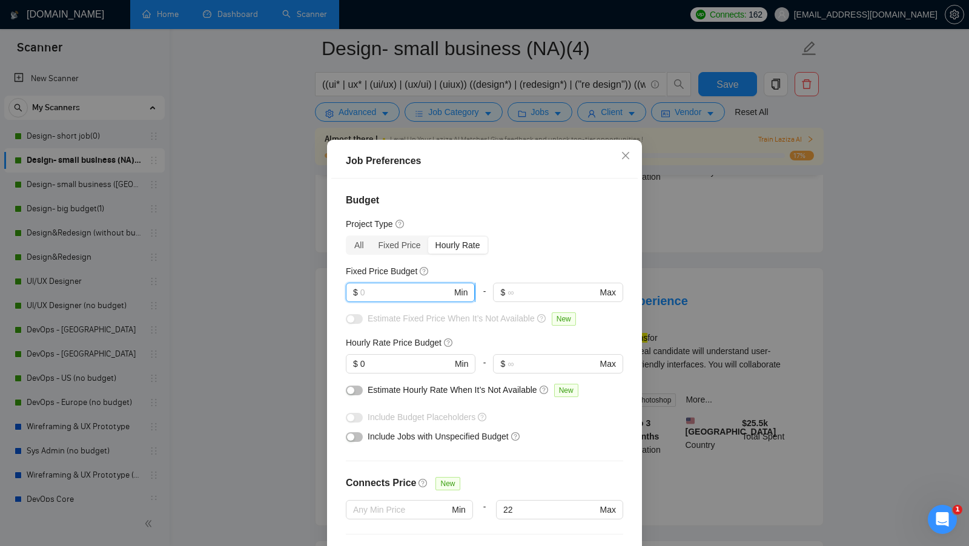
click at [397, 295] on input "text" at bounding box center [405, 292] width 91 height 13
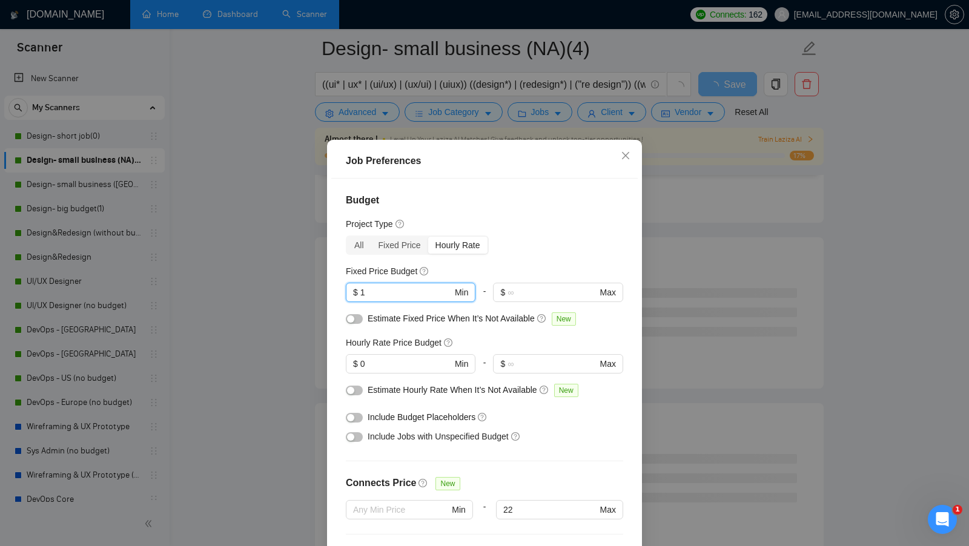
scroll to position [67, 0]
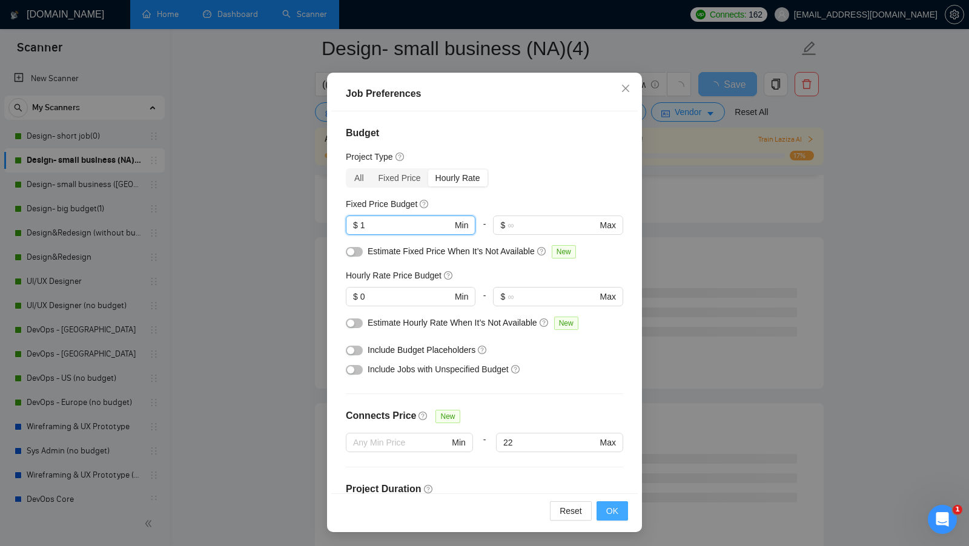
type input "1"
click at [612, 510] on span "OK" at bounding box center [612, 510] width 12 height 13
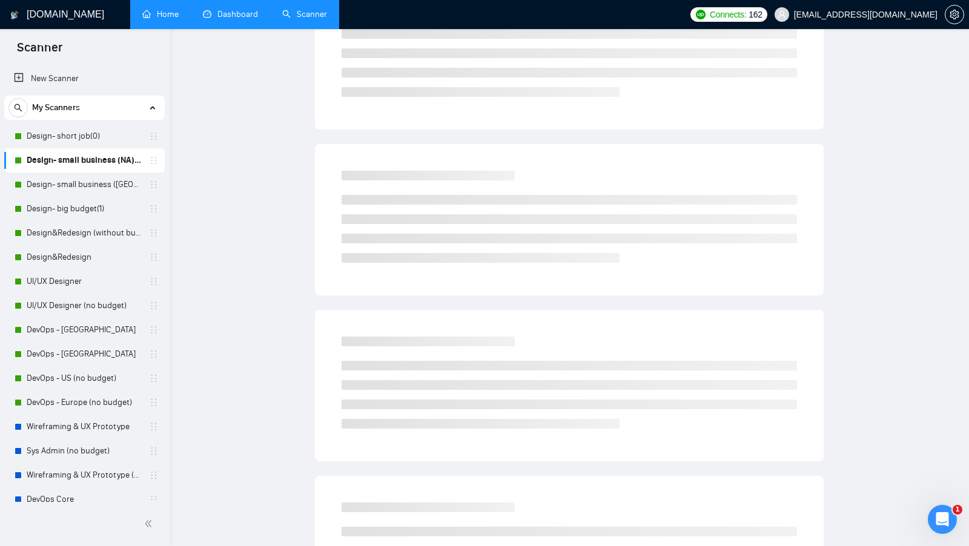
scroll to position [0, 0]
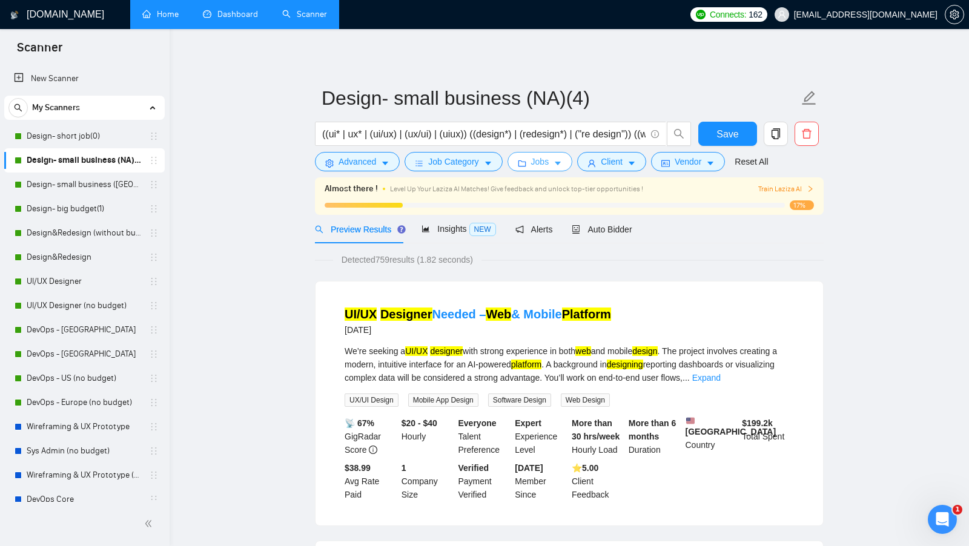
click at [558, 157] on button "Jobs" at bounding box center [539, 161] width 65 height 19
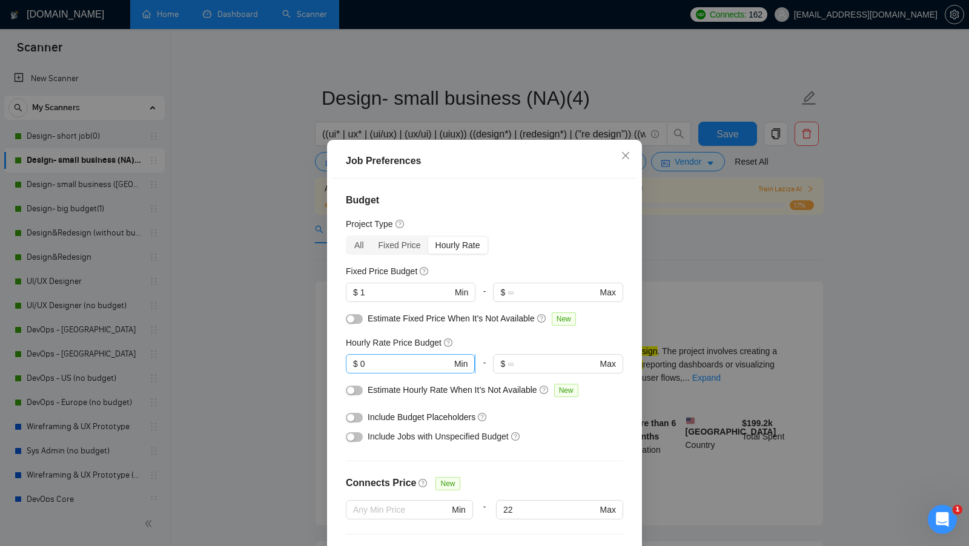
click at [400, 363] on input "0" at bounding box center [405, 363] width 91 height 13
type input "0"
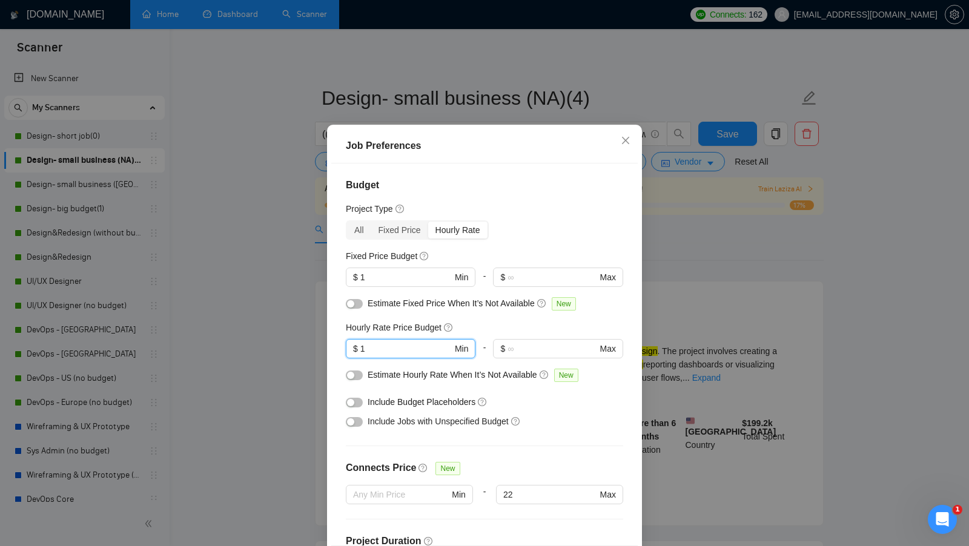
scroll to position [67, 0]
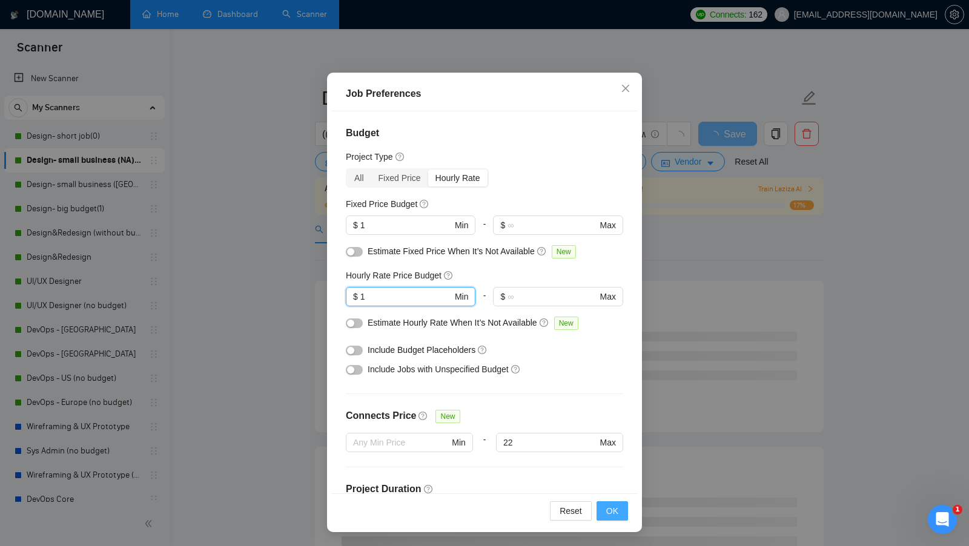
type input "1"
click at [619, 504] on button "OK" at bounding box center [611, 510] width 31 height 19
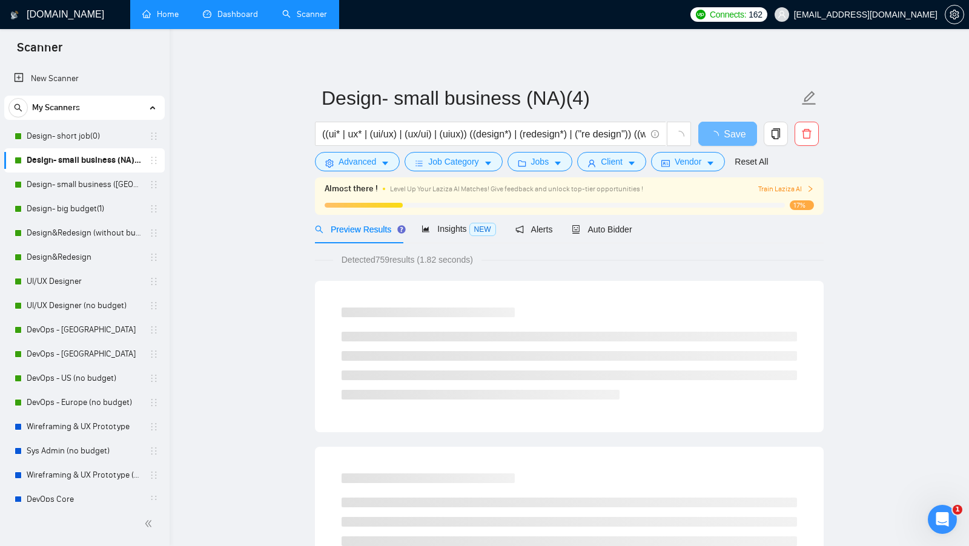
scroll to position [0, 0]
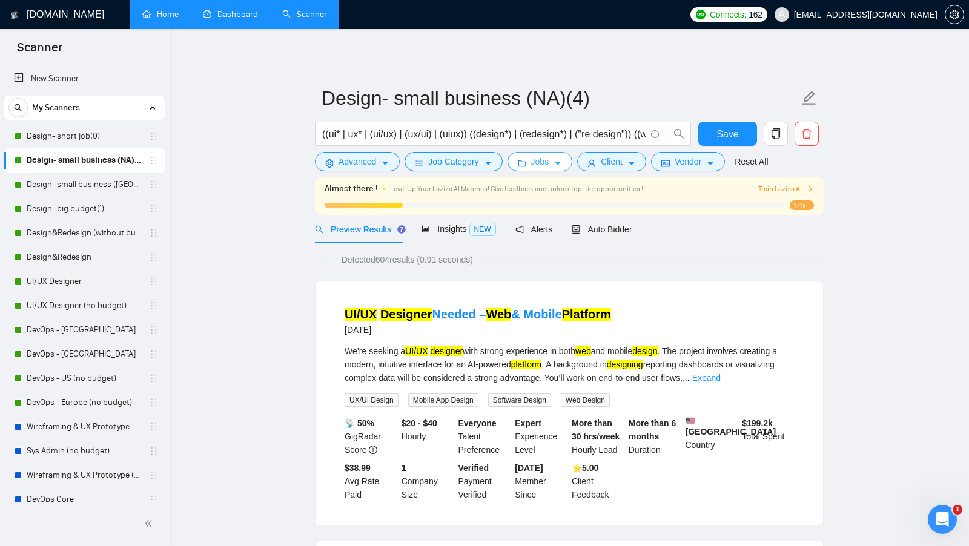
click at [561, 168] on button "Jobs" at bounding box center [539, 161] width 65 height 19
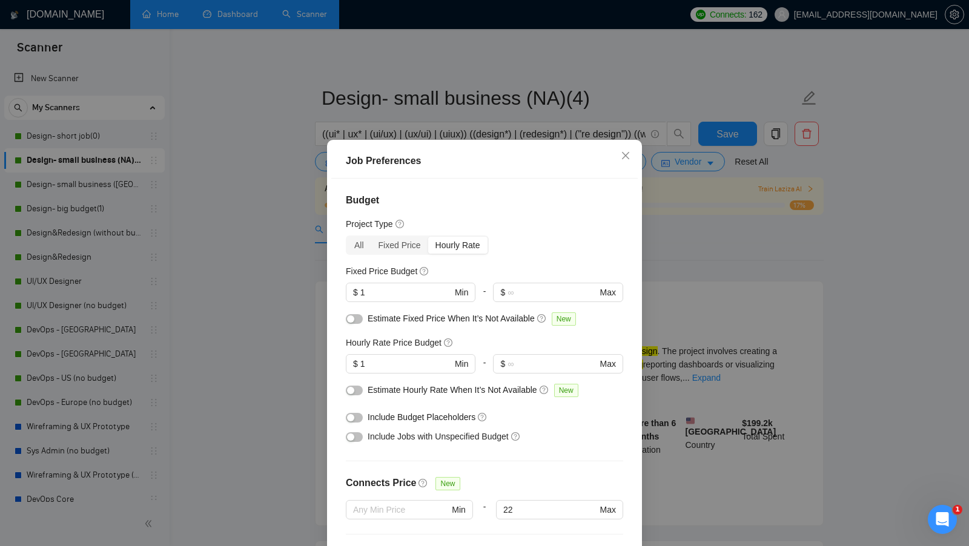
click at [356, 419] on button "button" at bounding box center [354, 418] width 17 height 10
click at [355, 436] on button "button" at bounding box center [354, 437] width 17 height 10
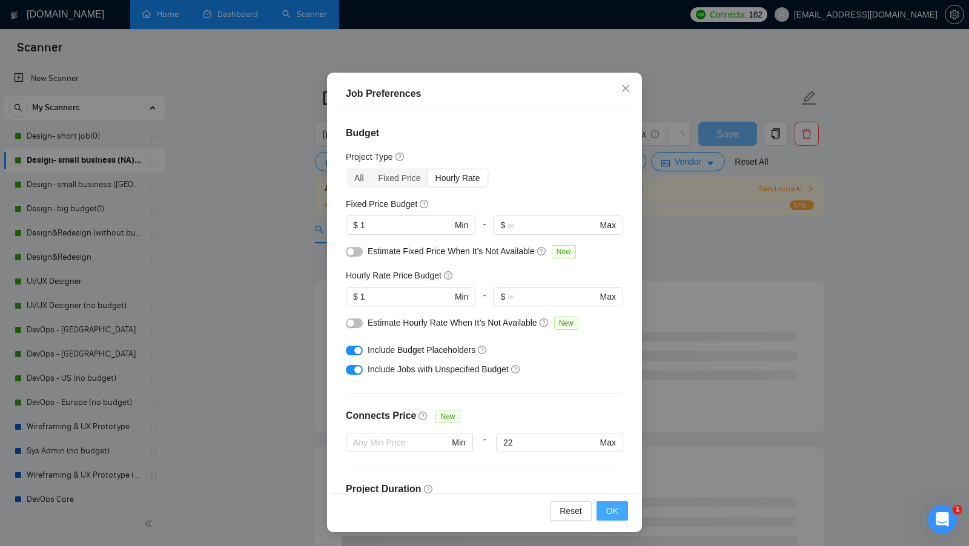
click at [616, 502] on button "OK" at bounding box center [611, 510] width 31 height 19
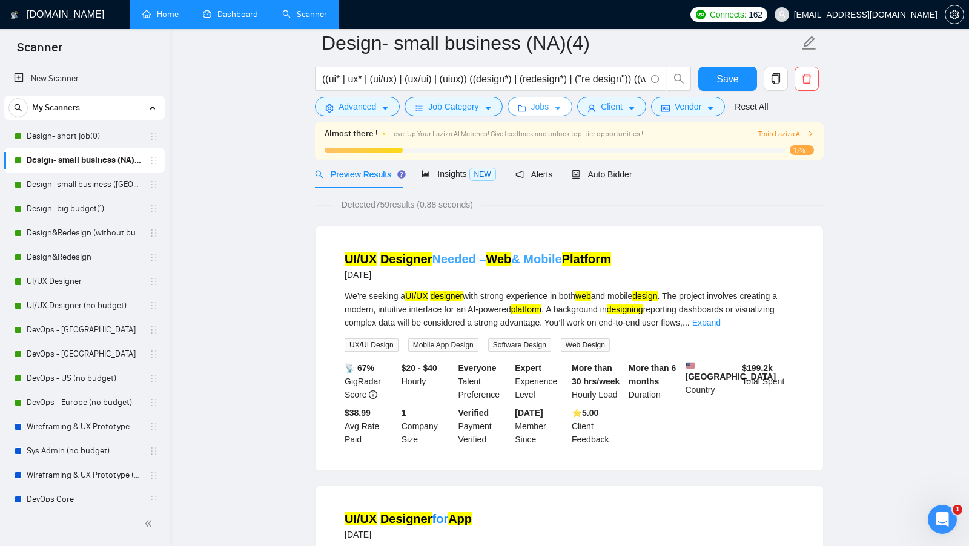
scroll to position [0, 0]
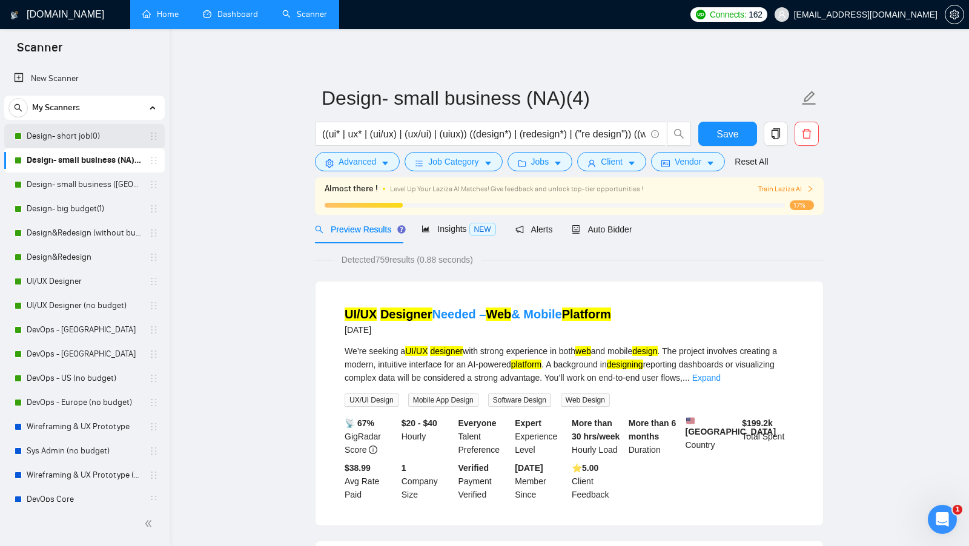
click at [107, 139] on link "Design- short job(0)" at bounding box center [84, 136] width 115 height 24
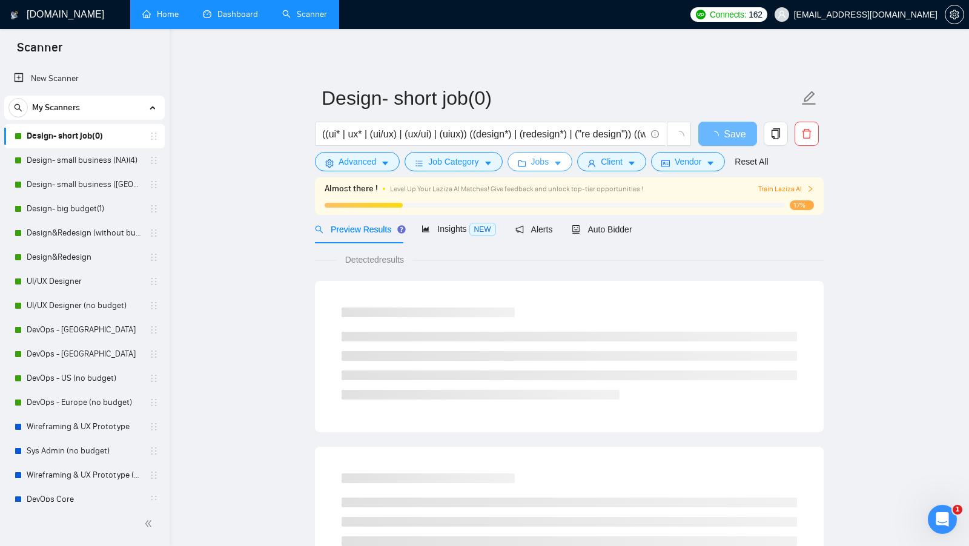
click at [542, 168] on button "Jobs" at bounding box center [539, 161] width 65 height 19
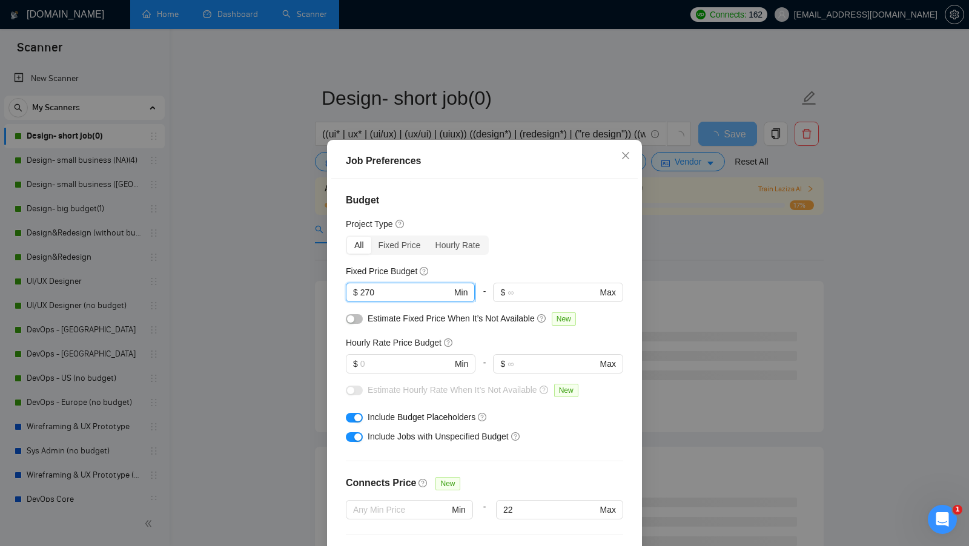
click at [380, 294] on input "270" at bounding box center [405, 292] width 91 height 13
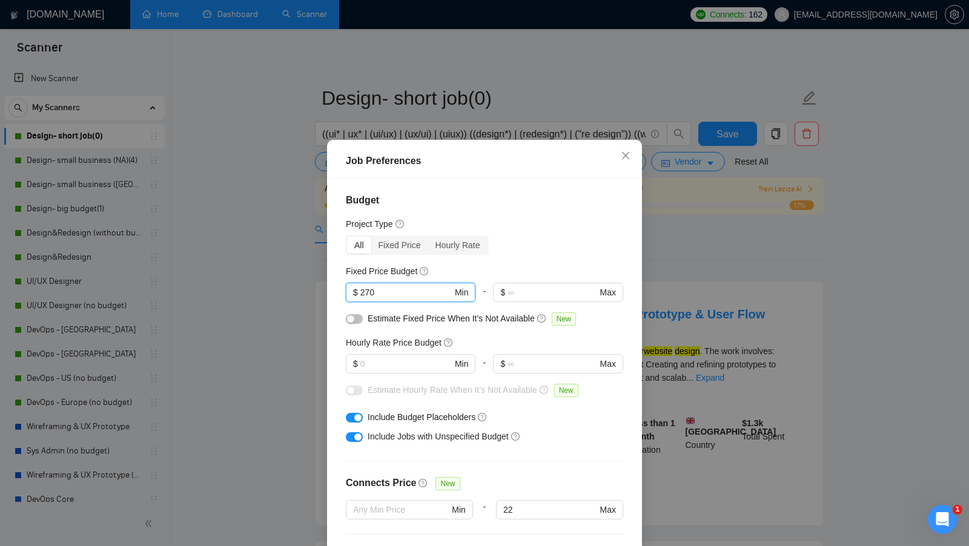
click at [481, 338] on div "Hourly Rate Price Budget" at bounding box center [484, 342] width 277 height 13
click at [420, 368] on input "text" at bounding box center [405, 363] width 91 height 13
click at [653, 343] on div "Job Preferences Budget Project Type All Fixed Price Hourly Rate Fixed Price Bud…" at bounding box center [484, 273] width 969 height 546
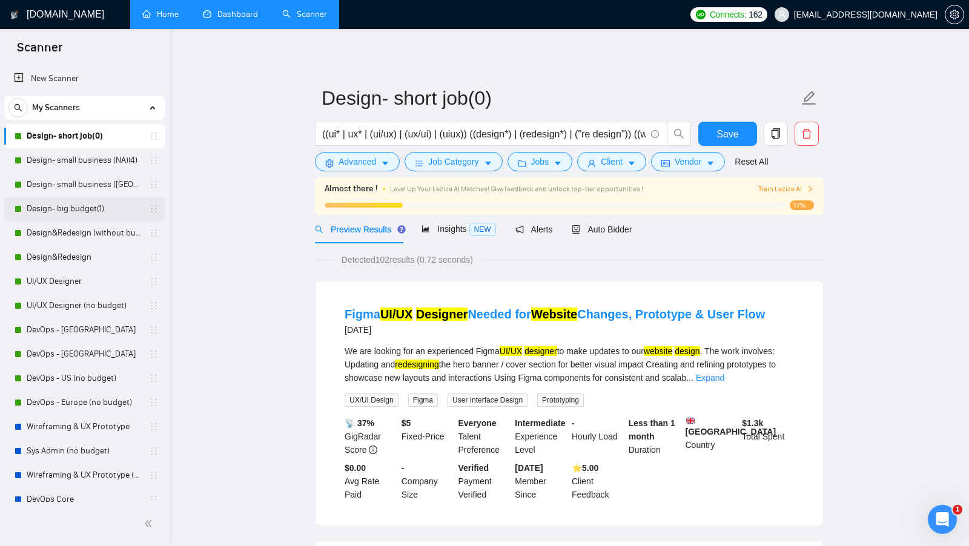
click at [77, 203] on link "Design- big budget(1)" at bounding box center [84, 209] width 115 height 24
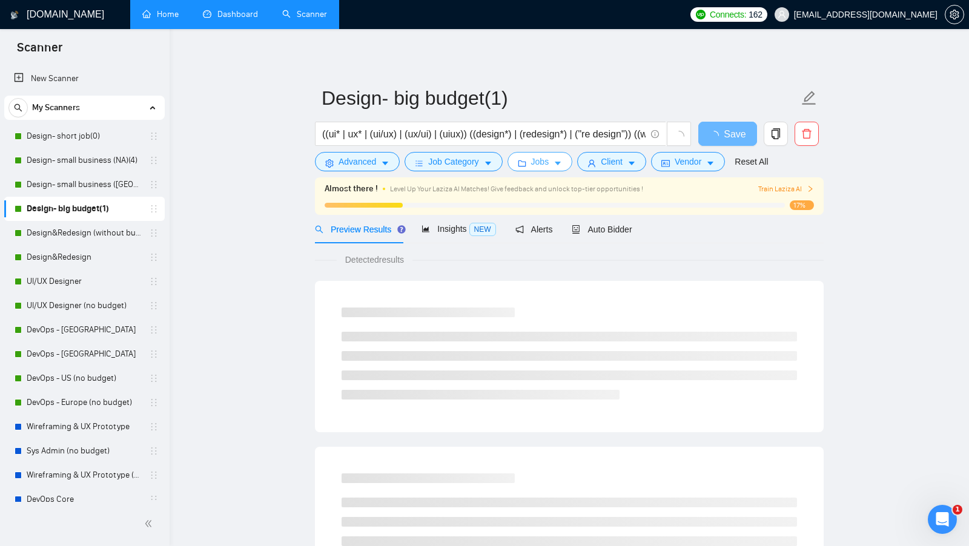
click at [526, 165] on icon "folder" at bounding box center [522, 163] width 8 height 8
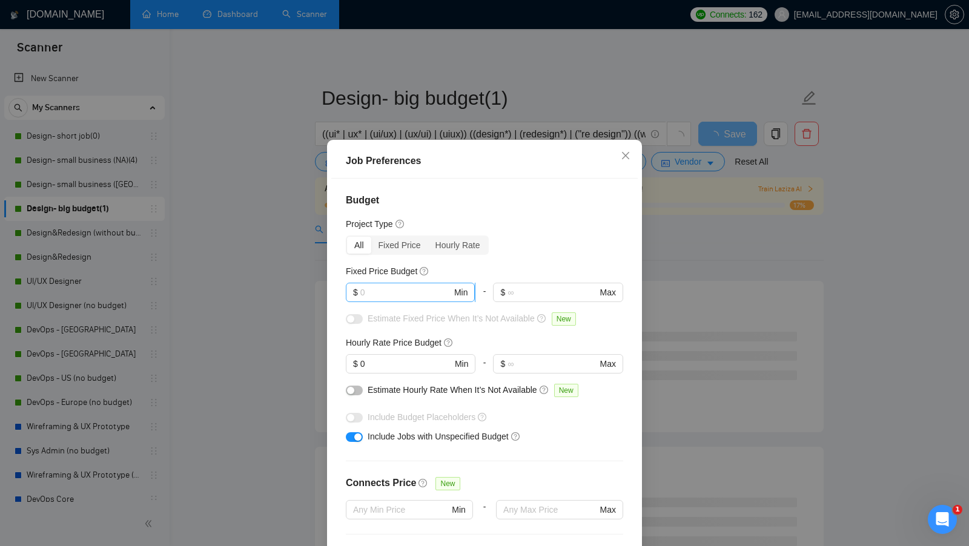
click at [408, 295] on input "text" at bounding box center [405, 292] width 91 height 13
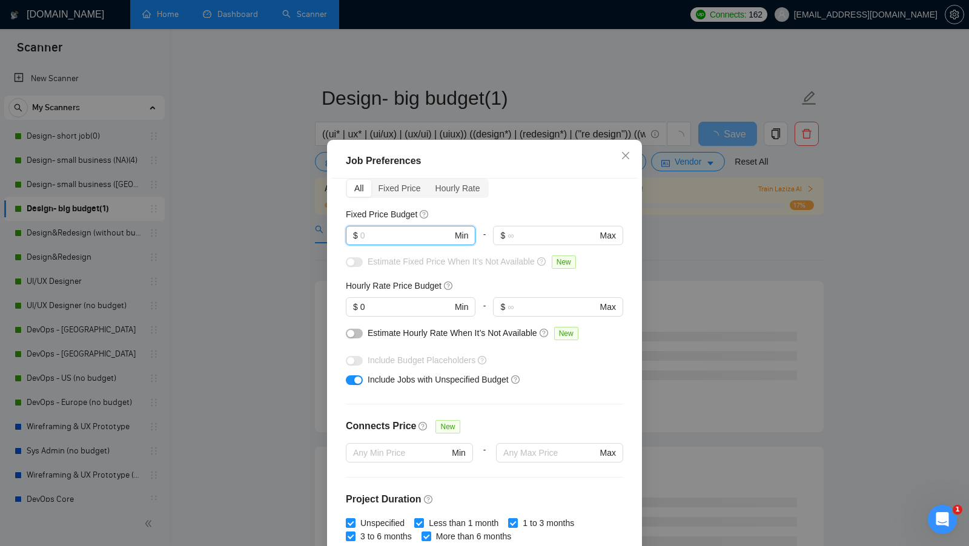
click at [556, 380] on div "Include Jobs with Unspecified Budget" at bounding box center [488, 379] width 243 height 13
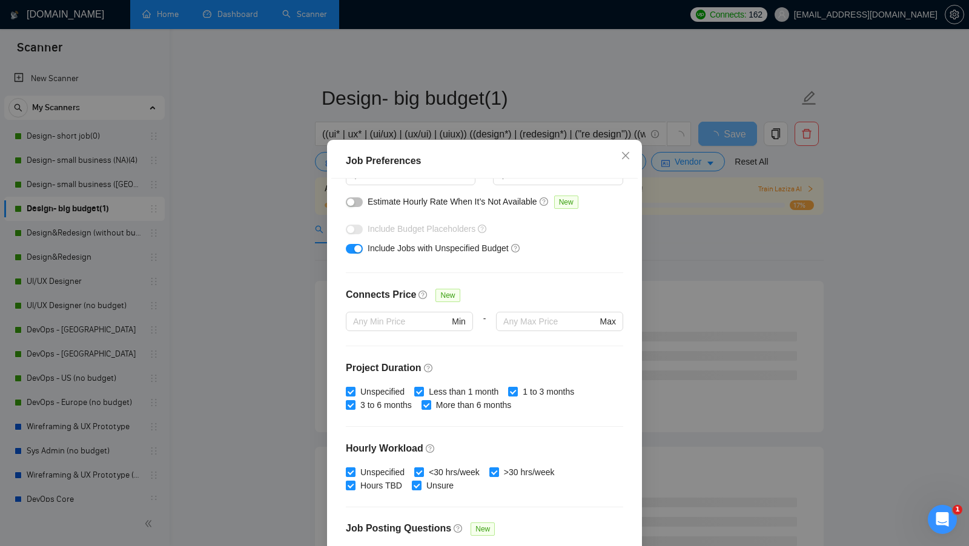
scroll to position [194, 0]
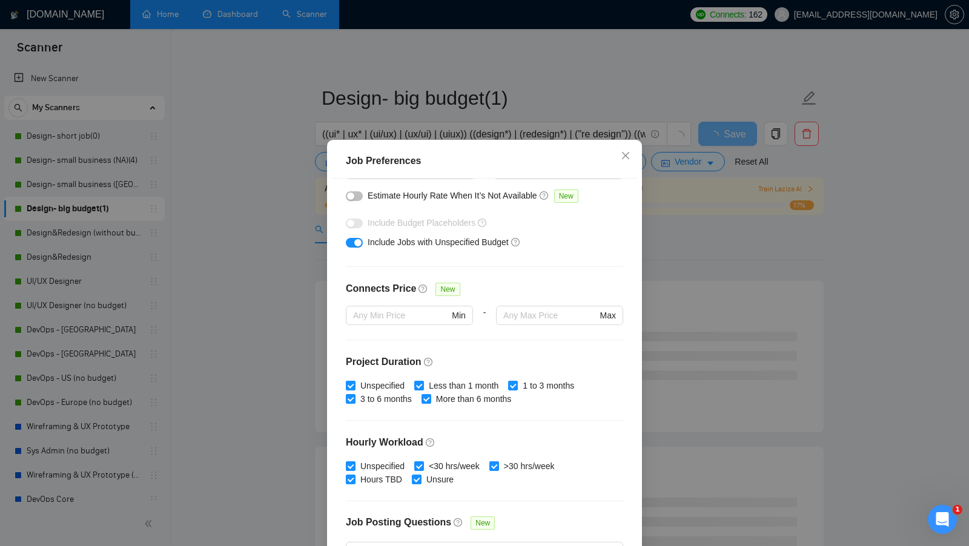
click at [680, 304] on div "Job Preferences Budget Project Type All Fixed Price Hourly Rate Fixed Price Bud…" at bounding box center [484, 273] width 969 height 546
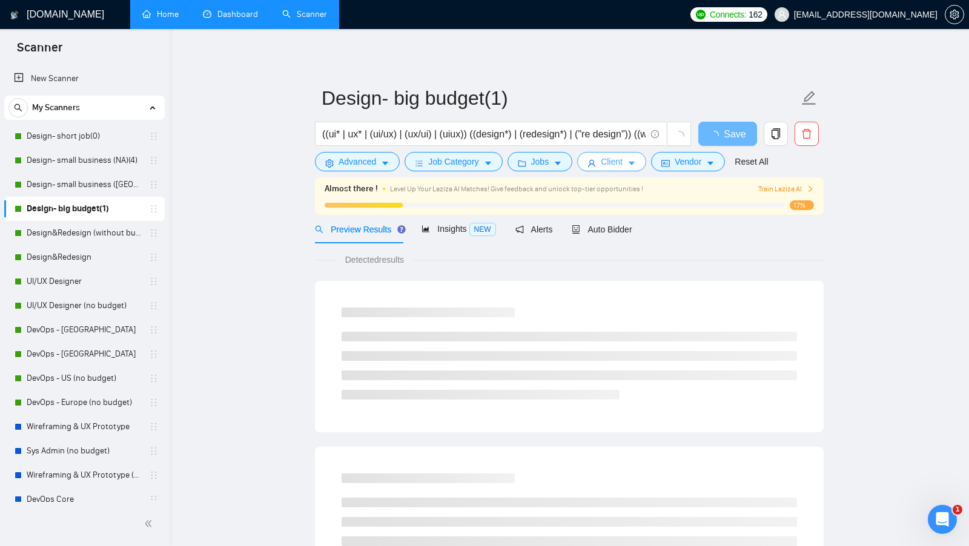
click at [594, 159] on span "user" at bounding box center [591, 163] width 8 height 9
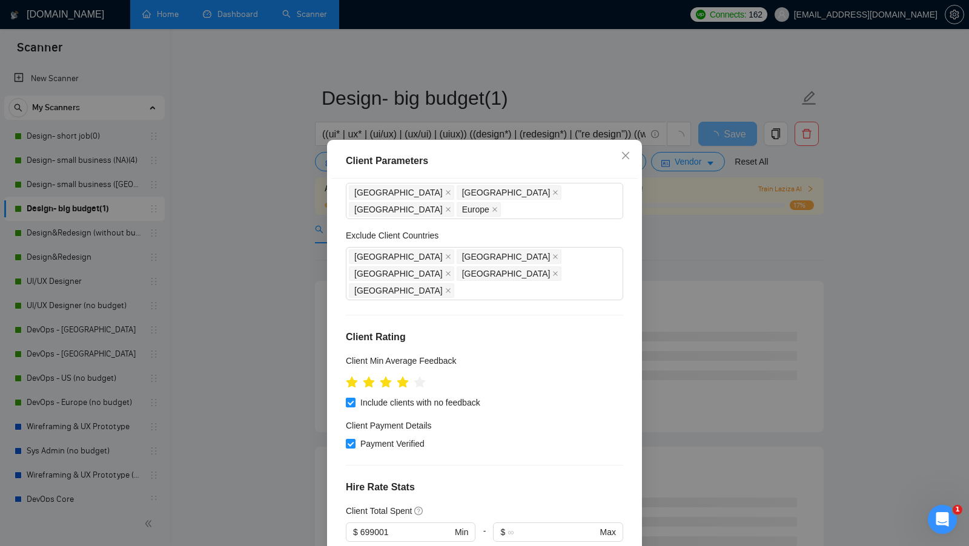
scroll to position [53, 0]
click at [649, 372] on div "Client Parameters Client Location Include Client Countries [GEOGRAPHIC_DATA] [G…" at bounding box center [484, 273] width 969 height 546
click at [560, 106] on div "Client Parameters Client Location Include Client Countries [GEOGRAPHIC_DATA] [G…" at bounding box center [484, 273] width 969 height 546
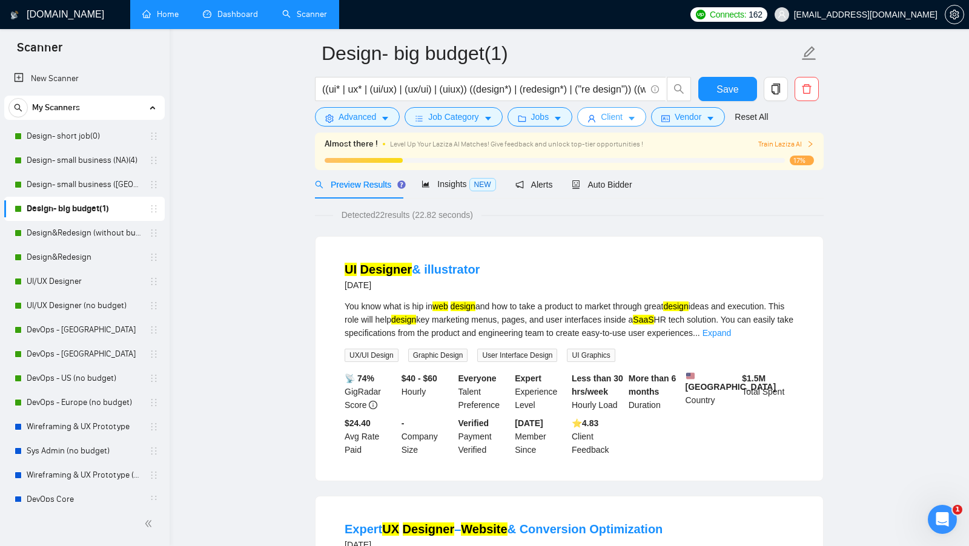
scroll to position [0, 0]
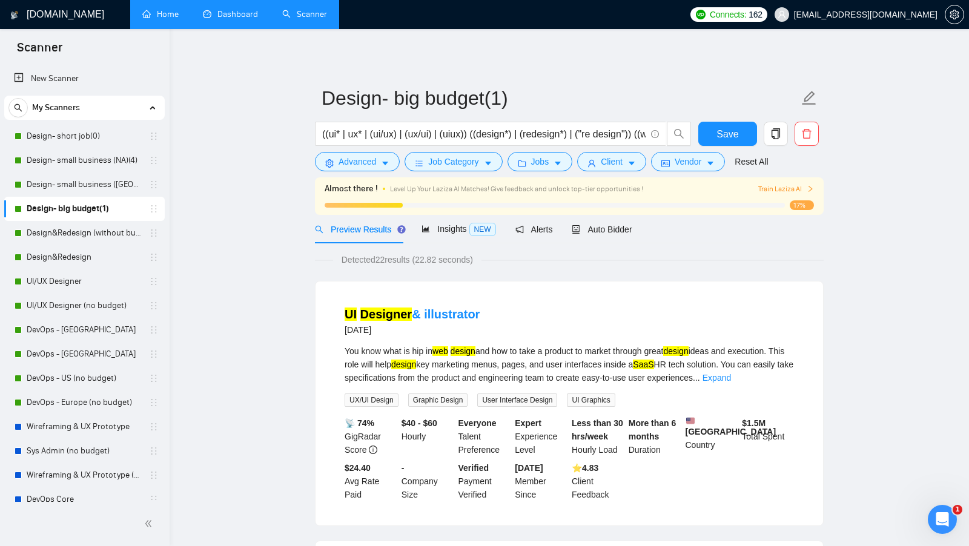
click at [338, 265] on span "Detected 22 results (22.82 seconds)" at bounding box center [407, 259] width 148 height 13
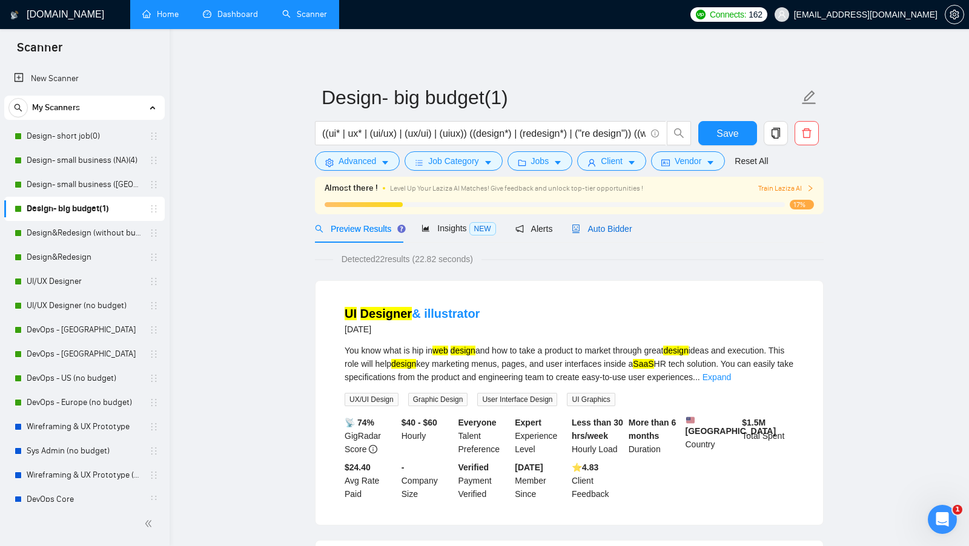
click at [587, 222] on div "Auto Bidder" at bounding box center [601, 228] width 60 height 13
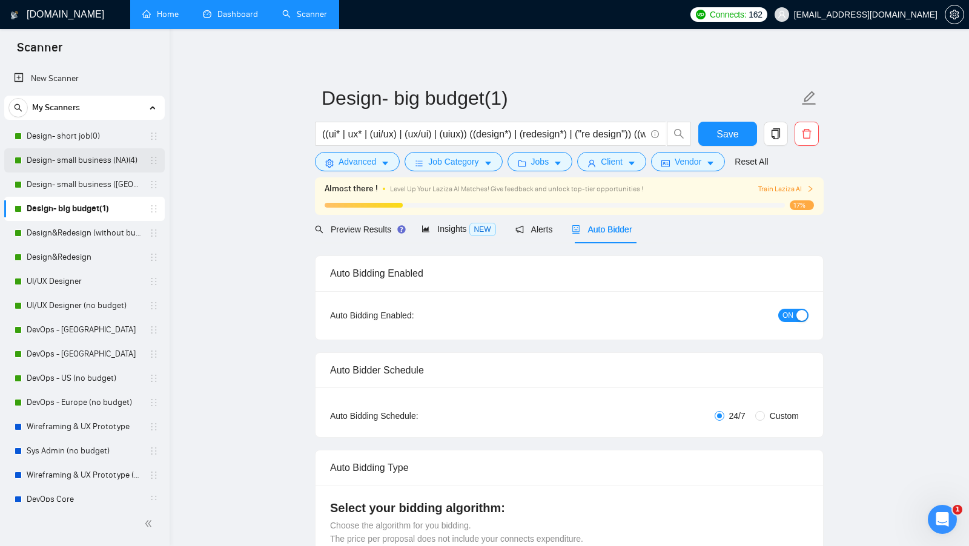
click at [68, 169] on link "Design- small business (NA)(4)" at bounding box center [84, 160] width 115 height 24
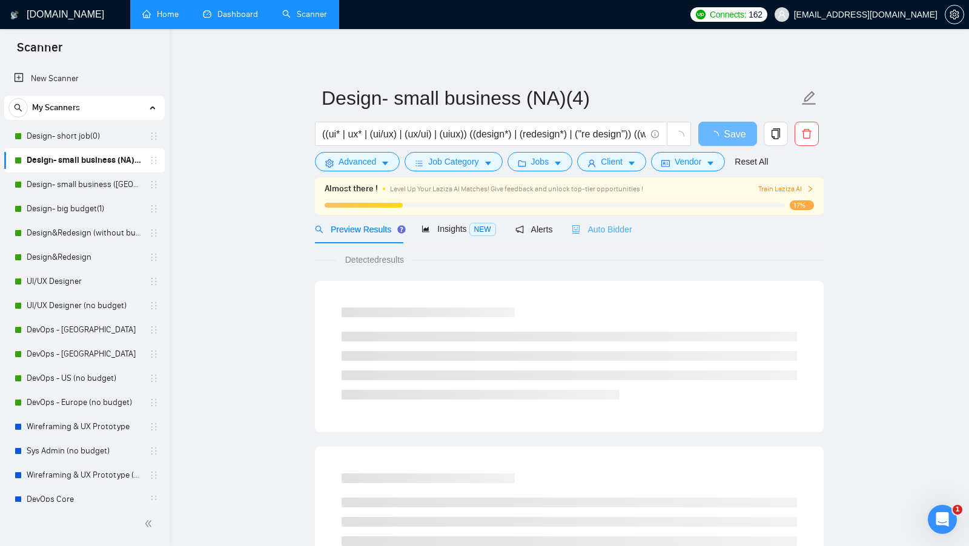
click at [600, 237] on div "Auto Bidder" at bounding box center [601, 229] width 60 height 28
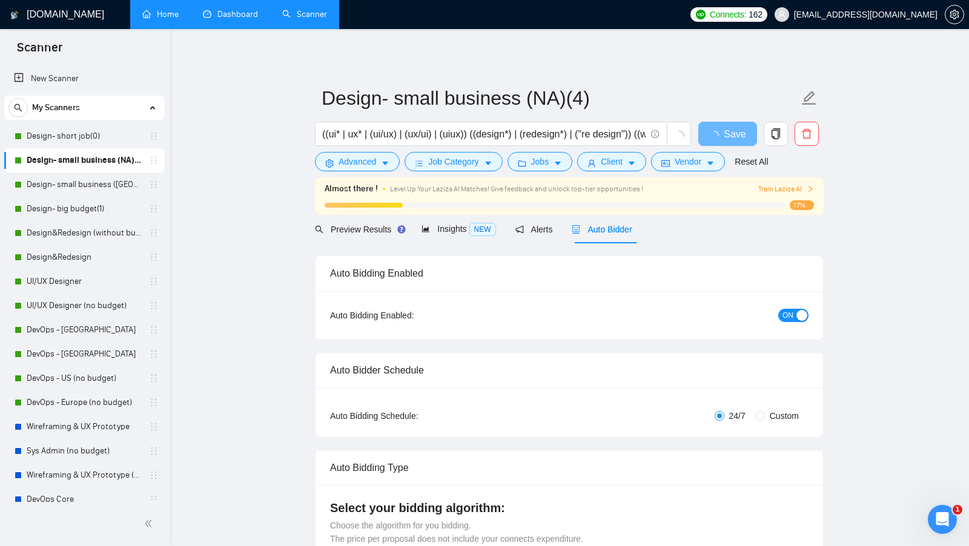
radio input "false"
radio input "true"
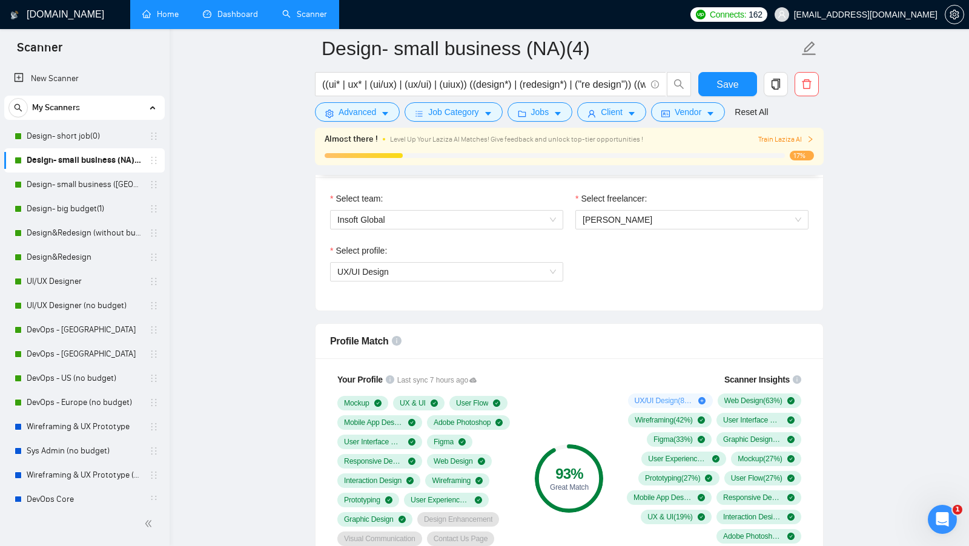
scroll to position [863, 0]
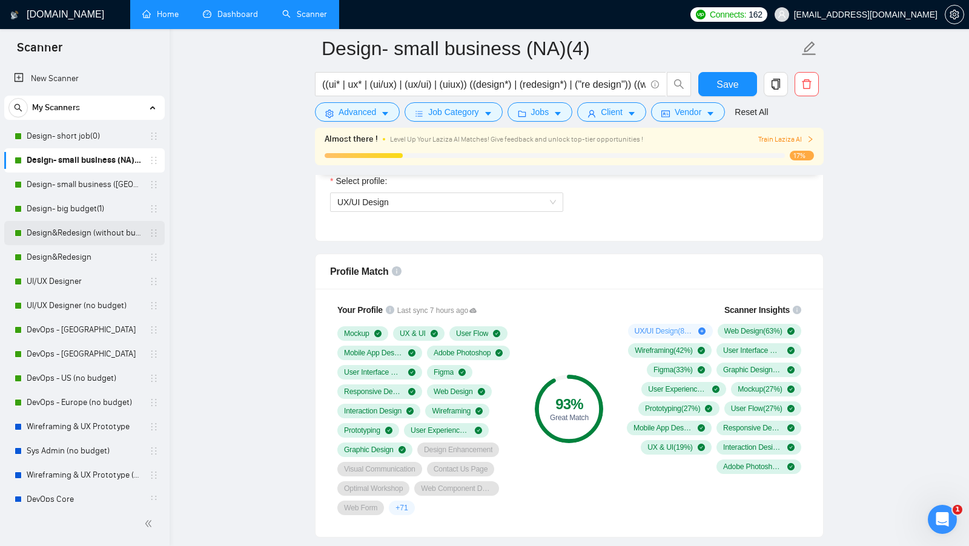
click at [78, 225] on link "Design&Redesign (without budget)" at bounding box center [84, 233] width 115 height 24
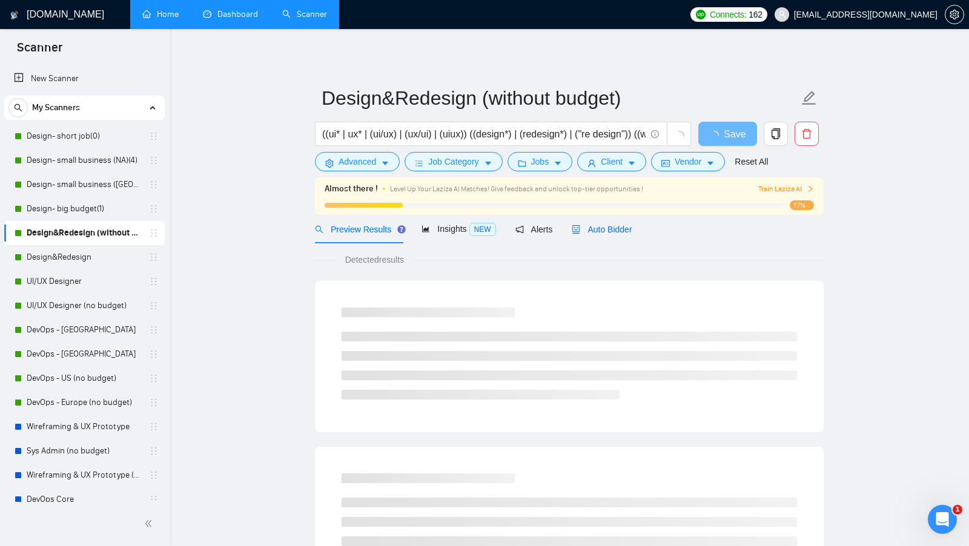
click at [611, 225] on span "Auto Bidder" at bounding box center [601, 230] width 60 height 10
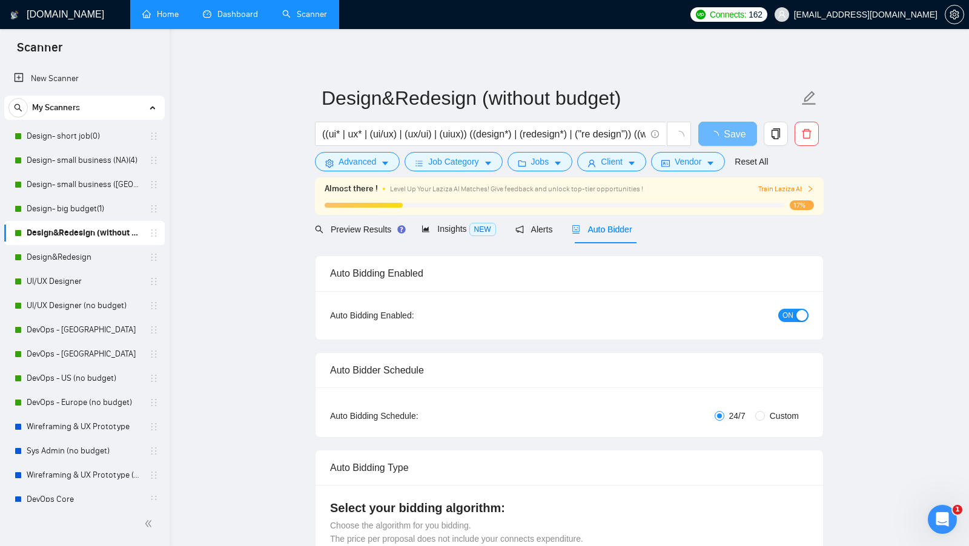
radio input "false"
radio input "true"
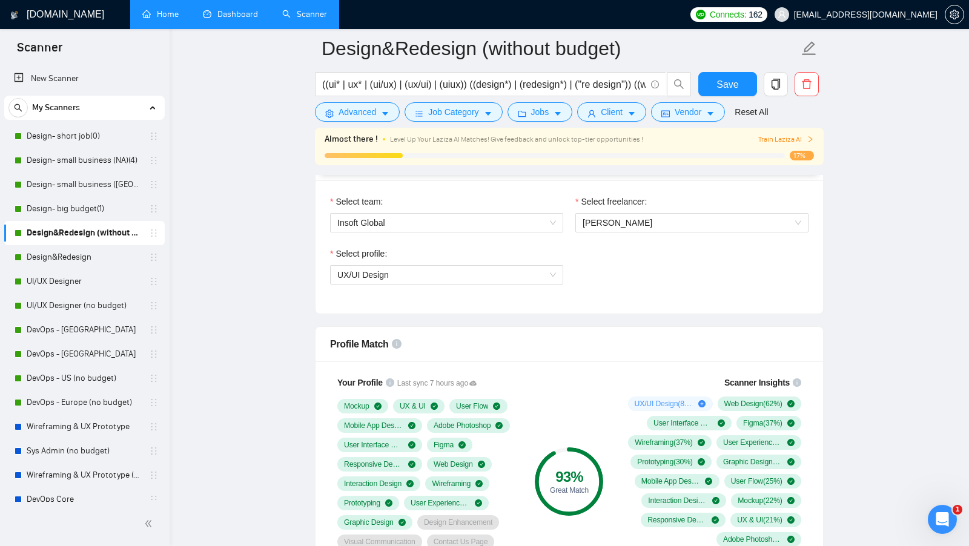
scroll to position [787, 0]
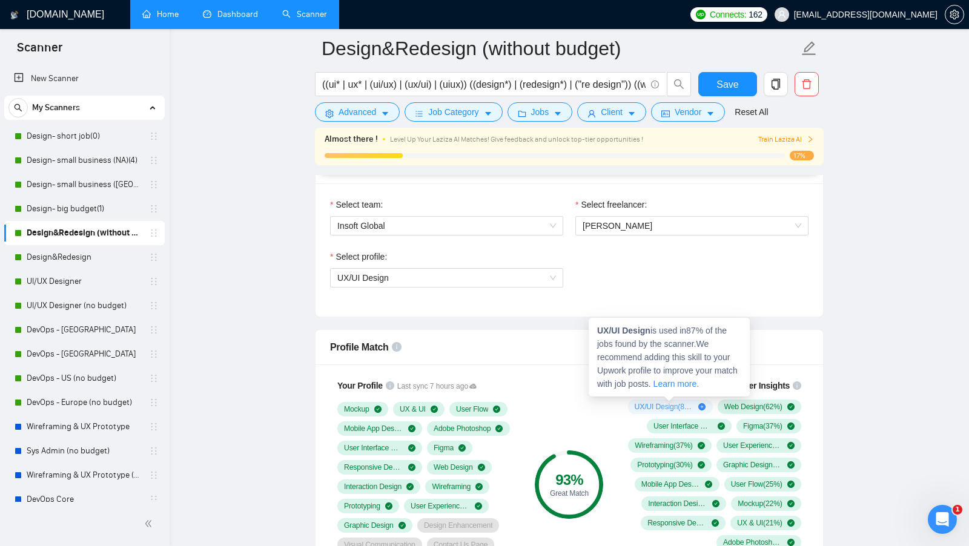
click at [619, 403] on div "Scanner Insights UX/UI Design ( 87 %) Web Design ( 62 %) User Interface Design …" at bounding box center [711, 464] width 194 height 185
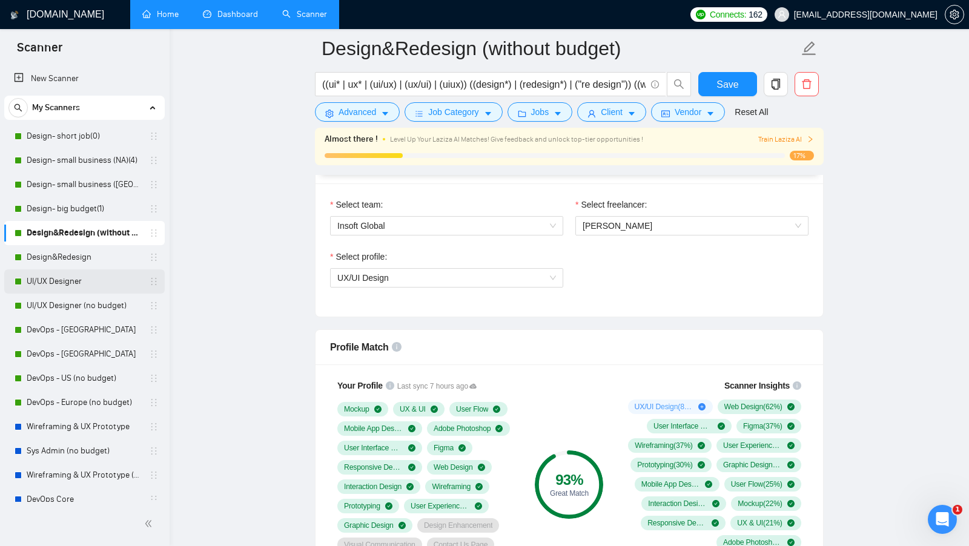
click at [104, 281] on link "UI/UX Designer" at bounding box center [84, 281] width 115 height 24
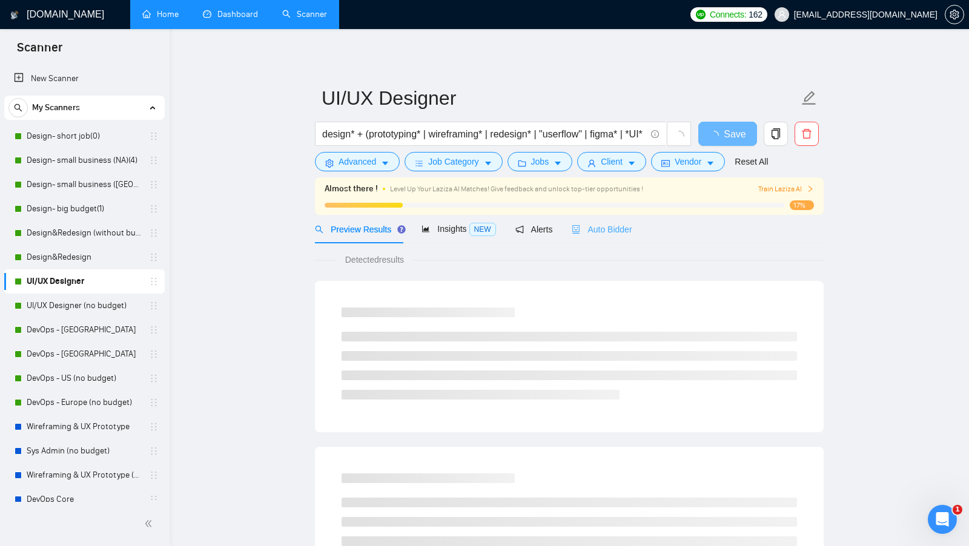
click at [613, 241] on div "Auto Bidder" at bounding box center [601, 229] width 60 height 28
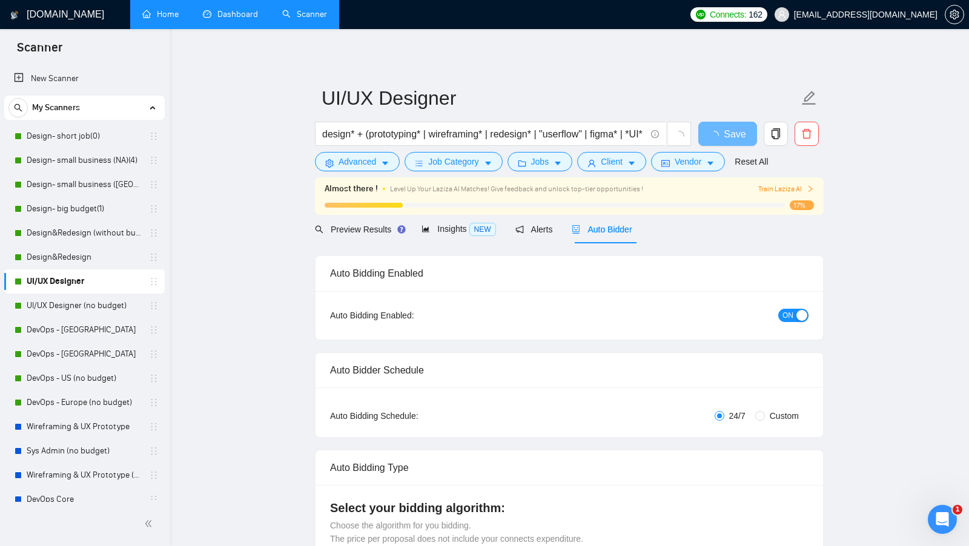
radio input "false"
radio input "true"
checkbox input "true"
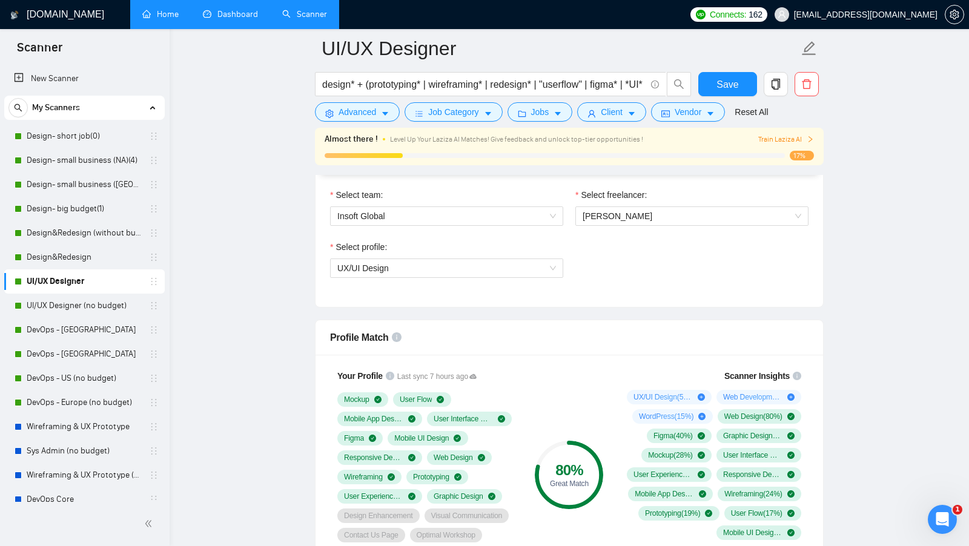
scroll to position [796, 0]
click at [85, 357] on link "DevOps - [GEOGRAPHIC_DATA]" at bounding box center [84, 354] width 115 height 24
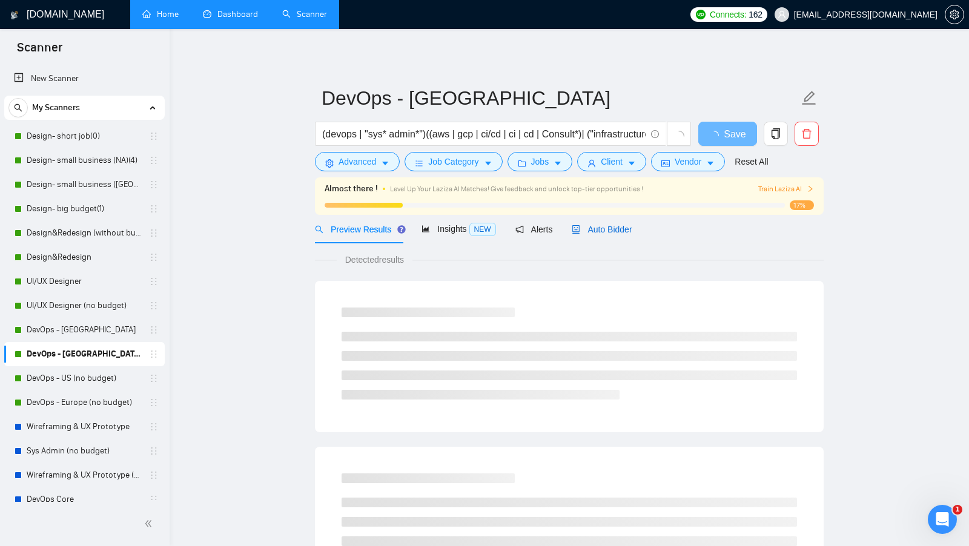
click at [620, 230] on span "Auto Bidder" at bounding box center [601, 230] width 60 height 10
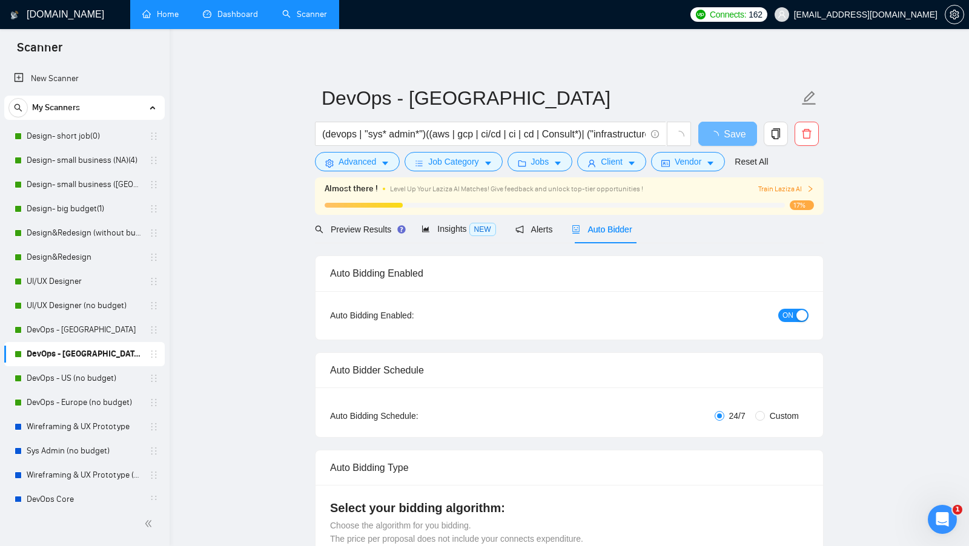
radio input "false"
radio input "true"
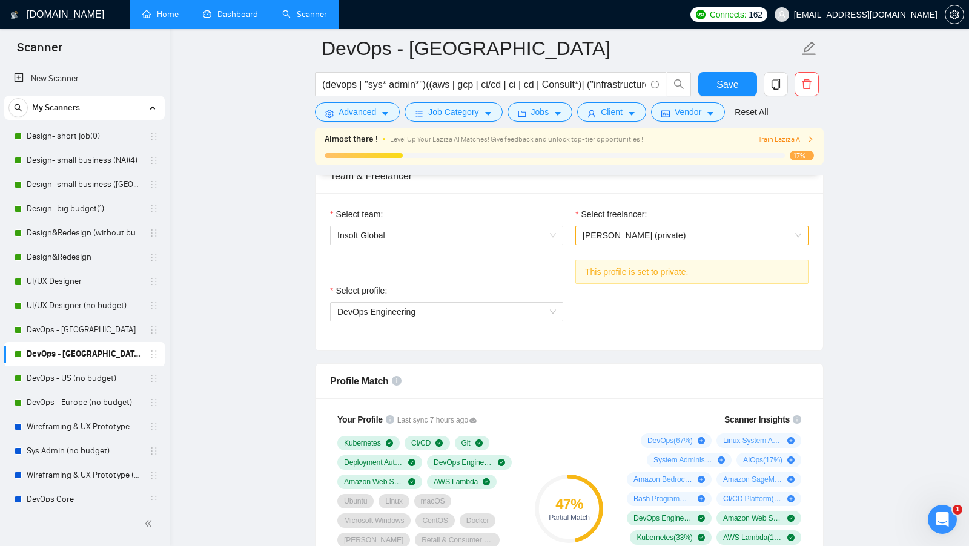
scroll to position [773, 0]
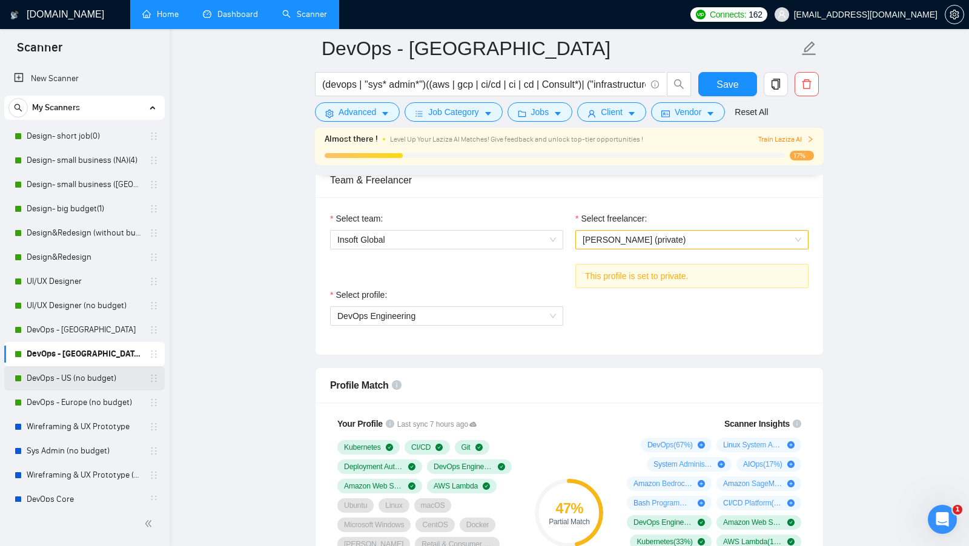
click at [79, 385] on link "DevOps - US (no budget)" at bounding box center [84, 378] width 115 height 24
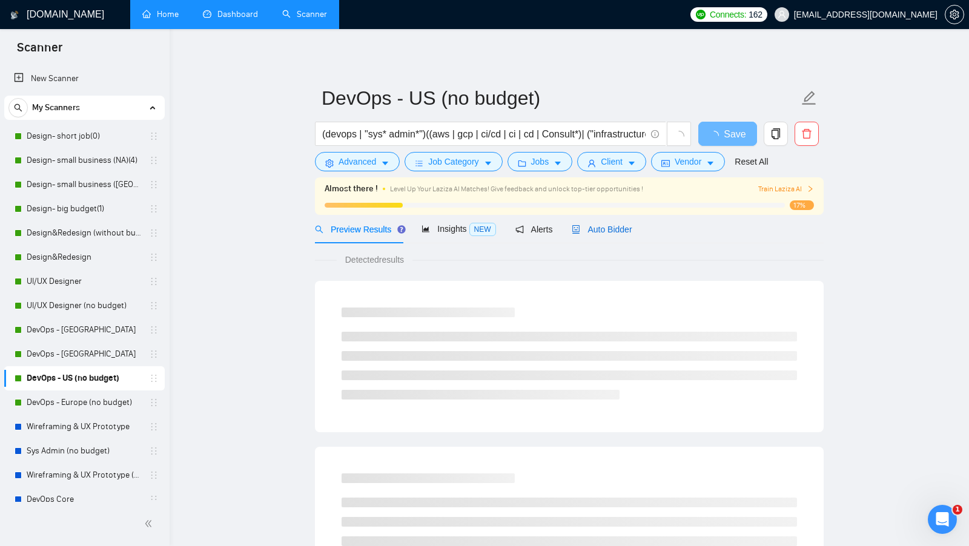
click at [596, 235] on div "Auto Bidder" at bounding box center [601, 229] width 60 height 13
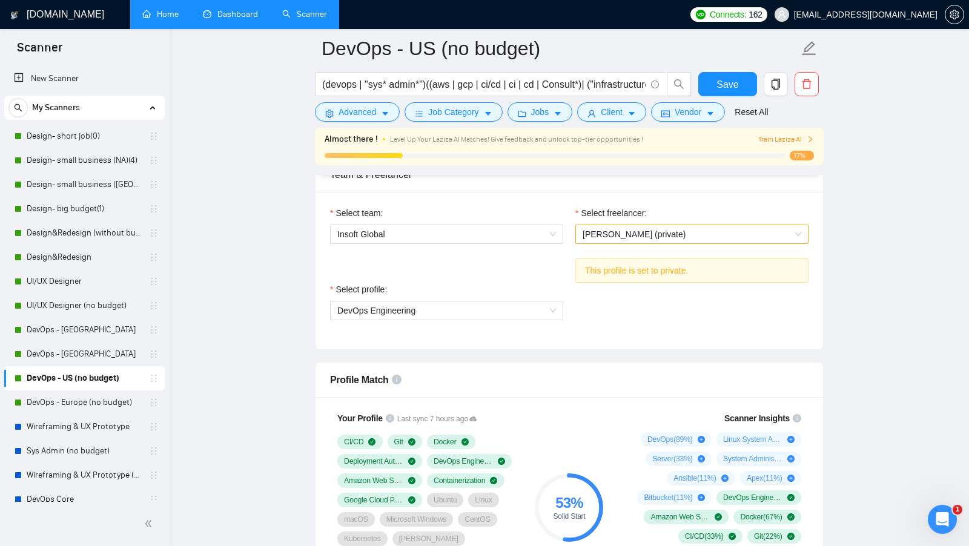
scroll to position [628, 0]
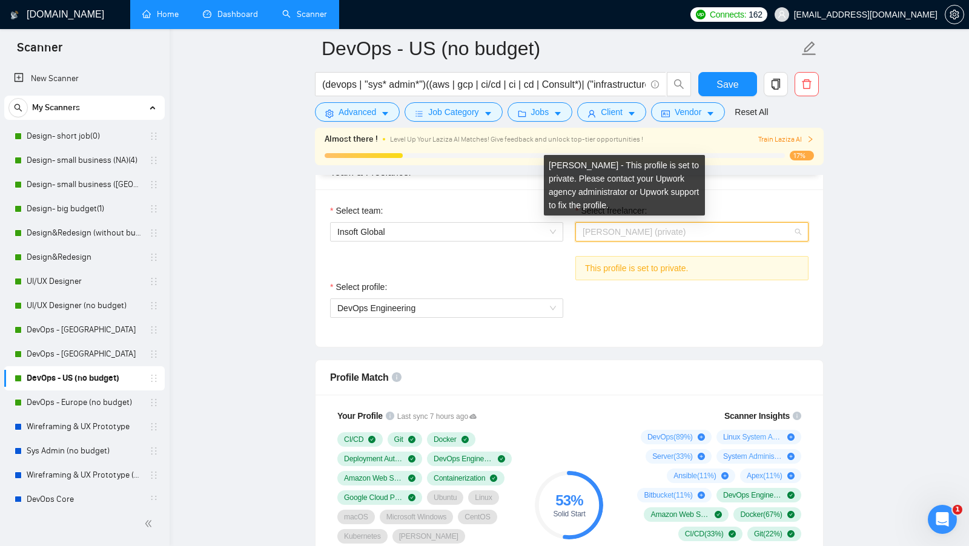
click at [638, 227] on span "[PERSON_NAME] (private)" at bounding box center [633, 232] width 103 height 10
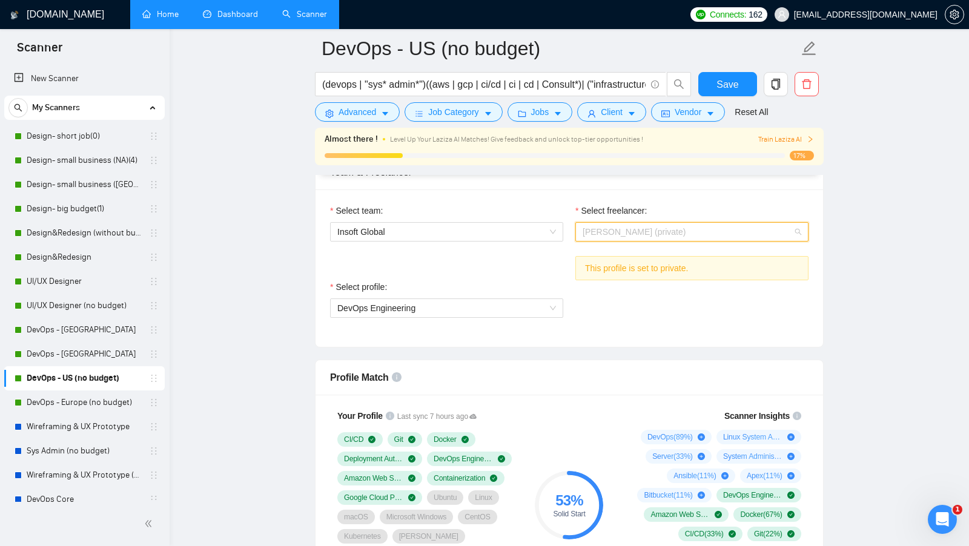
click at [746, 223] on span "[PERSON_NAME] (private)" at bounding box center [691, 232] width 219 height 18
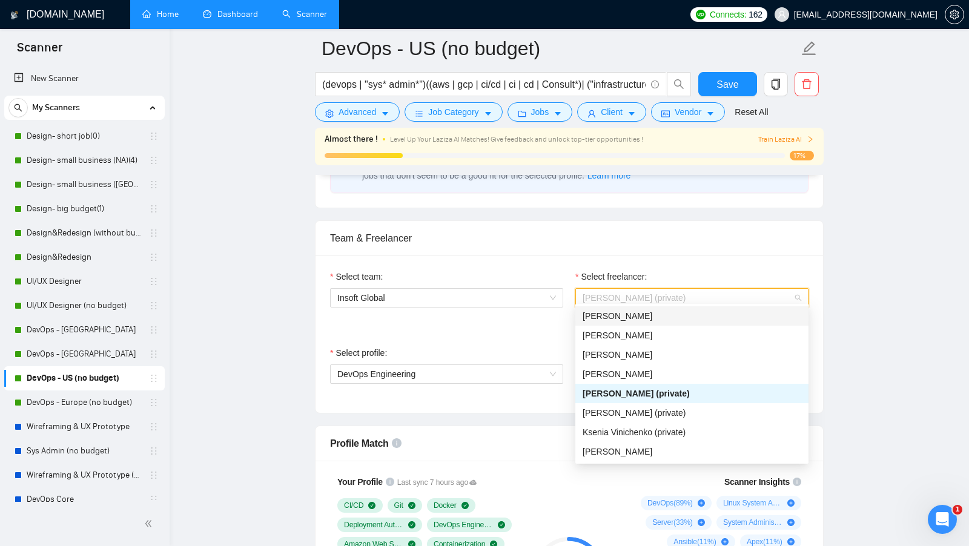
scroll to position [561, 0]
click at [393, 231] on div "Team & Freelancer" at bounding box center [569, 239] width 478 height 35
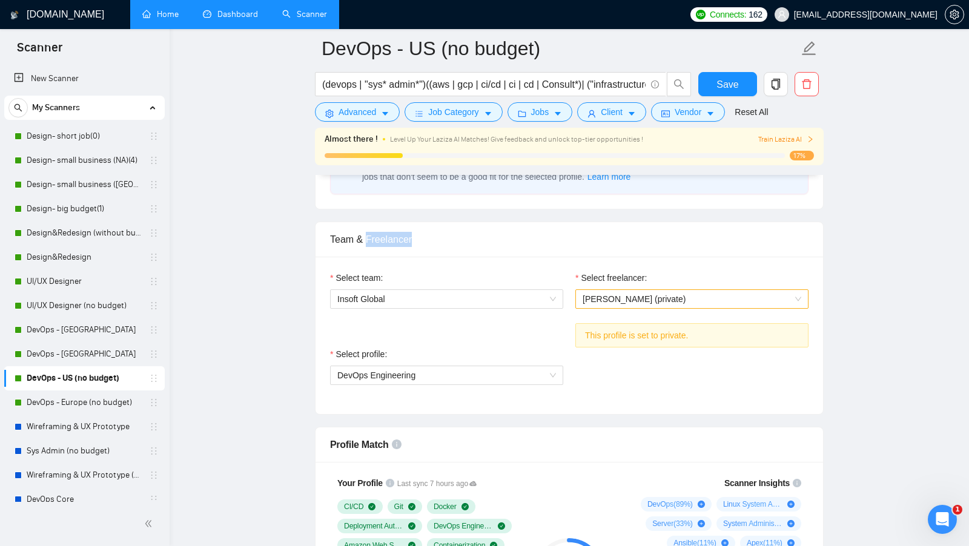
click at [392, 230] on div "Team & Freelancer" at bounding box center [569, 239] width 478 height 35
click at [432, 290] on span "Insoft Global" at bounding box center [446, 299] width 219 height 18
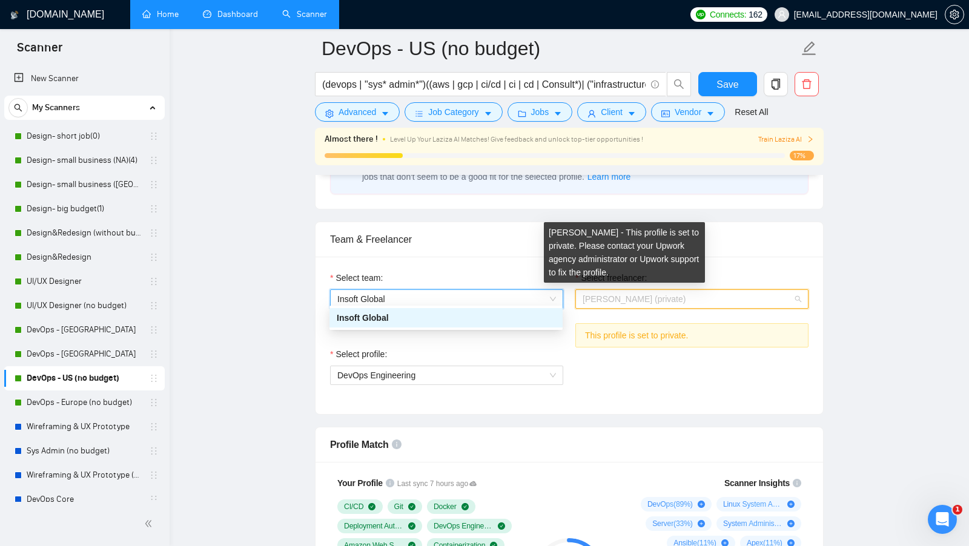
click at [627, 294] on span "[PERSON_NAME] (private)" at bounding box center [633, 299] width 103 height 10
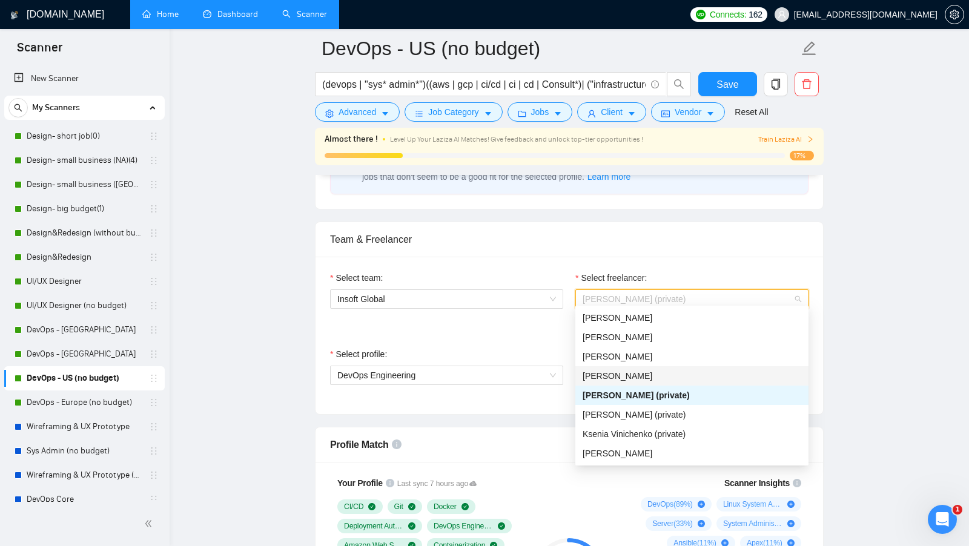
click at [669, 370] on div "[PERSON_NAME]" at bounding box center [691, 375] width 219 height 13
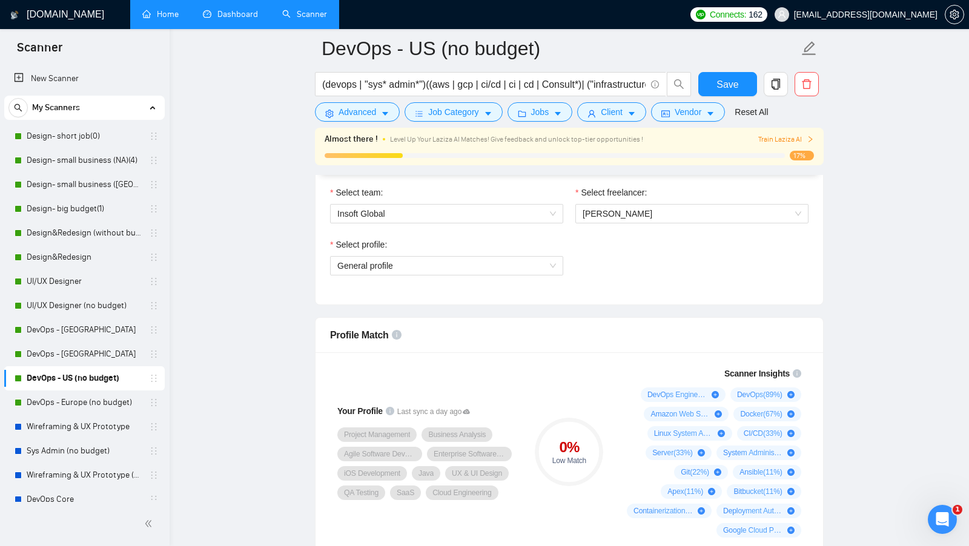
scroll to position [642, 0]
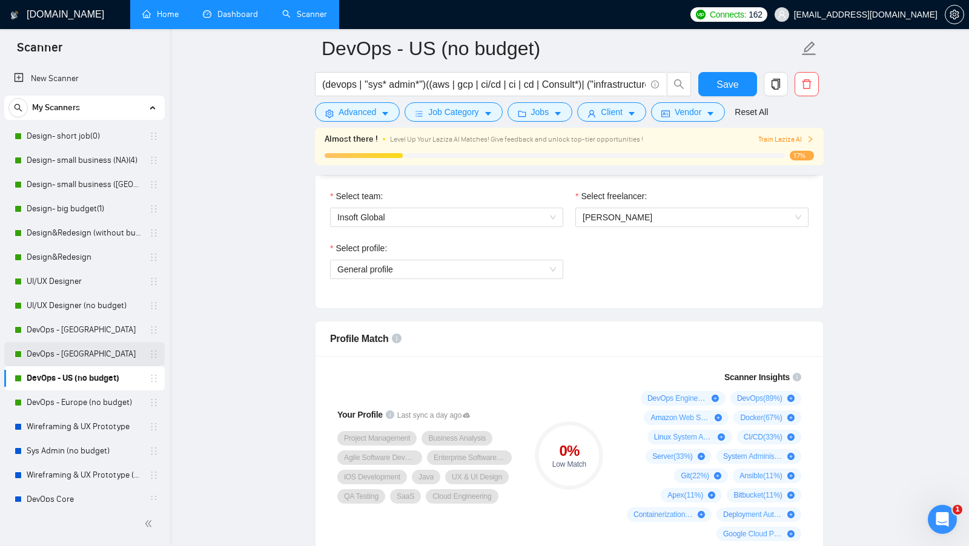
click at [81, 360] on link "DevOps - [GEOGRAPHIC_DATA]" at bounding box center [84, 354] width 115 height 24
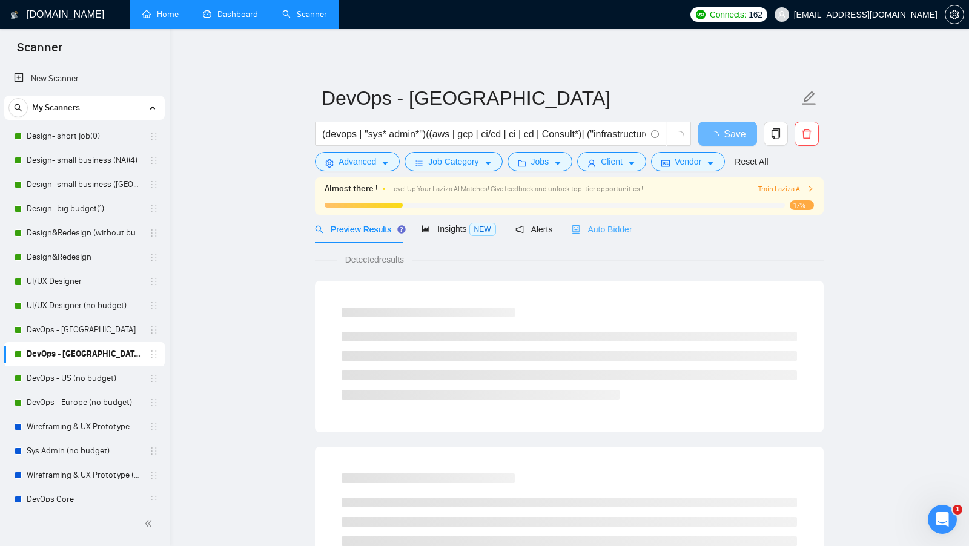
click at [617, 239] on div "Auto Bidder" at bounding box center [601, 229] width 60 height 28
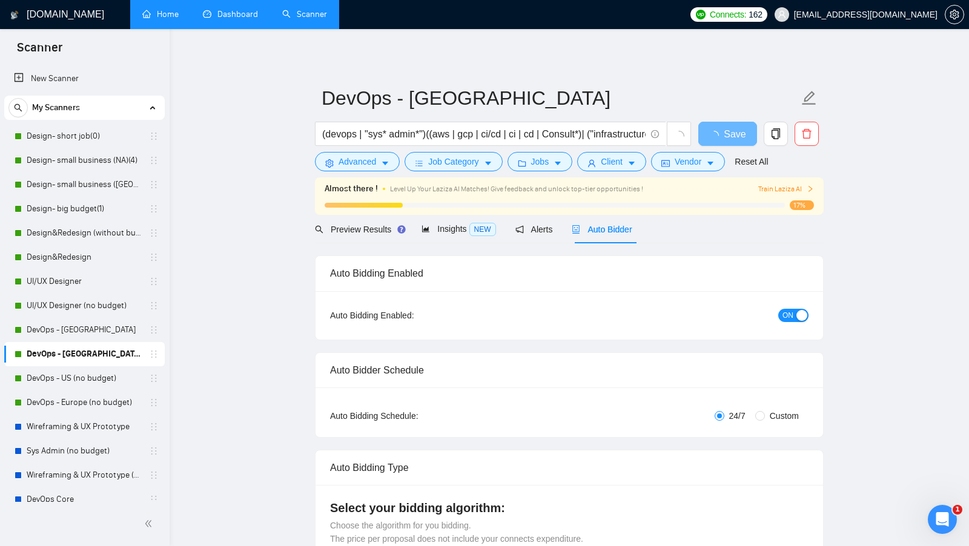
radio input "false"
radio input "true"
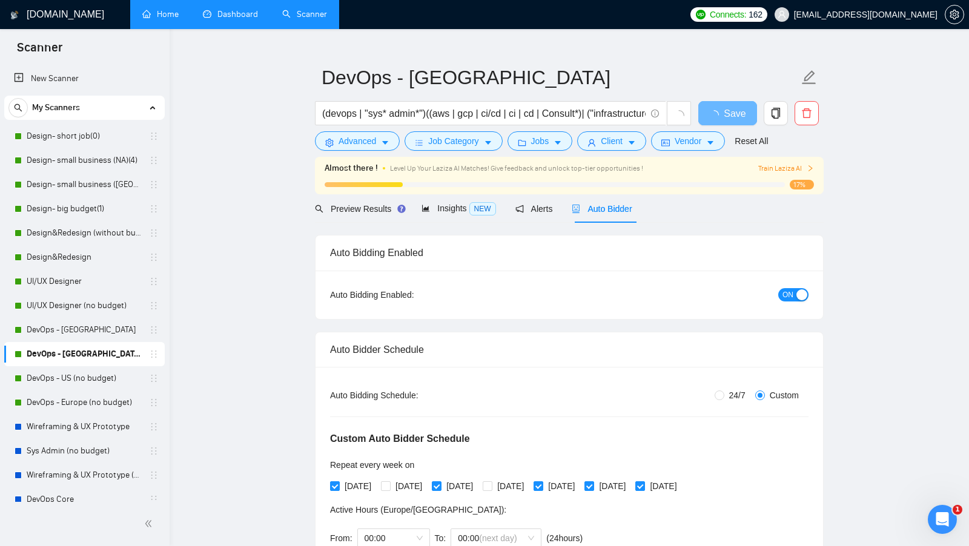
scroll to position [21, 0]
click at [231, 13] on link "Dashboard" at bounding box center [230, 14] width 55 height 10
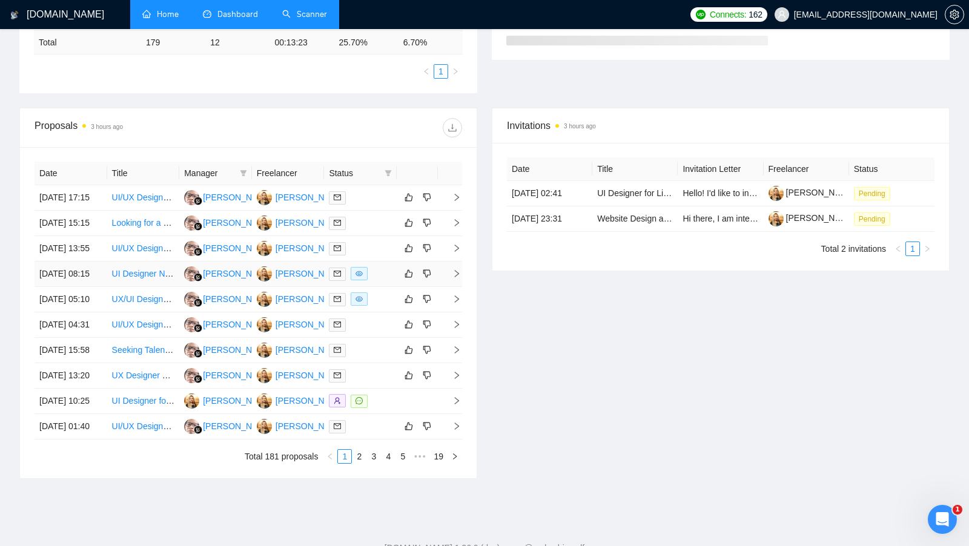
scroll to position [390, 0]
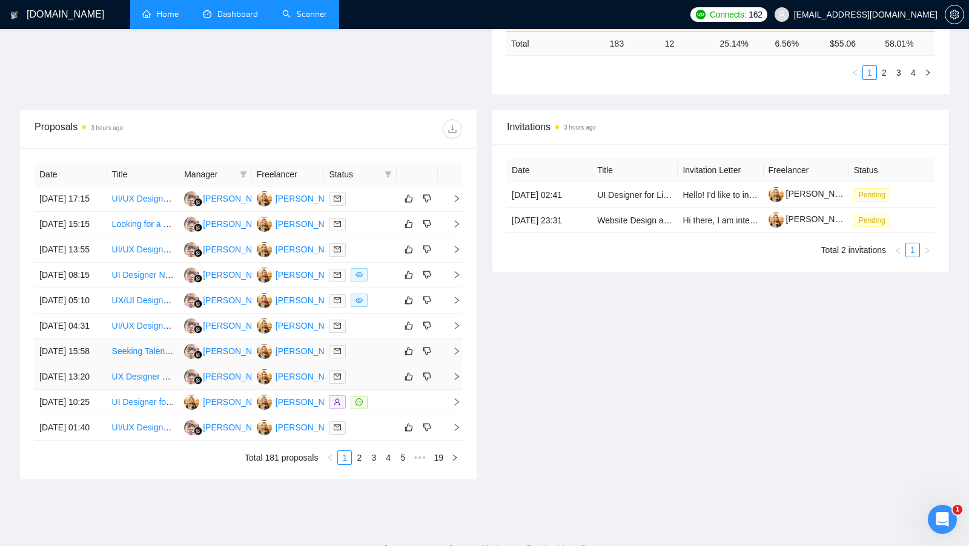
click at [378, 364] on td at bounding box center [360, 351] width 73 height 25
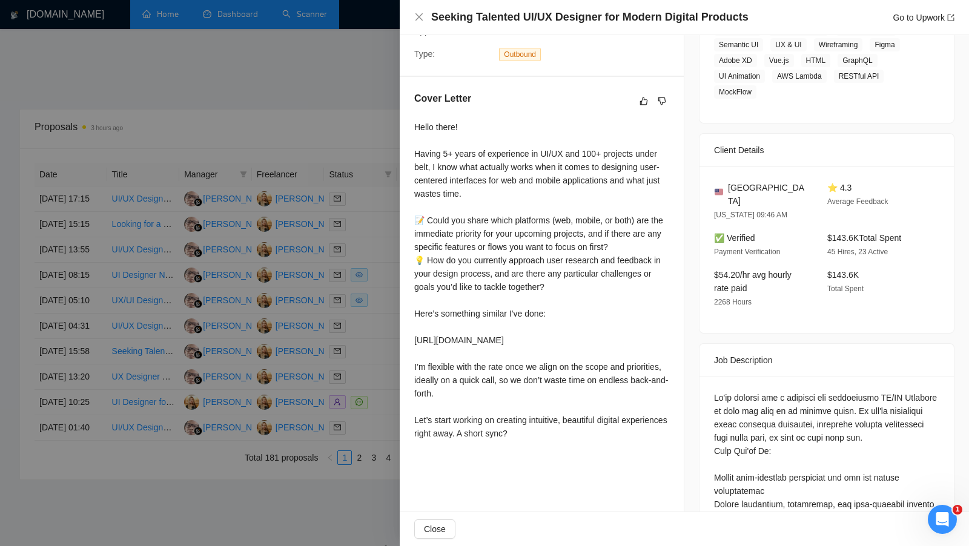
scroll to position [265, 0]
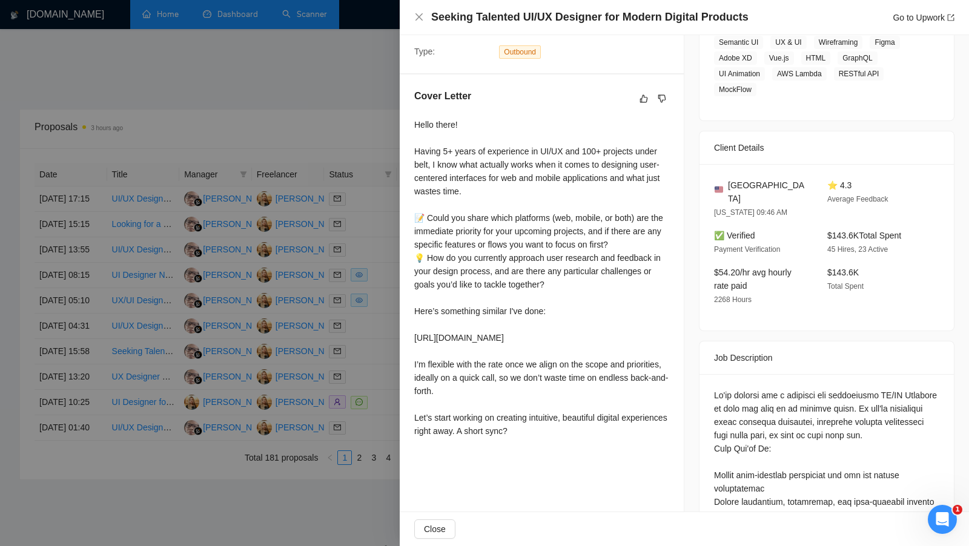
click at [350, 304] on div at bounding box center [484, 273] width 969 height 546
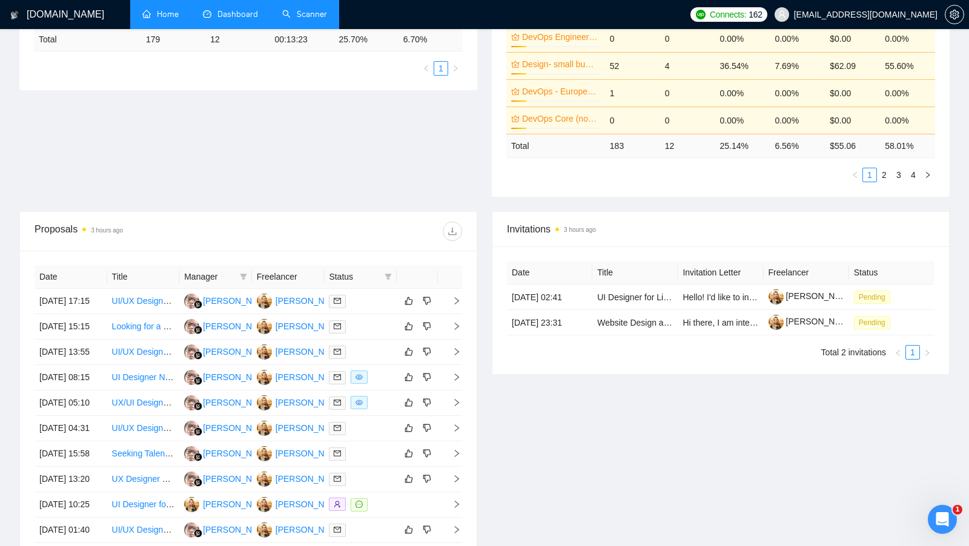
scroll to position [277, 0]
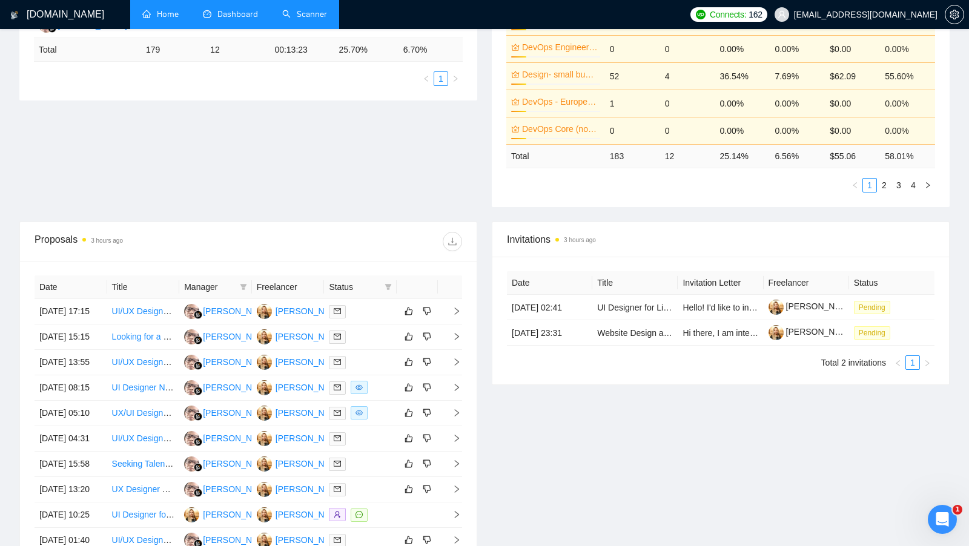
click at [282, 13] on link "Scanner" at bounding box center [304, 14] width 45 height 10
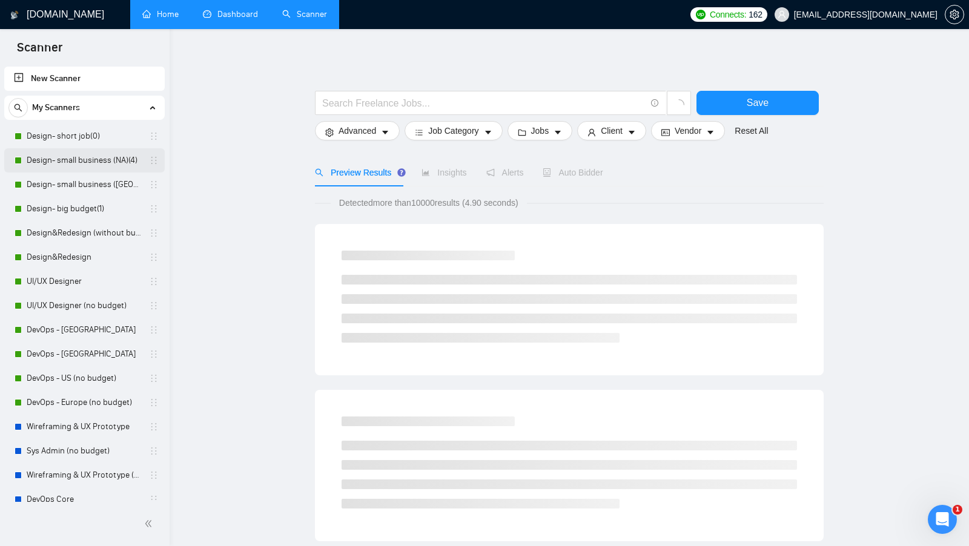
click at [105, 163] on link "Design- small business (NA)(4)" at bounding box center [84, 160] width 115 height 24
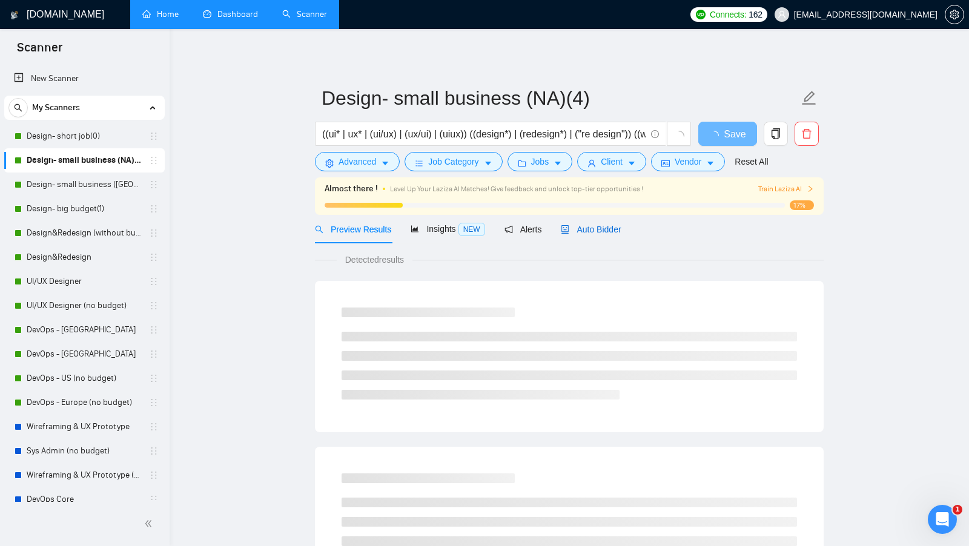
click at [585, 228] on span "Auto Bidder" at bounding box center [591, 230] width 60 height 10
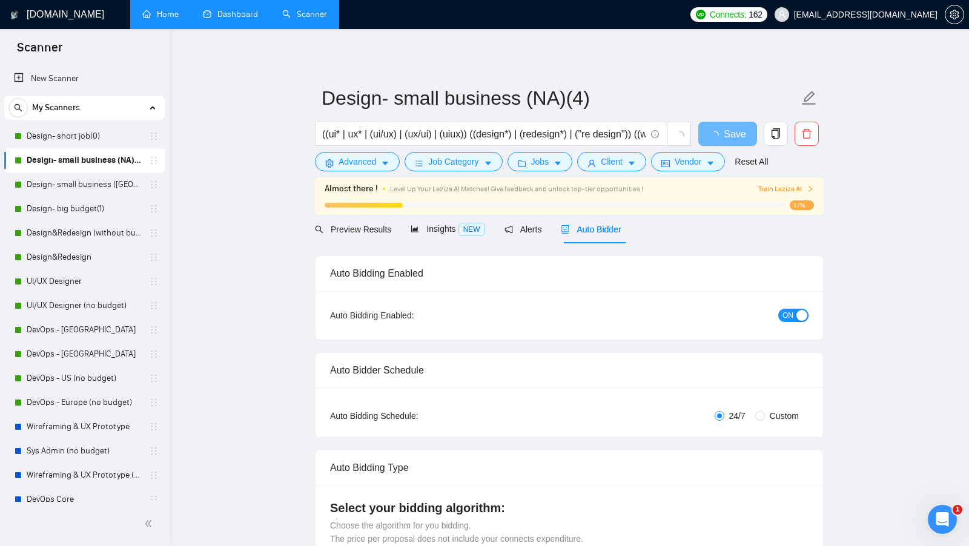
radio input "false"
radio input "true"
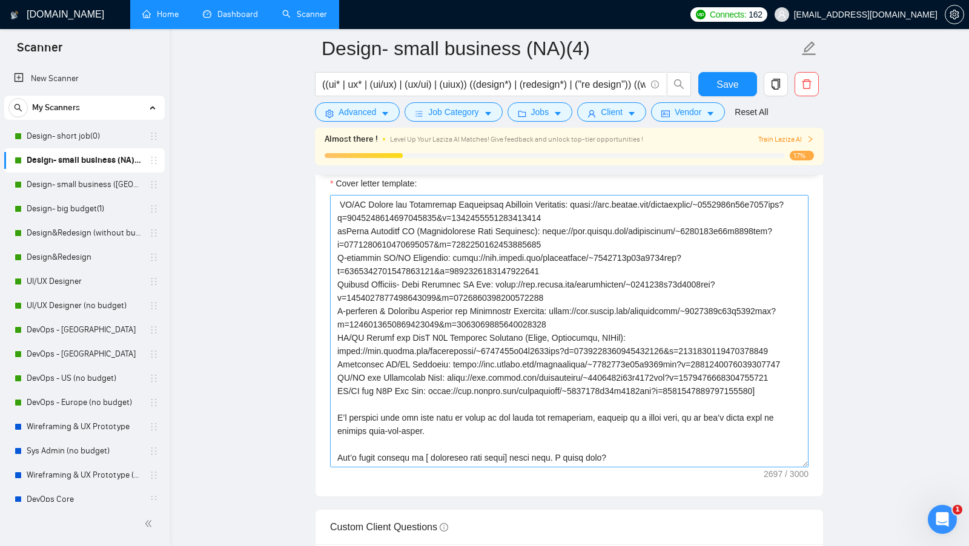
scroll to position [262, 0]
click at [234, 19] on link "Dashboard" at bounding box center [230, 14] width 55 height 10
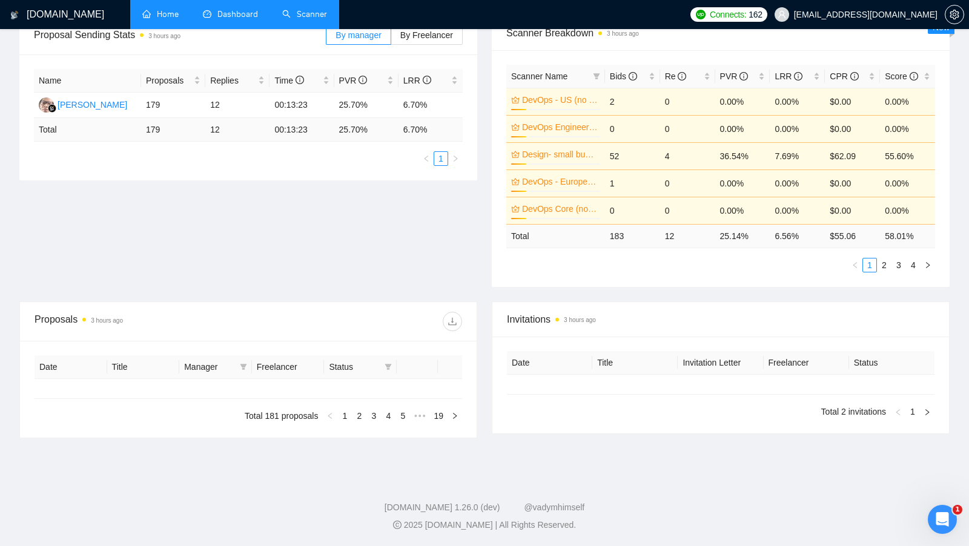
type input "[DATE]"
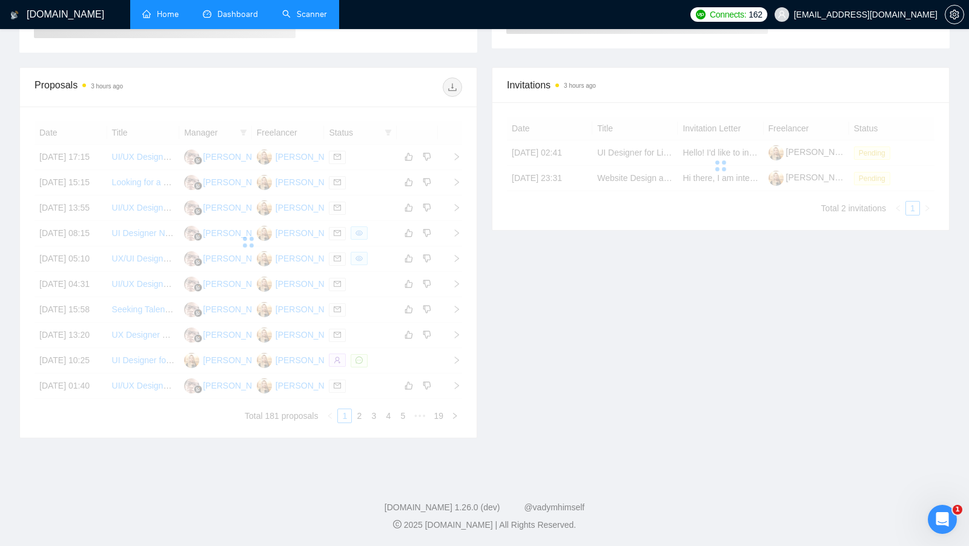
scroll to position [192, 0]
